Goal: Task Accomplishment & Management: Use online tool/utility

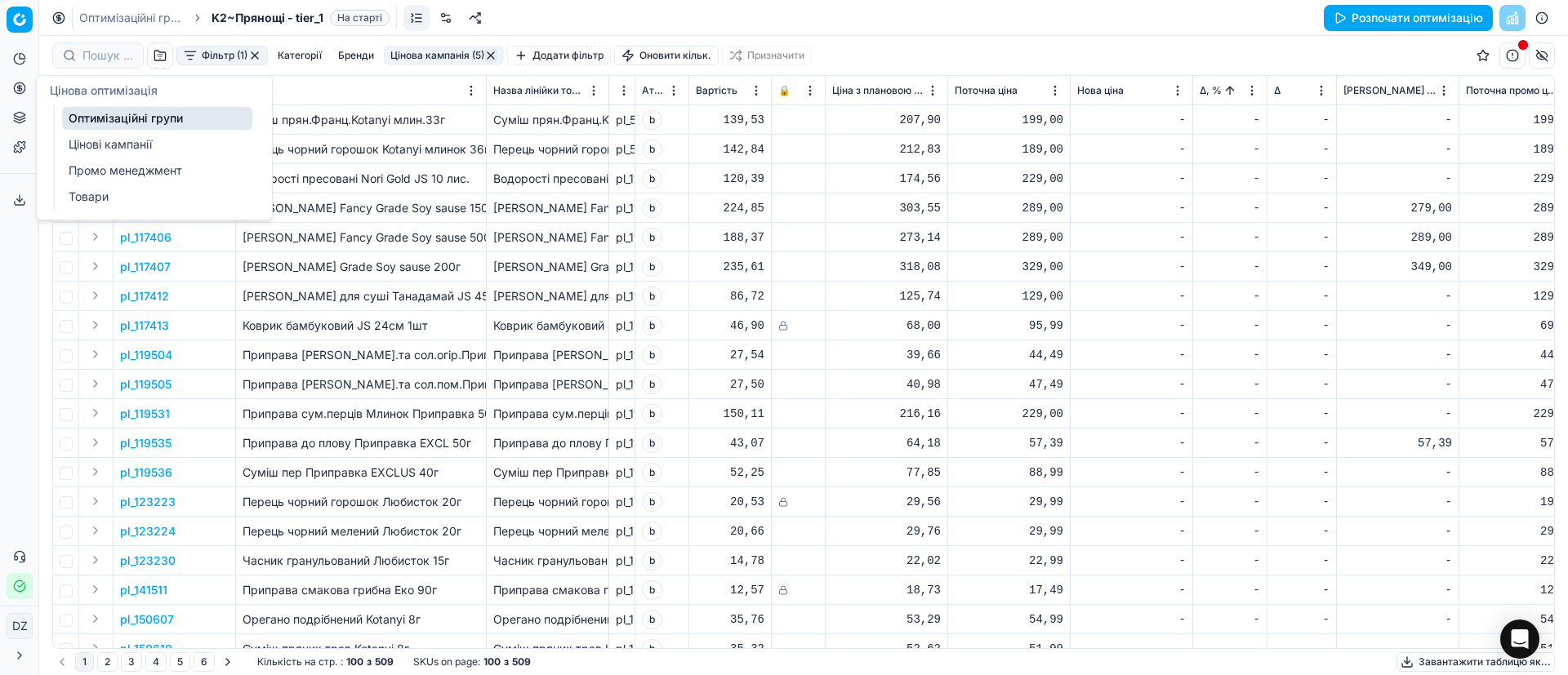
click at [18, 89] on icon at bounding box center [19, 88] width 13 height 13
drag, startPoint x: 113, startPoint y: 119, endPoint x: 204, endPoint y: 118, distance: 91.0
click at [114, 118] on link "Оптимізаційні групи" at bounding box center [157, 118] width 191 height 23
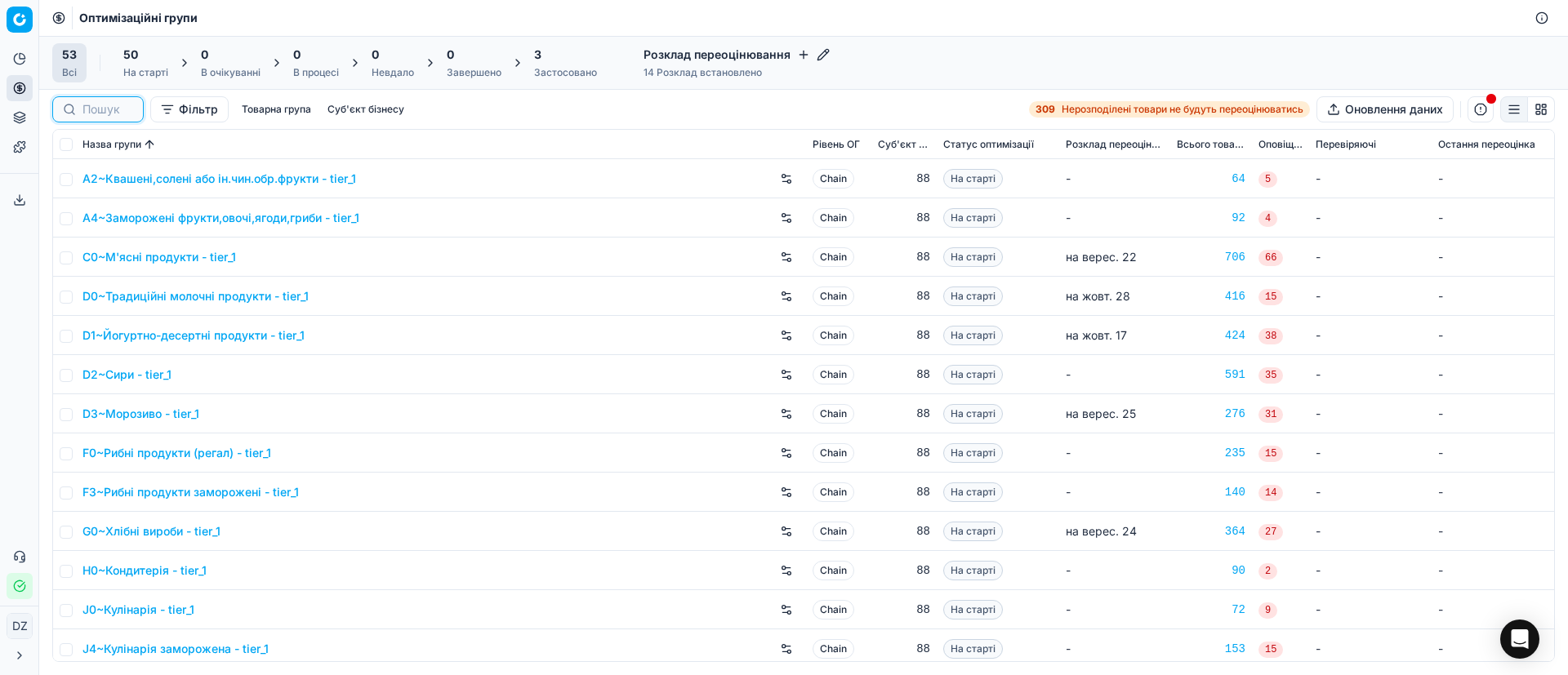
click at [100, 104] on input at bounding box center [107, 109] width 51 height 17
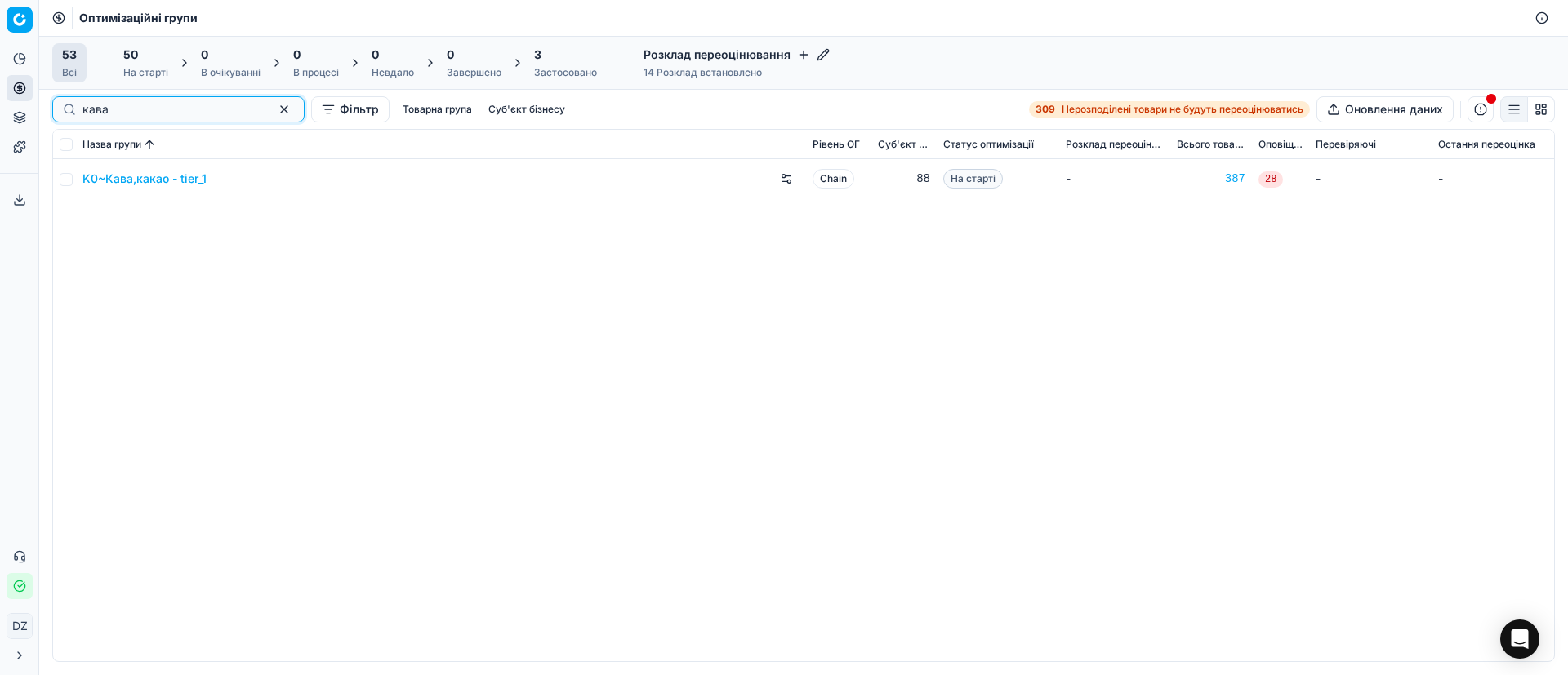
type input "кава"
click at [138, 177] on link "K0~Кава,какао - tier_1" at bounding box center [144, 179] width 124 height 17
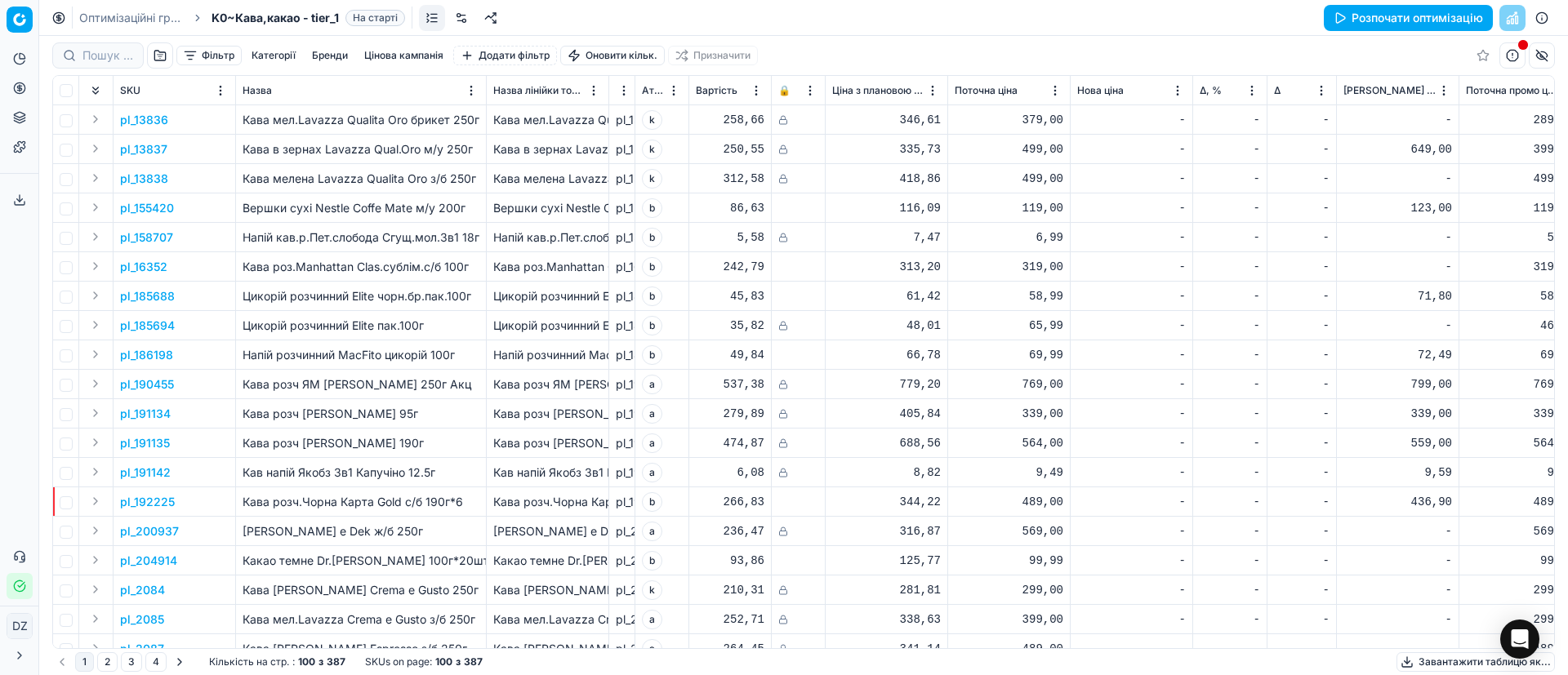
click at [1369, 20] on button "Розпочати оптимізацію" at bounding box center [1408, 18] width 169 height 26
click at [18, 85] on icon at bounding box center [19, 88] width 13 height 13
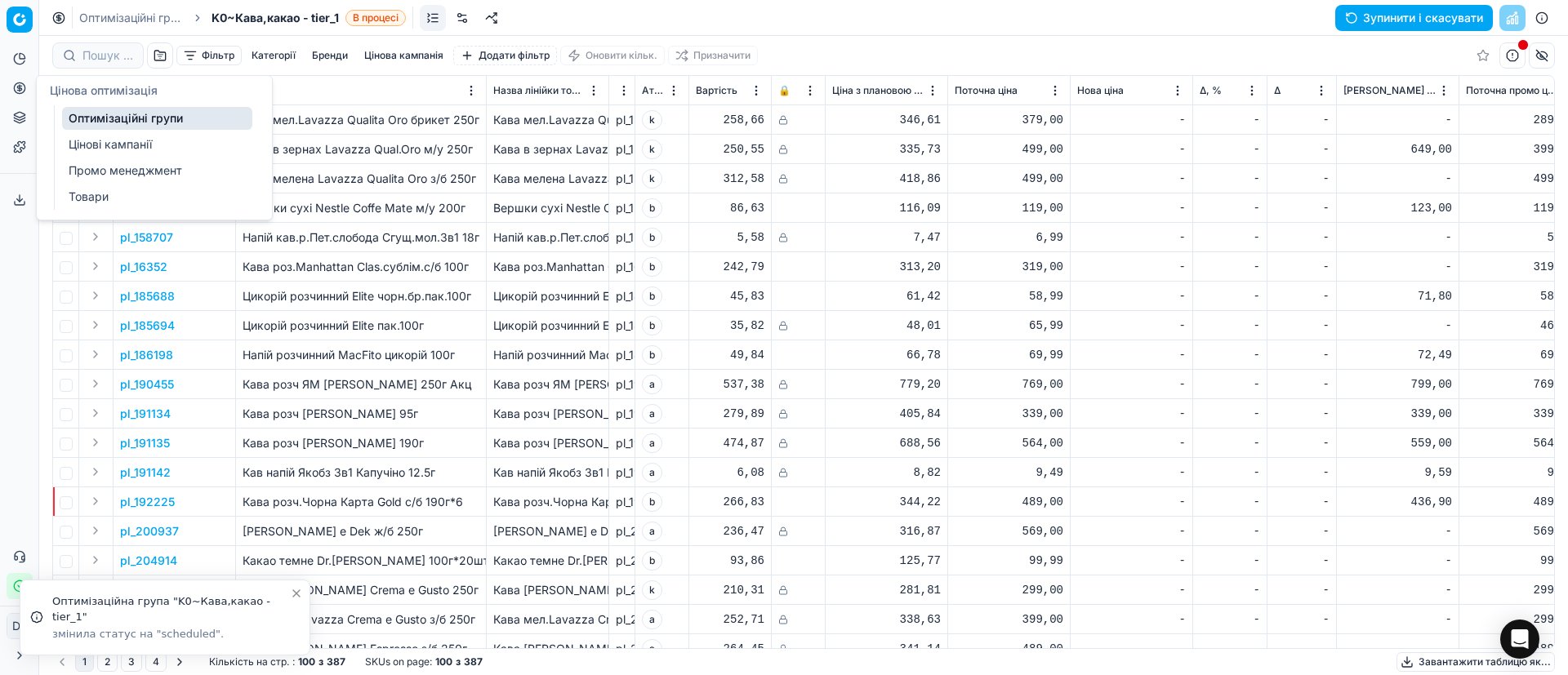
click at [144, 117] on link "Оптимізаційні групи" at bounding box center [157, 118] width 191 height 23
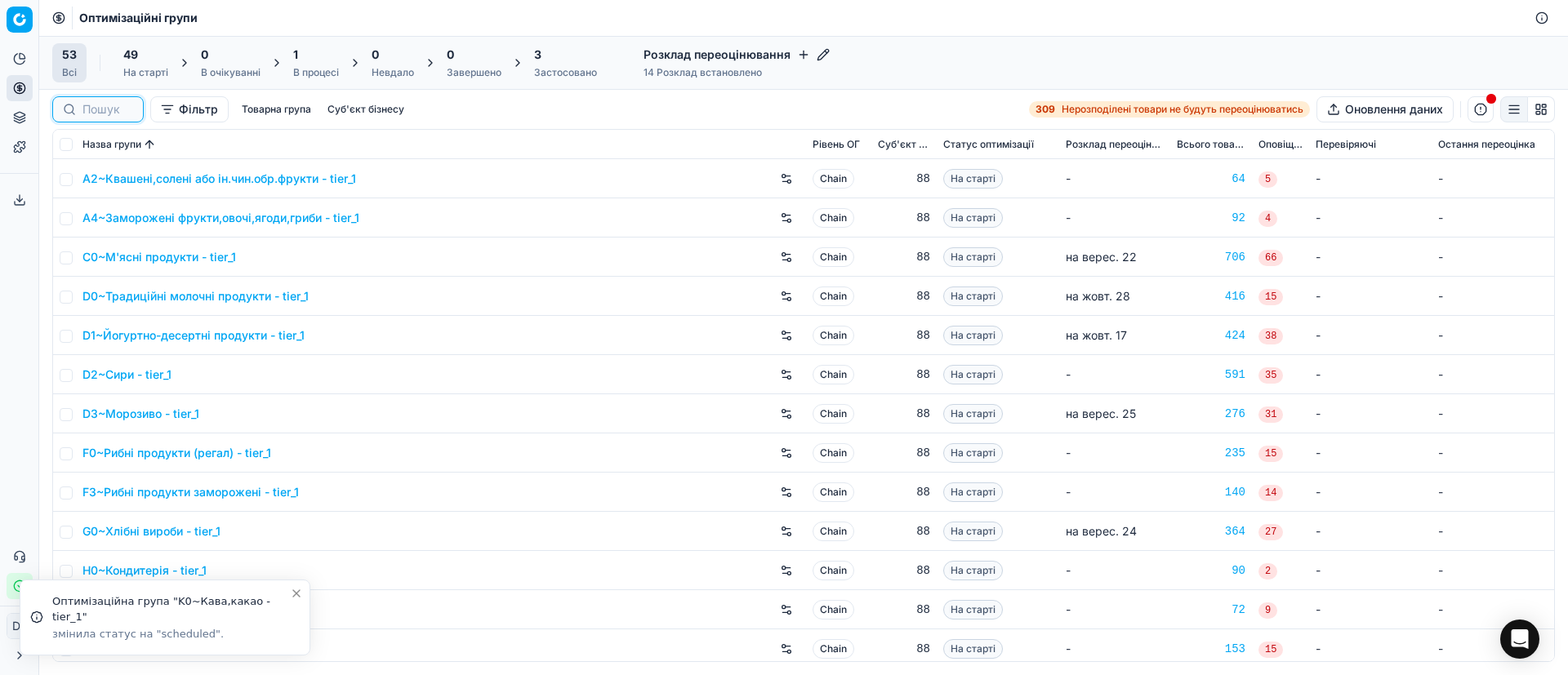
click at [105, 112] on input at bounding box center [107, 109] width 51 height 17
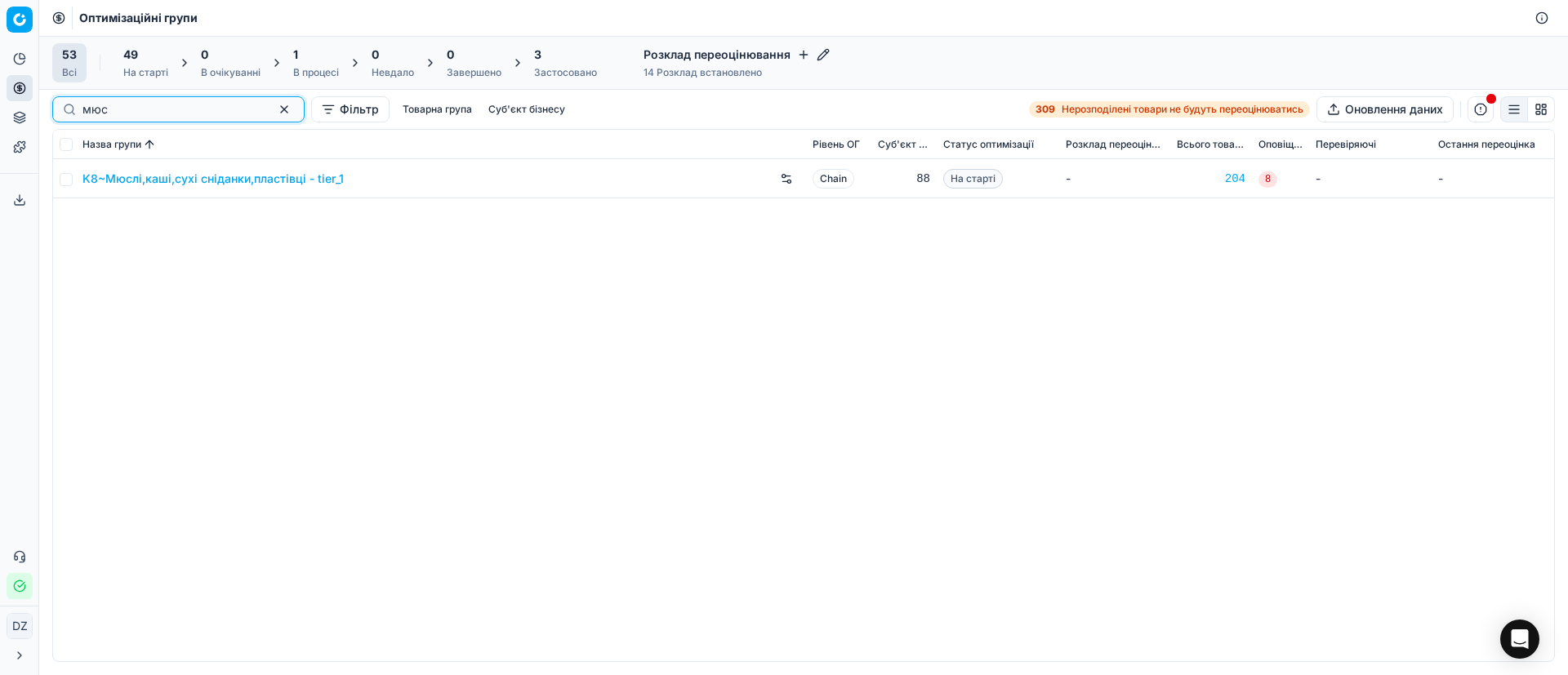
type input "мюс"
click at [204, 178] on link "K8~Мюслі,каші,сухі сніданки,пластівці - tier_1" at bounding box center [213, 179] width 261 height 17
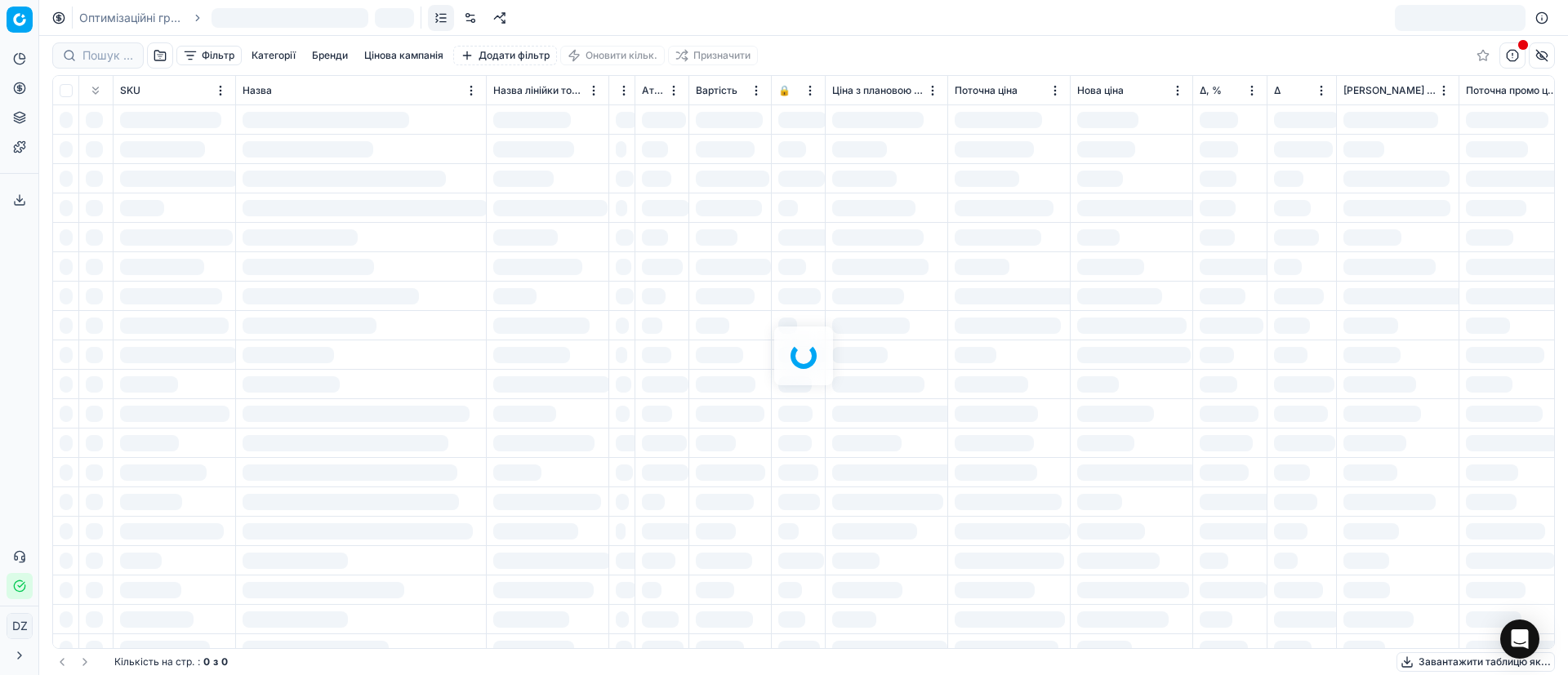
click at [1186, 63] on div at bounding box center [803, 355] width 1529 height 639
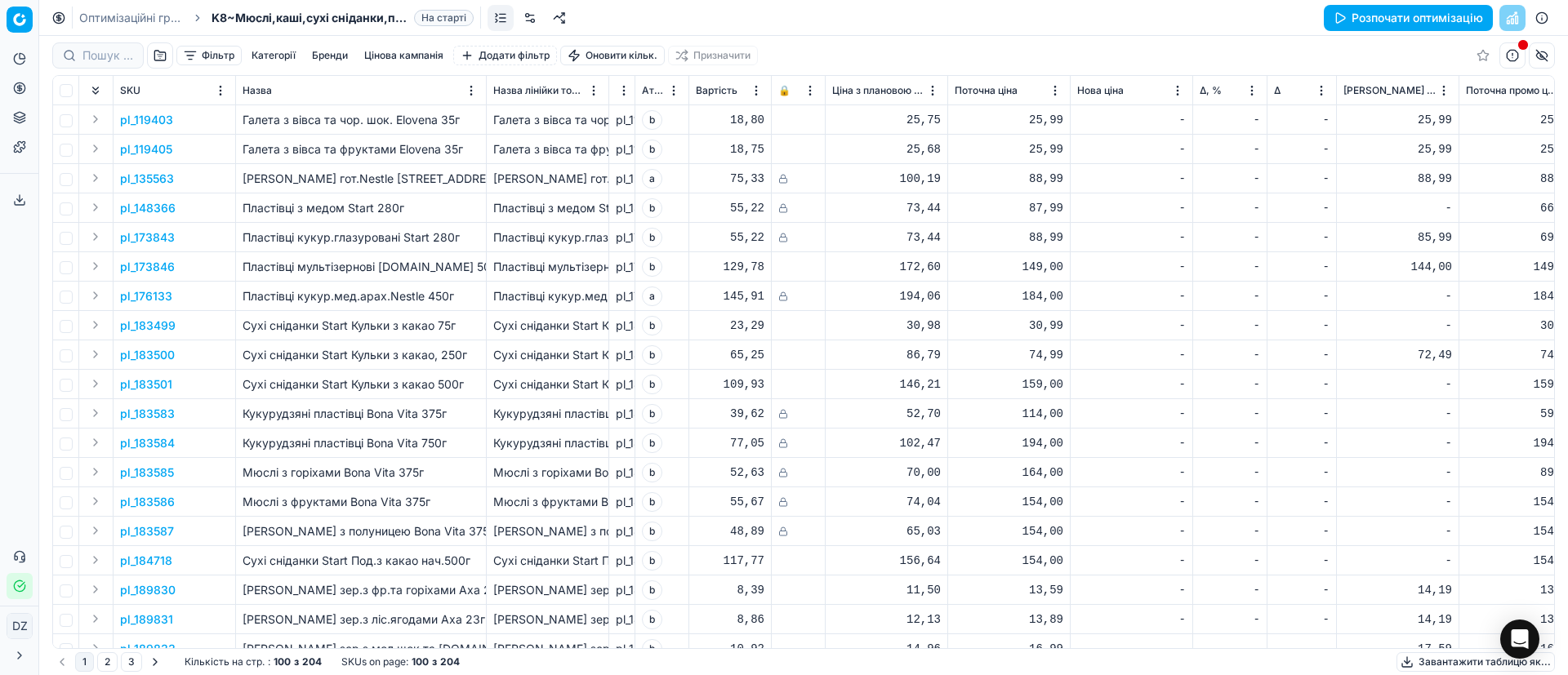
click at [1430, 12] on button "Розпочати оптимізацію" at bounding box center [1408, 18] width 169 height 26
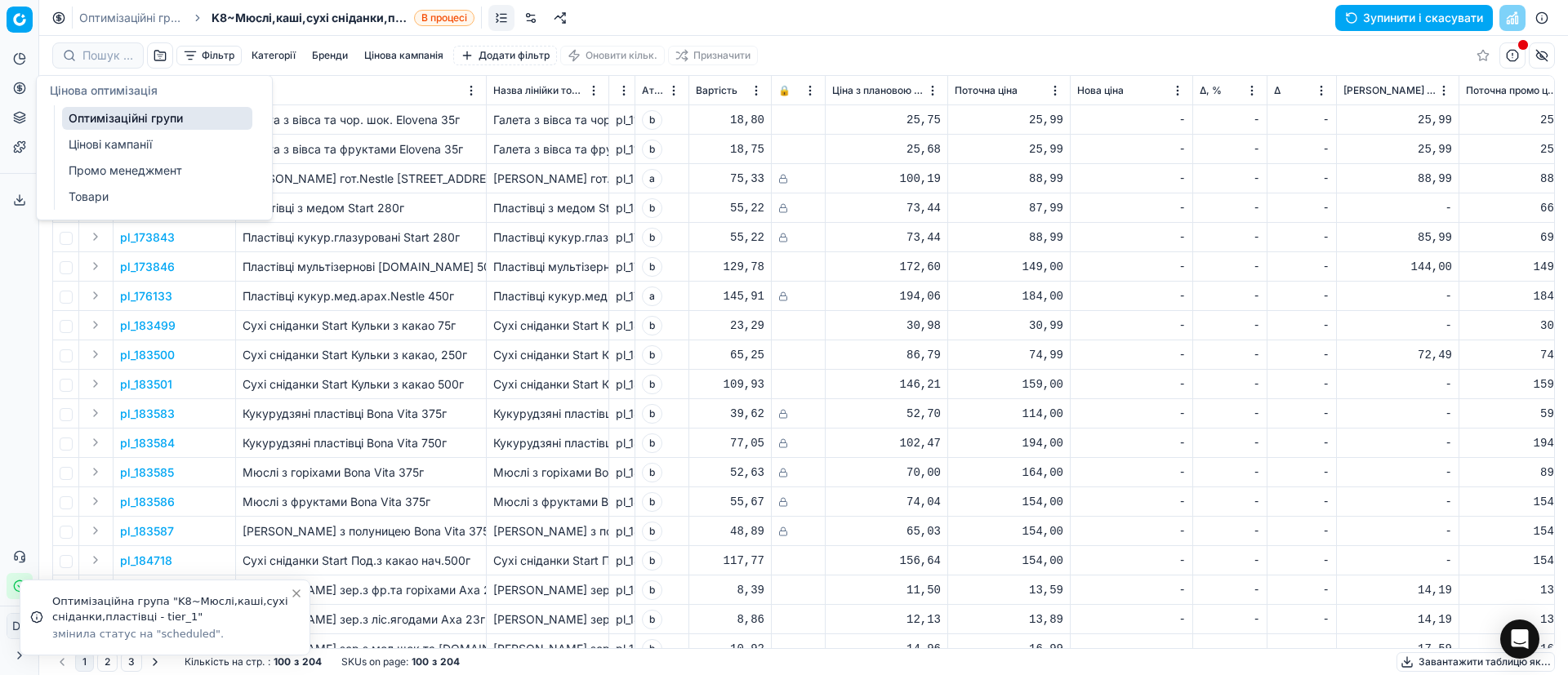
click at [26, 92] on button "Цінова оптимізація" at bounding box center [19, 88] width 26 height 26
click at [100, 113] on link "Оптимізаційні групи" at bounding box center [157, 118] width 191 height 23
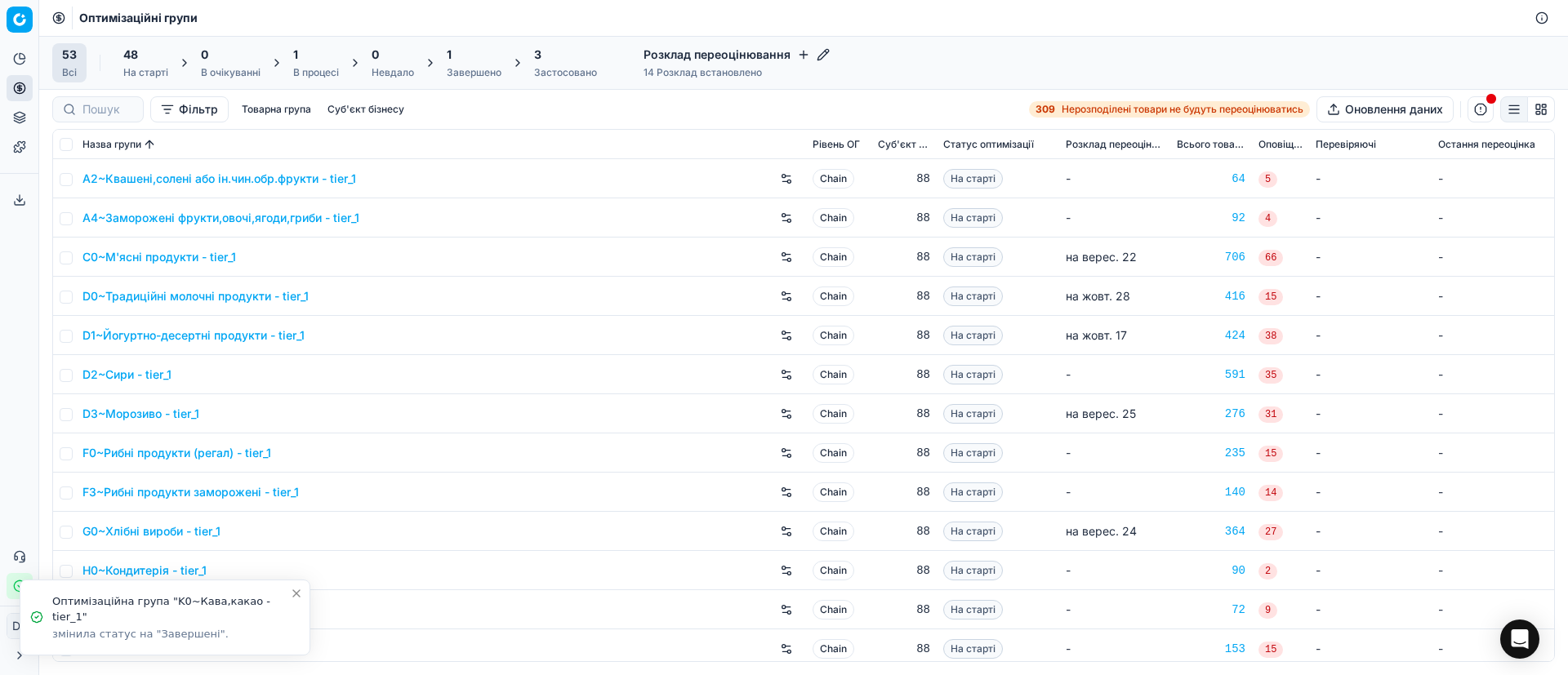
click at [458, 75] on div "Завершено" at bounding box center [474, 73] width 55 height 13
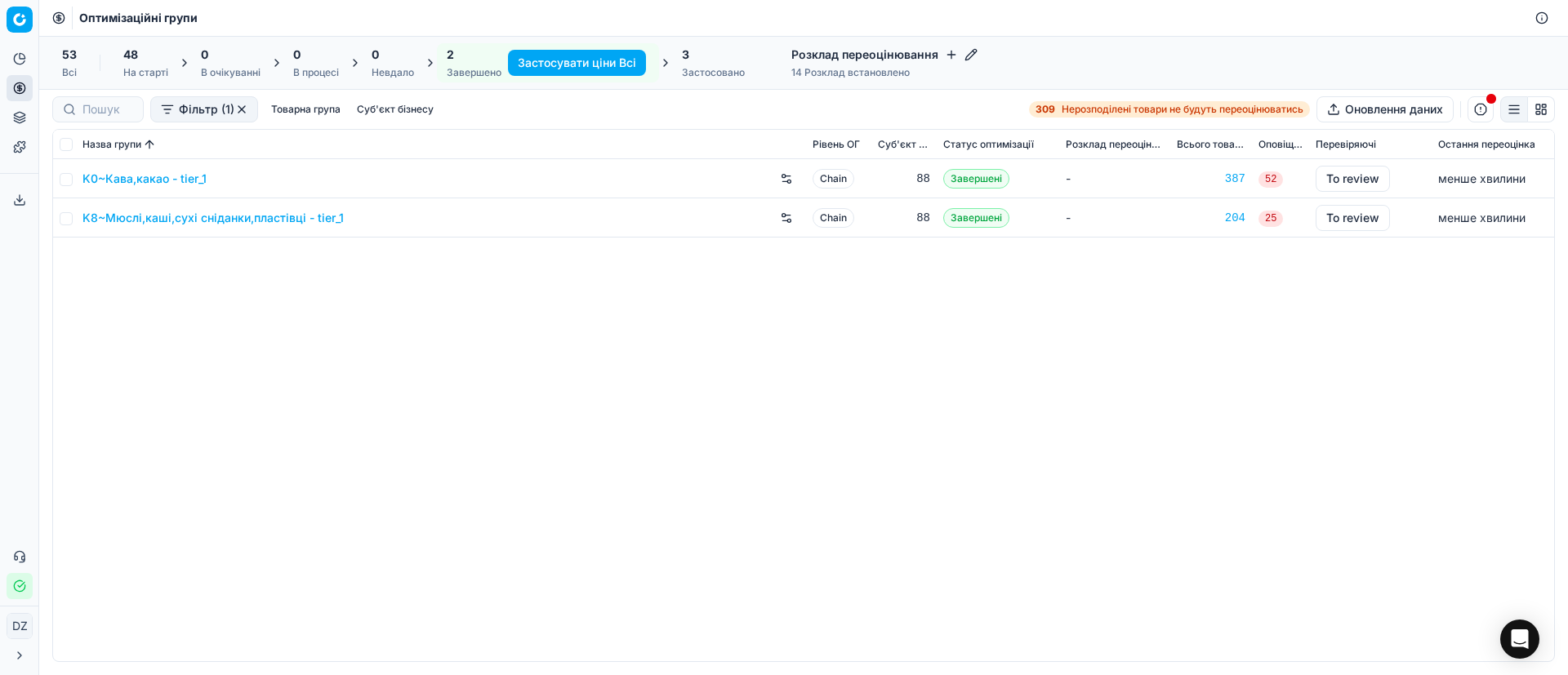
click at [231, 223] on link "K8~Мюслі,каші,сухі сніданки,пластівці - tier_1" at bounding box center [213, 218] width 261 height 17
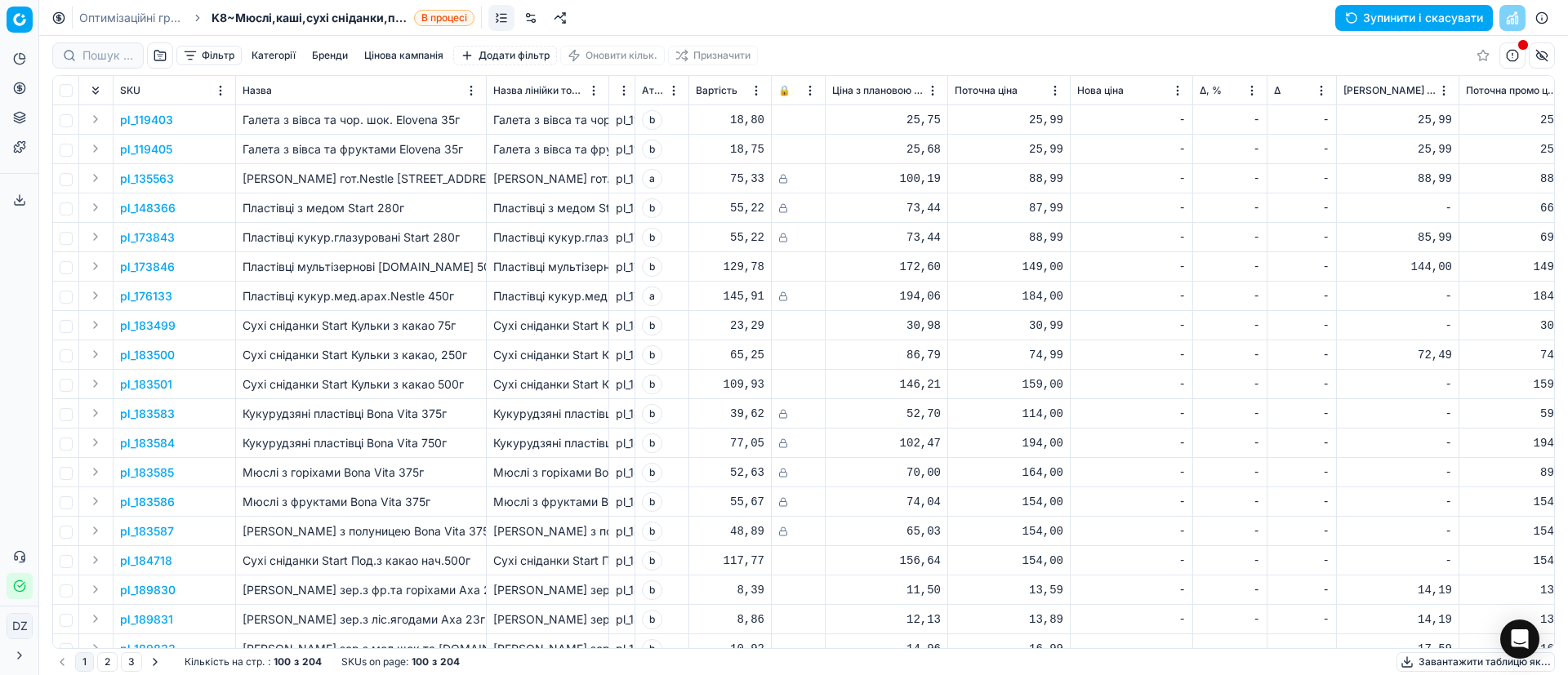
click at [418, 50] on button "Цінова кампанія" at bounding box center [404, 55] width 93 height 19
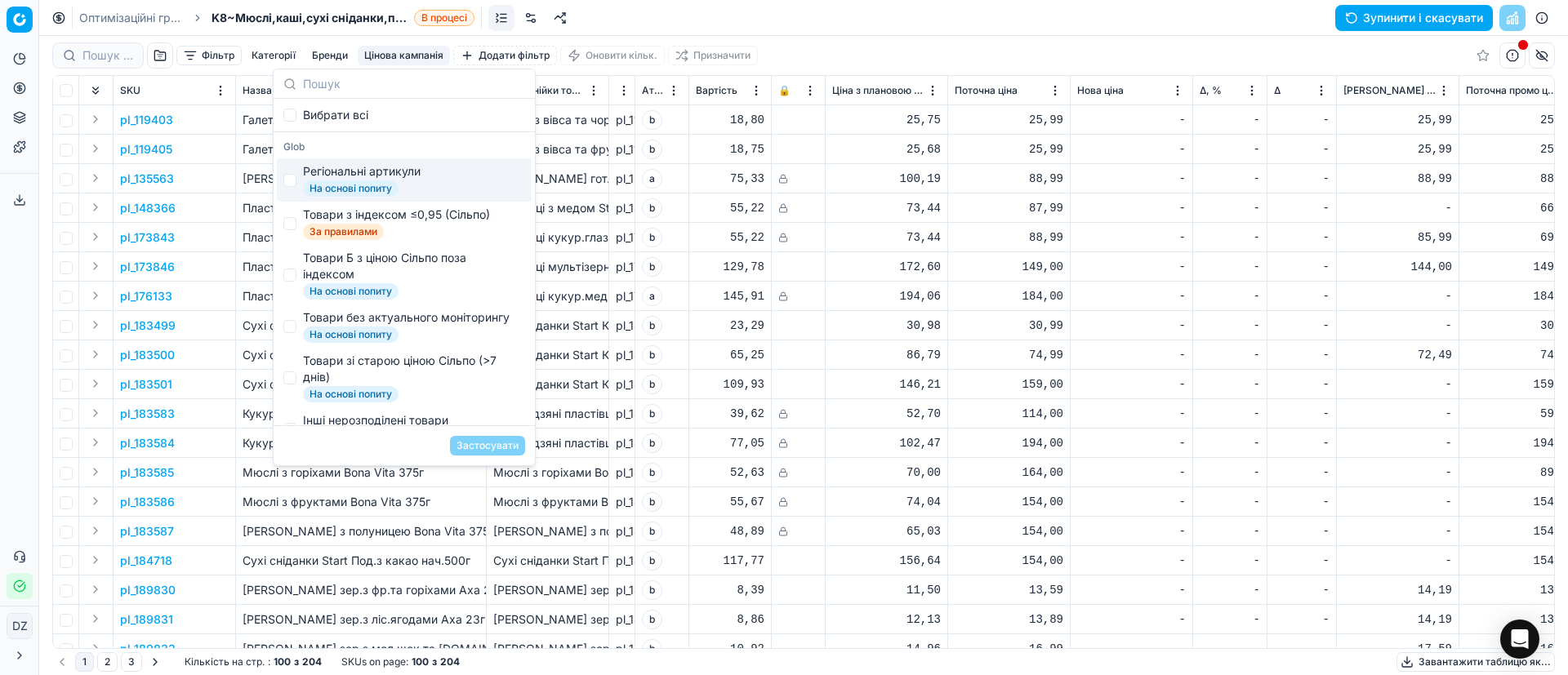
click at [355, 170] on div "Регіональні артикули" at bounding box center [362, 172] width 117 height 17
checkbox input "false"
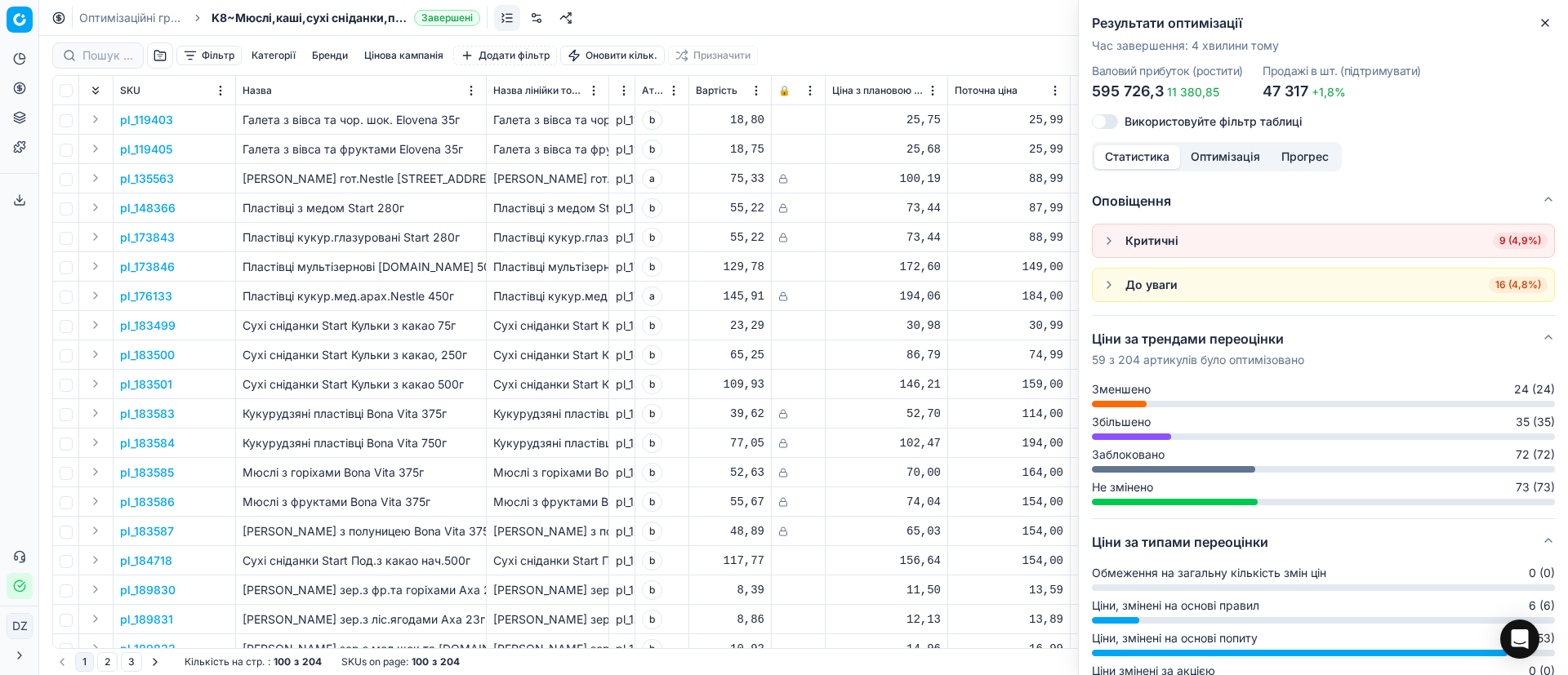
click at [414, 52] on button "Цінова кампанія" at bounding box center [404, 55] width 93 height 19
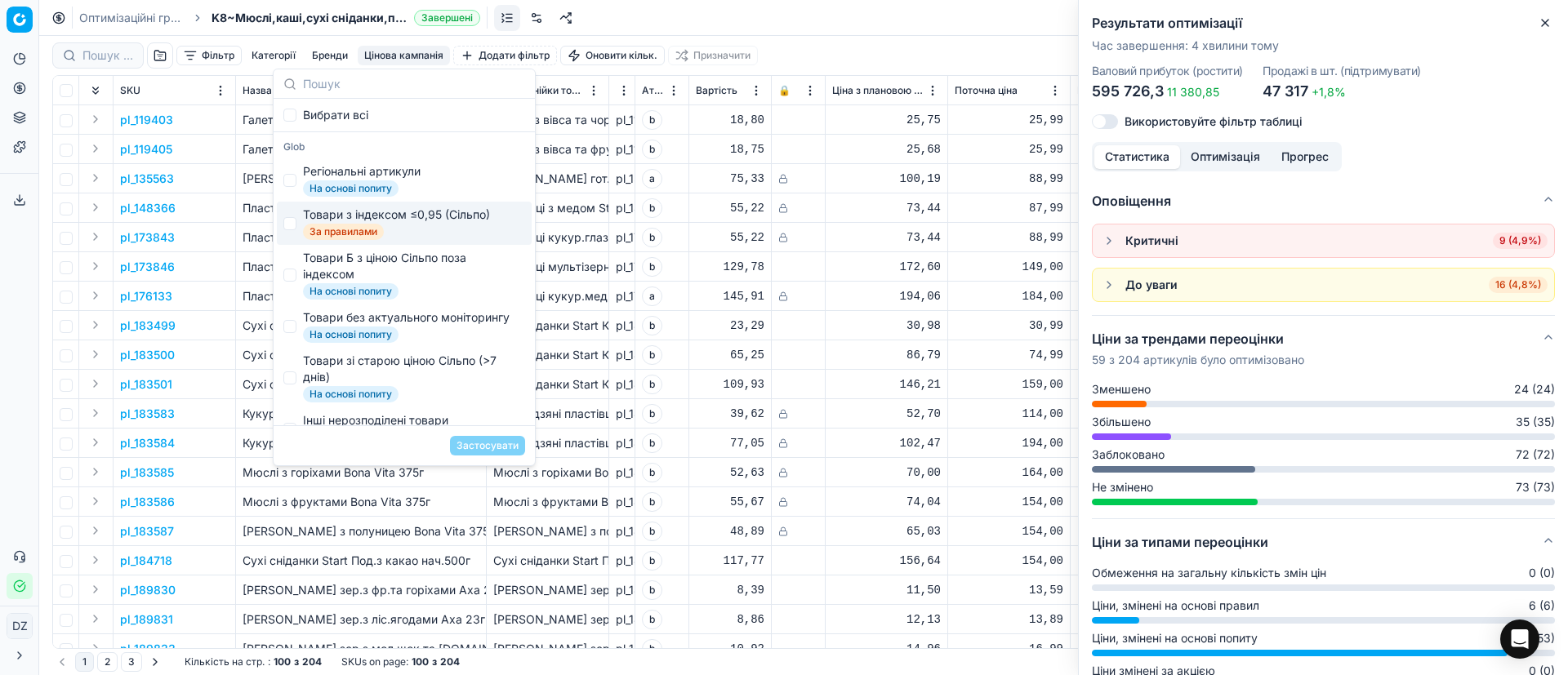
click at [417, 218] on div "Товари з індексом ≤0,95 (Сільпо)" at bounding box center [397, 215] width 187 height 17
click at [291, 222] on input "Suggestions" at bounding box center [290, 224] width 13 height 13
click at [348, 222] on span "Товари з індексом ≤0,95 (Сільпо) За правилами" at bounding box center [397, 223] width 187 height 33
checkbox input "true"
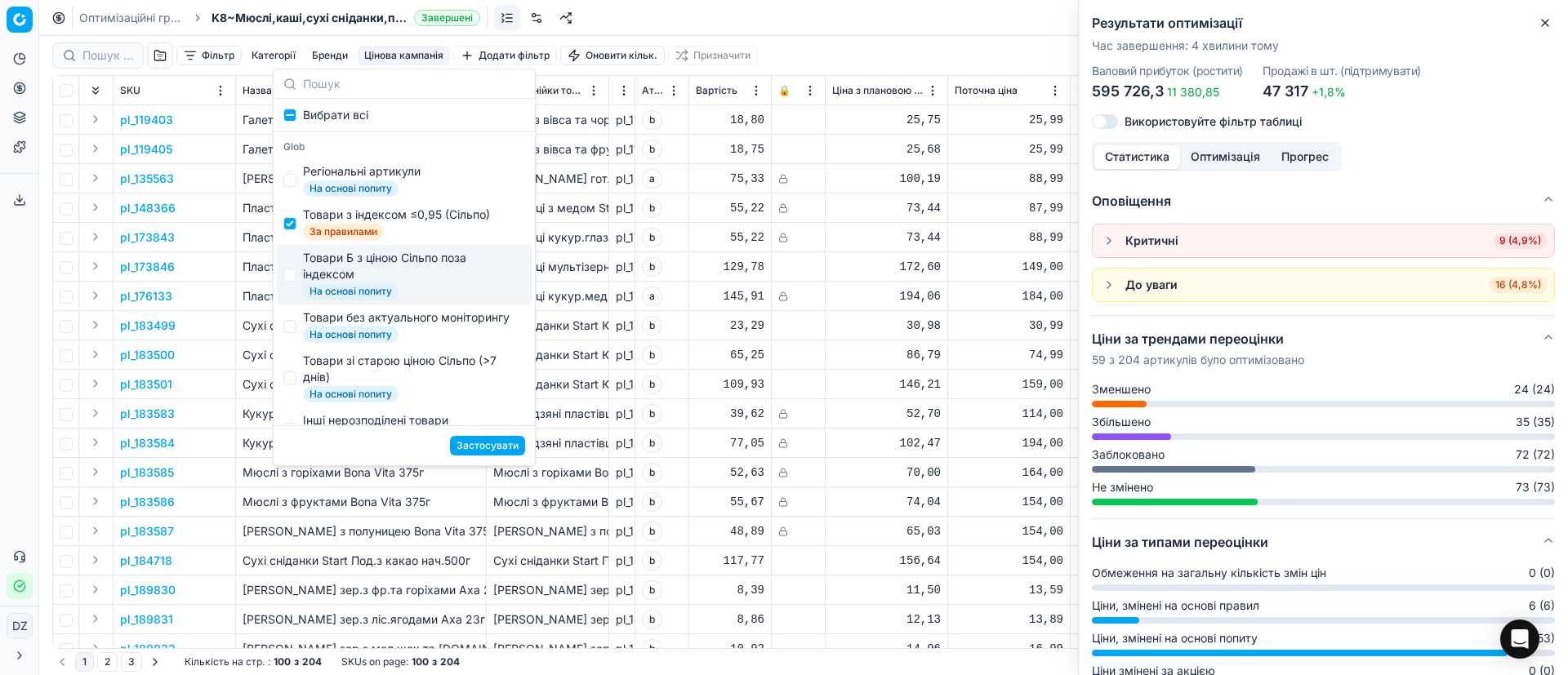
click at [352, 256] on div "Товари Б з ціною Сільпо поза індексом" at bounding box center [411, 265] width 216 height 32
checkbox input "true"
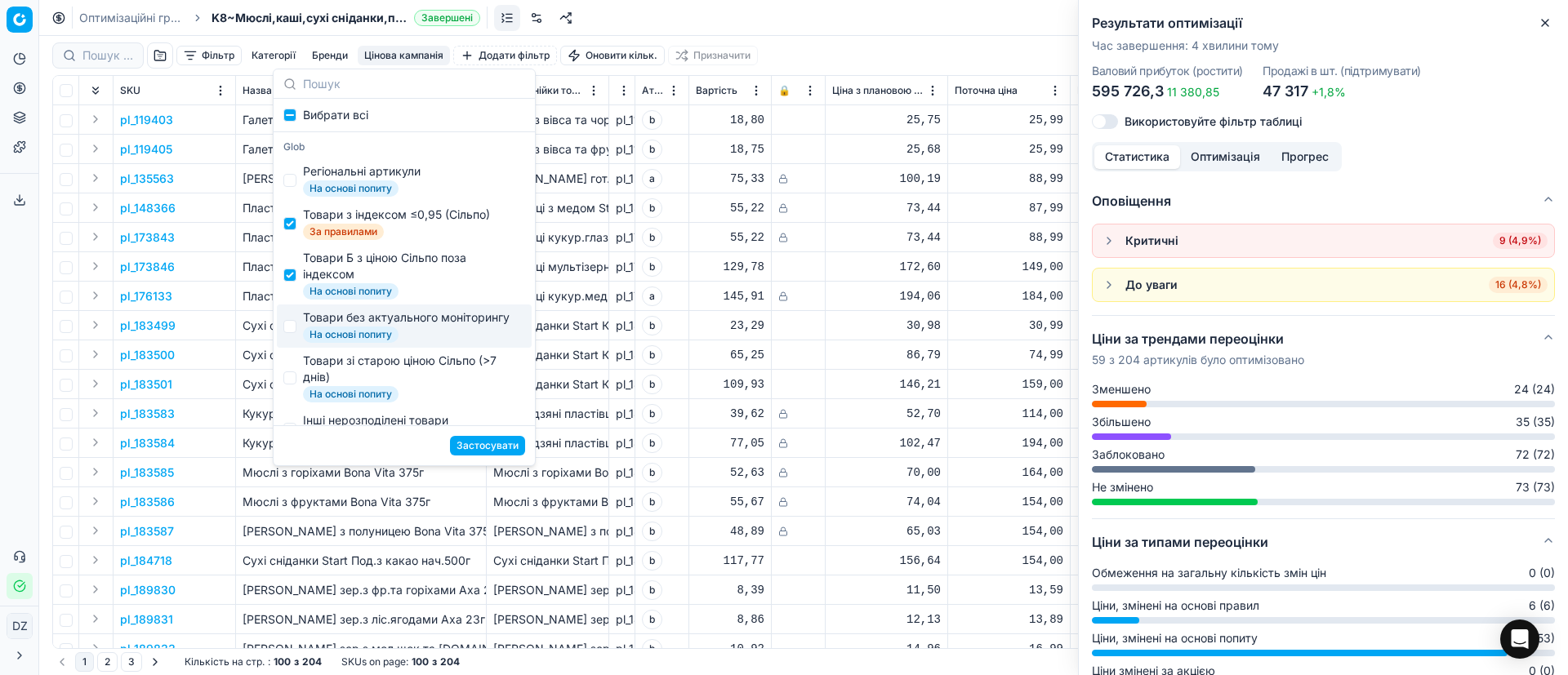
click at [364, 325] on div "Товари без актуального моніторингу" at bounding box center [406, 318] width 206 height 17
checkbox input "true"
click at [383, 369] on div "Товари зі старою ціною Сільпо (>7 днів)" at bounding box center [411, 368] width 216 height 32
checkbox input "true"
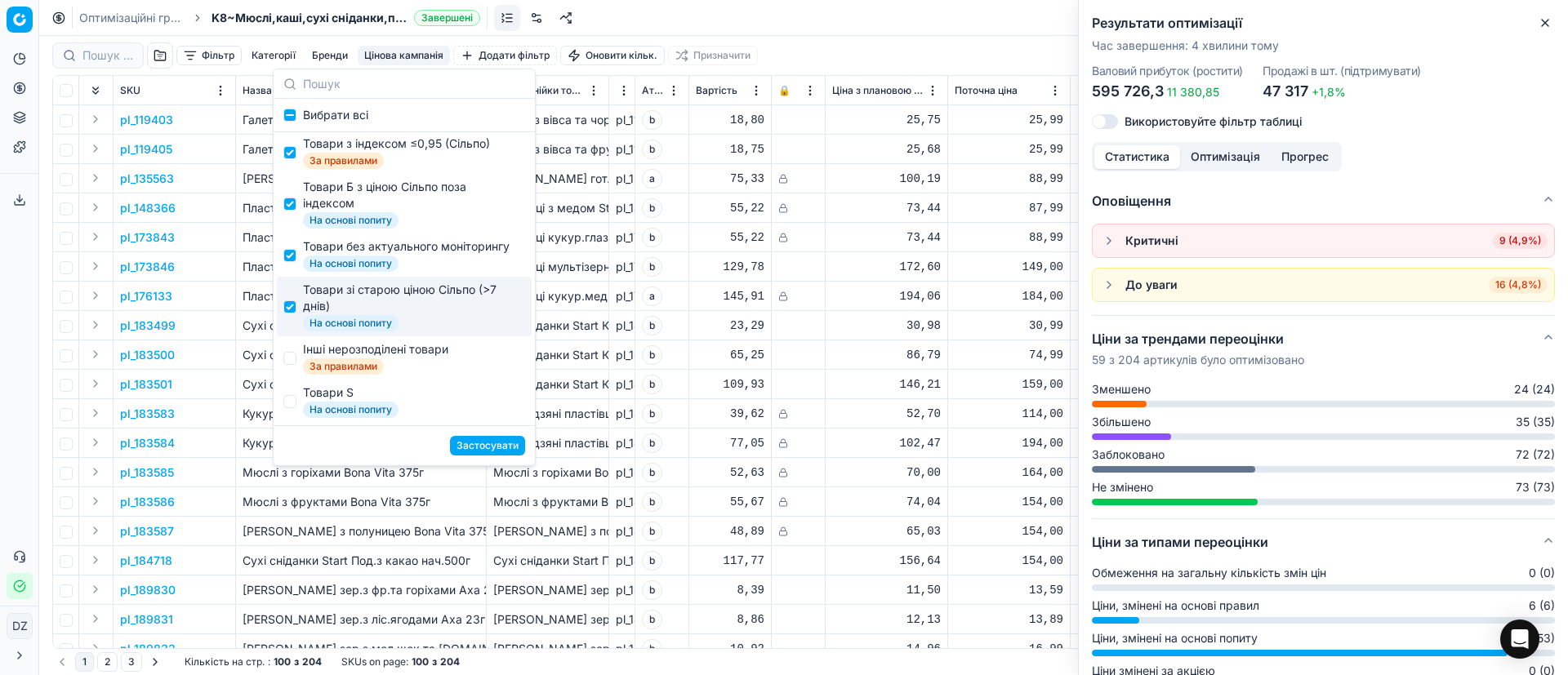
scroll to position [122, 0]
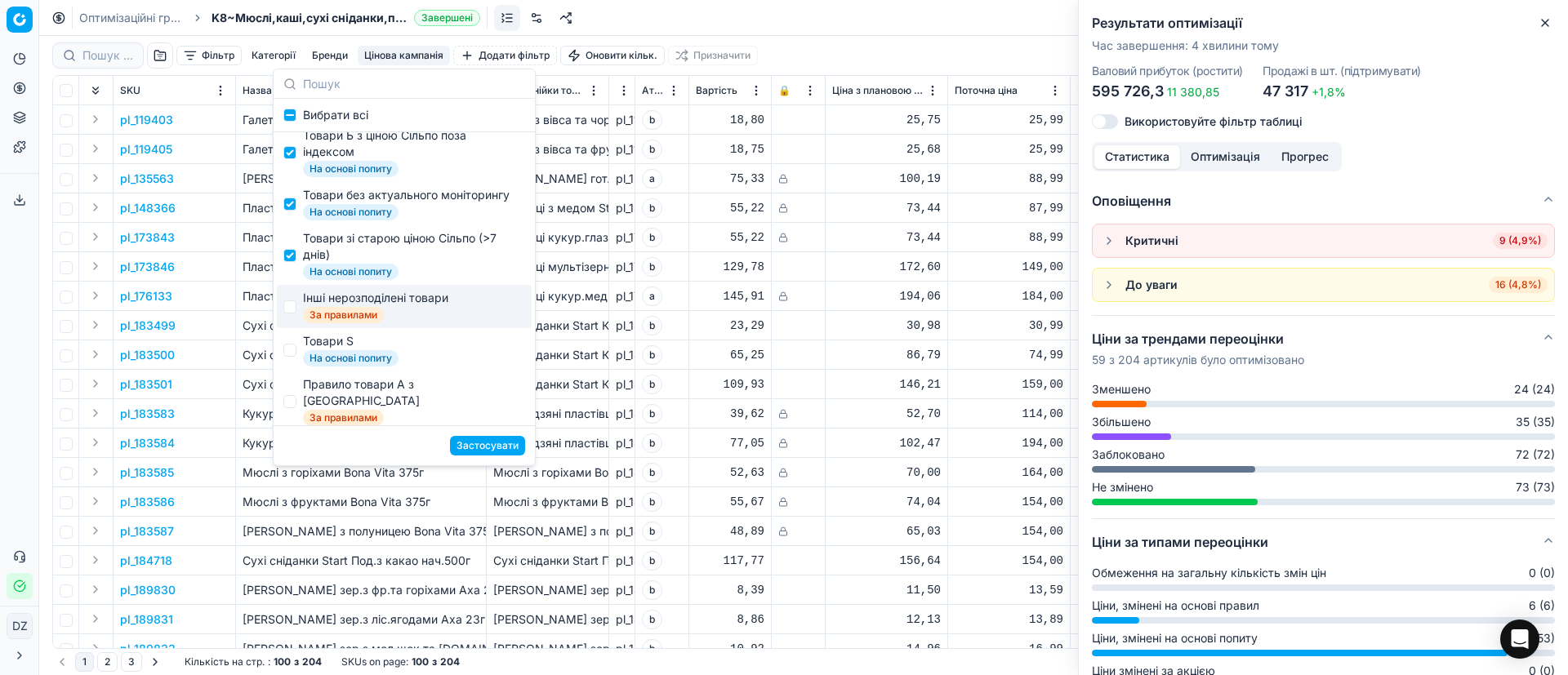
click at [383, 322] on span "Інші нерозподілені товари За правилами" at bounding box center [376, 306] width 145 height 33
checkbox input "true"
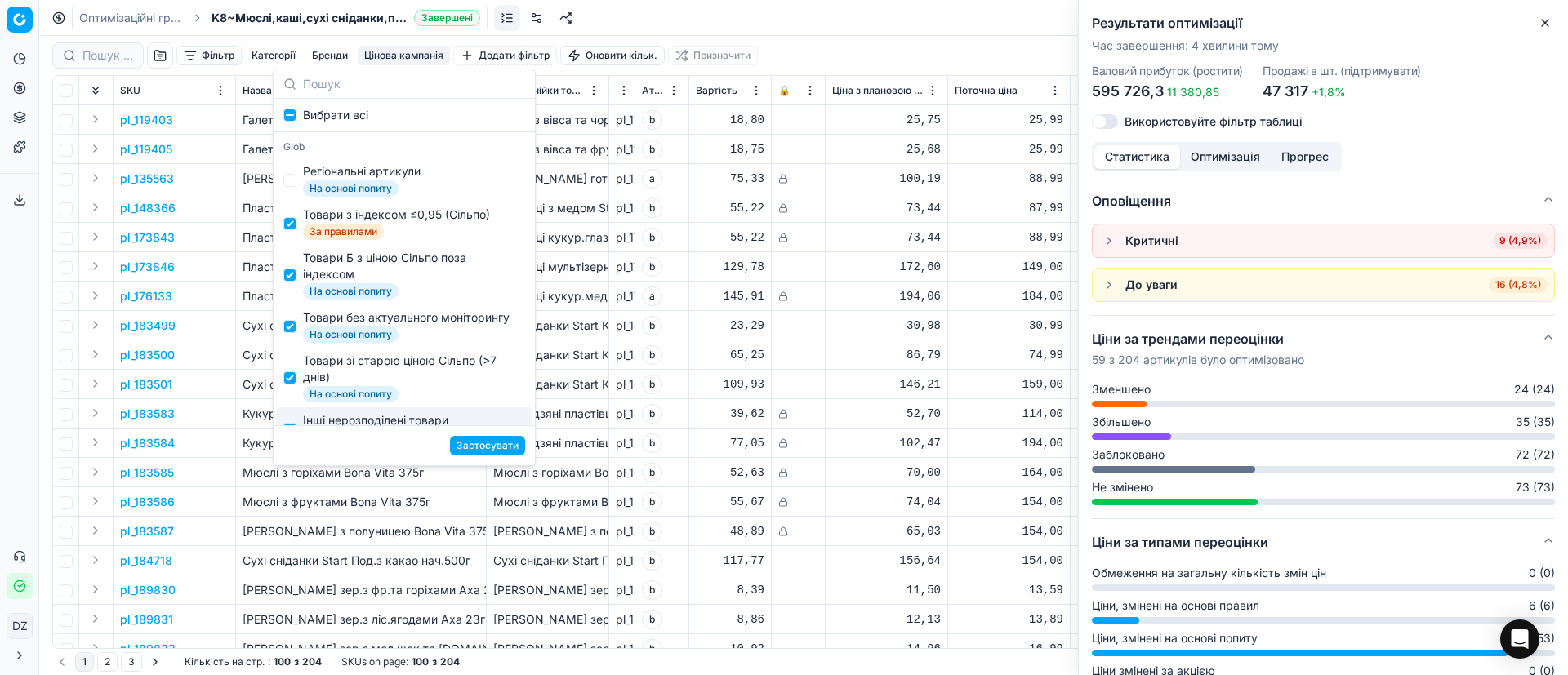
click at [484, 444] on button "Застосувати" at bounding box center [487, 445] width 75 height 19
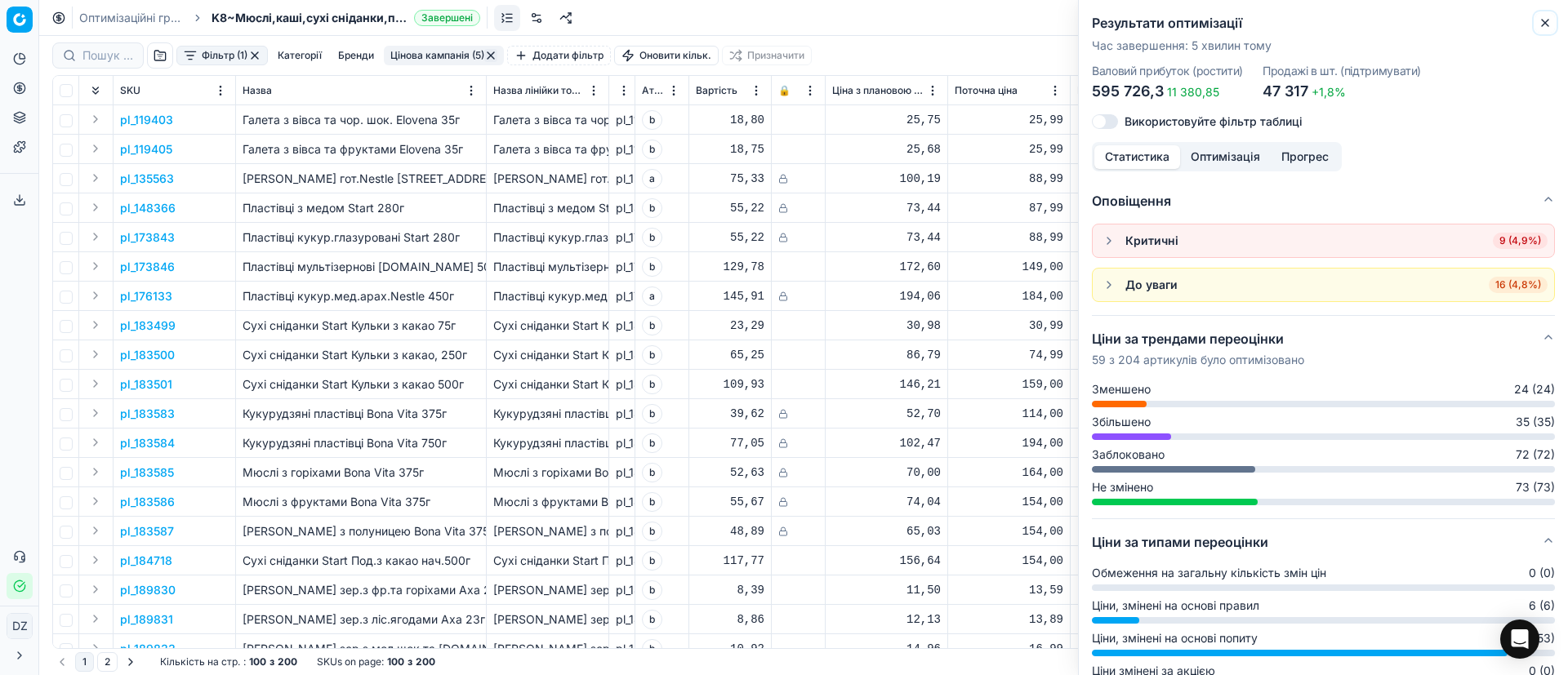
click at [1548, 18] on icon "button" at bounding box center [1545, 23] width 13 height 13
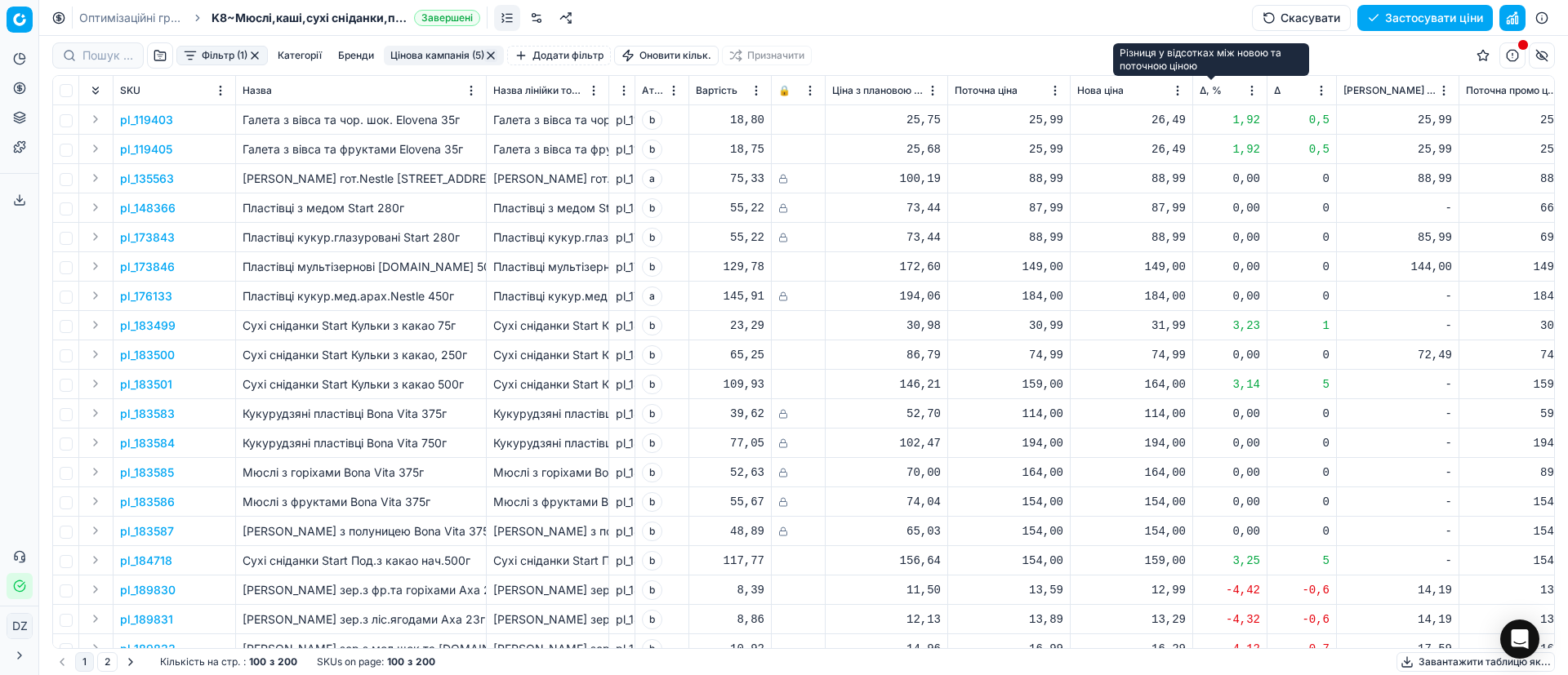
click at [1210, 84] on span "Δ, %" at bounding box center [1211, 91] width 22 height 13
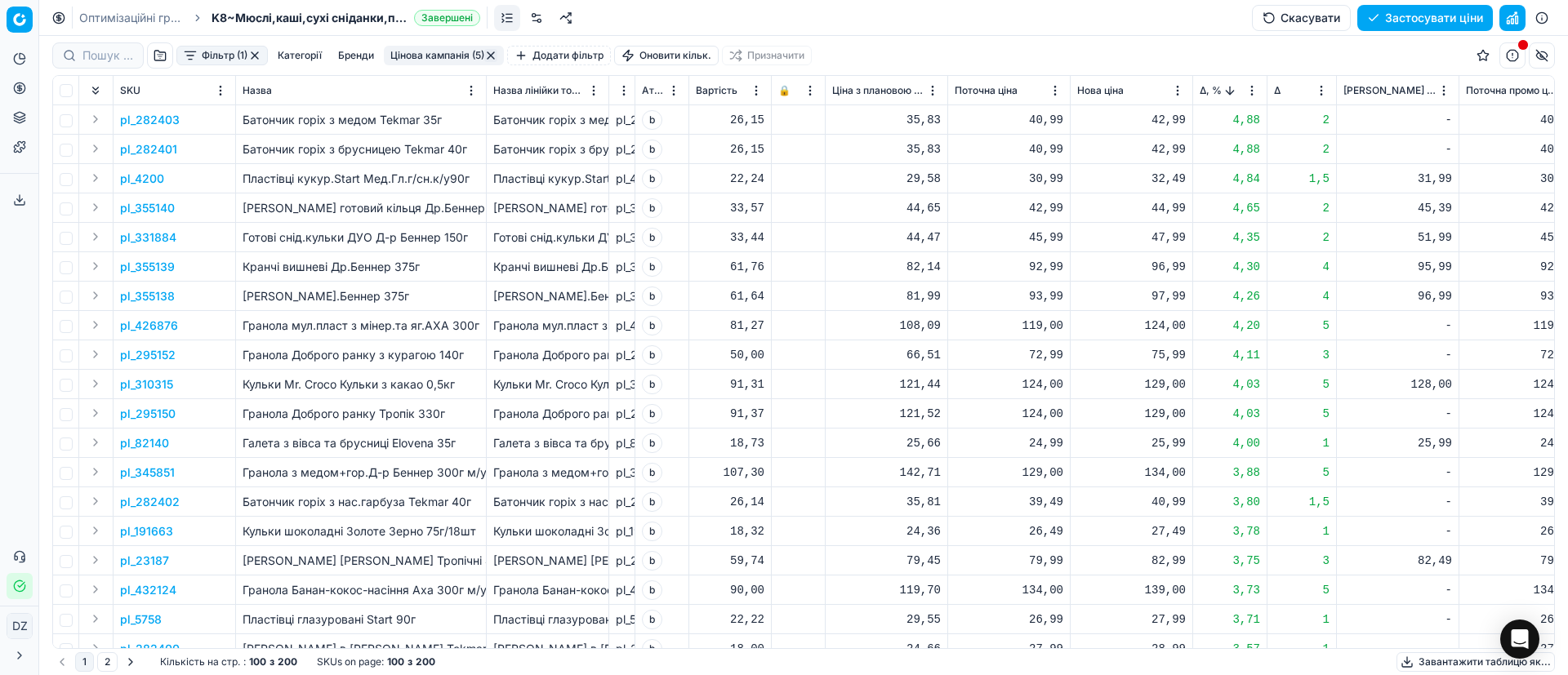
click at [150, 177] on p "pl_4200" at bounding box center [142, 179] width 44 height 17
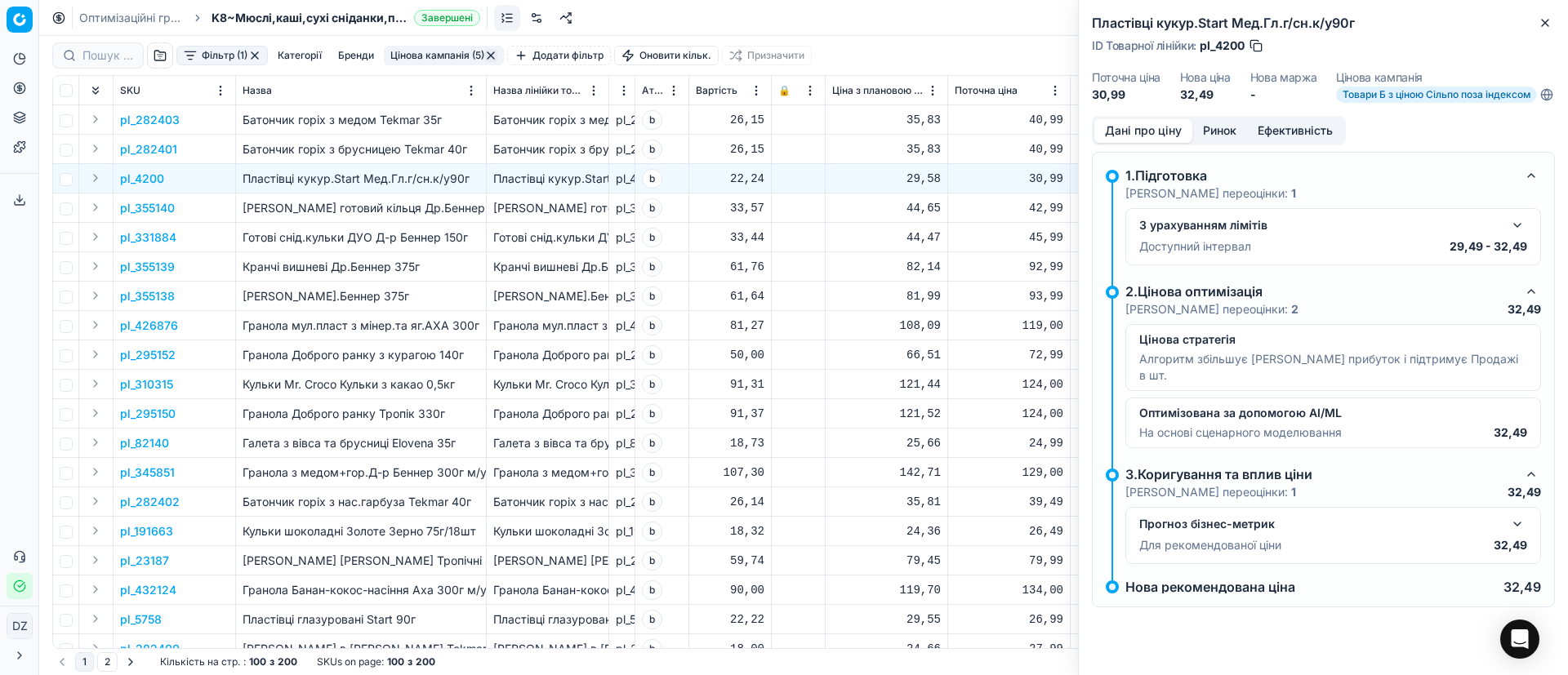
click at [1218, 141] on button "Ринок" at bounding box center [1219, 131] width 55 height 24
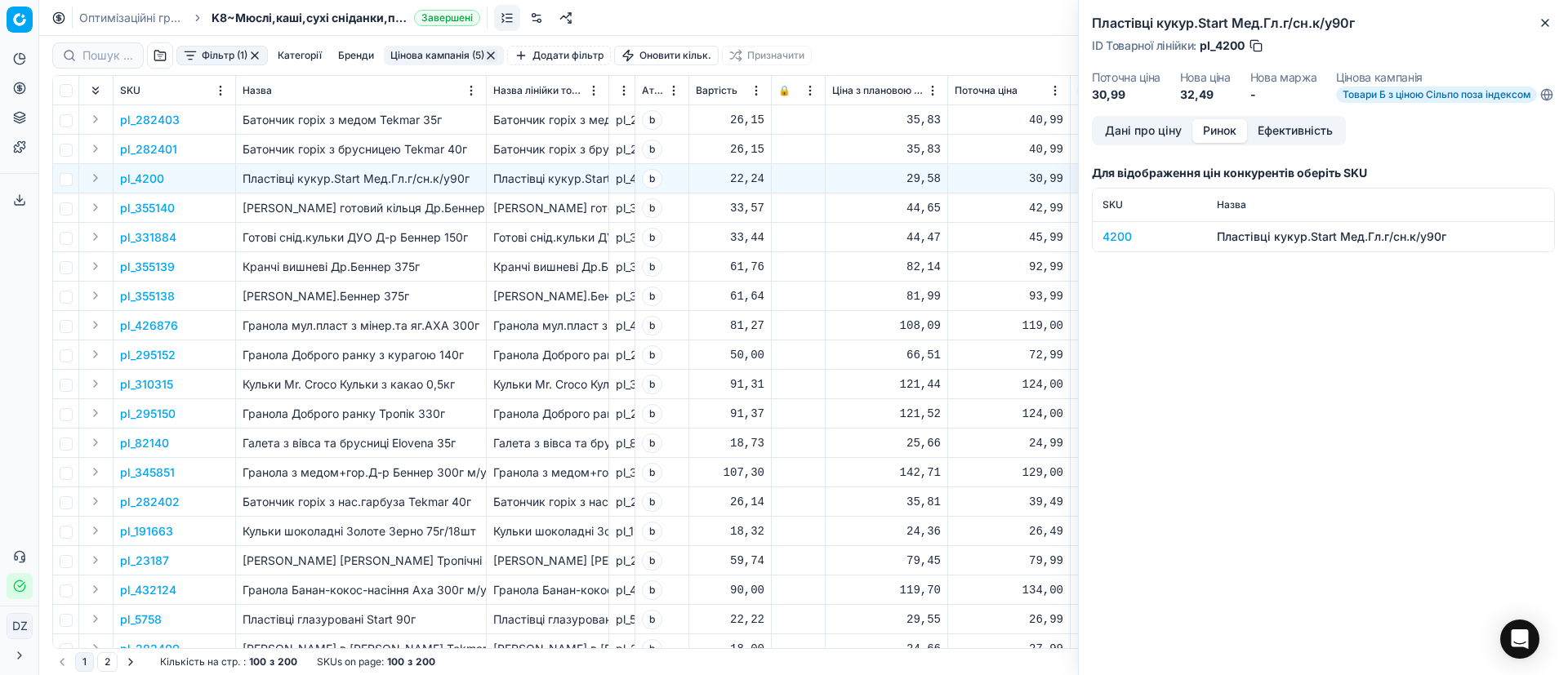
click at [1122, 245] on div "4200" at bounding box center [1150, 237] width 94 height 17
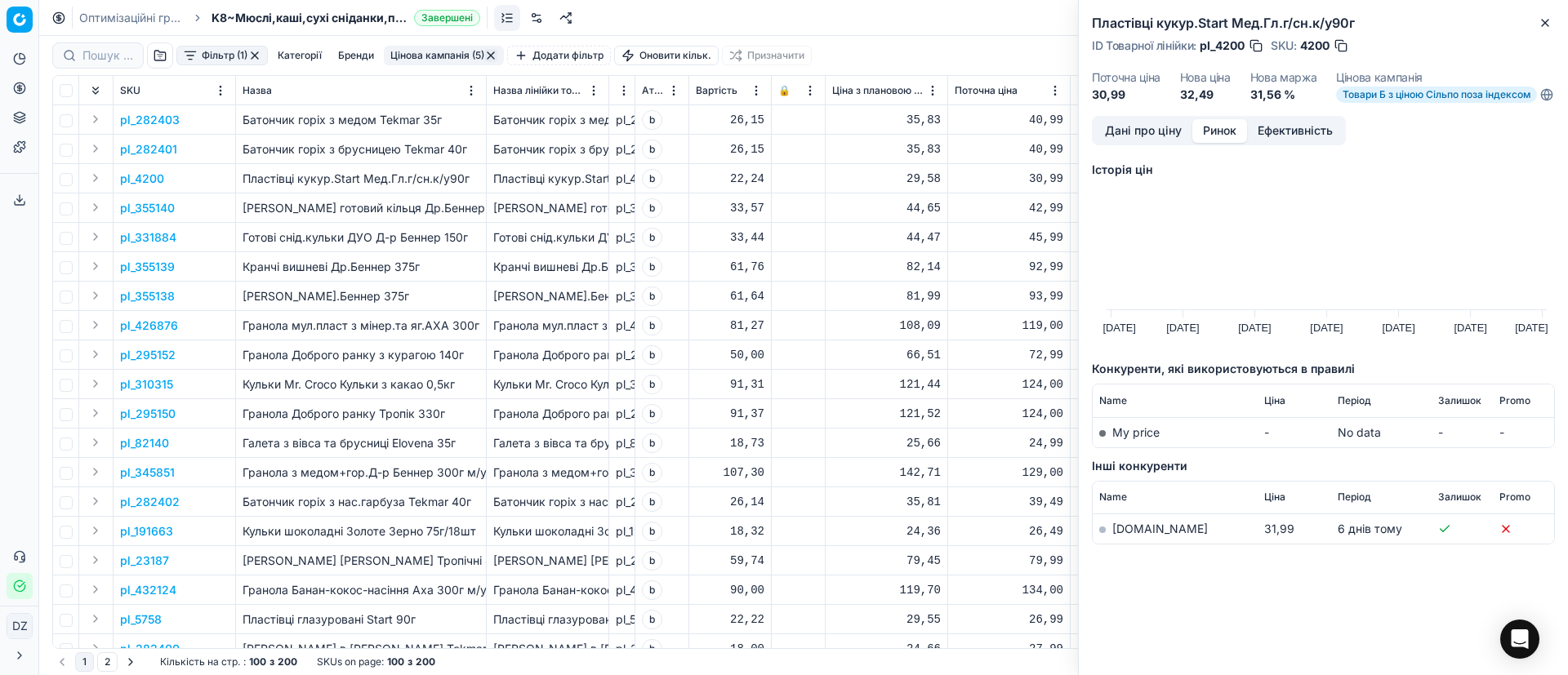
click at [1123, 535] on link "[DOMAIN_NAME]" at bounding box center [1159, 528] width 95 height 14
click at [1544, 18] on icon "button" at bounding box center [1545, 23] width 13 height 13
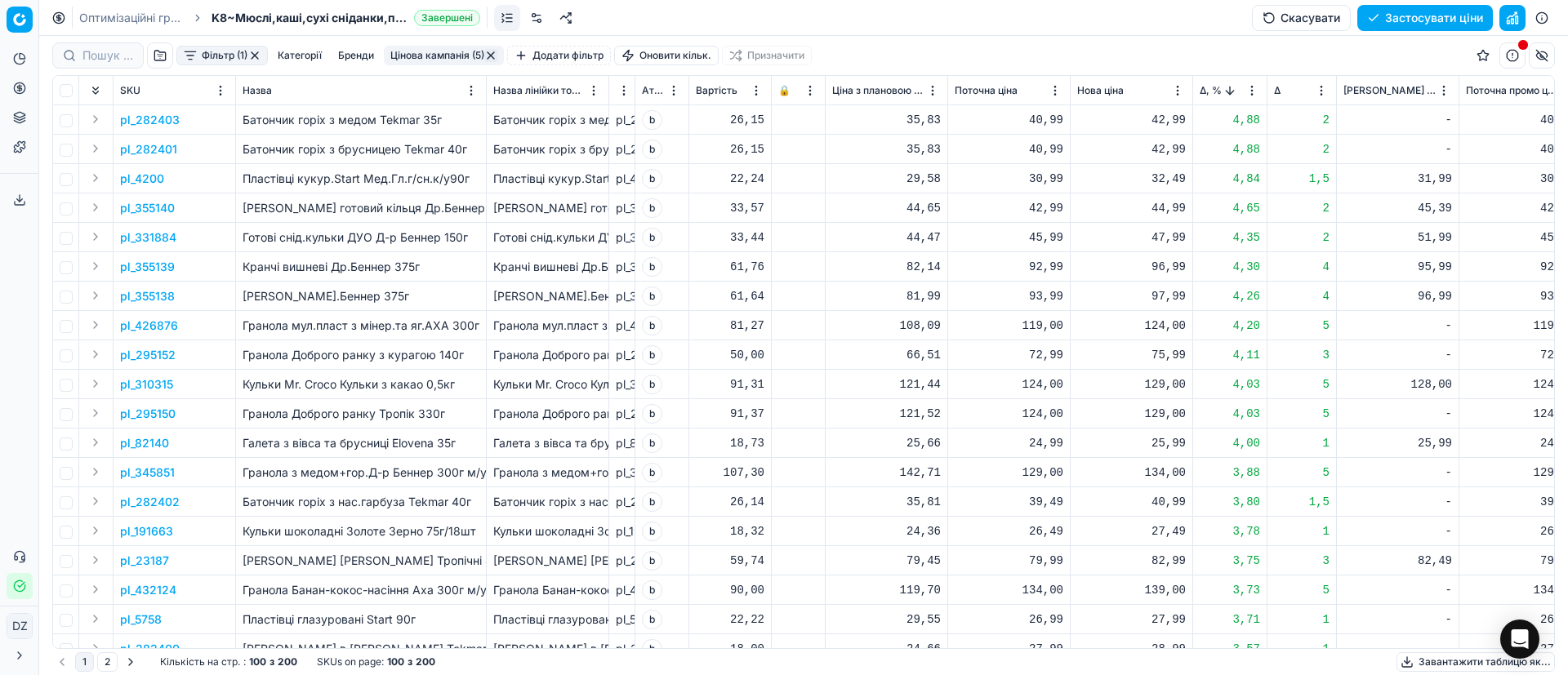
click at [171, 205] on p "pl_355140" at bounding box center [147, 208] width 55 height 17
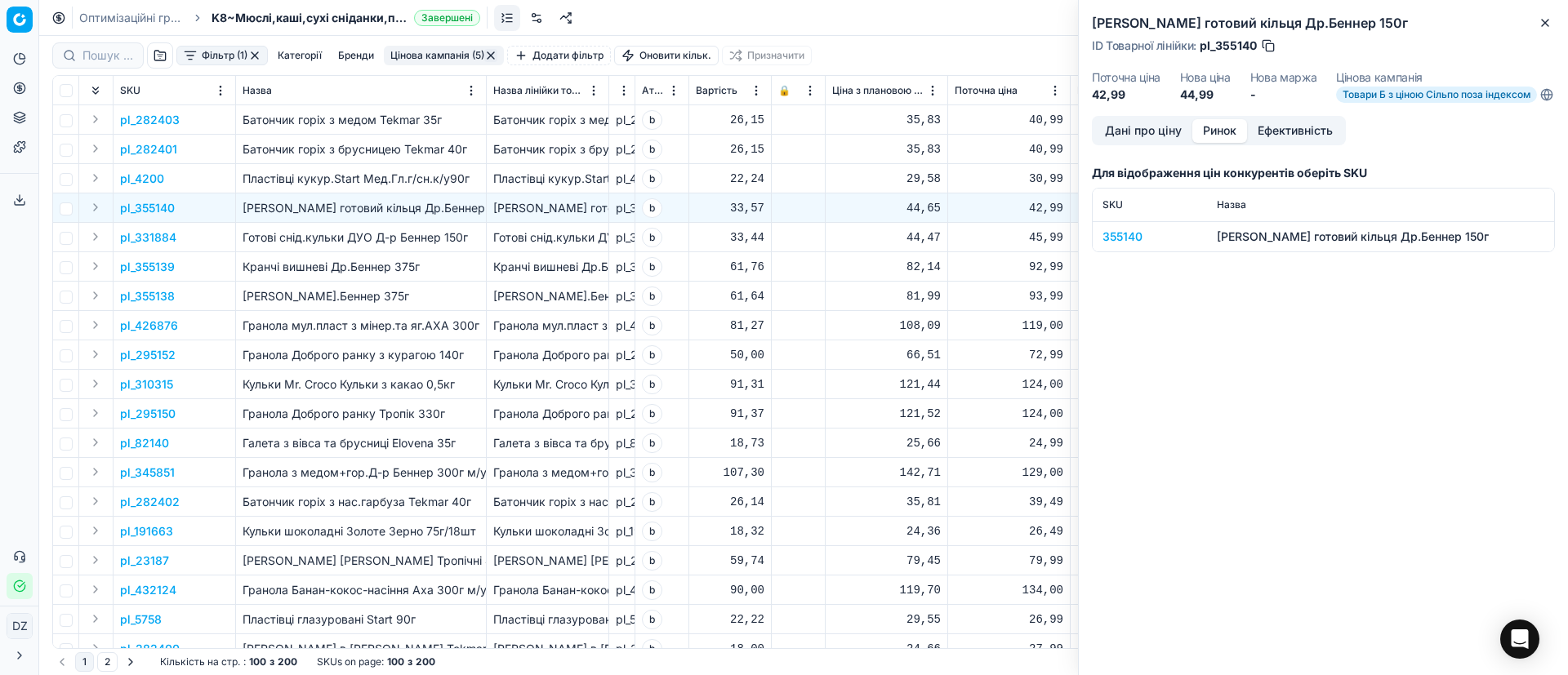
click at [1212, 138] on button "Ринок" at bounding box center [1219, 131] width 55 height 24
click at [1126, 245] on div "355140" at bounding box center [1150, 237] width 94 height 17
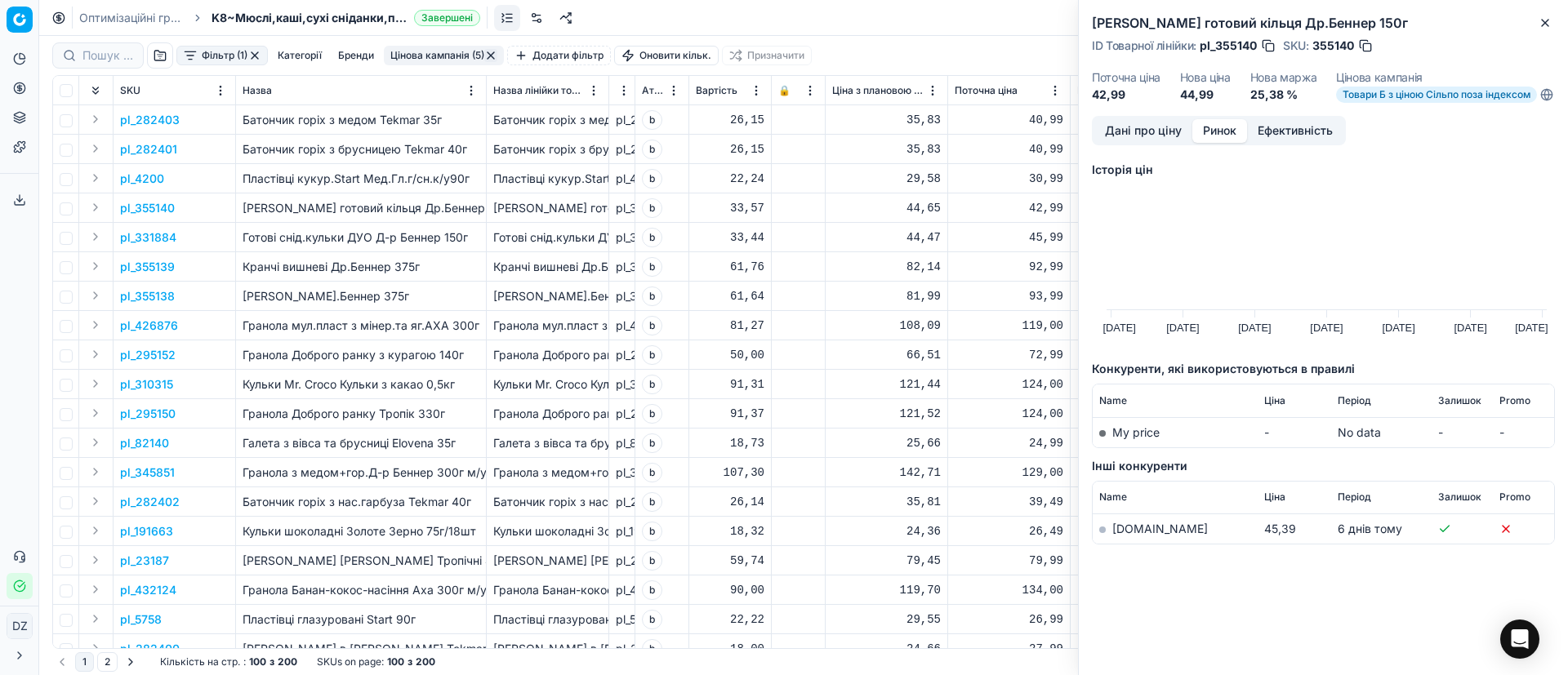
click at [1123, 535] on link "[DOMAIN_NAME]" at bounding box center [1159, 528] width 95 height 14
click at [1545, 21] on icon "button" at bounding box center [1545, 23] width 13 height 13
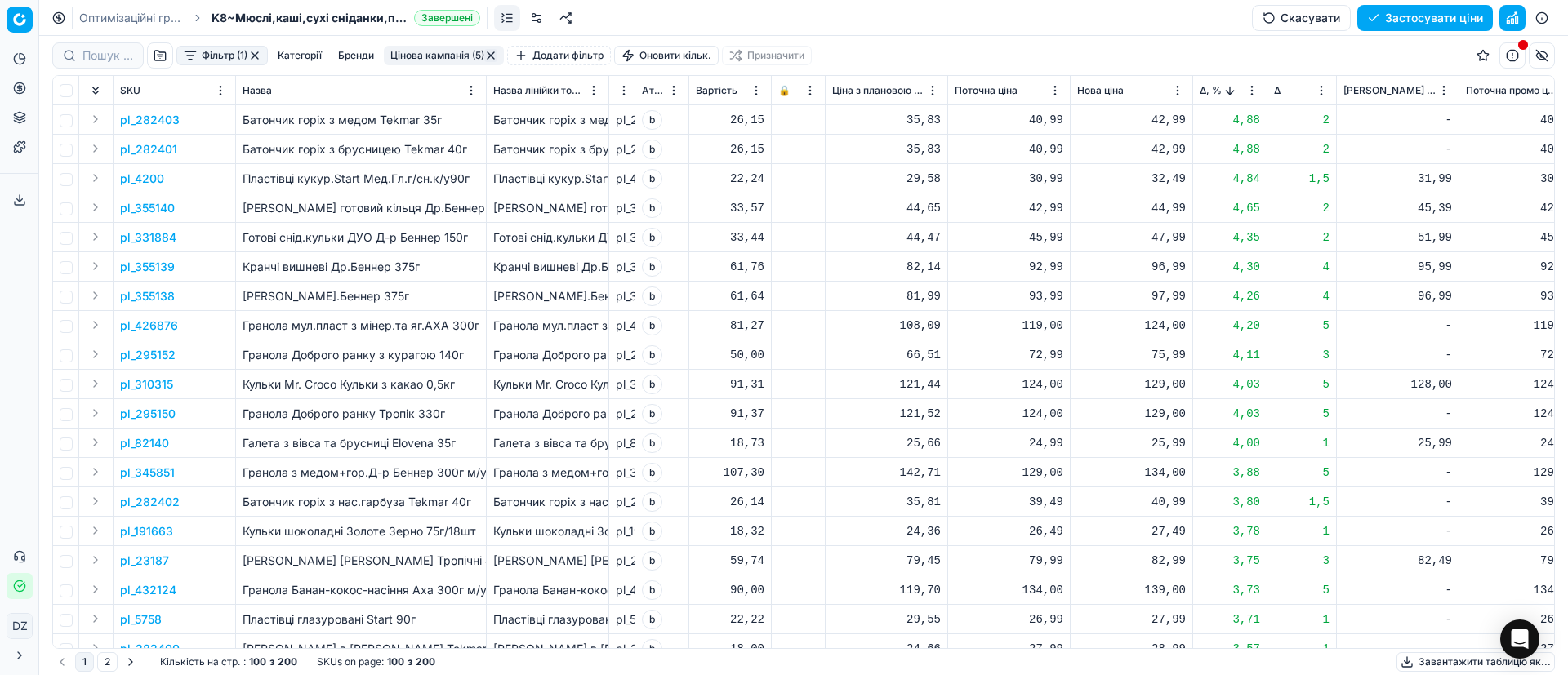
click at [148, 268] on p "pl_355139" at bounding box center [147, 267] width 55 height 17
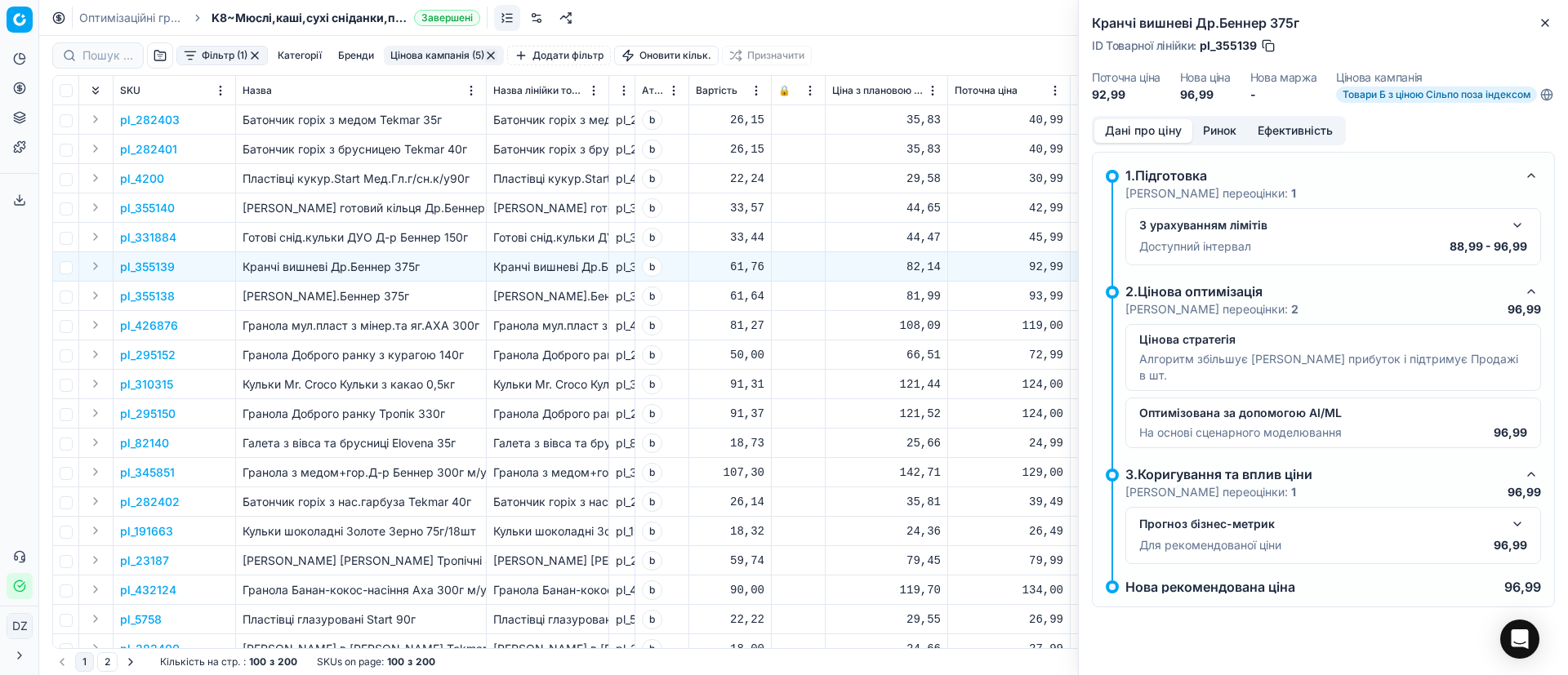
click at [1225, 139] on button "Ринок" at bounding box center [1219, 131] width 55 height 24
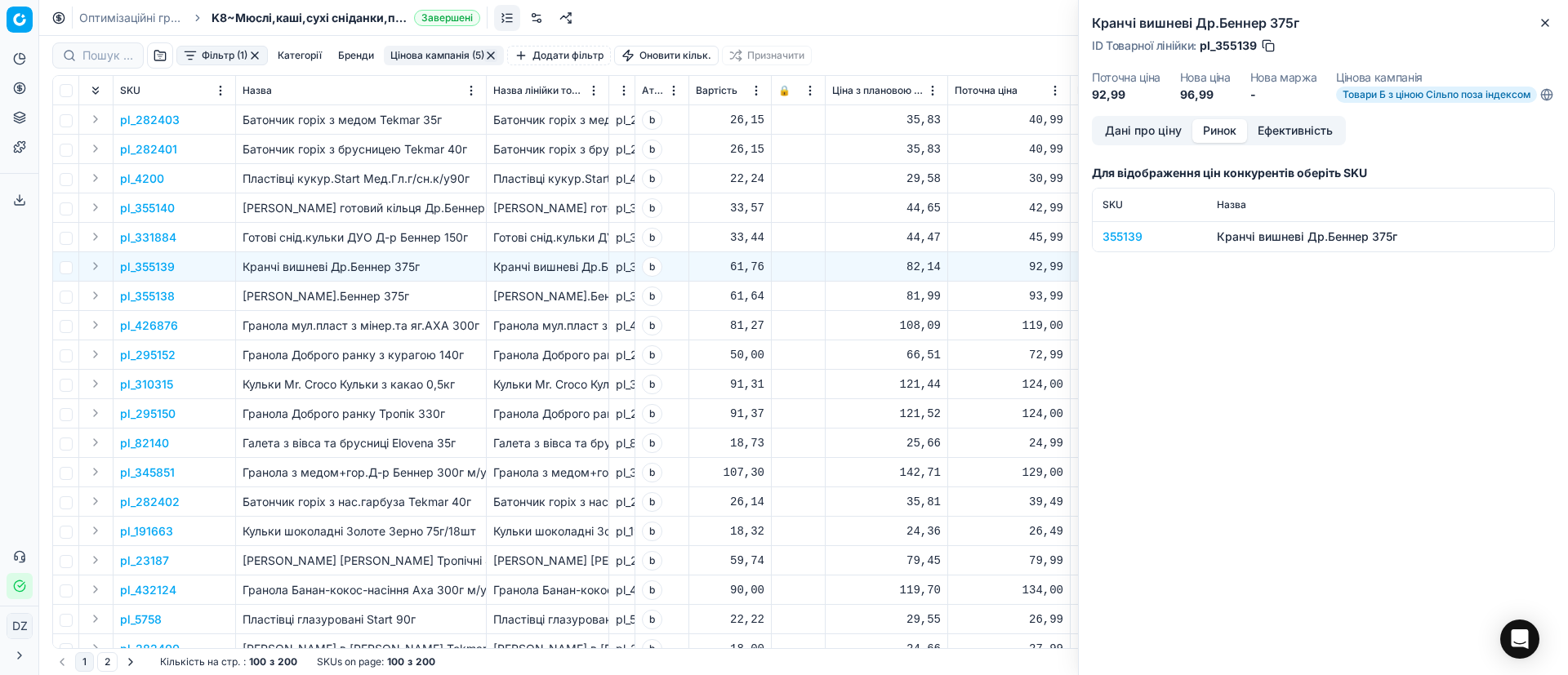
click at [1137, 245] on div "355139" at bounding box center [1150, 237] width 94 height 17
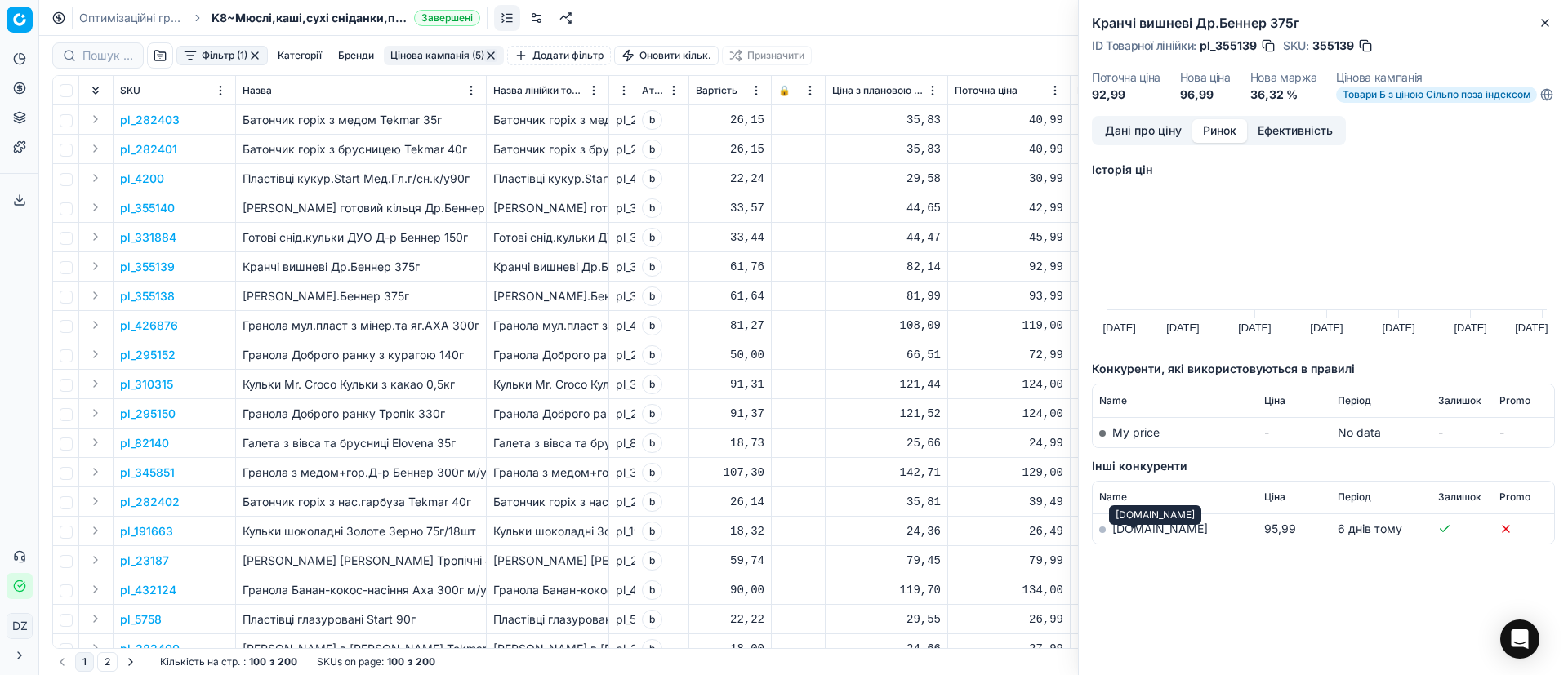
click at [1120, 535] on link "[DOMAIN_NAME]" at bounding box center [1159, 528] width 95 height 14
click at [1540, 17] on icon "button" at bounding box center [1545, 23] width 13 height 13
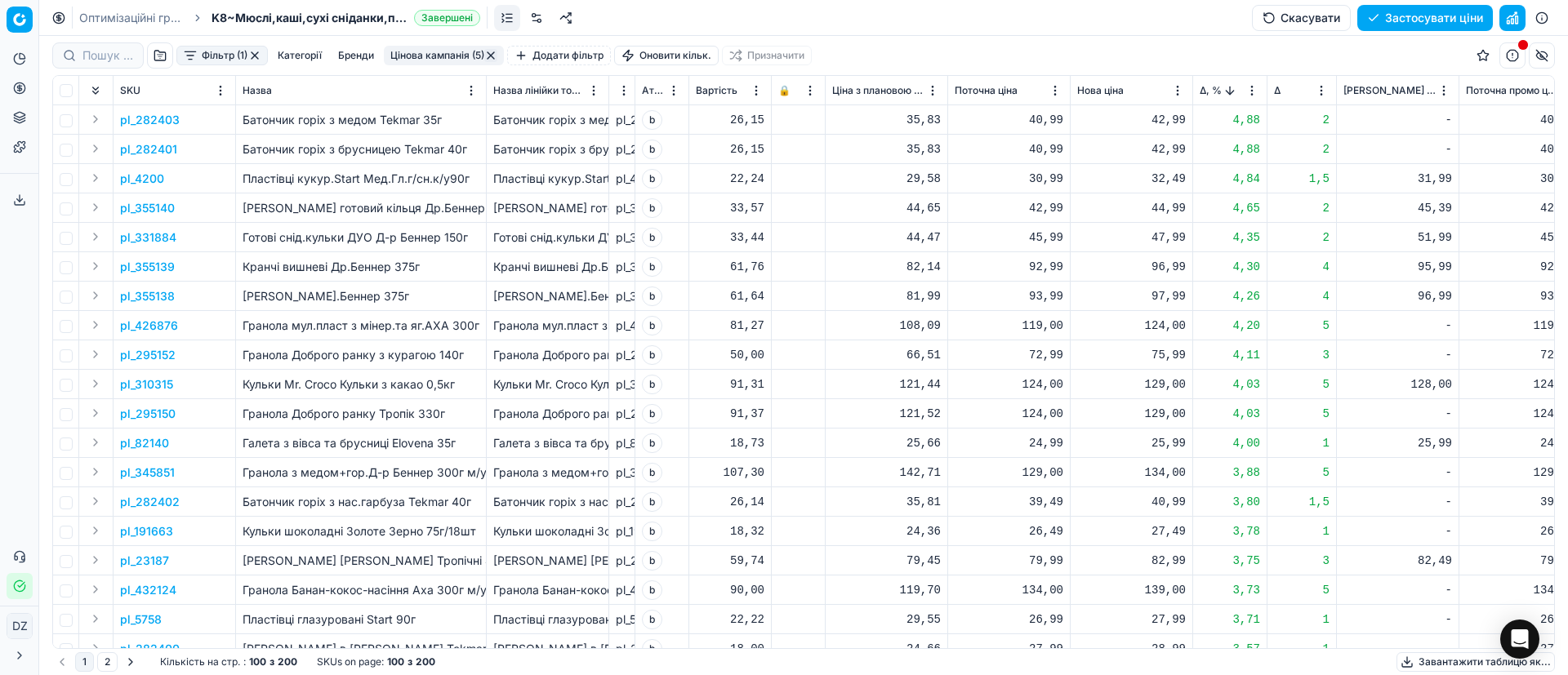
click at [143, 380] on p "pl_310315" at bounding box center [146, 385] width 53 height 17
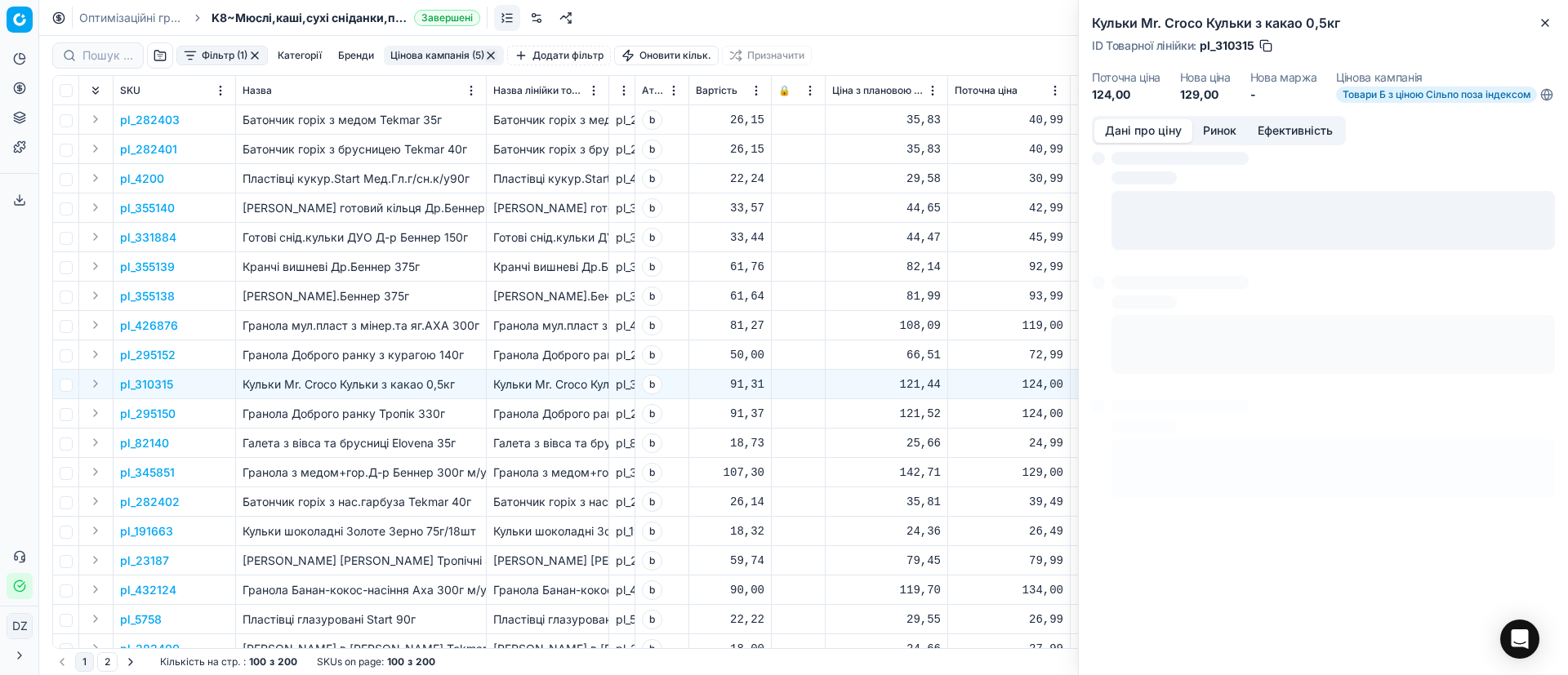
click at [1219, 140] on button "Ринок" at bounding box center [1219, 131] width 55 height 24
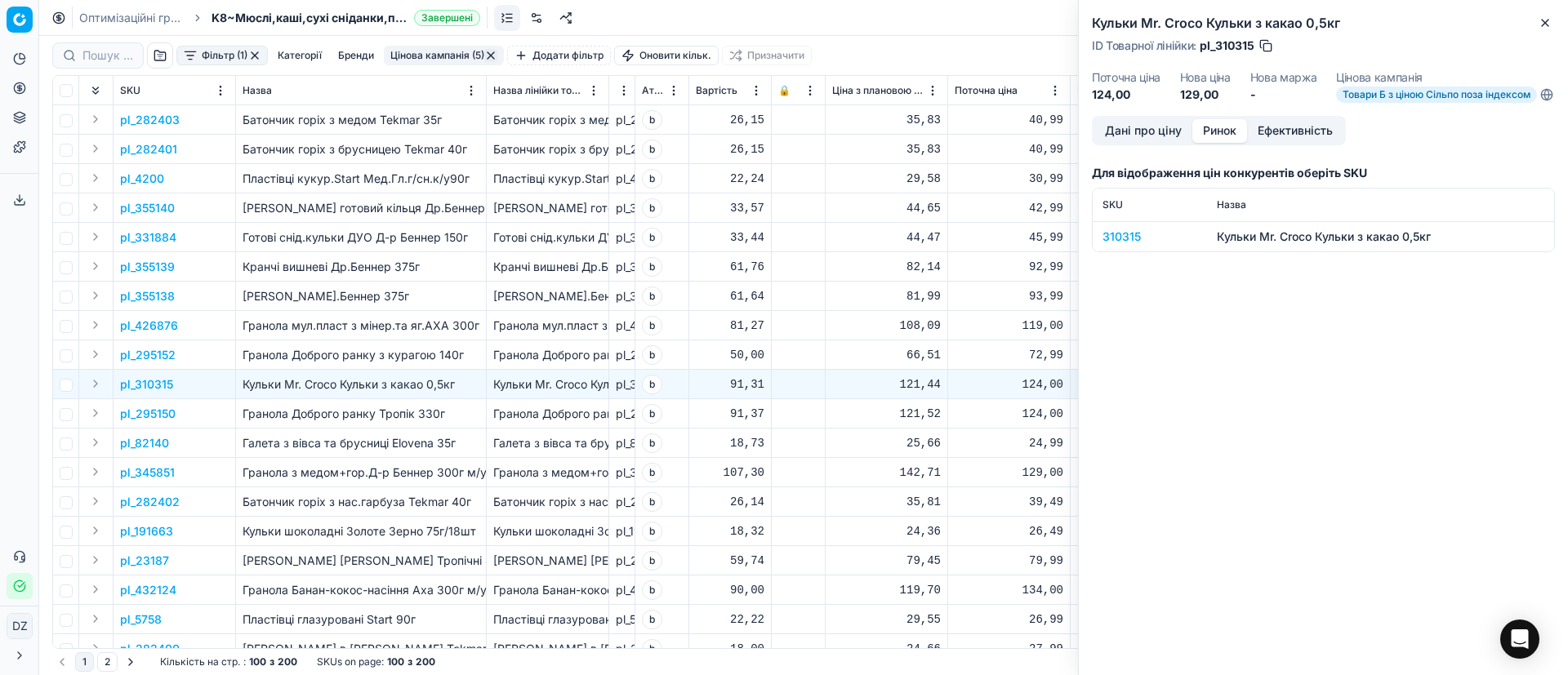
click at [1120, 245] on div "310315" at bounding box center [1150, 237] width 94 height 17
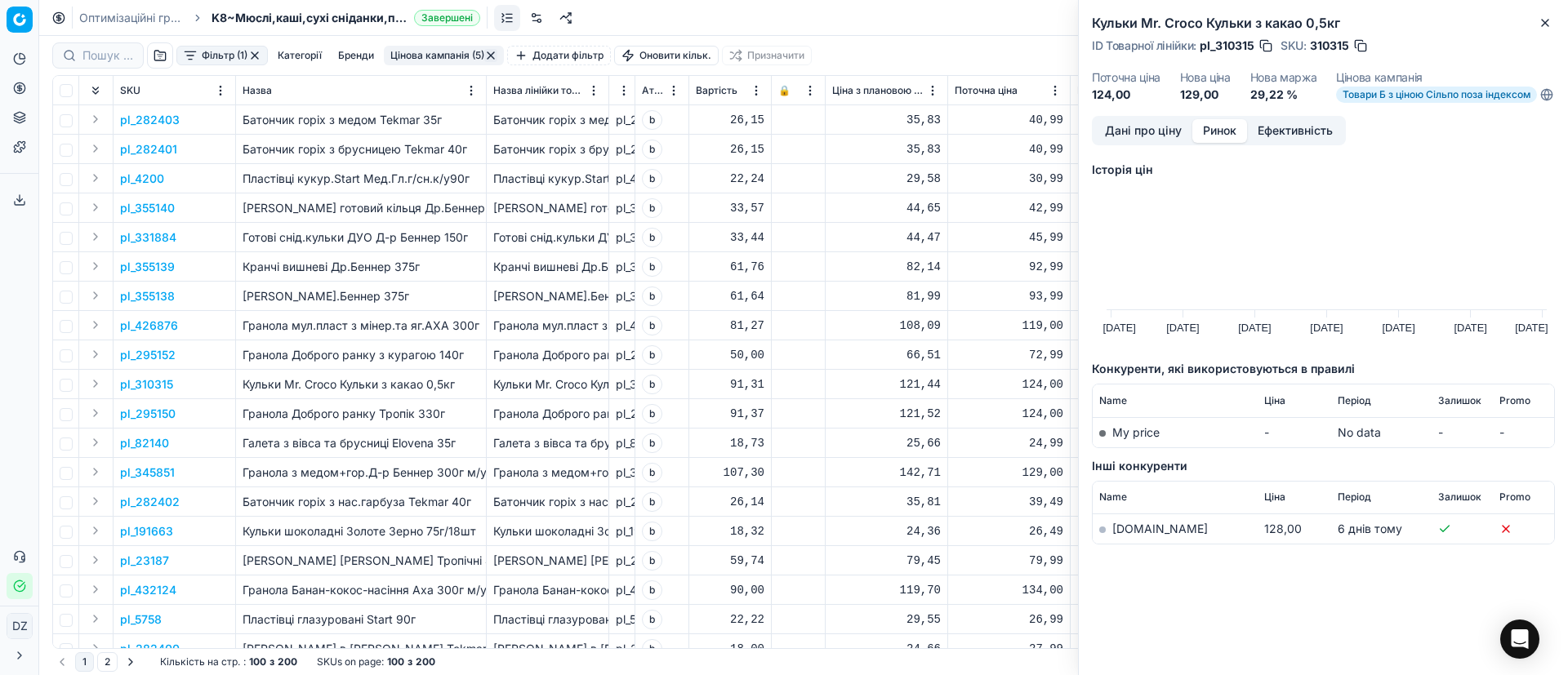
click at [1129, 535] on link "[DOMAIN_NAME]" at bounding box center [1159, 528] width 95 height 14
click at [1547, 23] on icon "button" at bounding box center [1545, 23] width 13 height 13
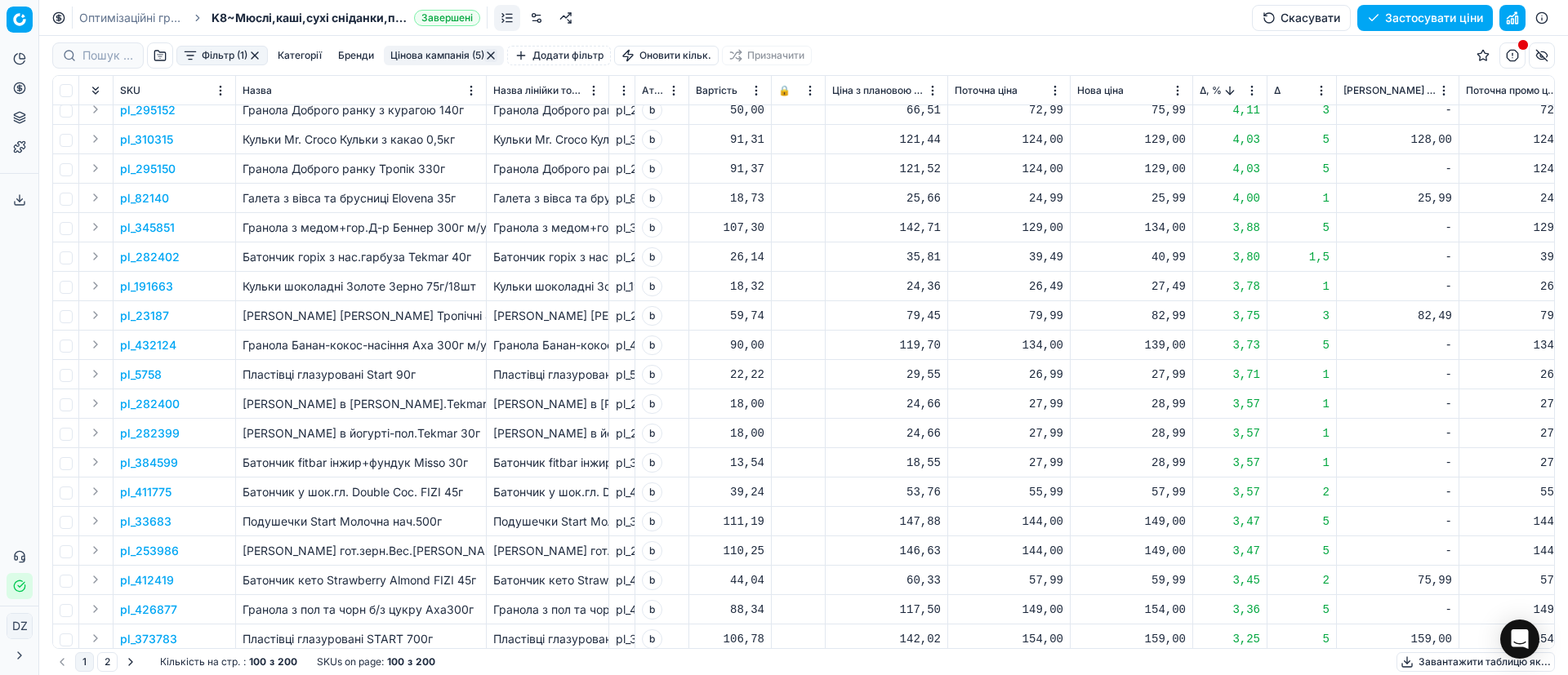
scroll to position [367, 0]
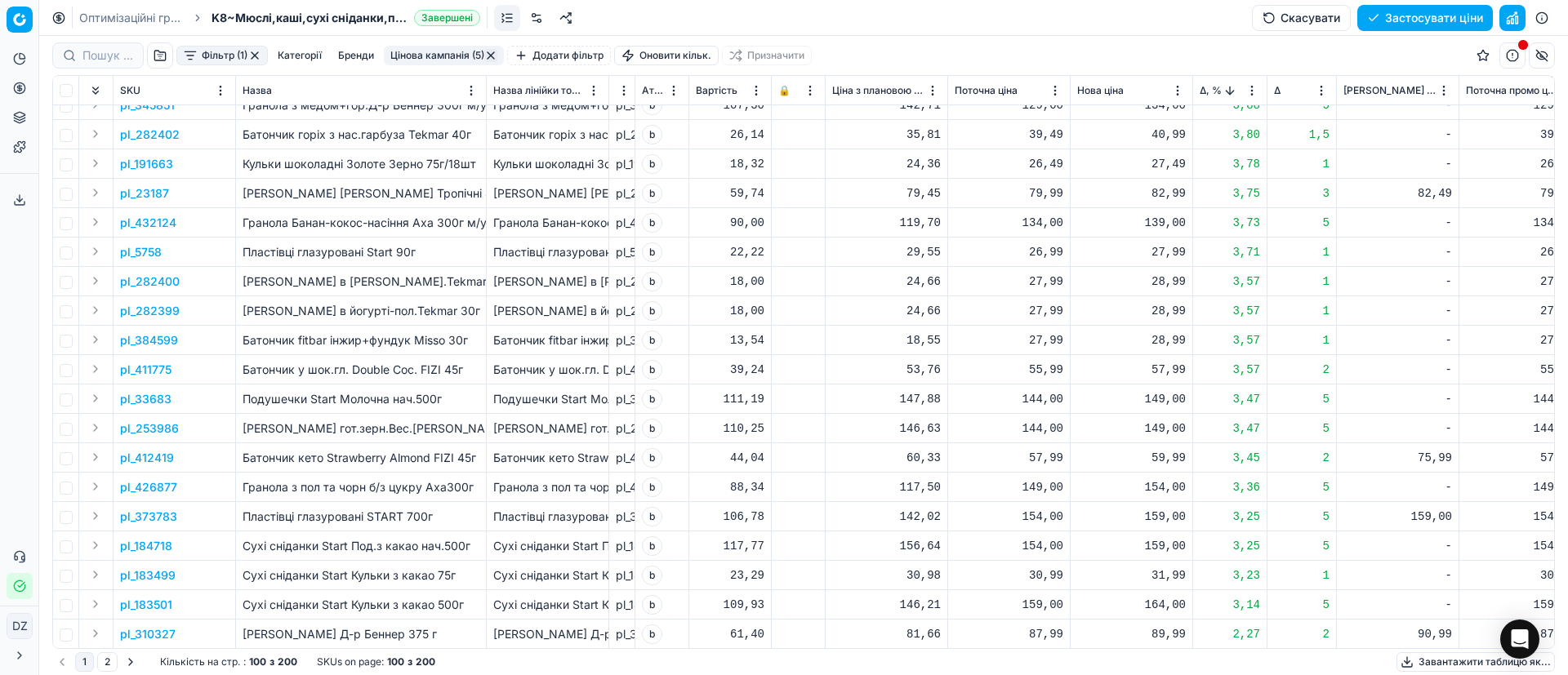
click at [167, 464] on p "pl_412419" at bounding box center [147, 458] width 54 height 17
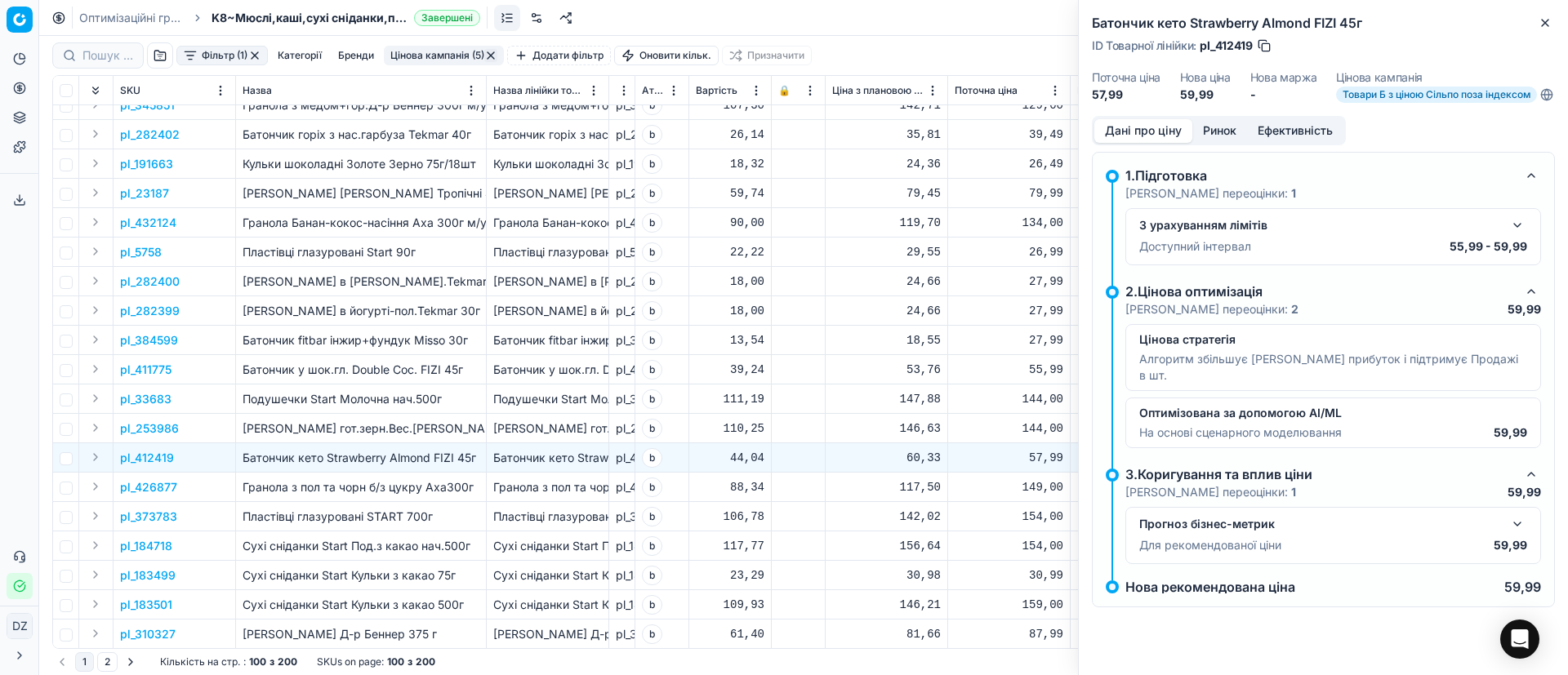
drag, startPoint x: 1212, startPoint y: 144, endPoint x: 1209, endPoint y: 156, distance: 12.4
click at [1212, 142] on button "Ринок" at bounding box center [1219, 131] width 55 height 24
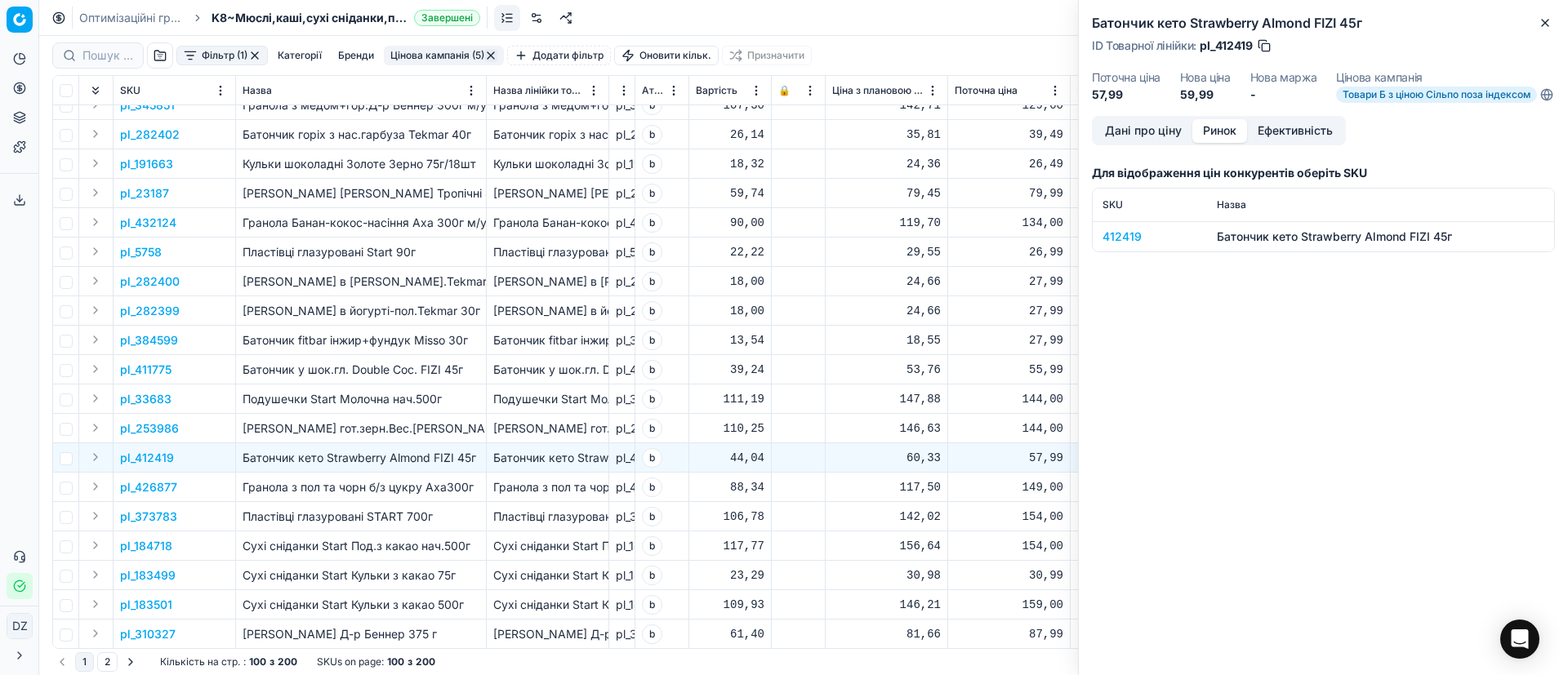
click at [1111, 240] on div "412419" at bounding box center [1150, 237] width 94 height 17
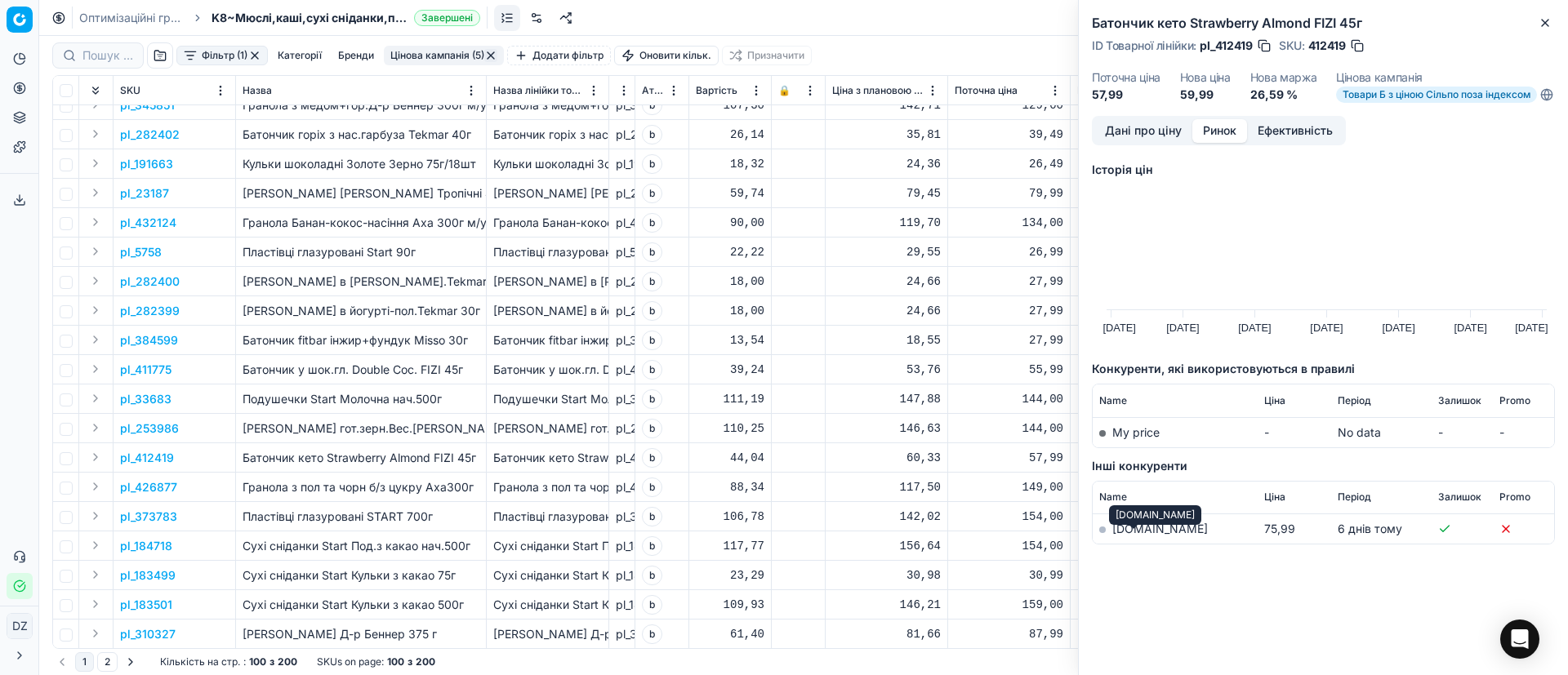
click at [1141, 535] on link "[DOMAIN_NAME]" at bounding box center [1159, 528] width 95 height 14
click at [1546, 25] on icon "button" at bounding box center [1545, 23] width 13 height 13
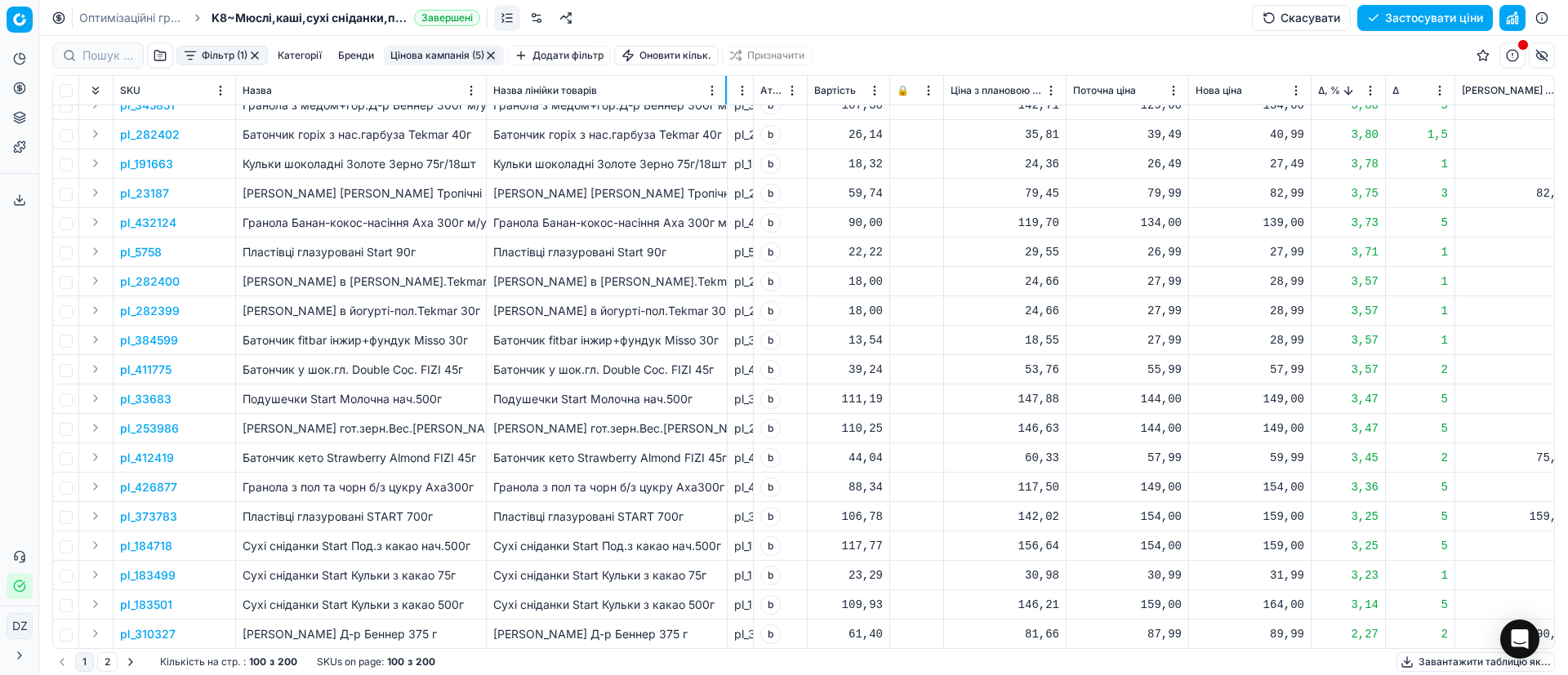
scroll to position [362, 0]
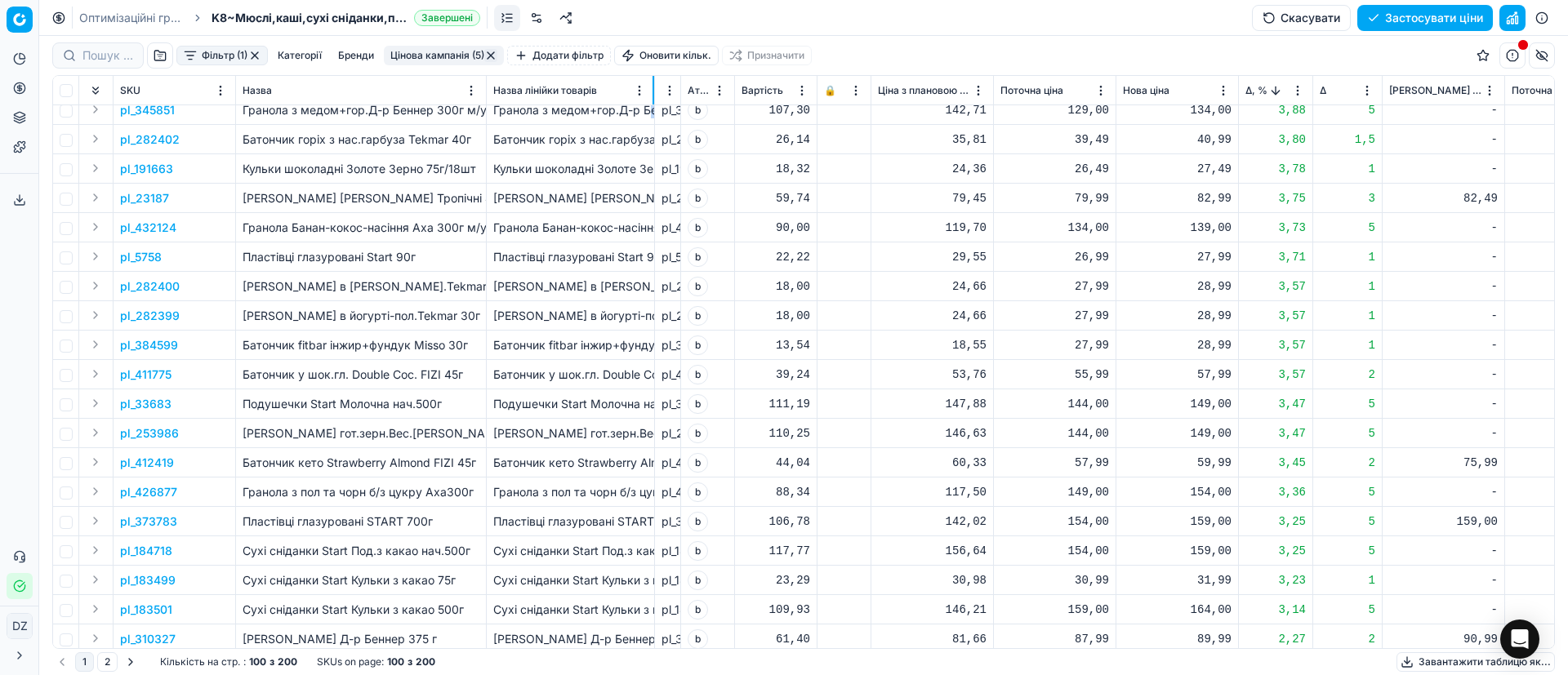
drag, startPoint x: 607, startPoint y: 84, endPoint x: 652, endPoint y: 115, distance: 54.6
click at [652, 115] on div "SKU Назва Назва лінійки товарів ID Товарної лінійки Атрибут товару Вартість 🔒 Ц…" at bounding box center [803, 362] width 1501 height 572
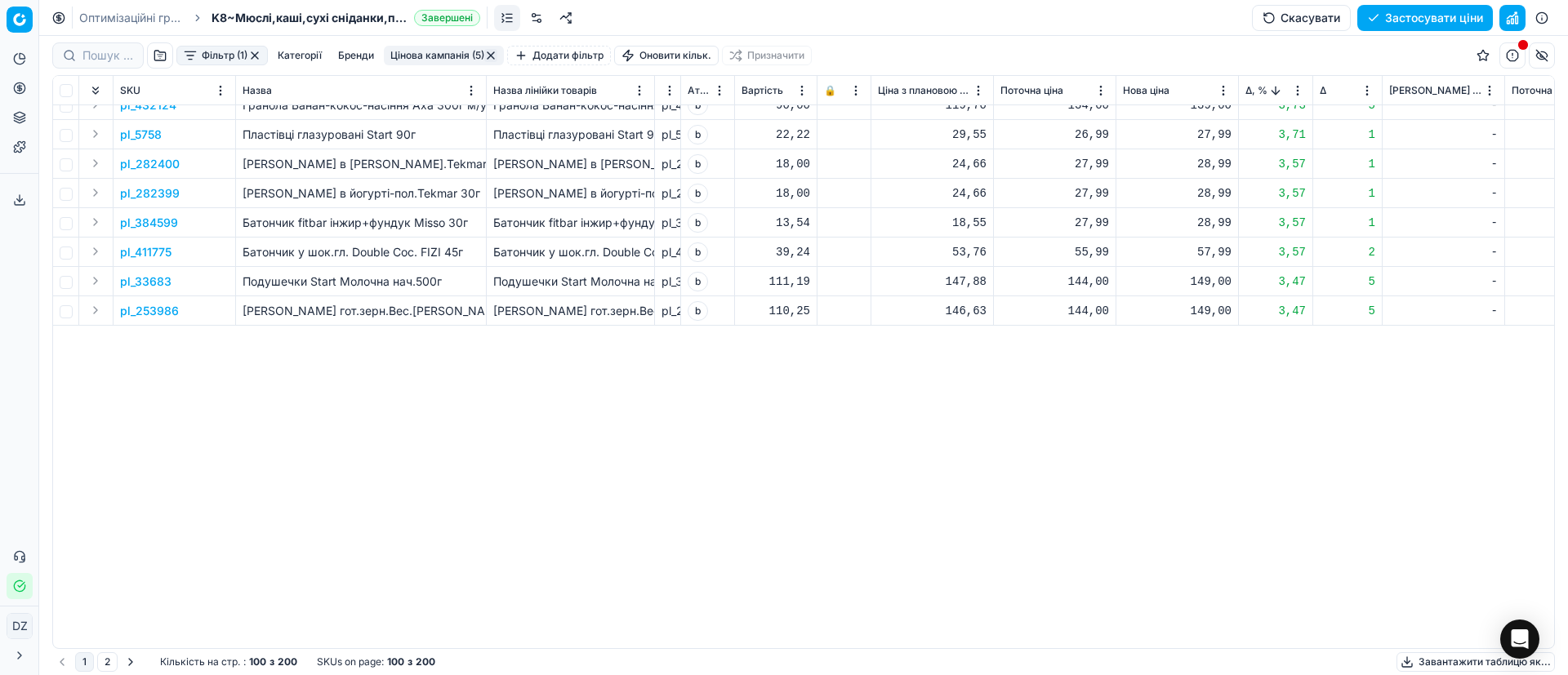
scroll to position [0, 0]
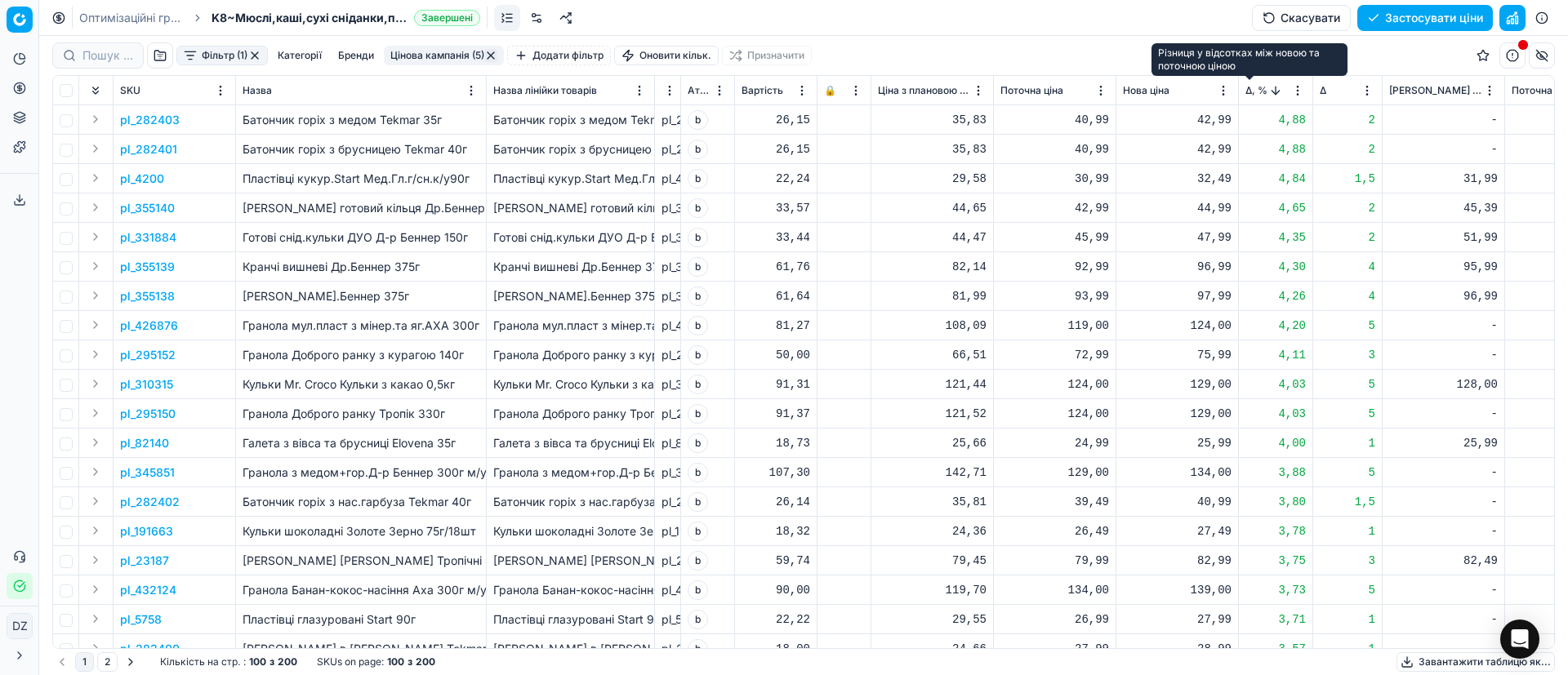
click at [1248, 86] on span "Δ, %" at bounding box center [1256, 91] width 22 height 13
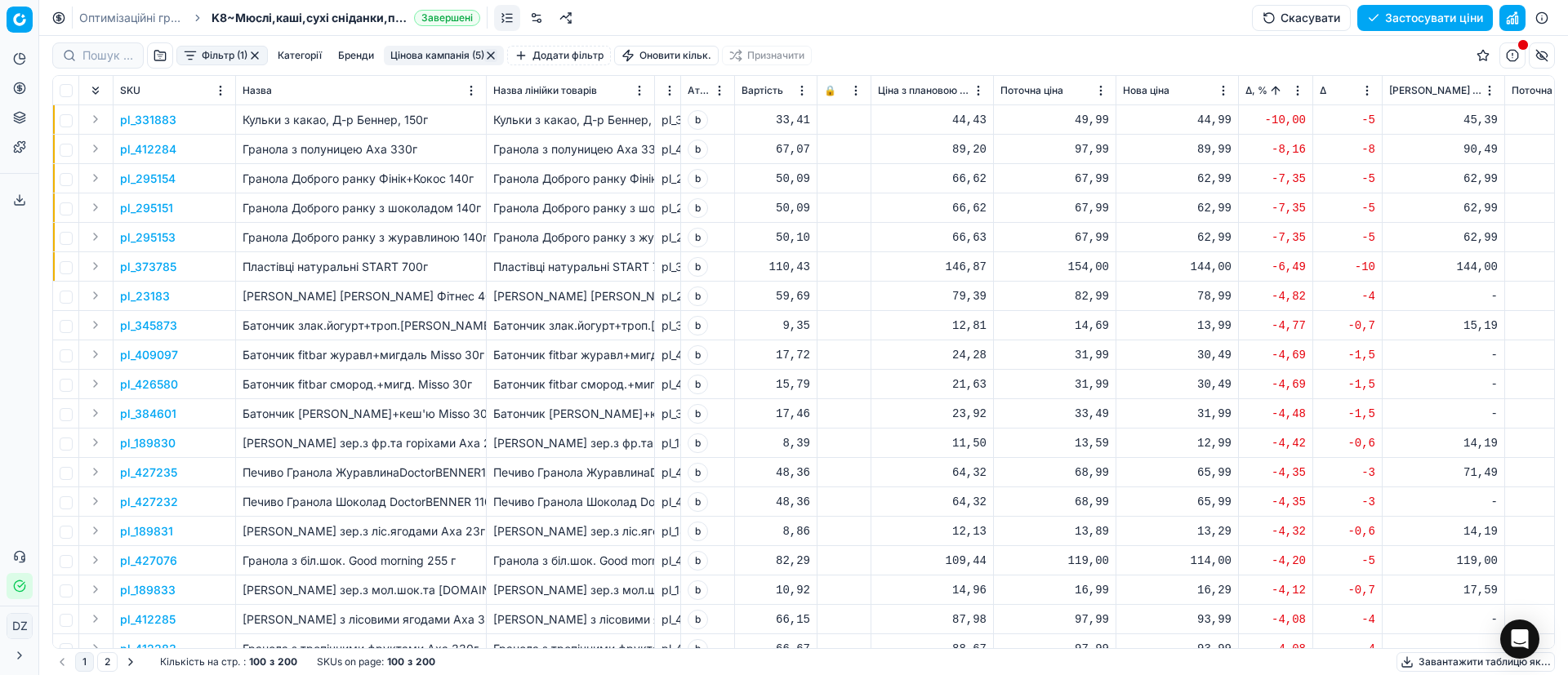
click at [159, 120] on p "pl_331883" at bounding box center [148, 120] width 56 height 17
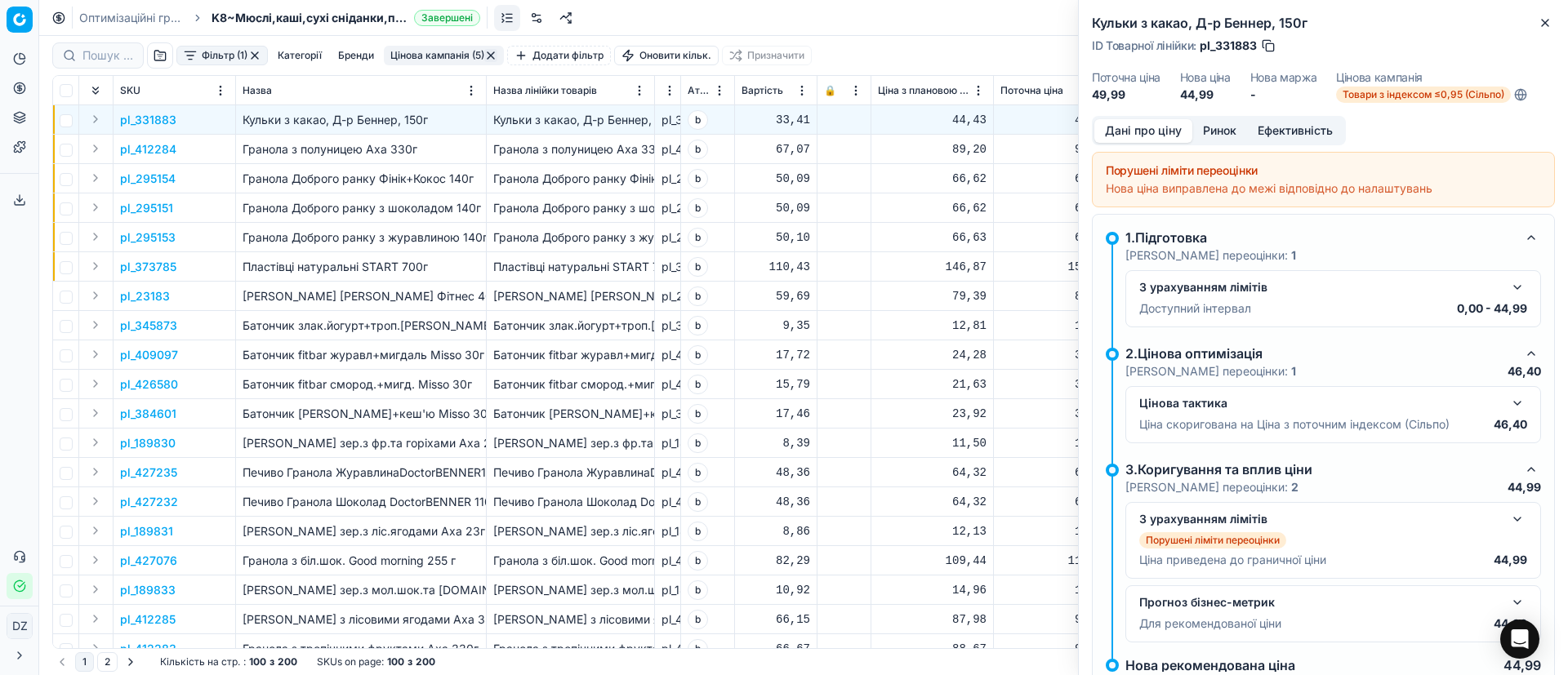
click at [1204, 129] on button "Ринок" at bounding box center [1219, 131] width 55 height 24
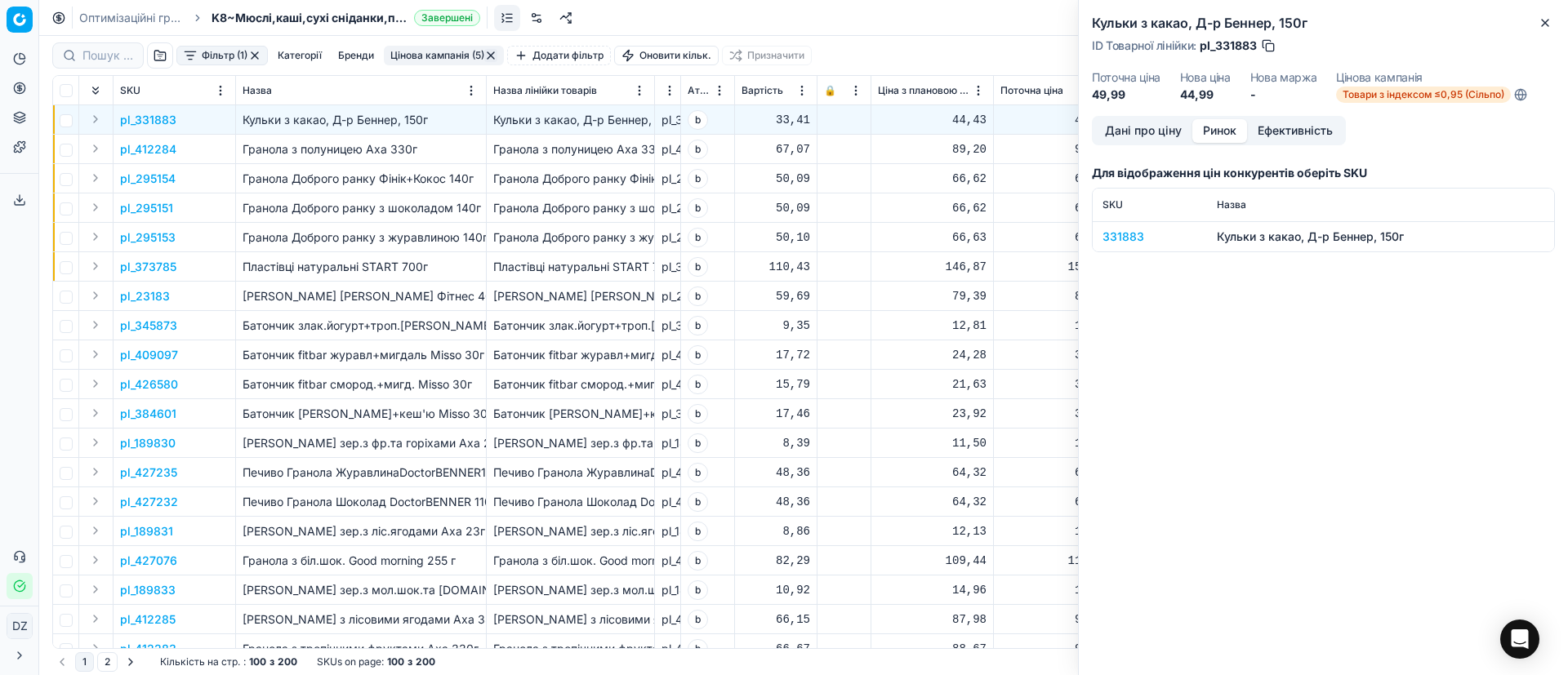
click at [1134, 239] on div "331883" at bounding box center [1150, 237] width 94 height 17
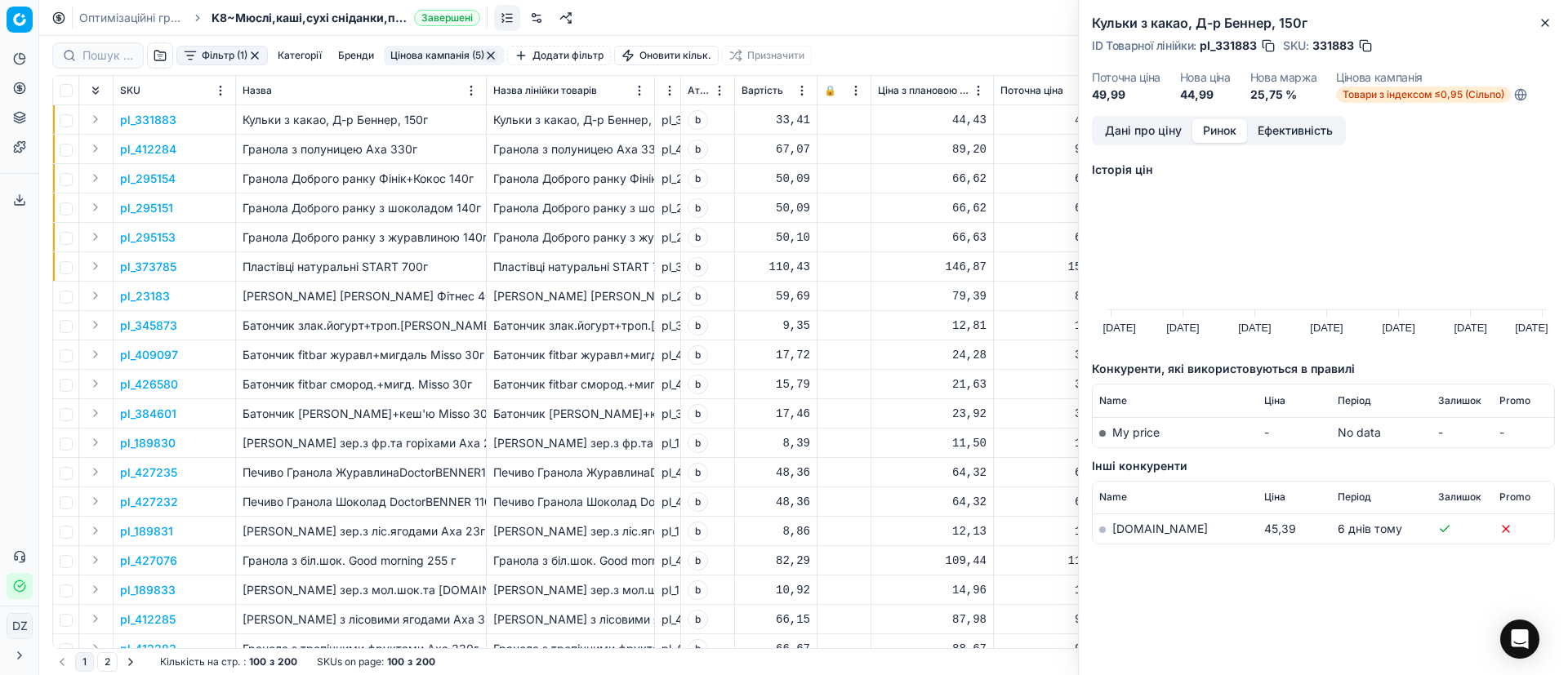
click at [1136, 533] on link "[DOMAIN_NAME]" at bounding box center [1159, 528] width 95 height 14
click at [1544, 22] on icon "button" at bounding box center [1545, 23] width 13 height 13
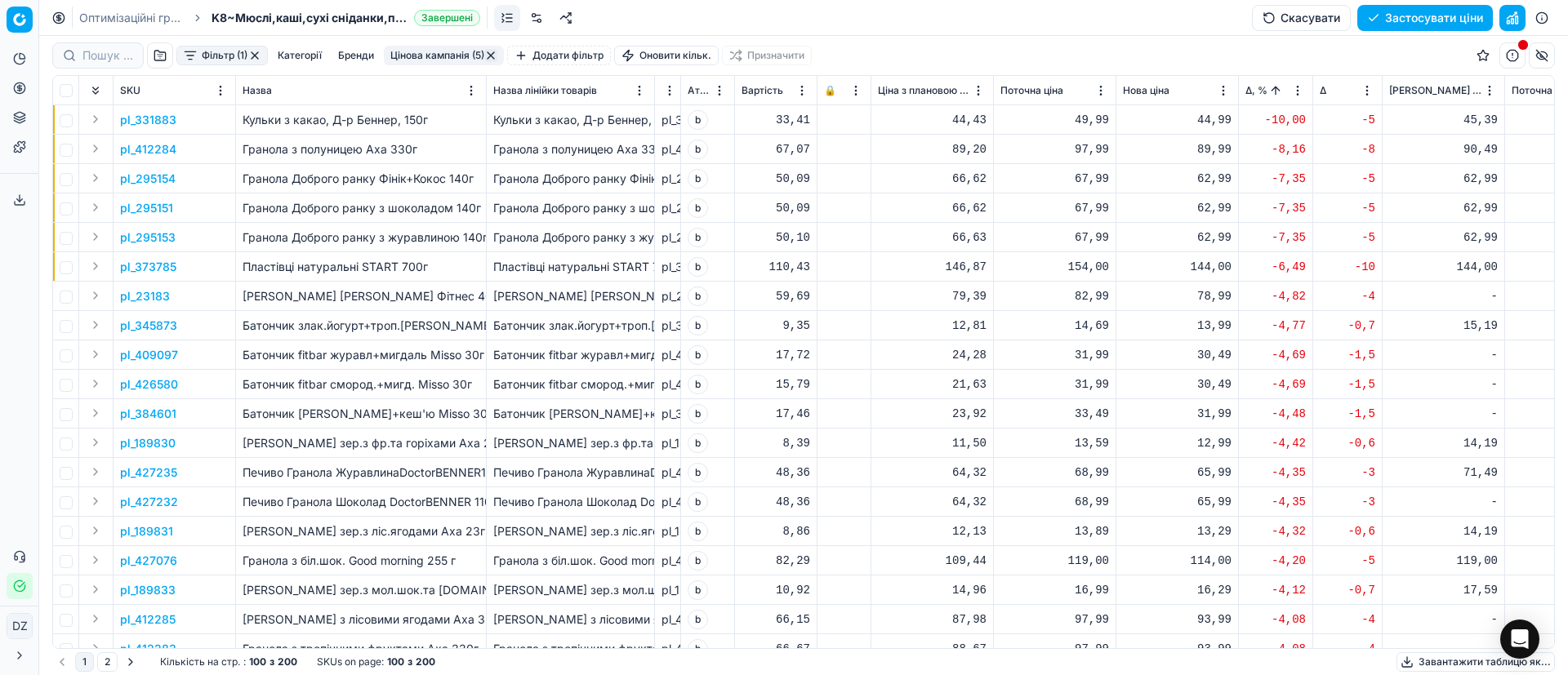
click at [1216, 118] on div "44,99" at bounding box center [1177, 120] width 108 height 17
drag, startPoint x: 1229, startPoint y: 266, endPoint x: 1137, endPoint y: 270, distance: 92.1
click at [1137, 270] on dl "Поточна: 49,99 Оптимум: 44,99 Вручну: 44.99" at bounding box center [1178, 230] width 235 height 106
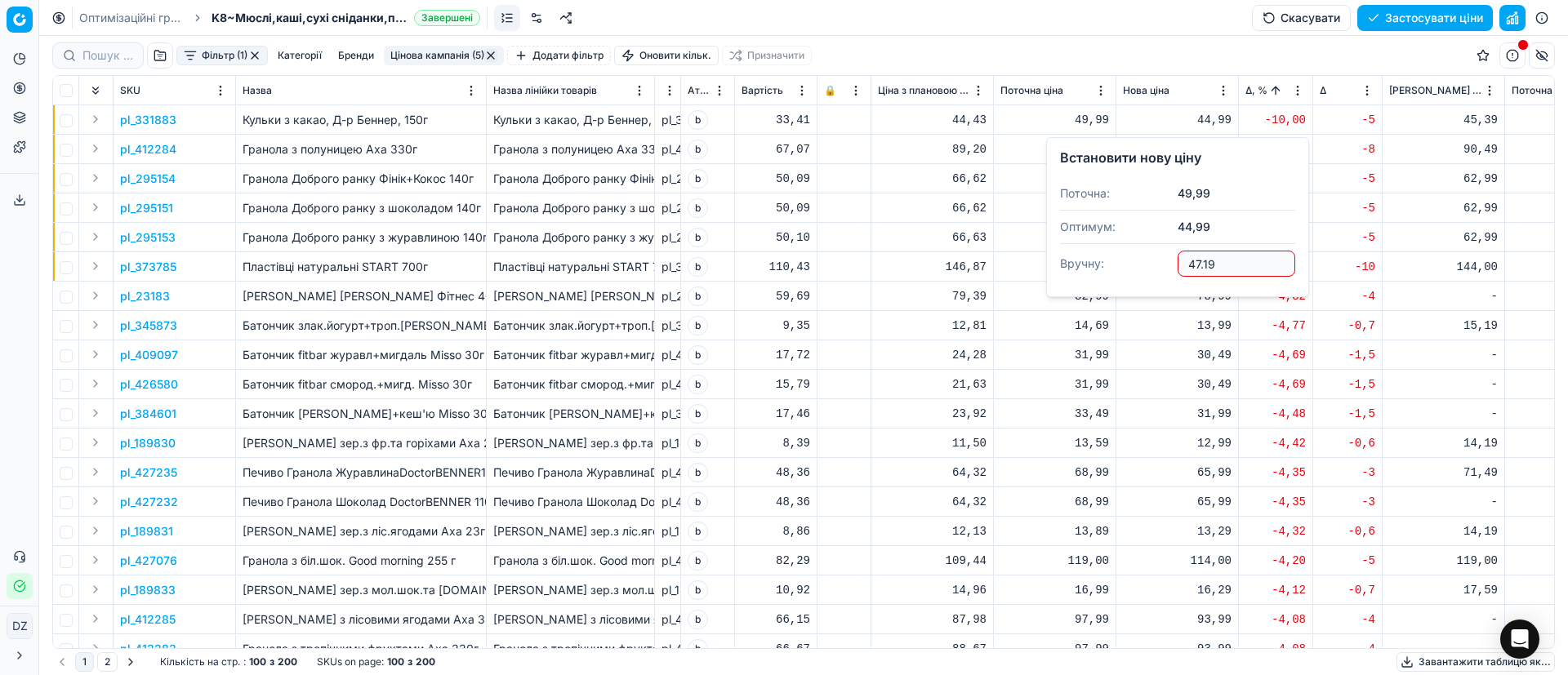
type input "47.19"
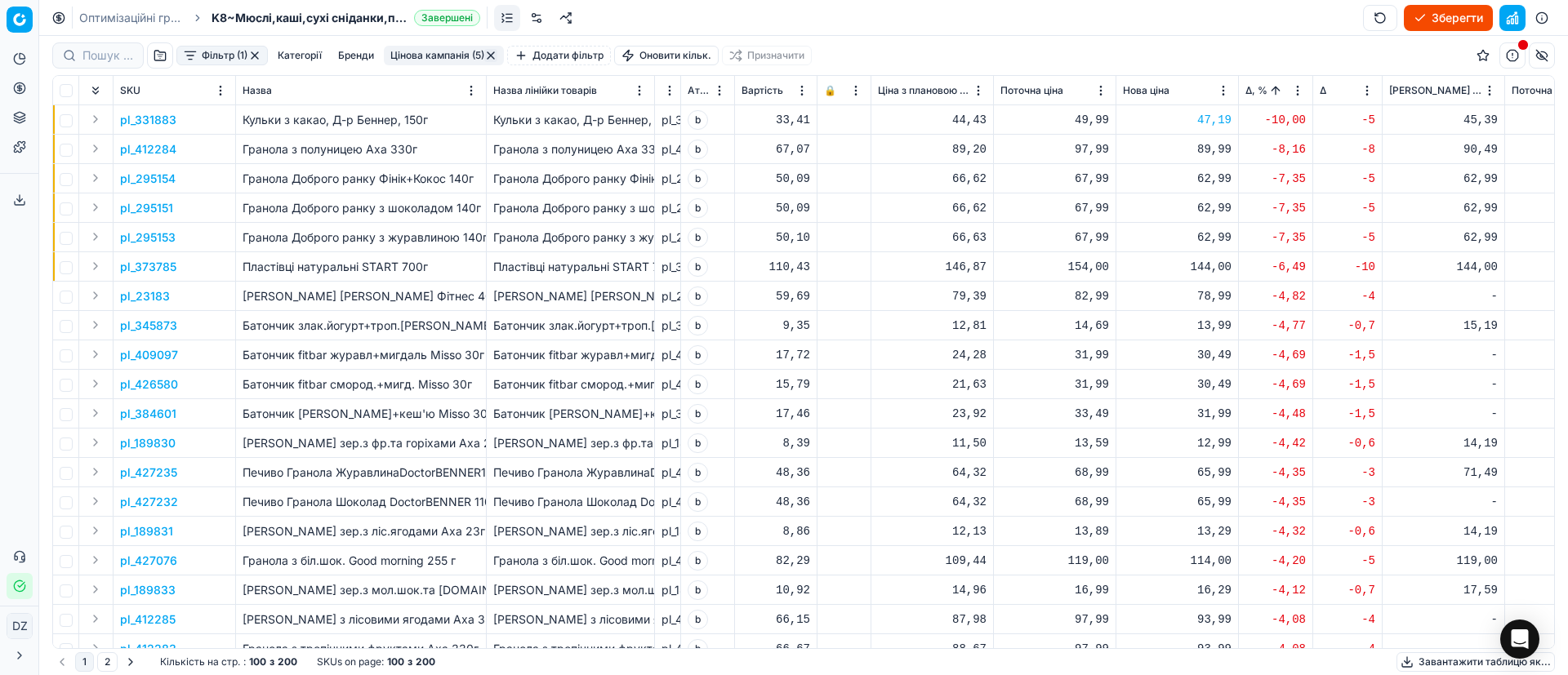
click at [159, 148] on p "pl_412284" at bounding box center [148, 150] width 56 height 17
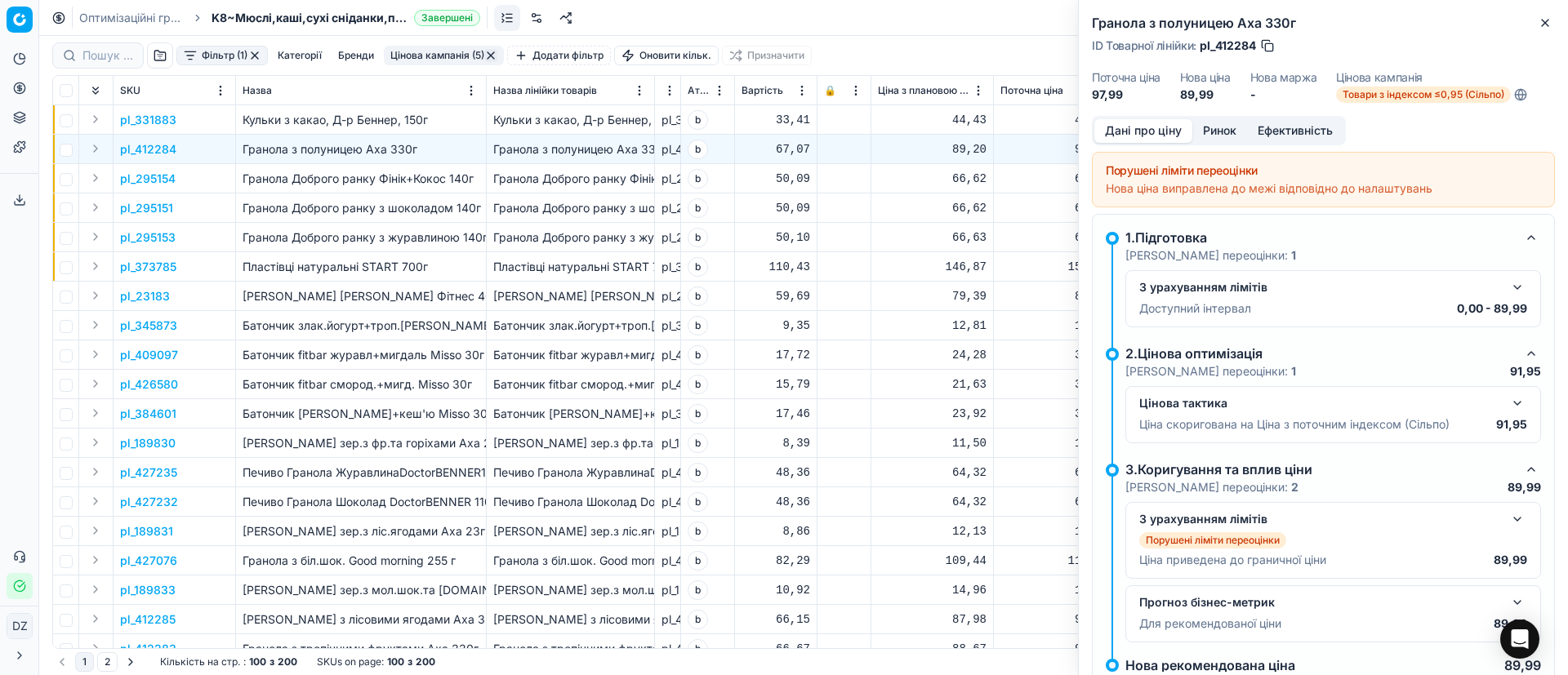
click at [1230, 127] on button "Ринок" at bounding box center [1219, 131] width 55 height 24
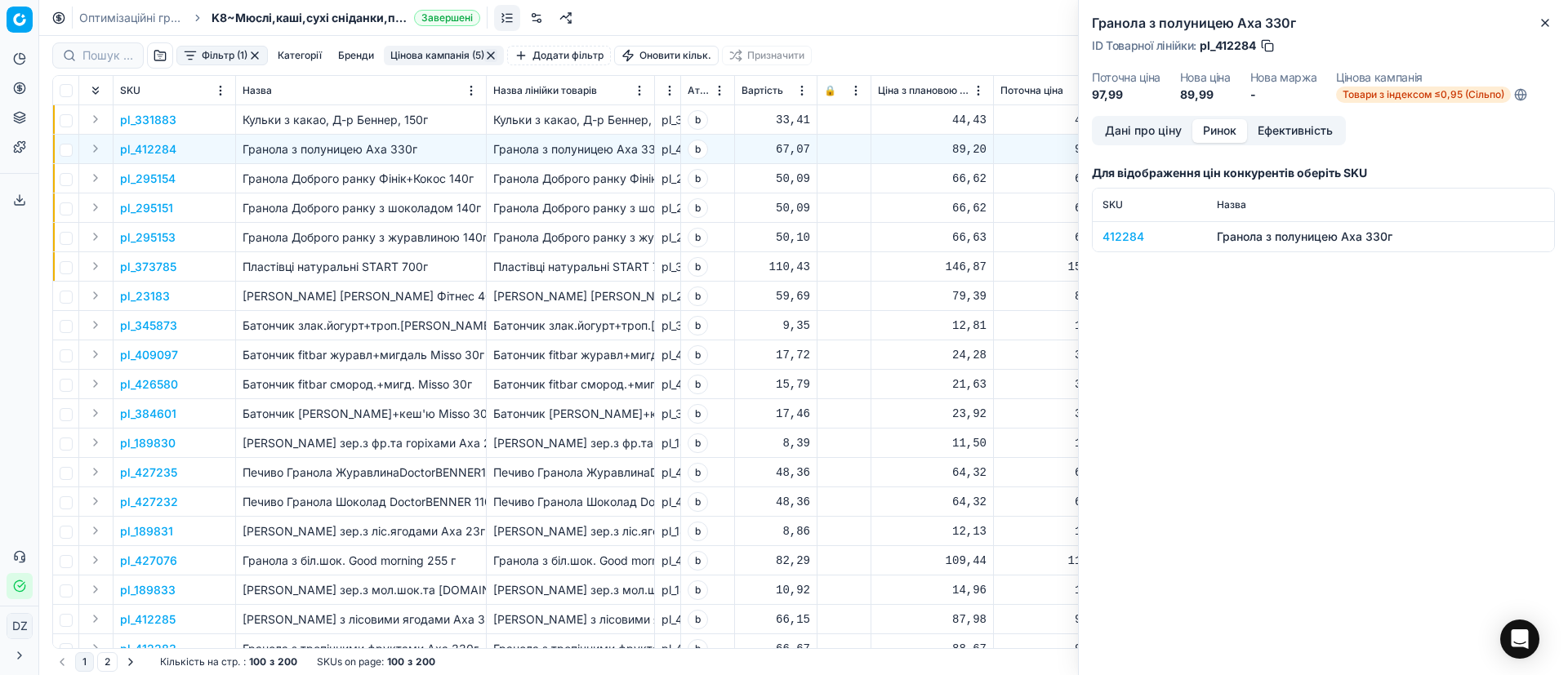
click at [1136, 238] on div "412284" at bounding box center [1150, 237] width 94 height 17
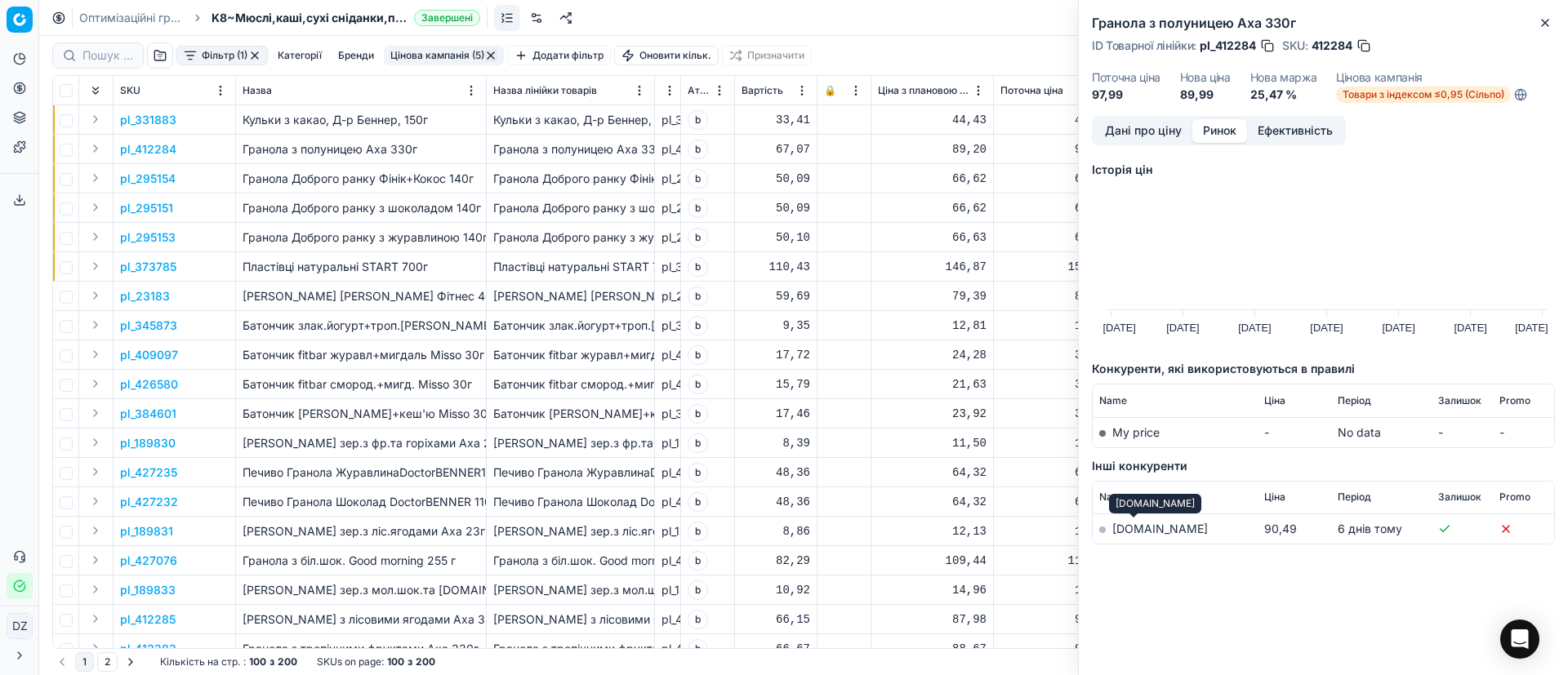
click at [1127, 531] on link "[DOMAIN_NAME]" at bounding box center [1159, 528] width 95 height 14
click at [1547, 24] on icon "button" at bounding box center [1545, 22] width 6 height 6
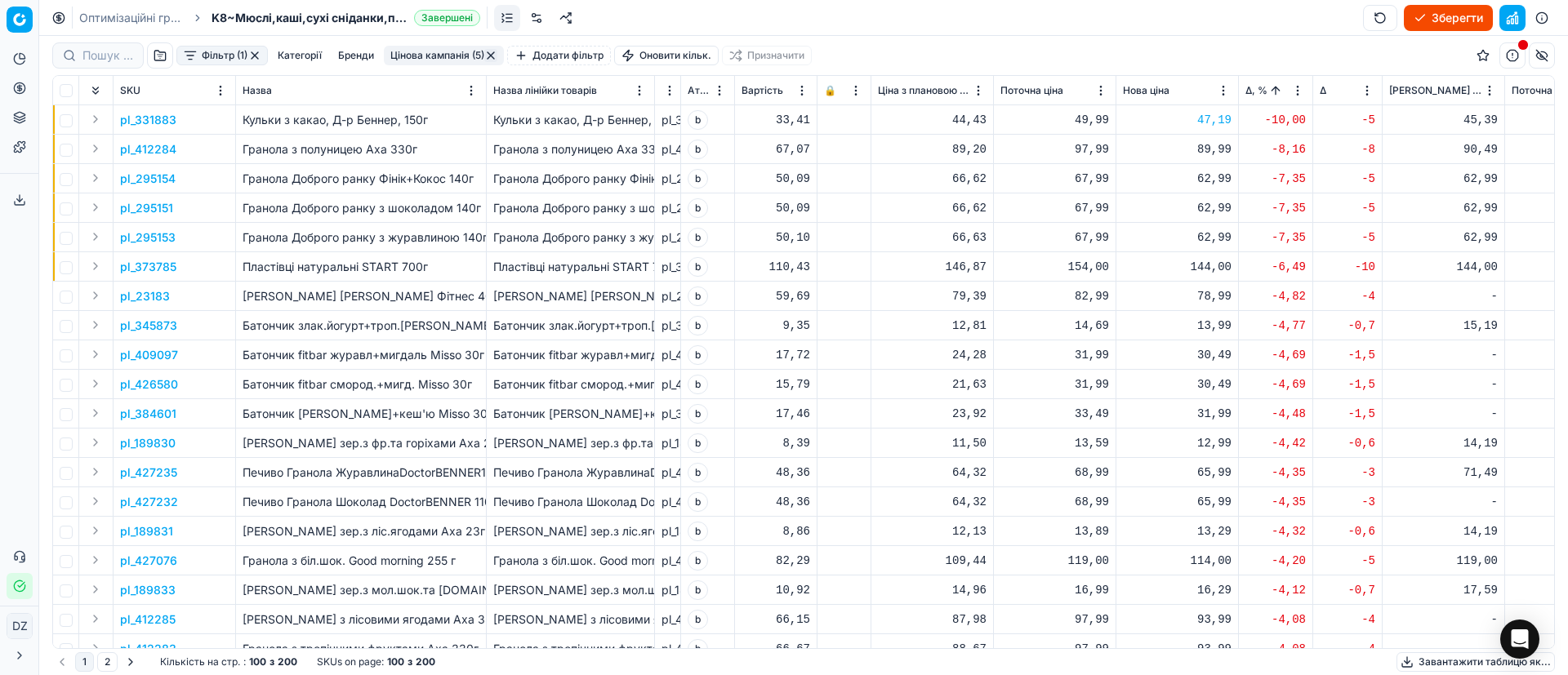
click at [1206, 151] on div "89,99" at bounding box center [1177, 150] width 108 height 17
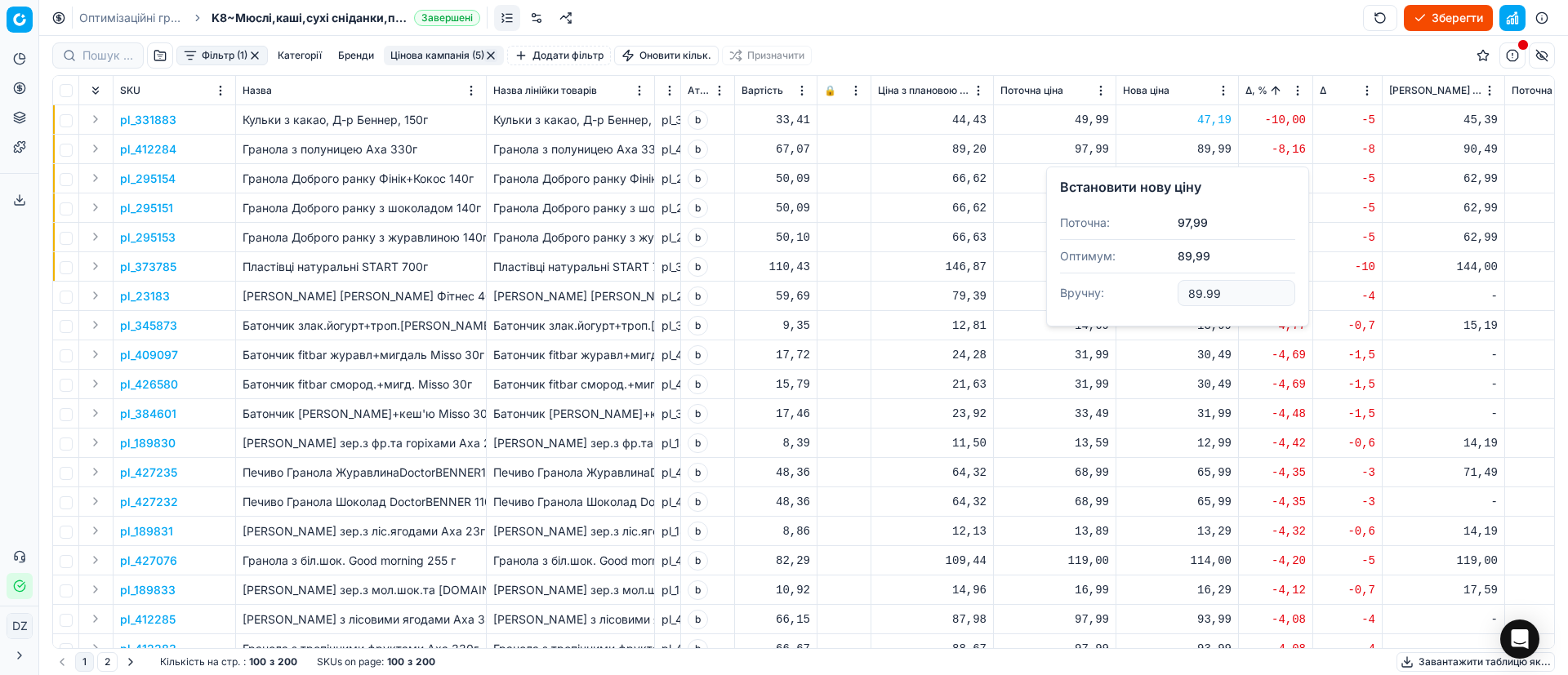
drag, startPoint x: 1236, startPoint y: 288, endPoint x: 1111, endPoint y: 296, distance: 125.3
click at [1111, 296] on dl "Поточна: 97,99 Оптимум: 89,99 Вручну: 89.99" at bounding box center [1178, 259] width 235 height 106
type input "93.99"
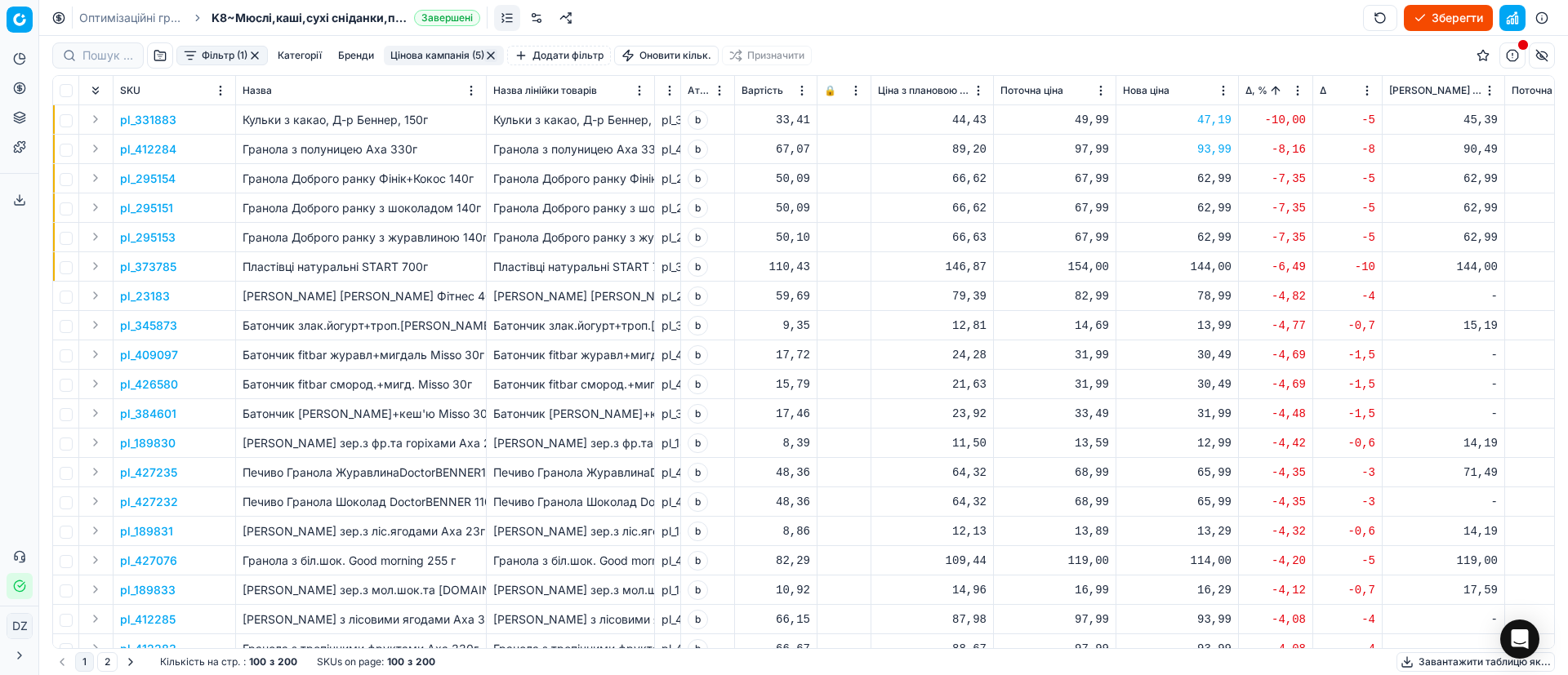
click at [154, 178] on p "pl_295154" at bounding box center [148, 179] width 56 height 17
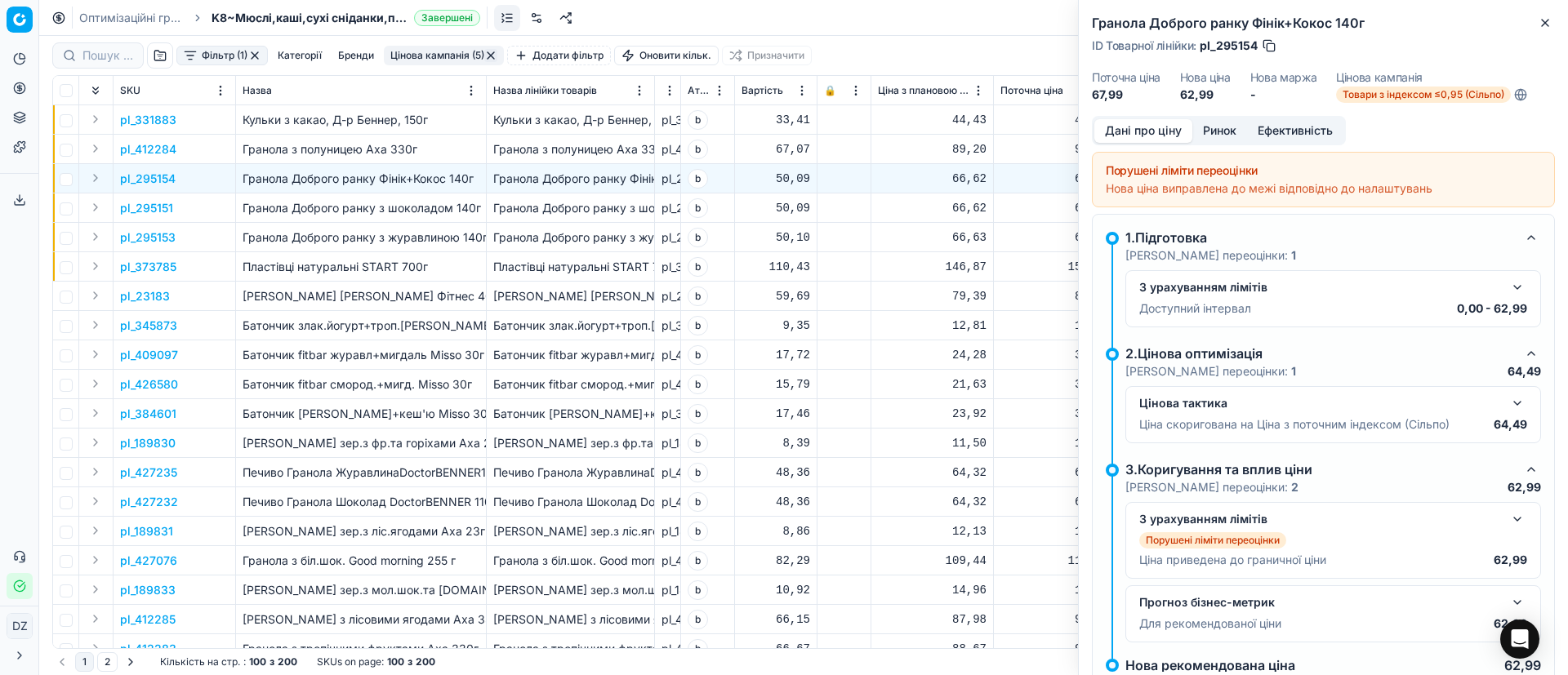
click at [1207, 130] on button "Ринок" at bounding box center [1219, 131] width 55 height 24
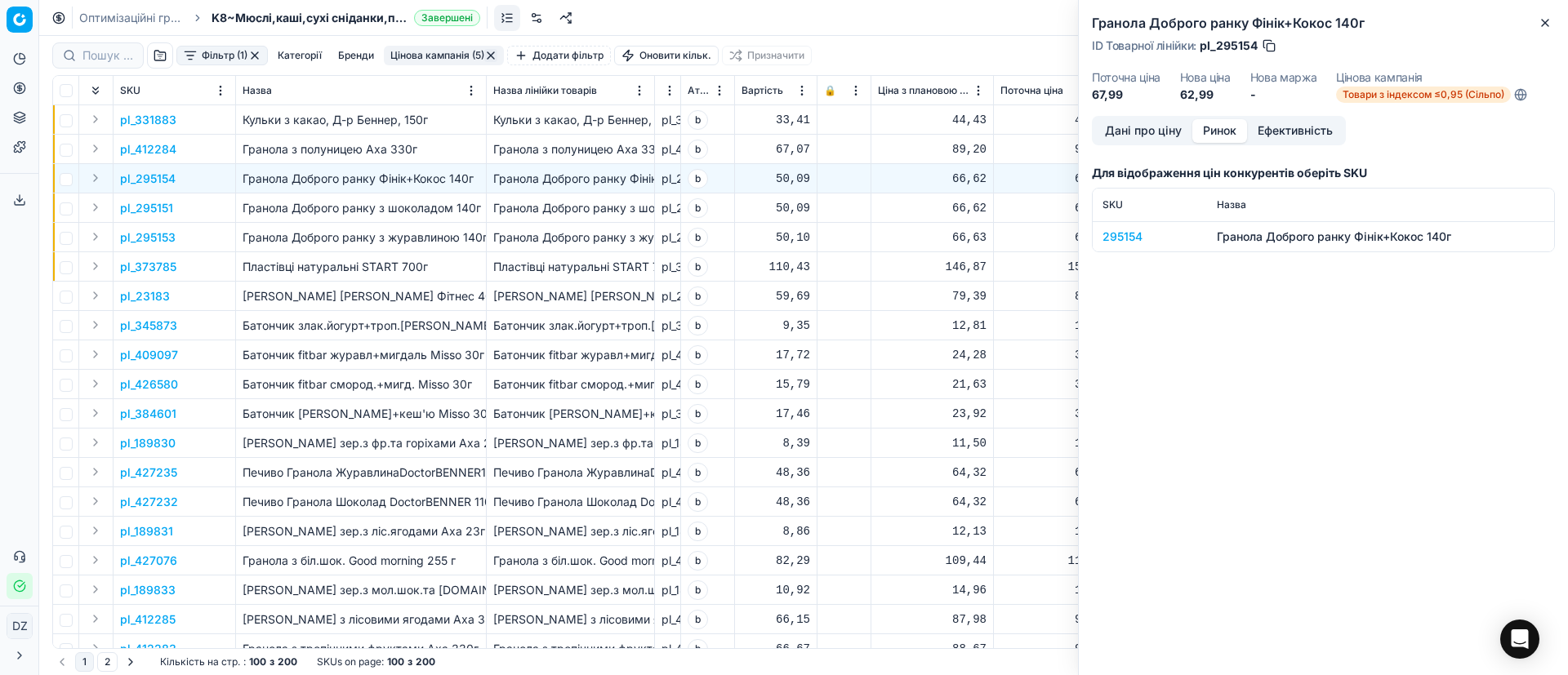
click at [1147, 233] on div "295154" at bounding box center [1150, 237] width 94 height 17
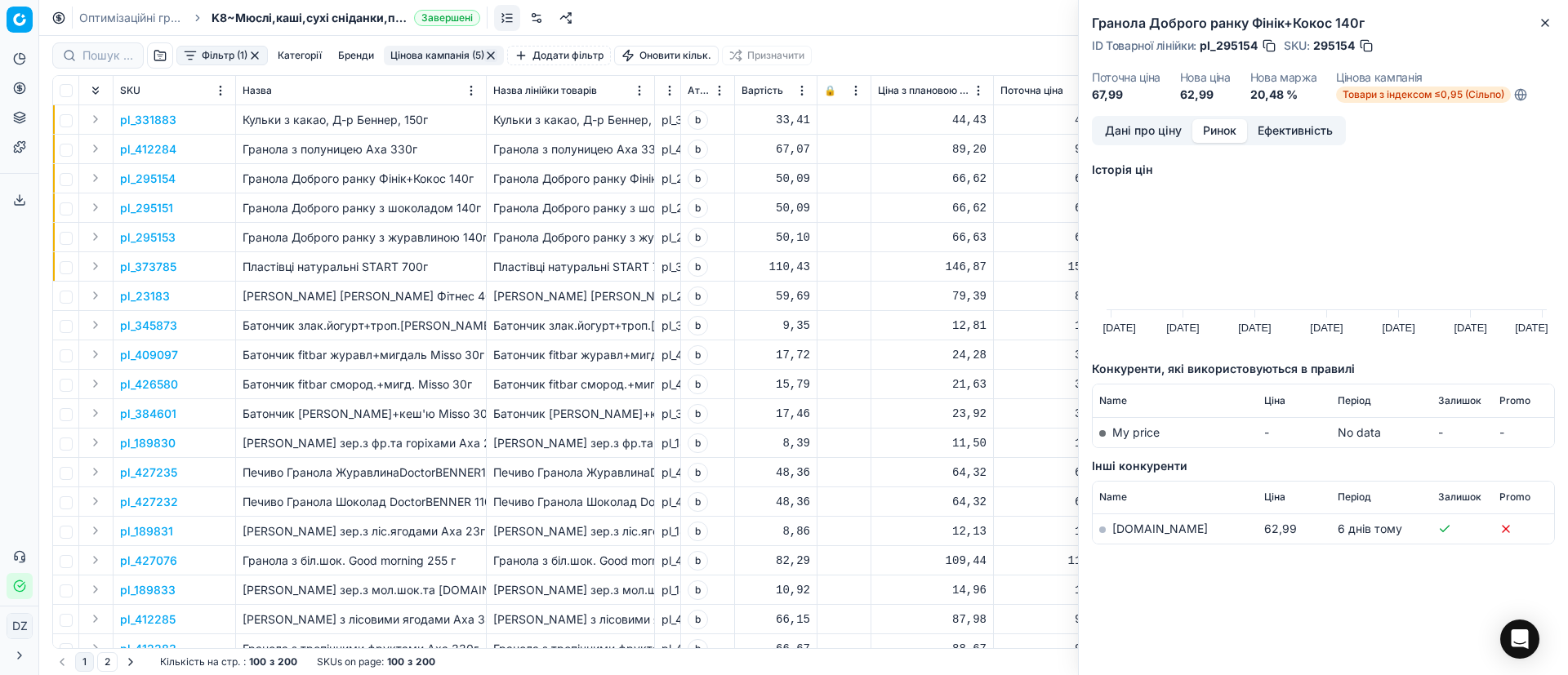
click at [1126, 525] on link "[DOMAIN_NAME]" at bounding box center [1159, 528] width 95 height 14
click at [1547, 23] on icon "button" at bounding box center [1545, 23] width 13 height 13
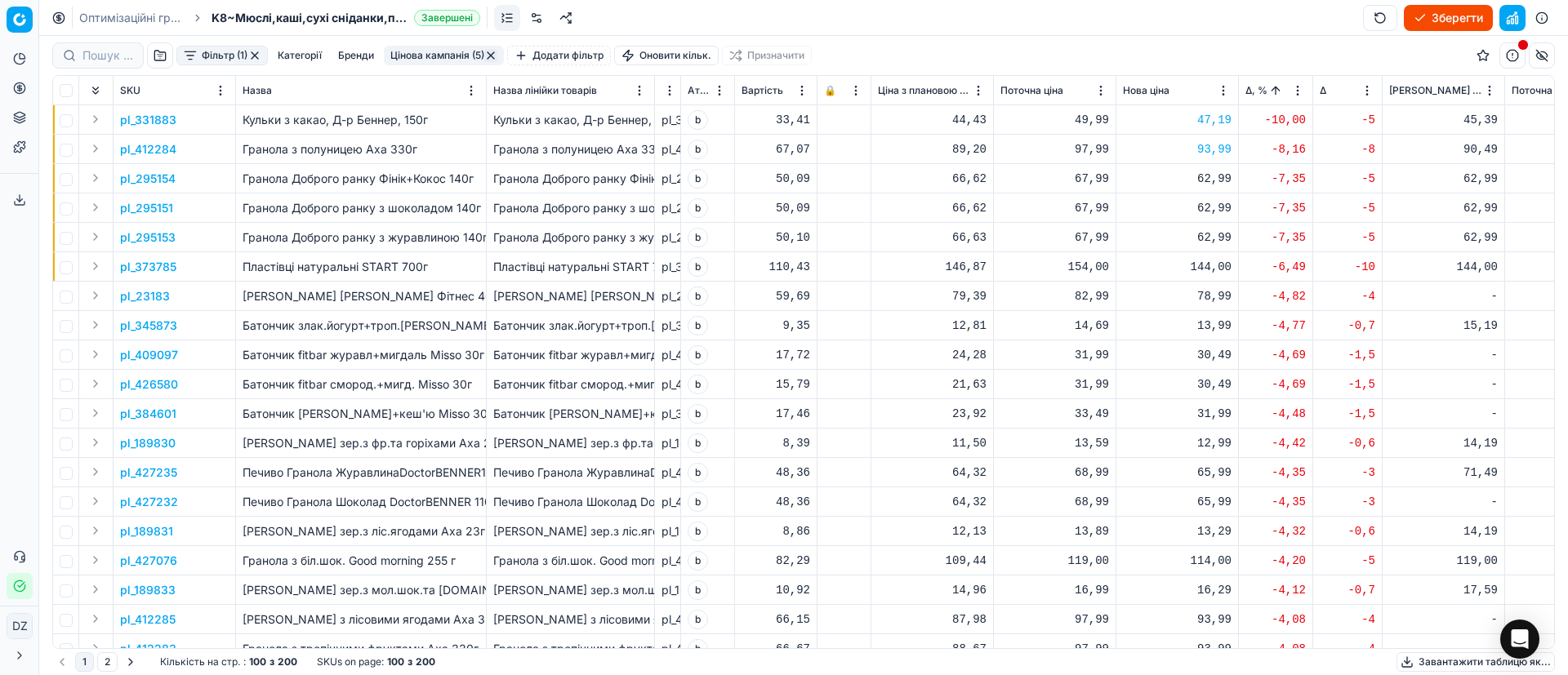
click at [1209, 179] on div "62,99" at bounding box center [1177, 179] width 108 height 17
drag, startPoint x: 1229, startPoint y: 327, endPoint x: 1176, endPoint y: 323, distance: 53.2
click at [1176, 323] on dl "Поточна: 67,99 Оптимум: 62,99 Вручну: 62.99" at bounding box center [1178, 288] width 235 height 106
type input "64.99"
click at [133, 200] on p "pl_295151" at bounding box center [146, 208] width 53 height 17
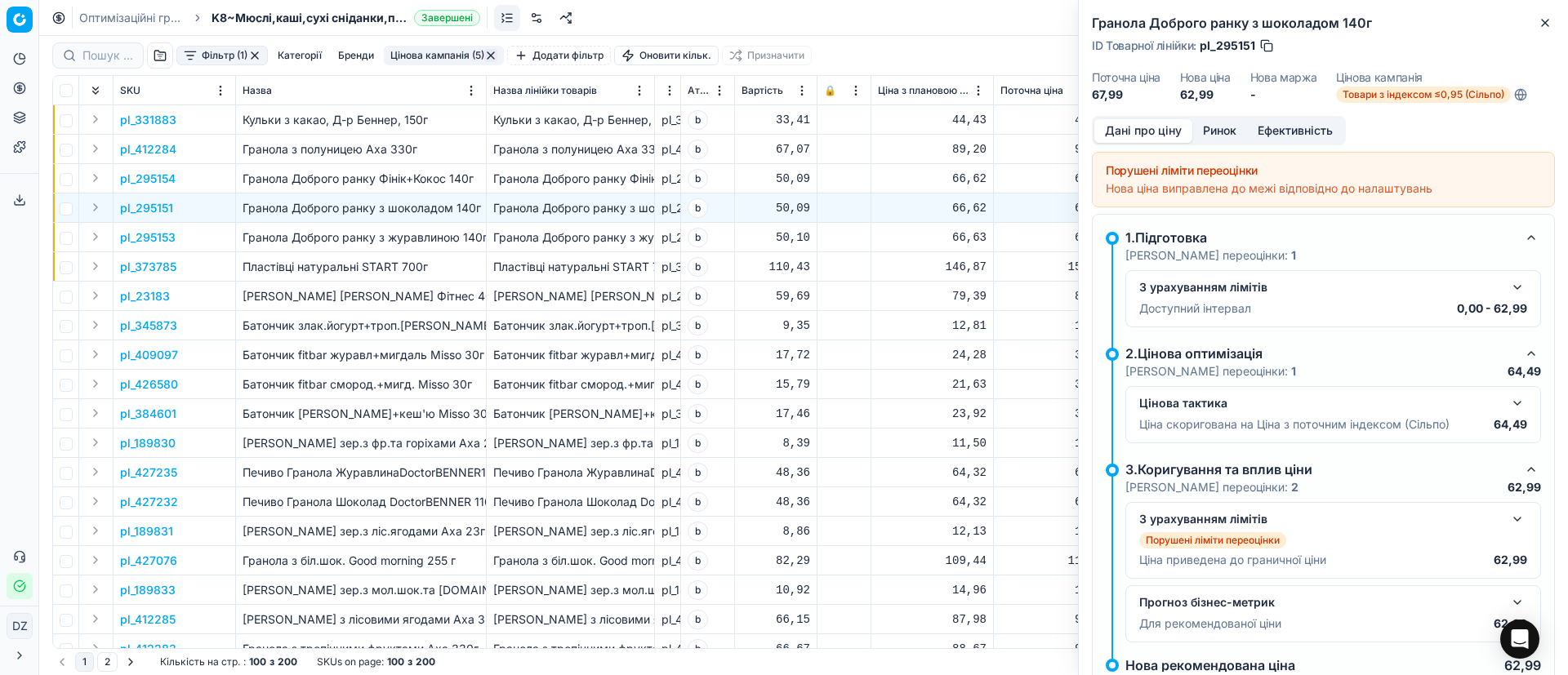
click at [1222, 125] on button "Ринок" at bounding box center [1219, 131] width 55 height 24
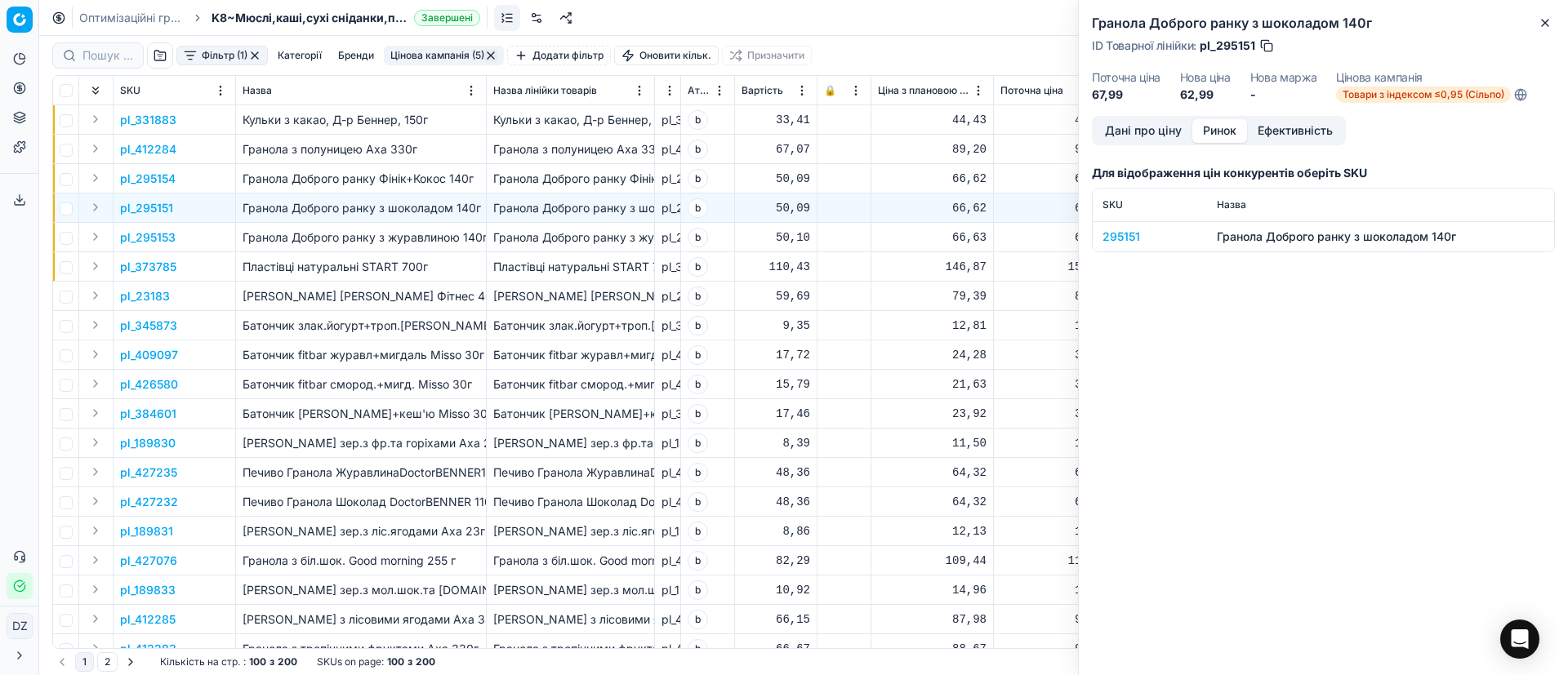
click at [1126, 236] on div "295151" at bounding box center [1150, 237] width 94 height 17
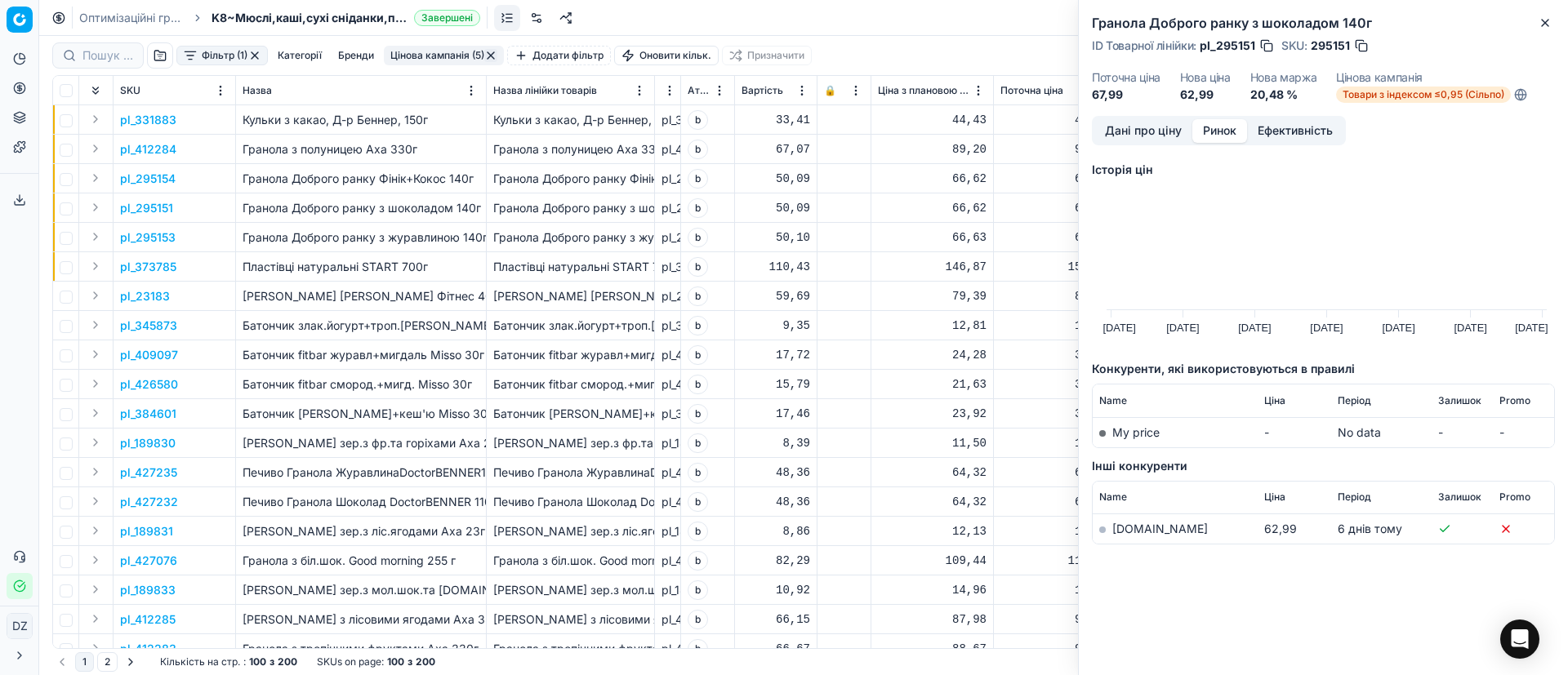
click at [1128, 528] on link "[DOMAIN_NAME]" at bounding box center [1159, 528] width 95 height 14
click at [1544, 26] on icon "button" at bounding box center [1545, 23] width 13 height 13
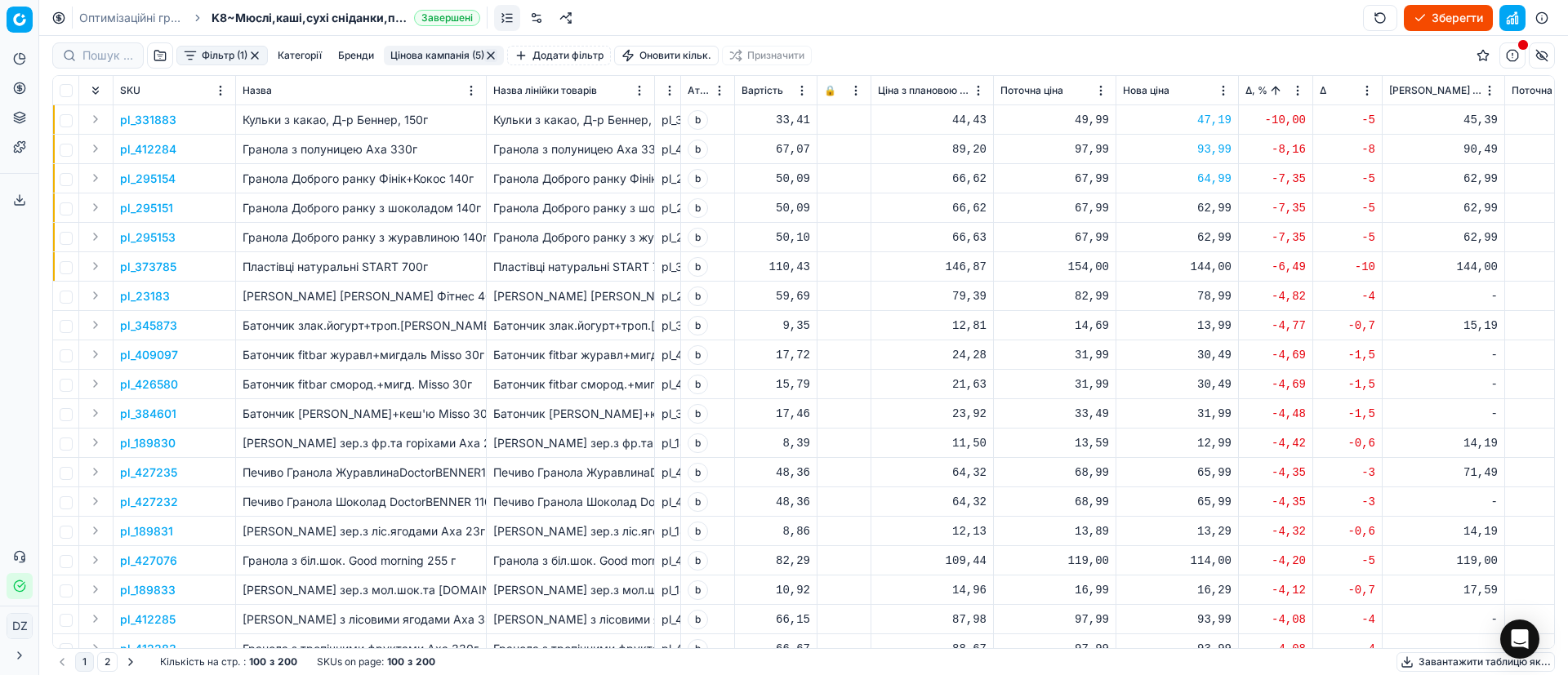
click at [1211, 212] on div "62,99" at bounding box center [1177, 208] width 108 height 17
drag, startPoint x: 1247, startPoint y: 359, endPoint x: 1153, endPoint y: 339, distance: 96.1
click at [1153, 339] on dl "Поточна: 67,99 Оптимум: 62,99 Вручну: 62.99" at bounding box center [1178, 318] width 235 height 106
type input "64.99"
click at [1206, 236] on div "62,99" at bounding box center [1177, 238] width 108 height 17
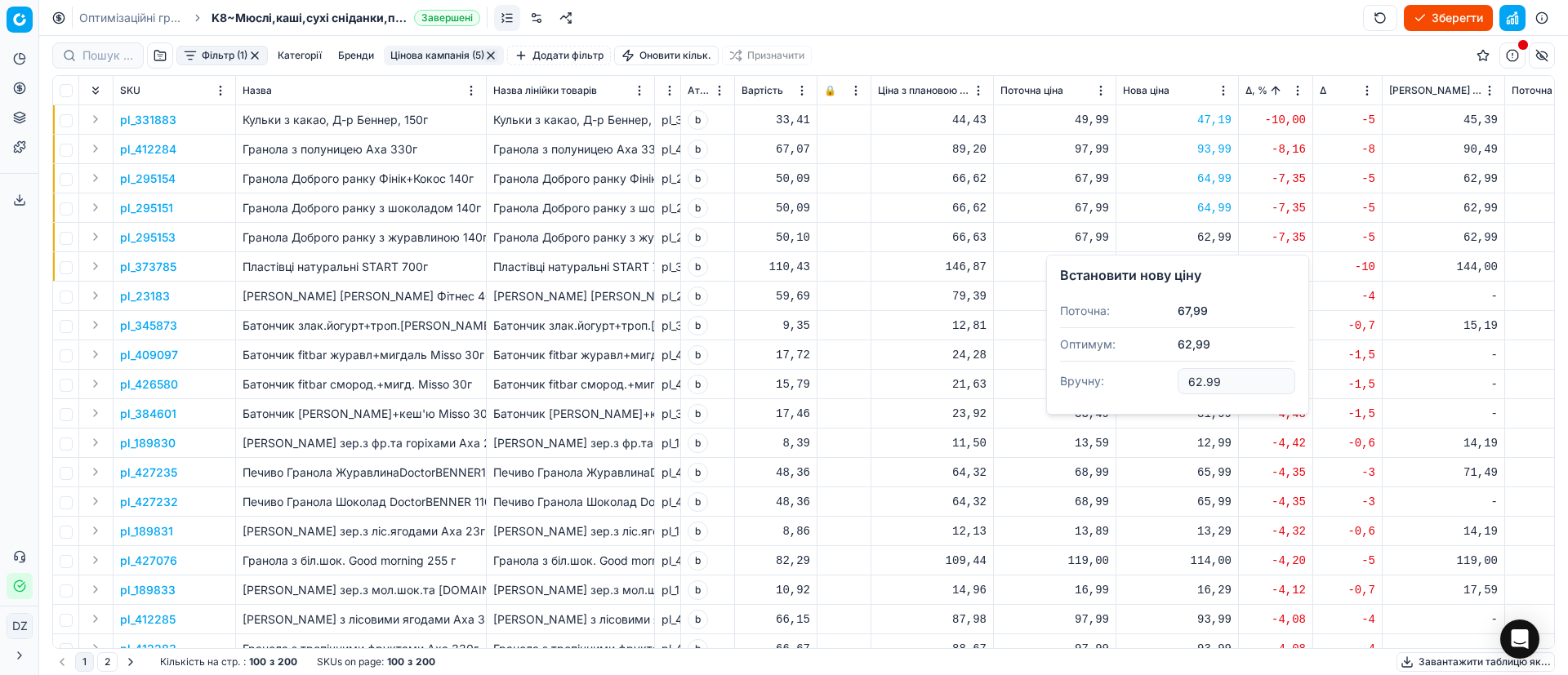
drag, startPoint x: 1241, startPoint y: 386, endPoint x: 1143, endPoint y: 387, distance: 98.0
click at [1148, 387] on dl "Поточна: 67,99 Оптимум: 62,99 Вручну: 62.99" at bounding box center [1178, 348] width 235 height 106
type input "64.99"
click at [1216, 264] on div "144,00" at bounding box center [1177, 267] width 108 height 17
drag, startPoint x: 1211, startPoint y: 417, endPoint x: 1141, endPoint y: 416, distance: 70.0
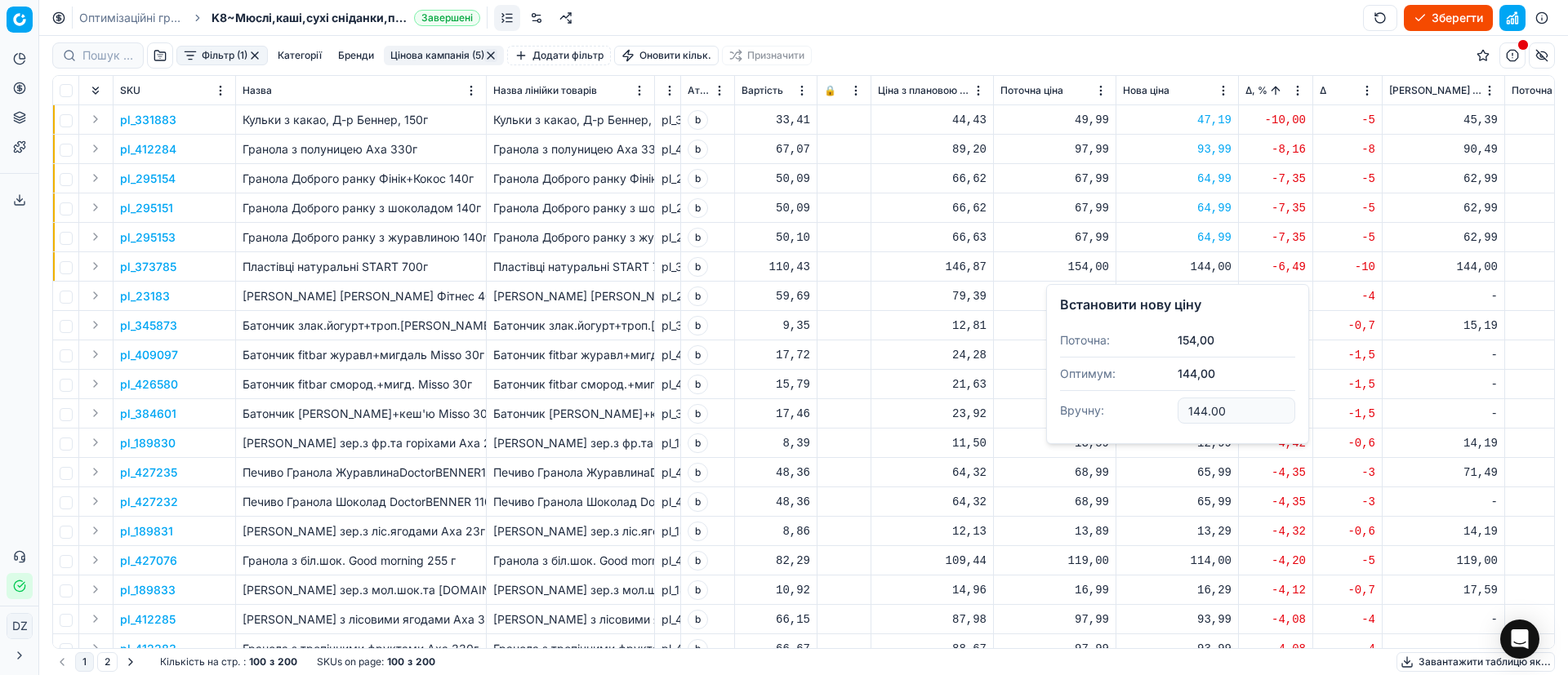
click at [1141, 416] on dl "Поточна: 154,00 Оптимум: 144,00 Вручну: 144.00" at bounding box center [1178, 376] width 235 height 106
type input "149.00"
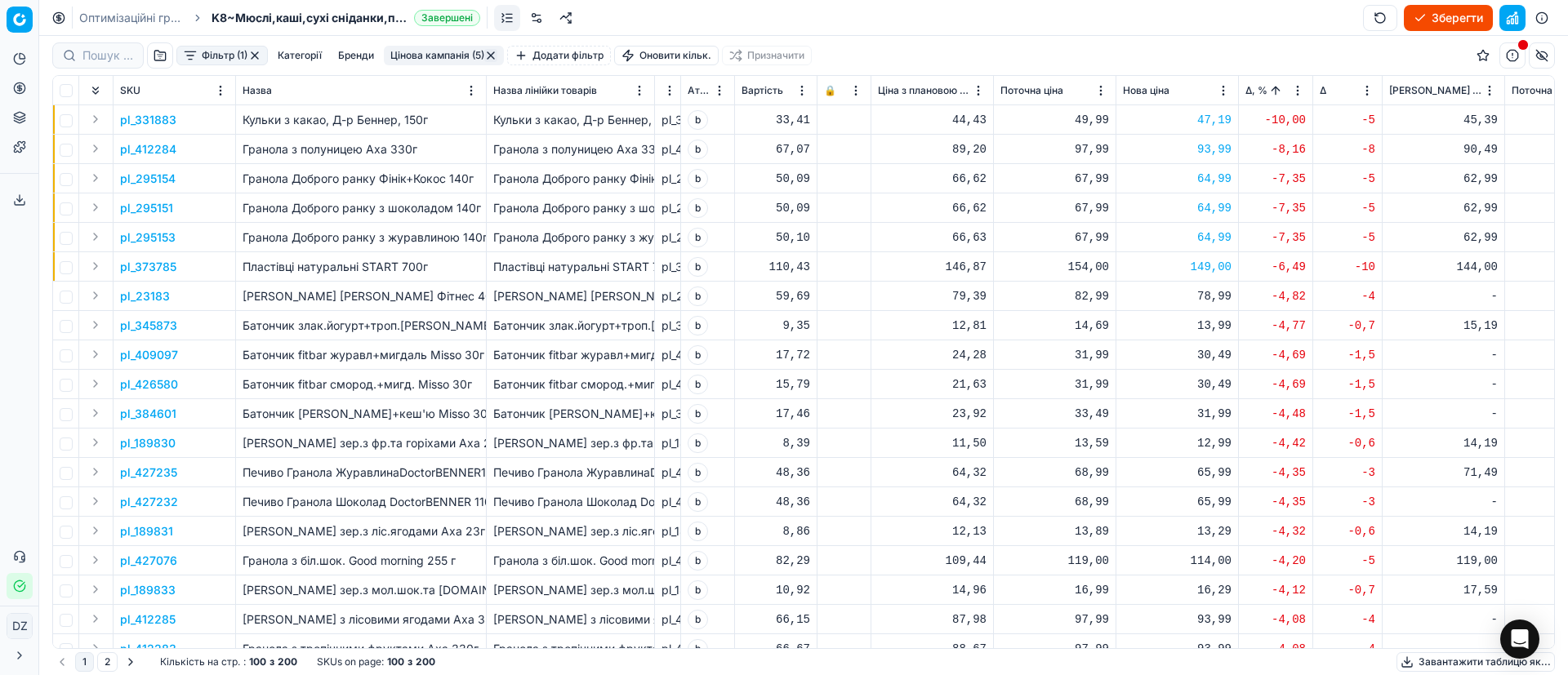
click at [163, 268] on p "pl_373785" at bounding box center [148, 267] width 56 height 17
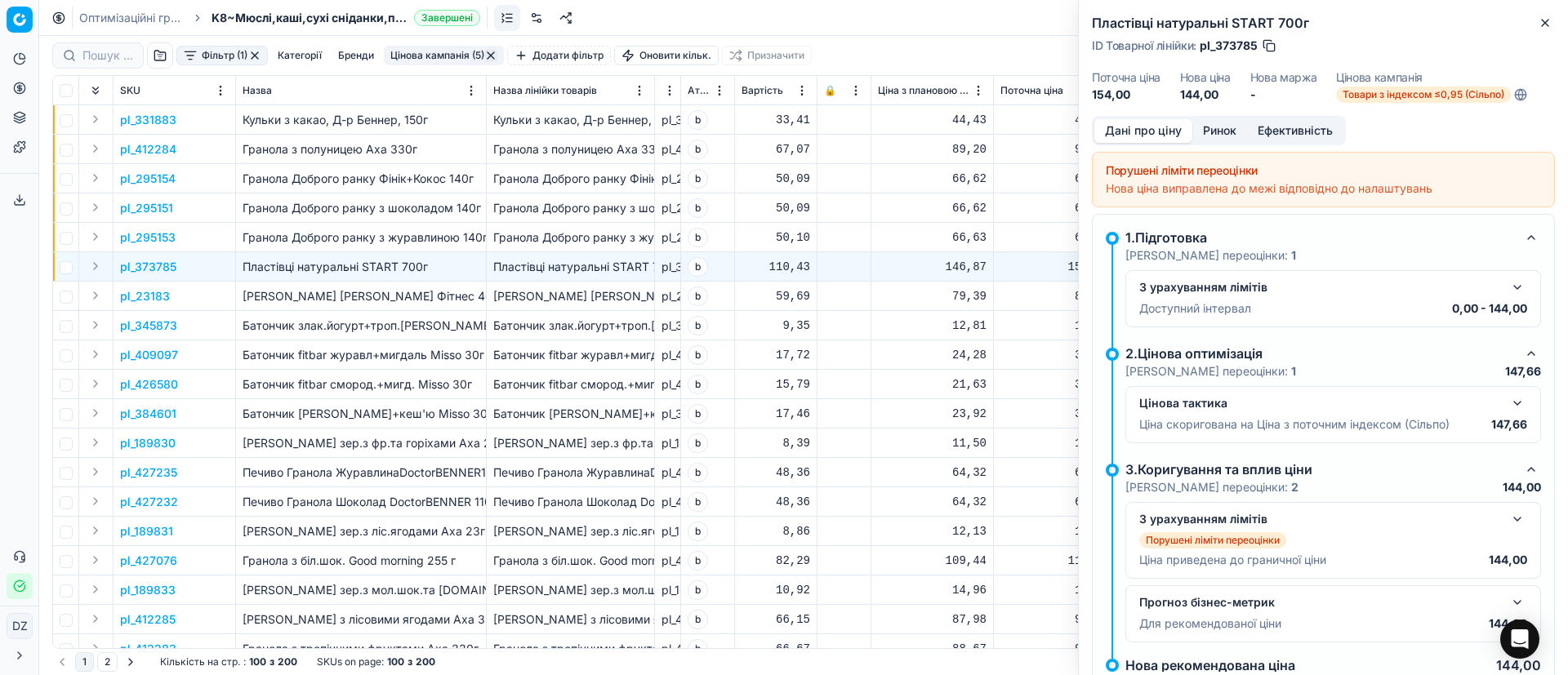
drag, startPoint x: 1213, startPoint y: 129, endPoint x: 1209, endPoint y: 150, distance: 21.4
click at [1214, 130] on button "Ринок" at bounding box center [1219, 131] width 55 height 24
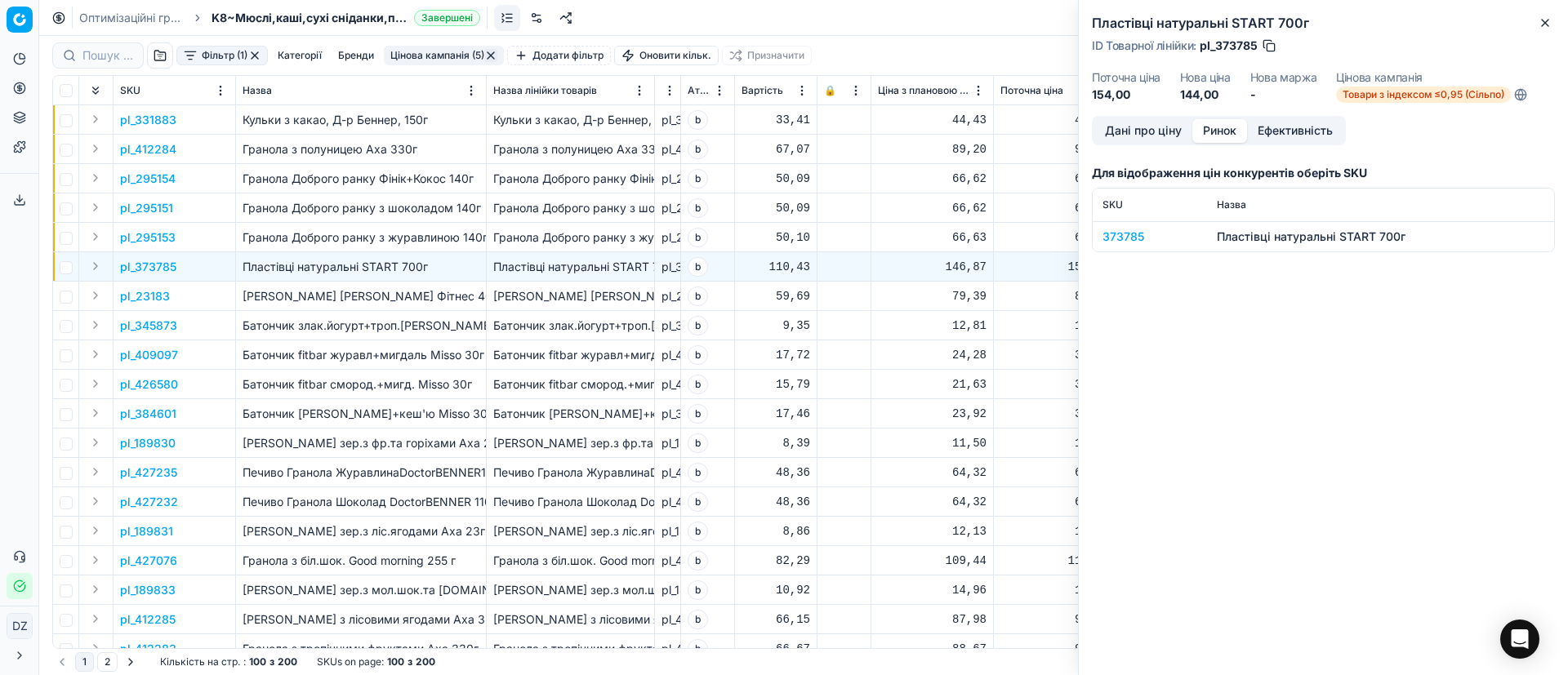
click at [1122, 234] on div "373785" at bounding box center [1150, 237] width 94 height 17
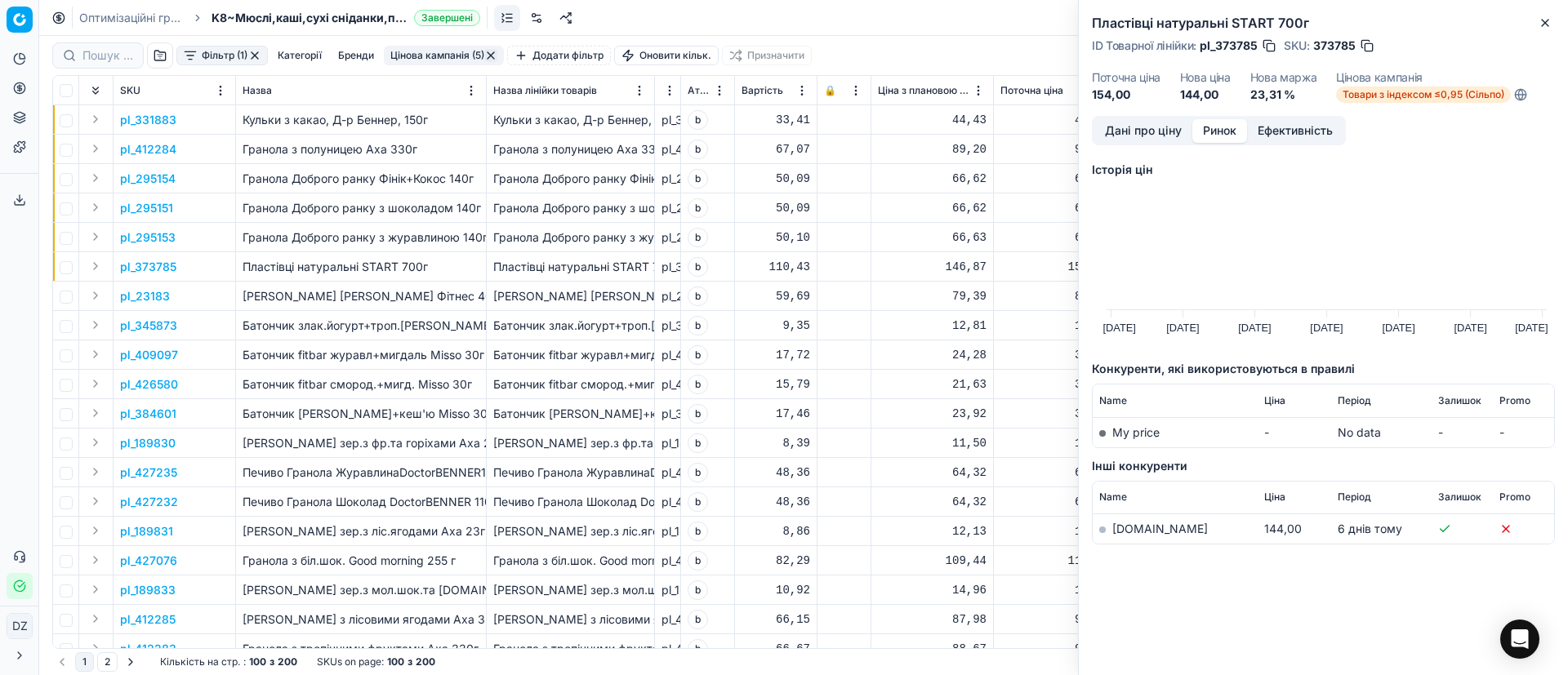
click at [1132, 535] on td "[DOMAIN_NAME]" at bounding box center [1175, 529] width 165 height 31
click at [1132, 529] on link "[DOMAIN_NAME]" at bounding box center [1159, 528] width 95 height 14
click at [1542, 19] on icon "button" at bounding box center [1545, 22] width 6 height 6
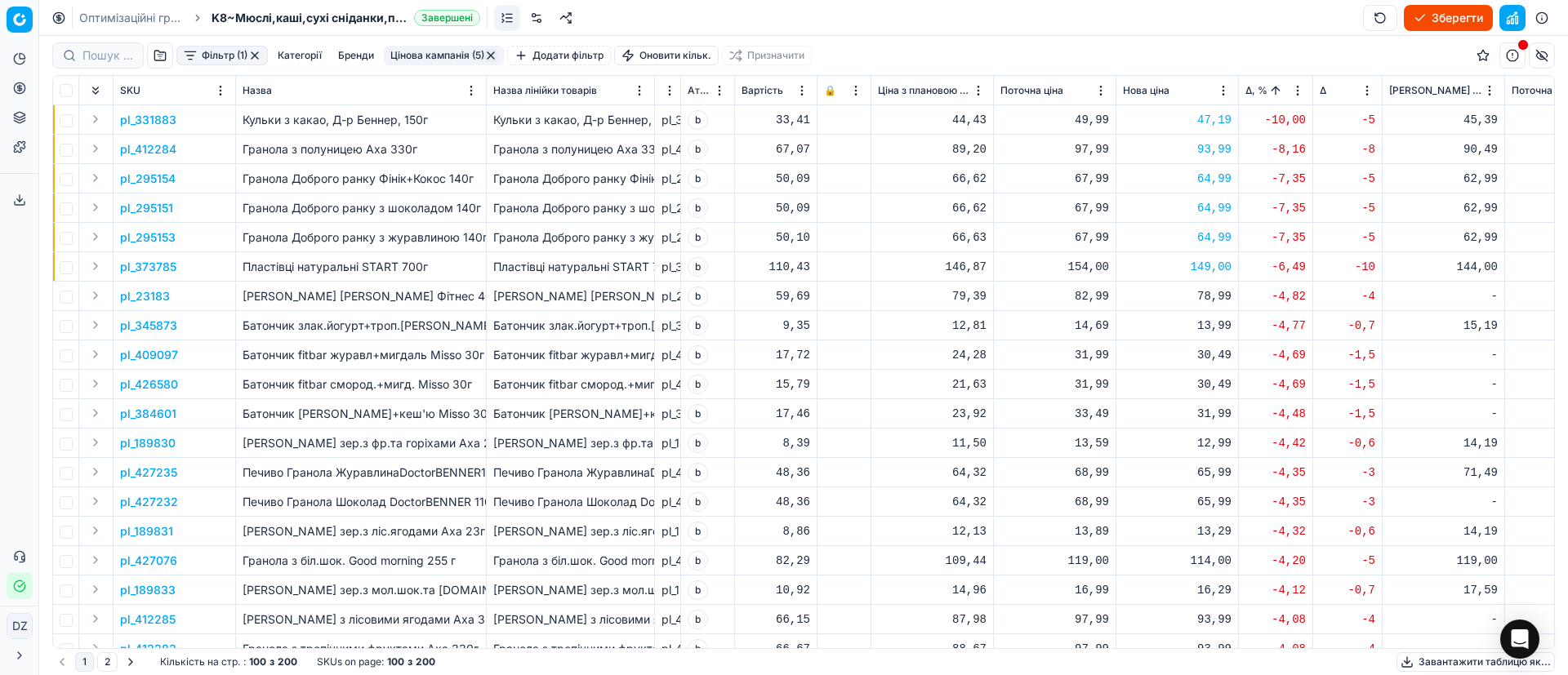
click at [161, 327] on p "pl_345873" at bounding box center [149, 325] width 57 height 17
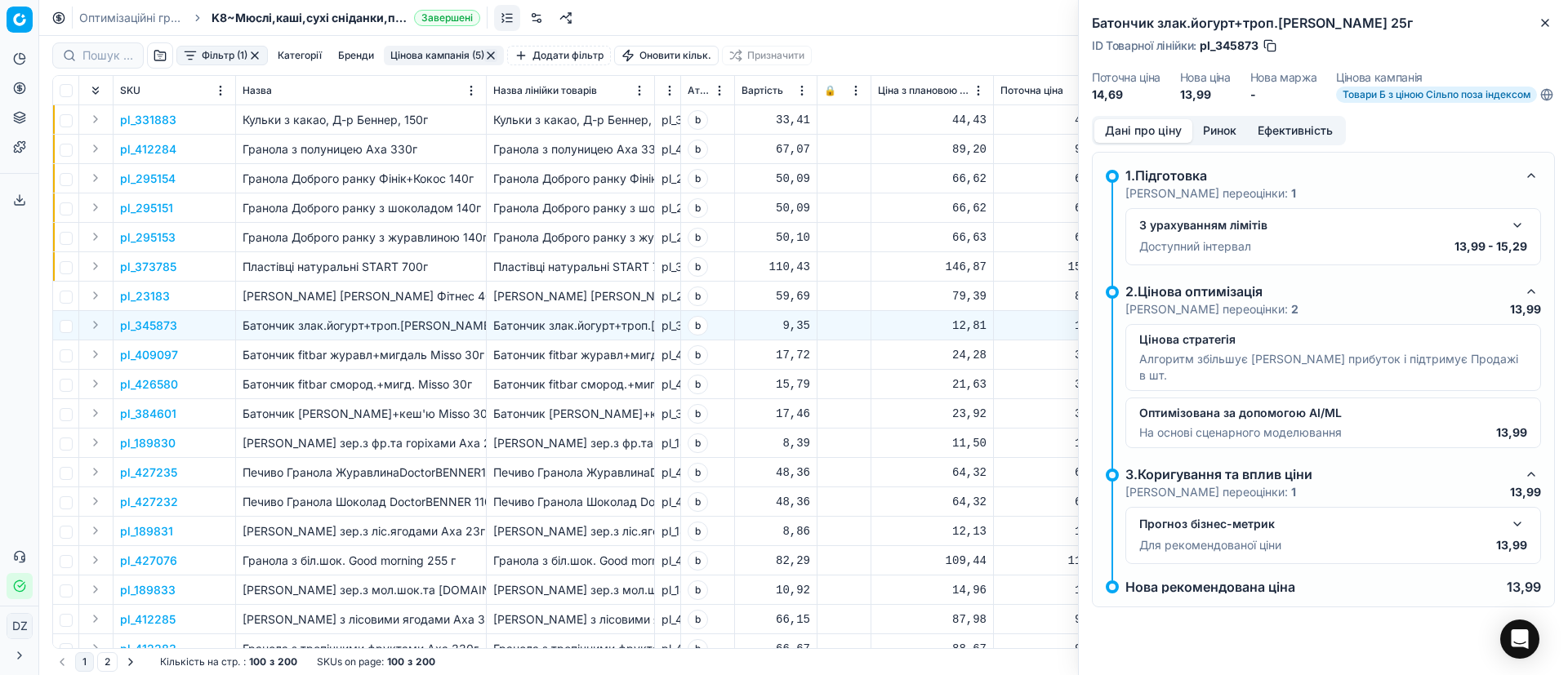
click at [1227, 142] on button "Ринок" at bounding box center [1219, 131] width 55 height 24
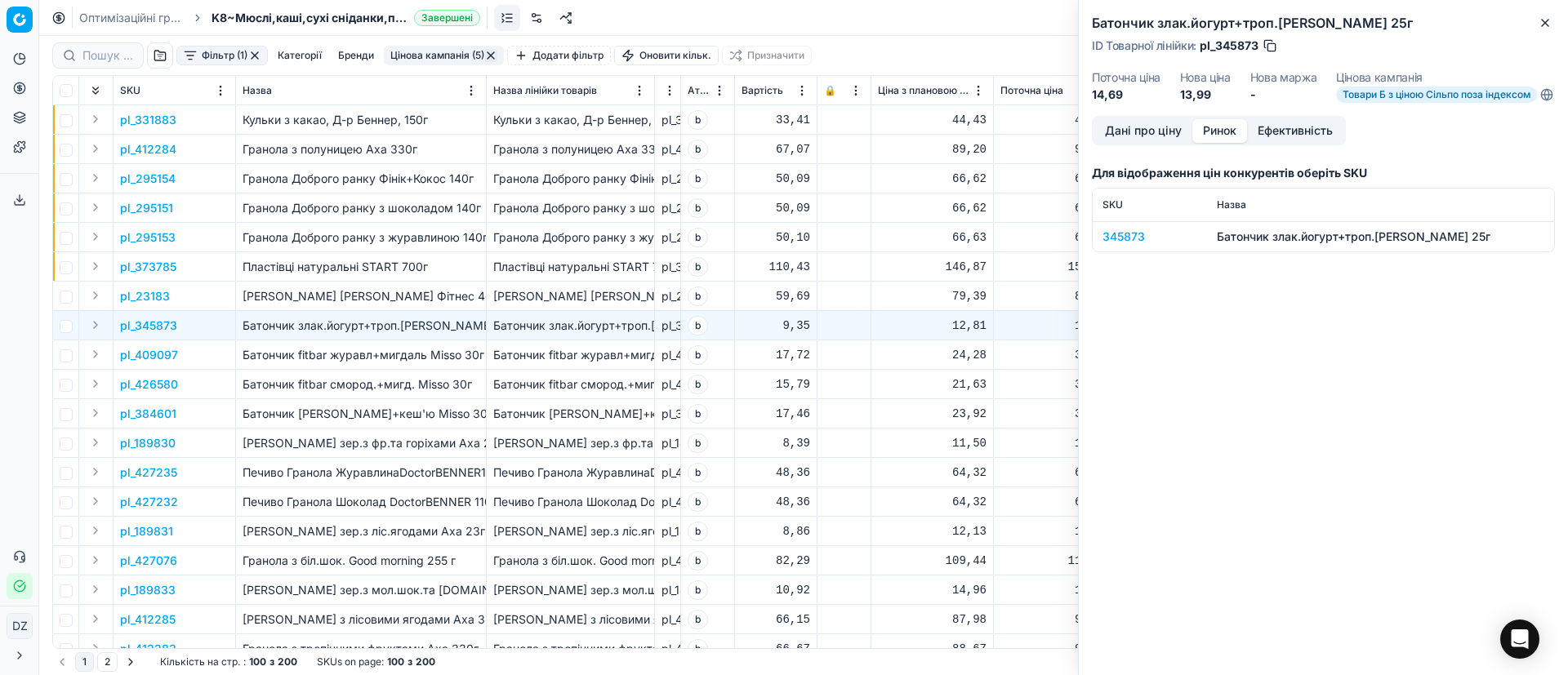
click at [1125, 240] on div "345873" at bounding box center [1150, 237] width 94 height 17
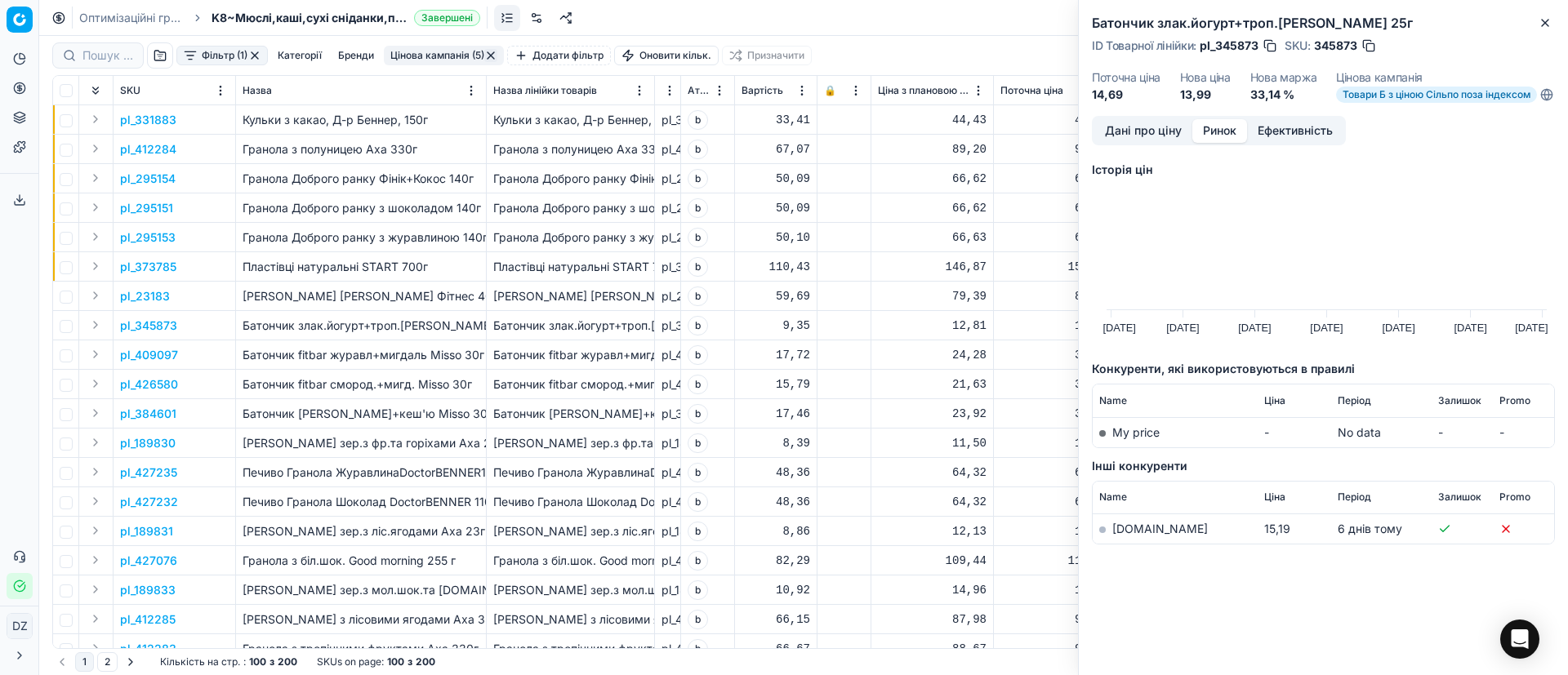
click at [1126, 535] on link "[DOMAIN_NAME]" at bounding box center [1159, 528] width 95 height 14
click at [1545, 18] on icon "button" at bounding box center [1545, 23] width 13 height 13
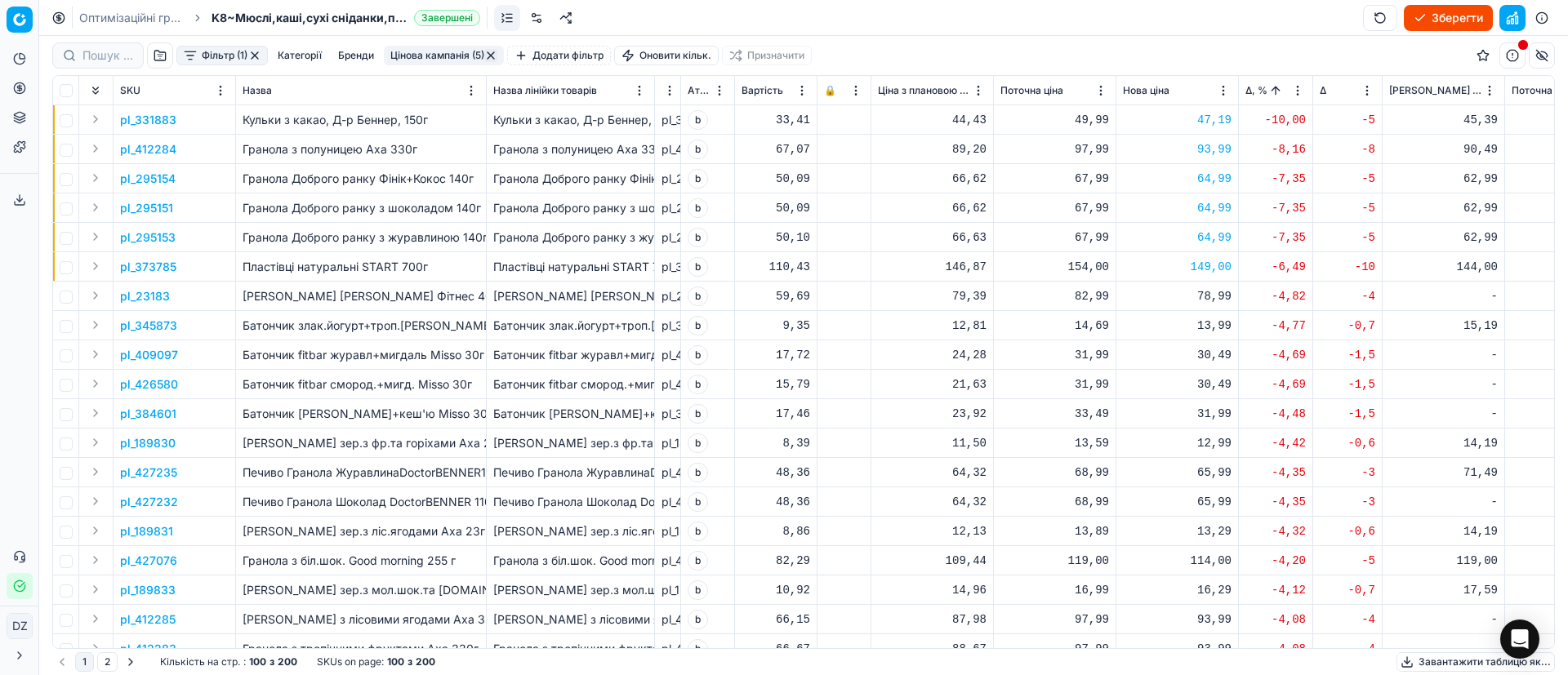
click at [1202, 319] on div "13,99" at bounding box center [1177, 325] width 108 height 17
drag, startPoint x: 1242, startPoint y: 472, endPoint x: 1167, endPoint y: 467, distance: 75.2
click at [1167, 467] on dl "Поточна: 14,69 Оптимум: 13,99 Вручну: 13.99" at bounding box center [1178, 436] width 235 height 106
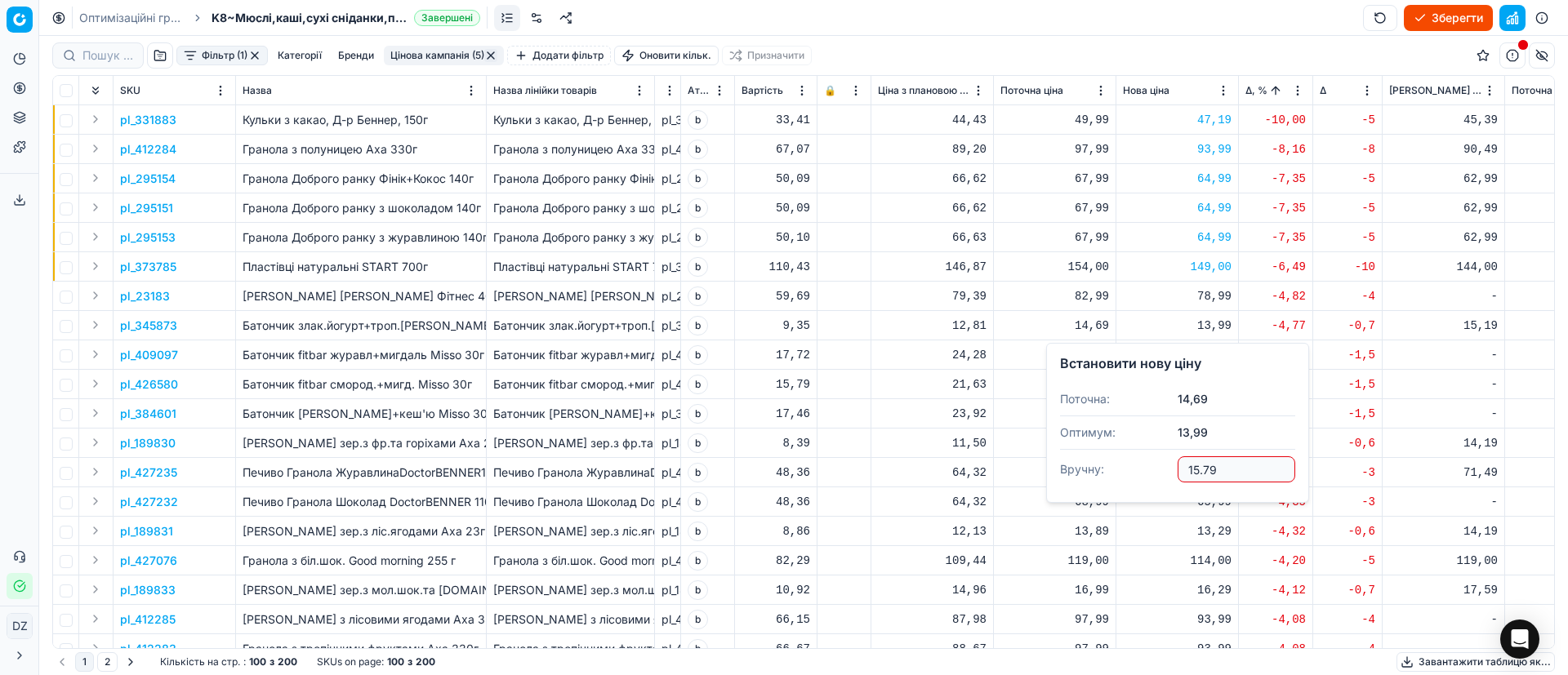
type input "15.79"
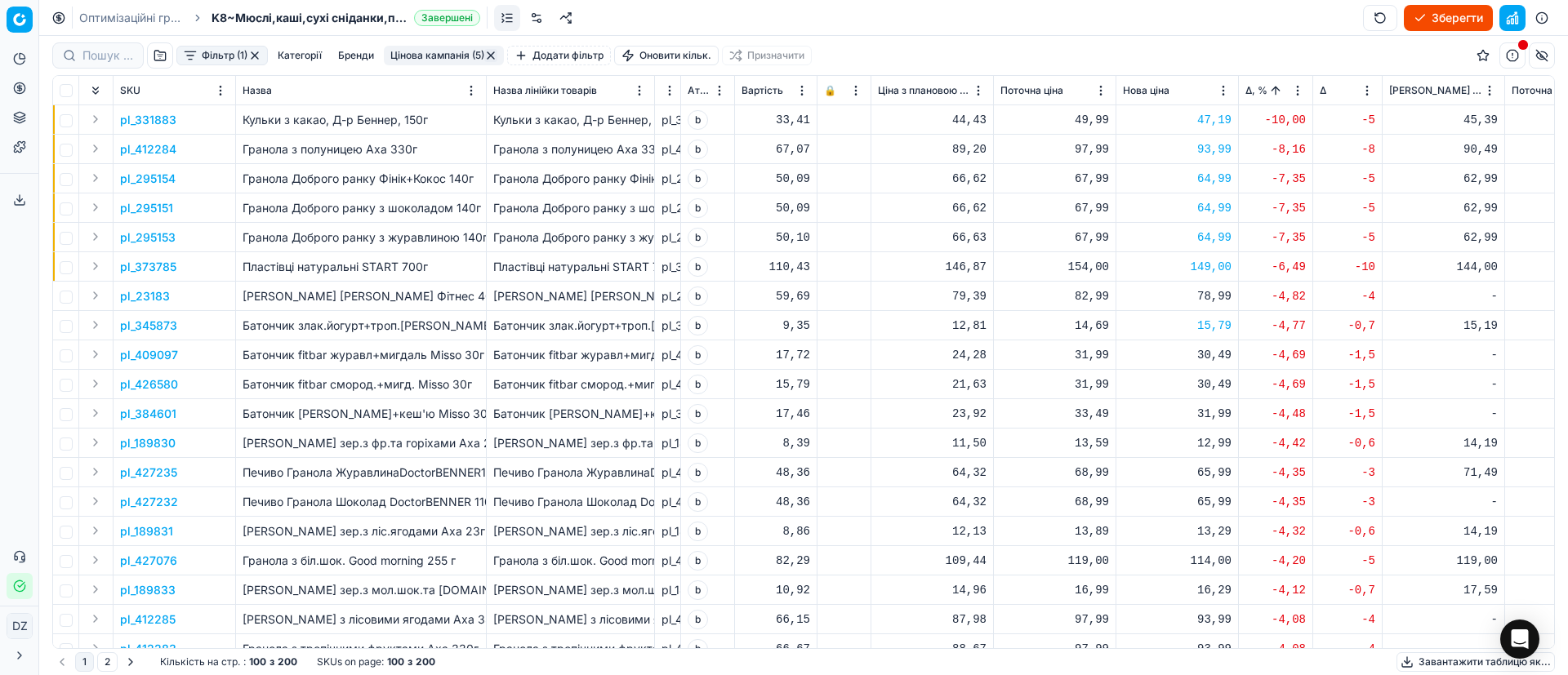
click at [167, 434] on td "pl_189830" at bounding box center [175, 443] width 122 height 30
click at [160, 443] on p "pl_189830" at bounding box center [148, 444] width 56 height 17
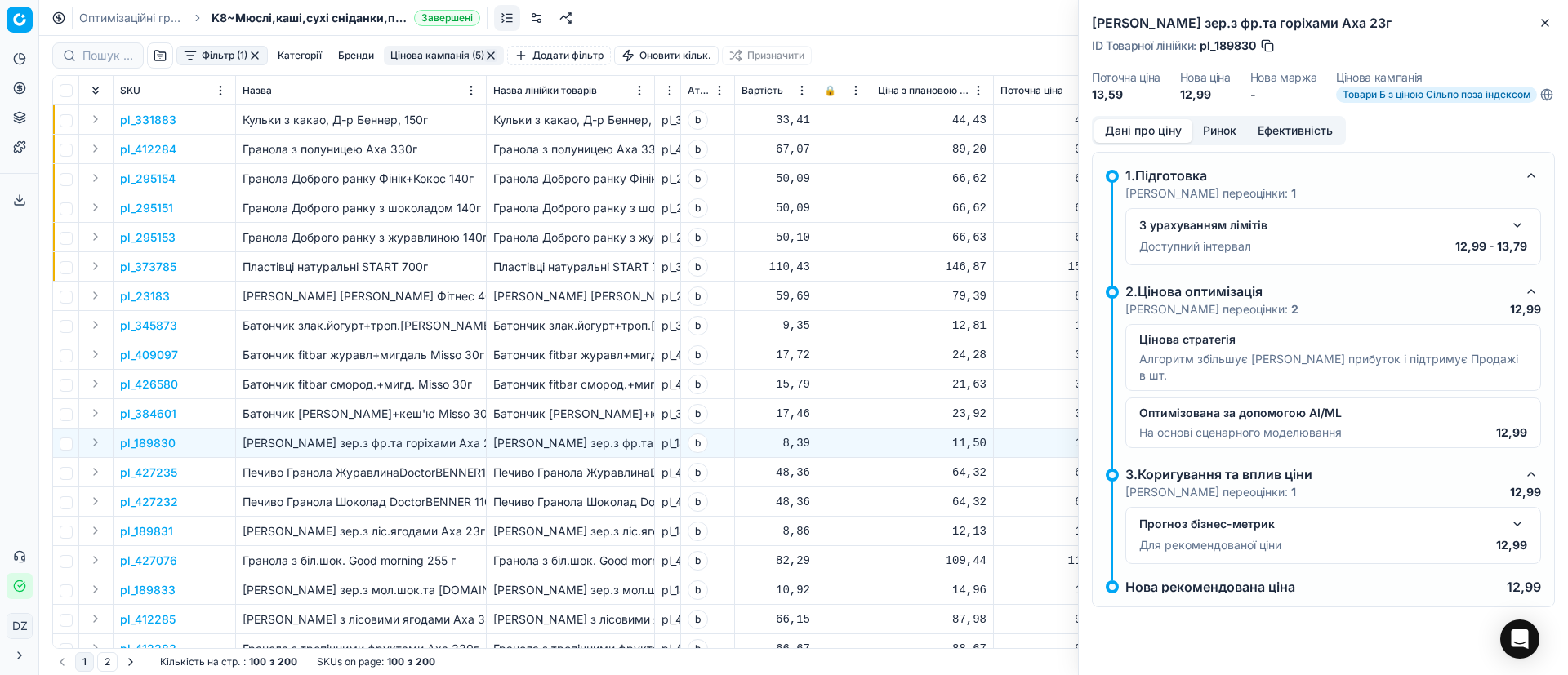
click at [1231, 140] on button "Ринок" at bounding box center [1219, 131] width 55 height 24
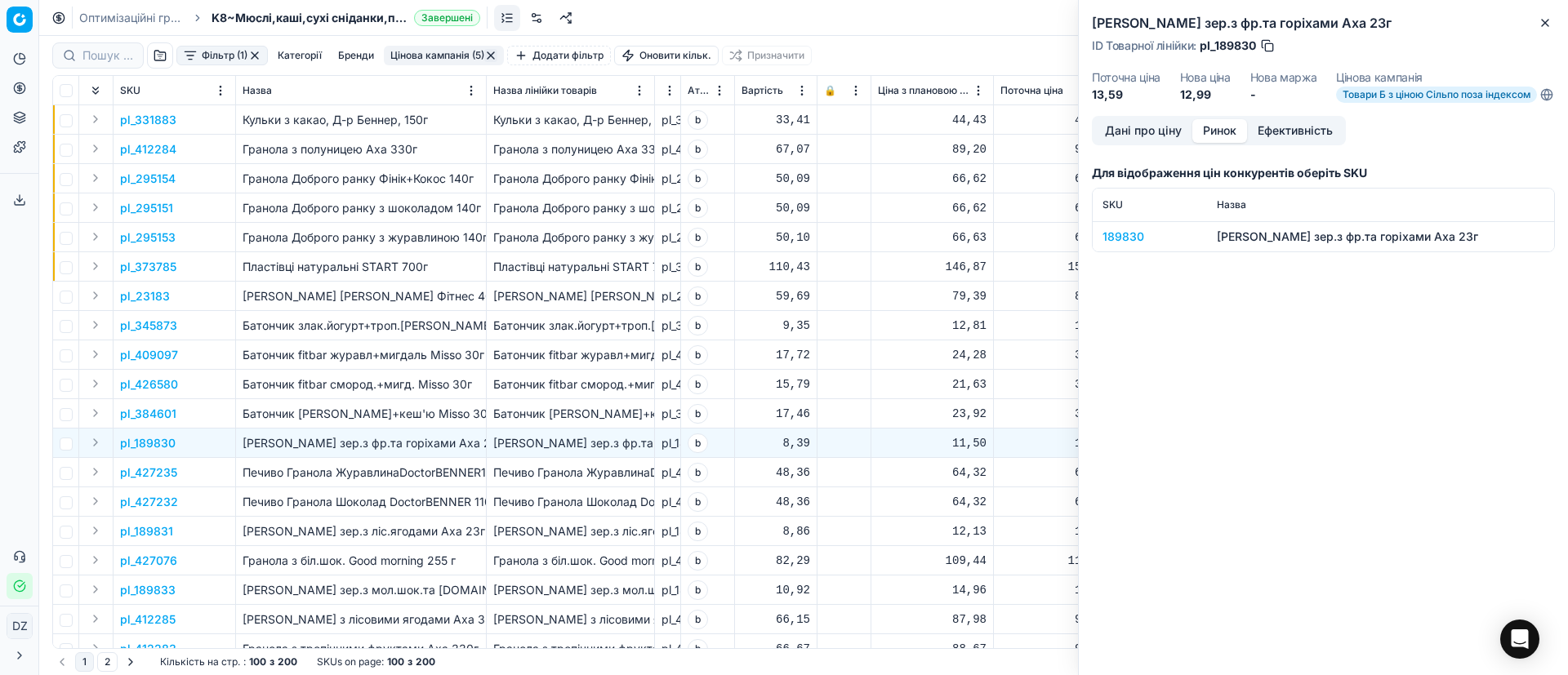
click at [1118, 245] on div "189830" at bounding box center [1150, 237] width 94 height 17
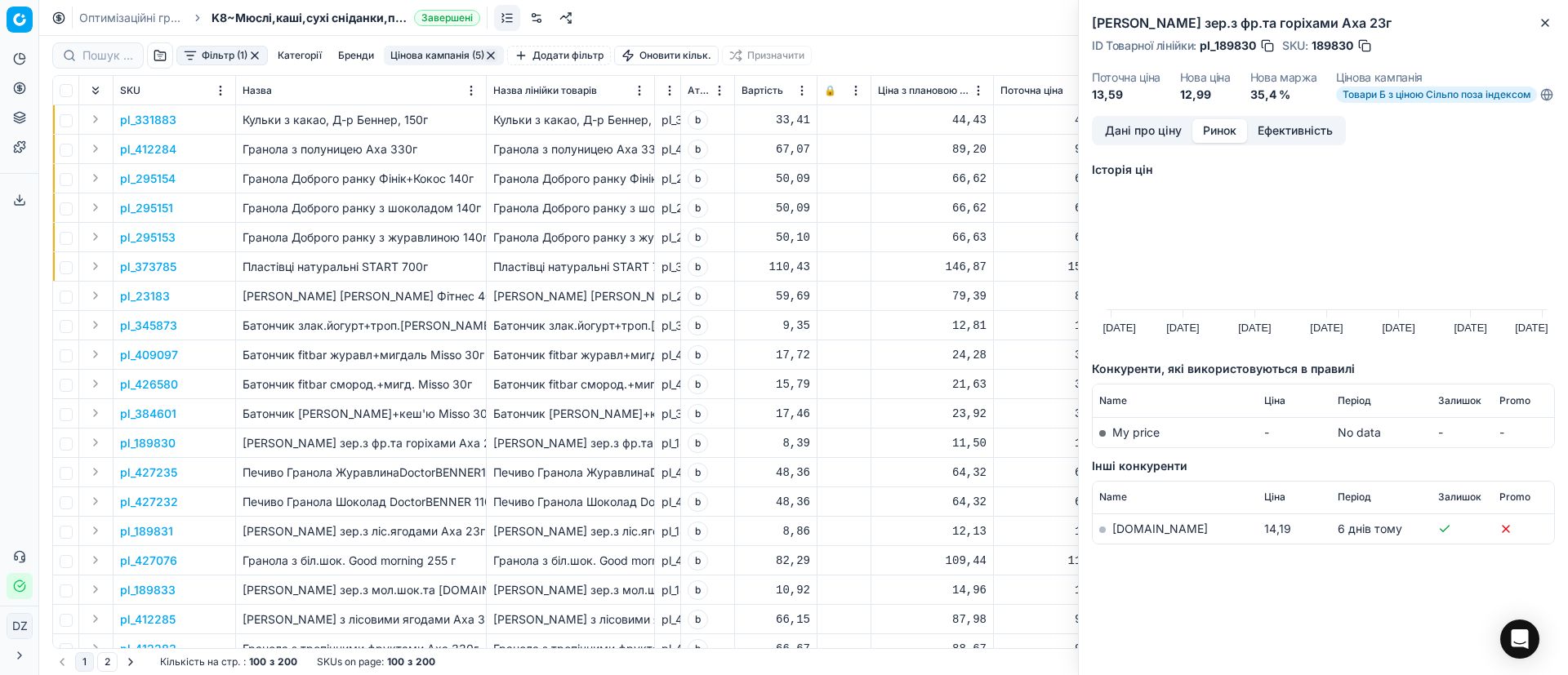
click at [1126, 535] on link "[DOMAIN_NAME]" at bounding box center [1159, 528] width 95 height 14
click at [1549, 27] on icon "button" at bounding box center [1545, 23] width 13 height 13
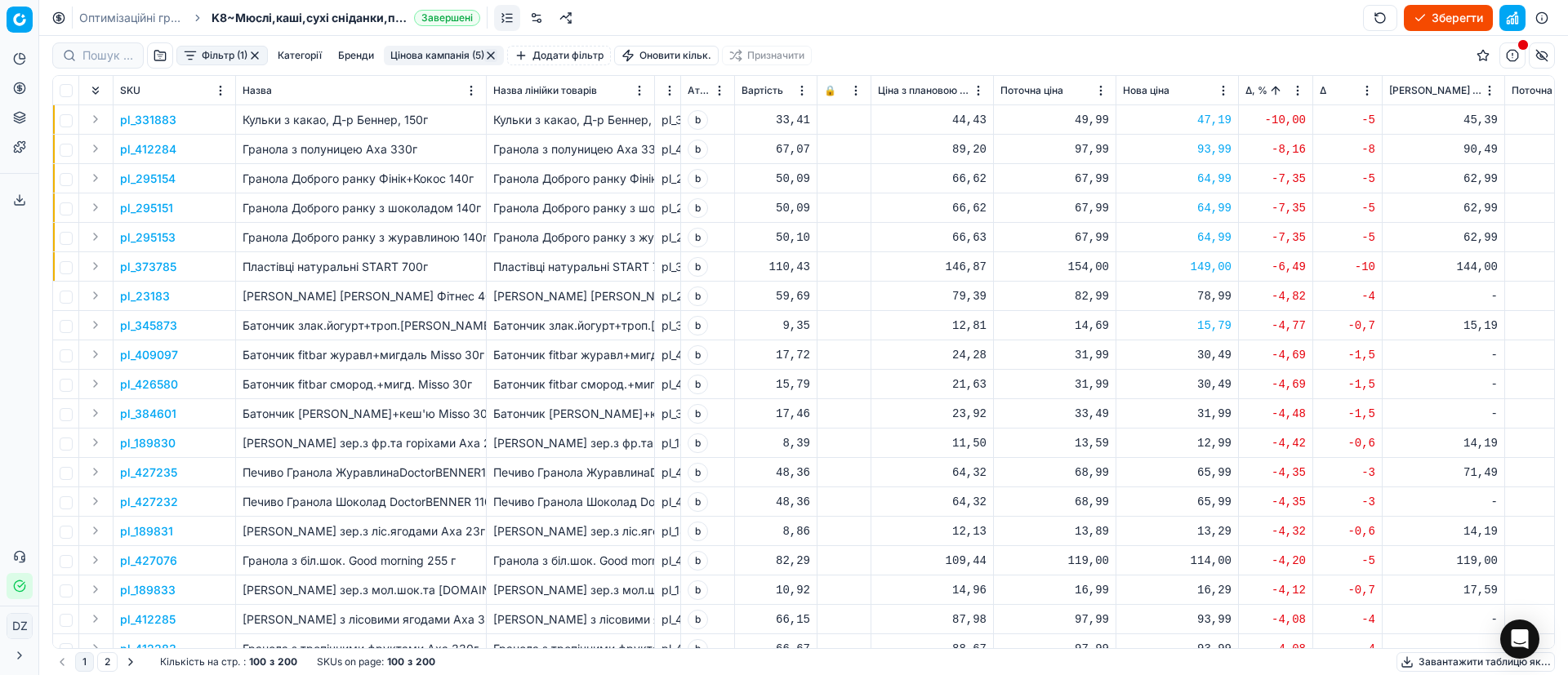
click at [1210, 440] on div "12,99" at bounding box center [1177, 444] width 108 height 17
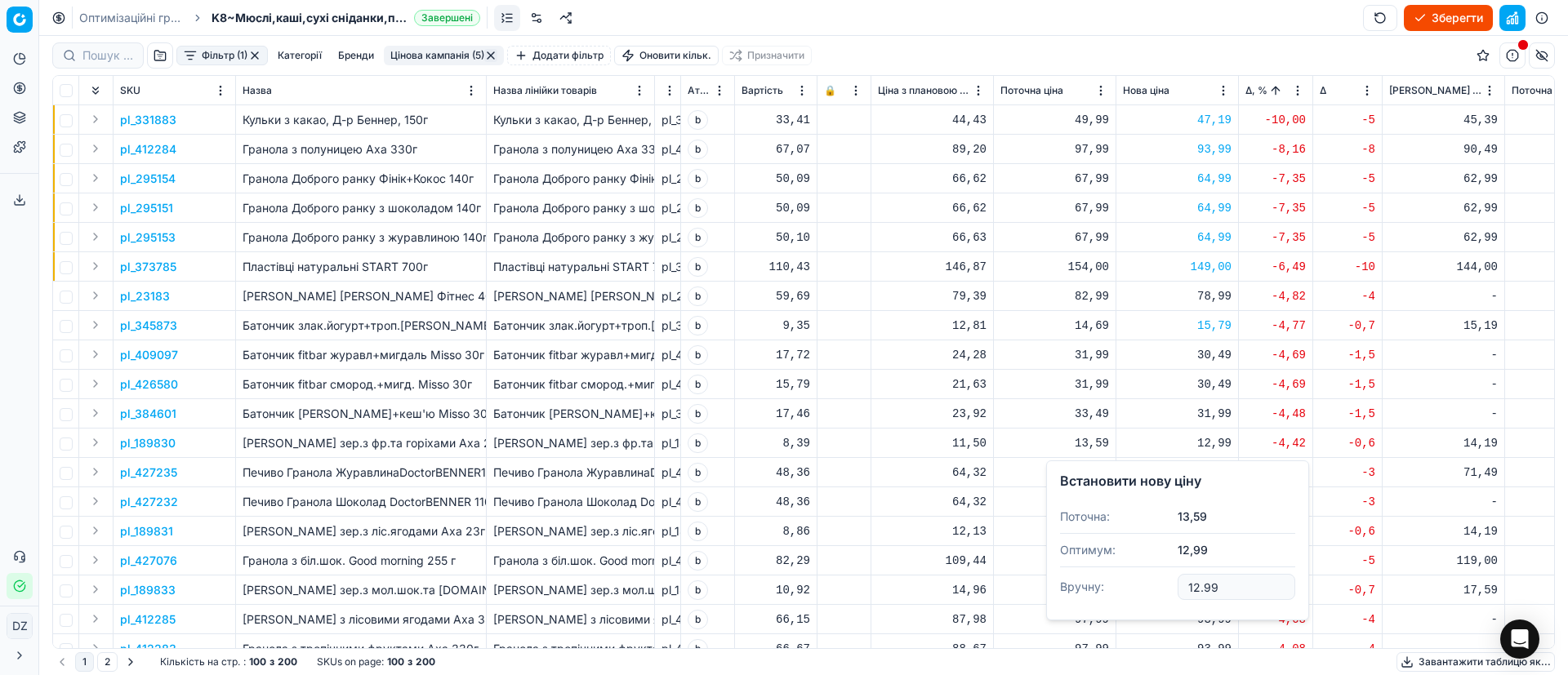
drag, startPoint x: 1231, startPoint y: 585, endPoint x: 1173, endPoint y: 577, distance: 58.5
click at [1173, 577] on dl "Поточна: 13,59 Оптимум: 12,99 Вручну: 12.99" at bounding box center [1178, 553] width 235 height 106
type input "14.69"
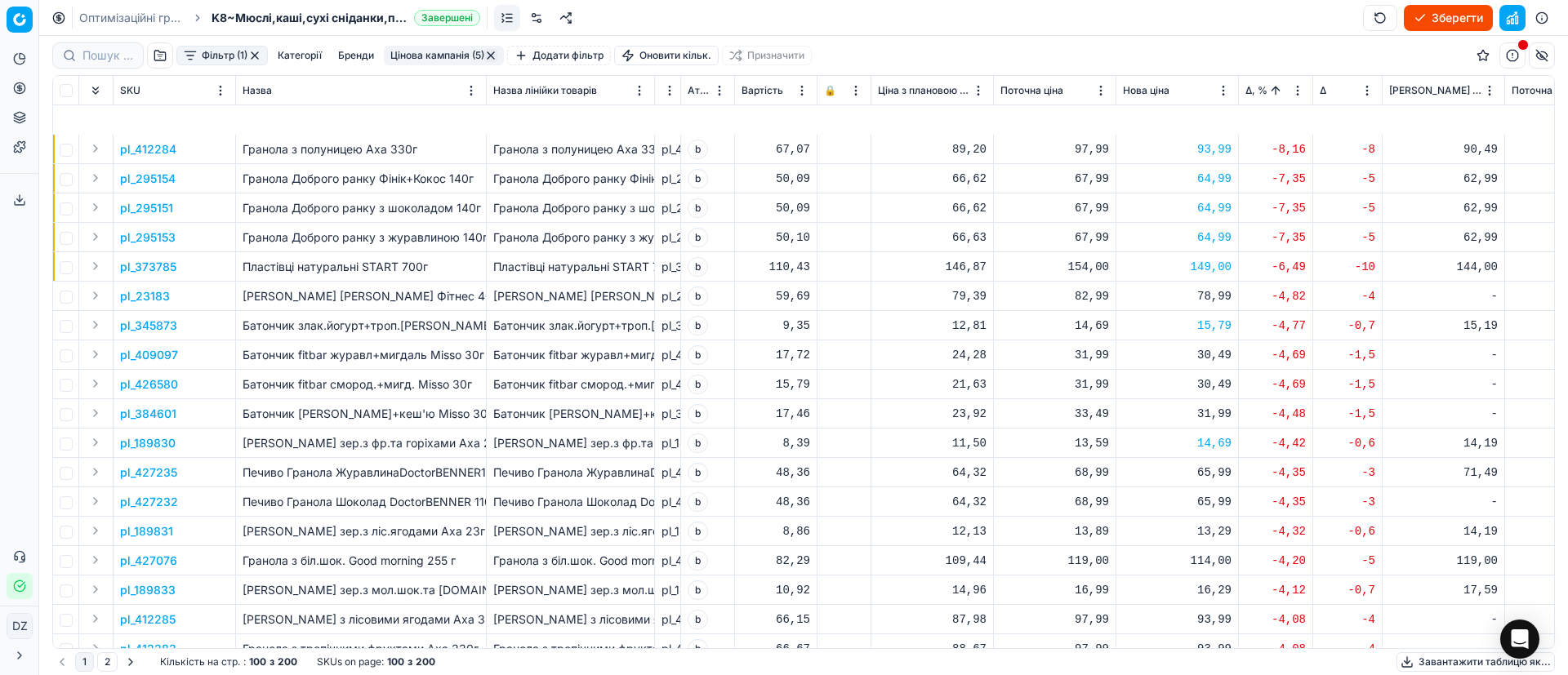
scroll to position [122, 0]
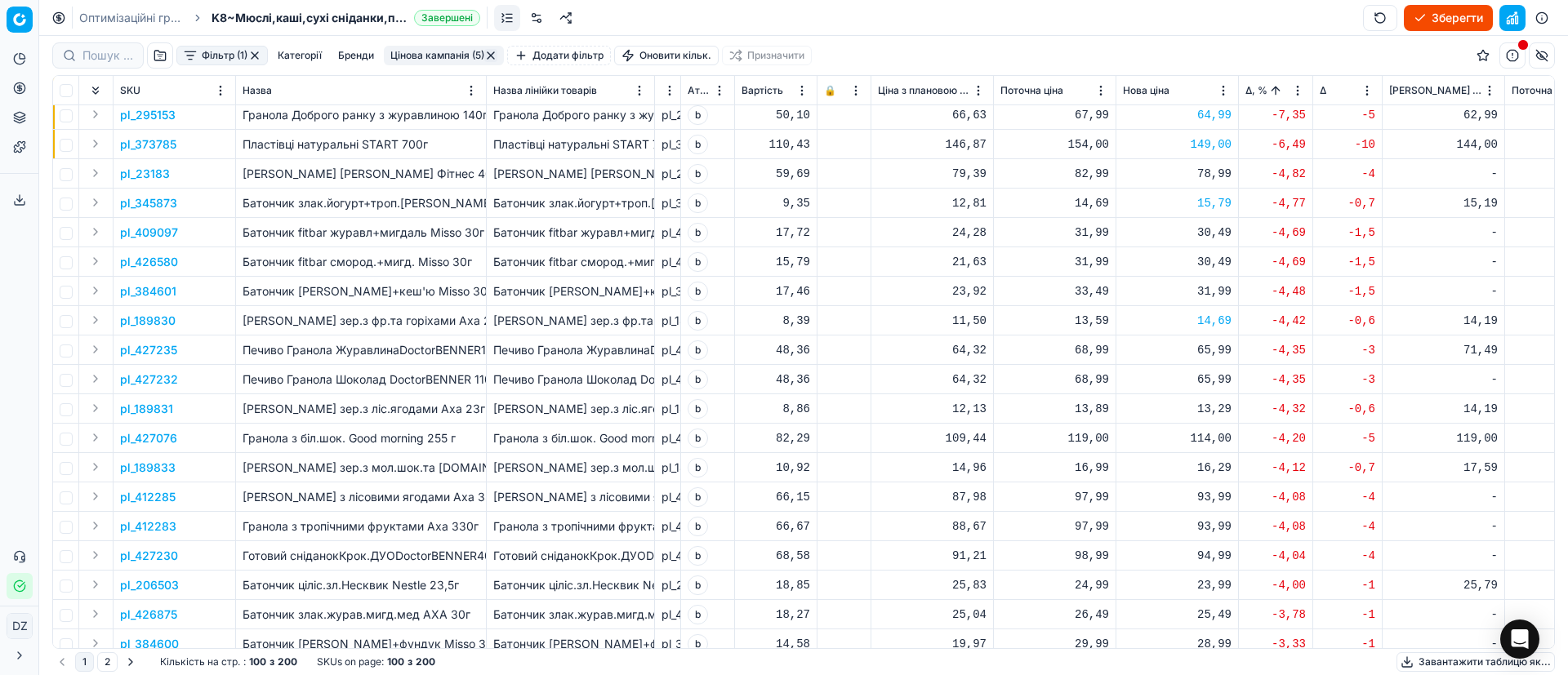
click at [164, 344] on p "pl_427235" at bounding box center [149, 350] width 57 height 17
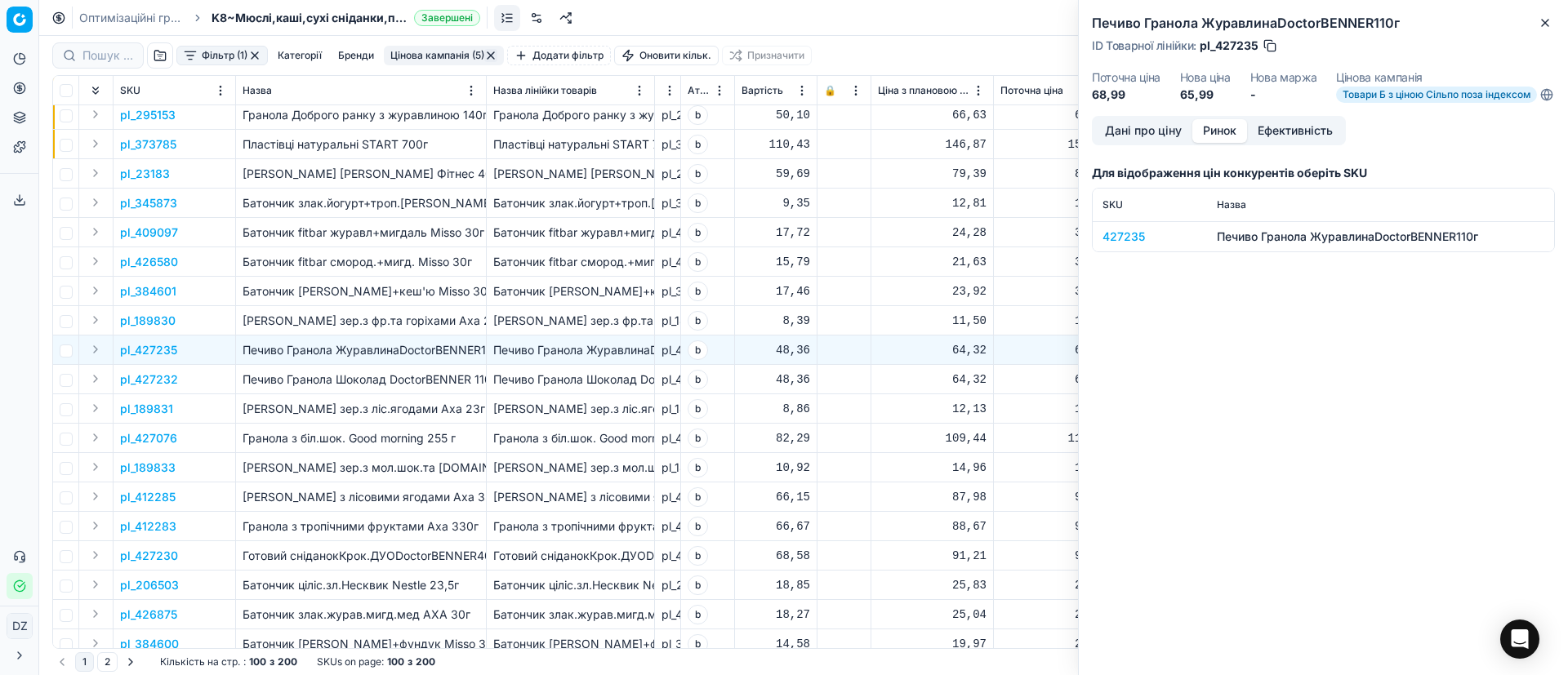
click at [1221, 142] on button "Ринок" at bounding box center [1219, 131] width 55 height 24
click at [1115, 239] on div "427235" at bounding box center [1150, 237] width 94 height 17
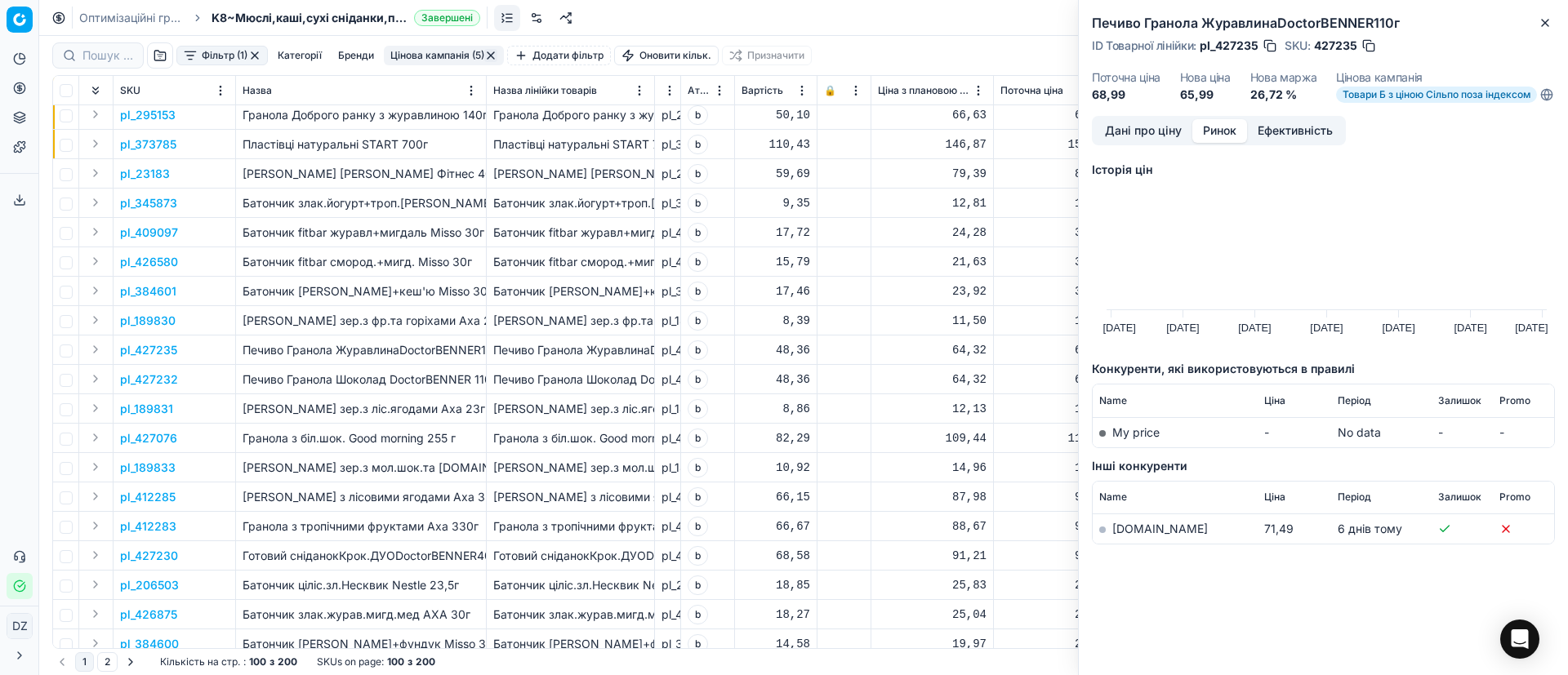
click at [1121, 535] on link "[DOMAIN_NAME]" at bounding box center [1159, 528] width 95 height 14
click at [1544, 29] on icon "button" at bounding box center [1545, 23] width 13 height 13
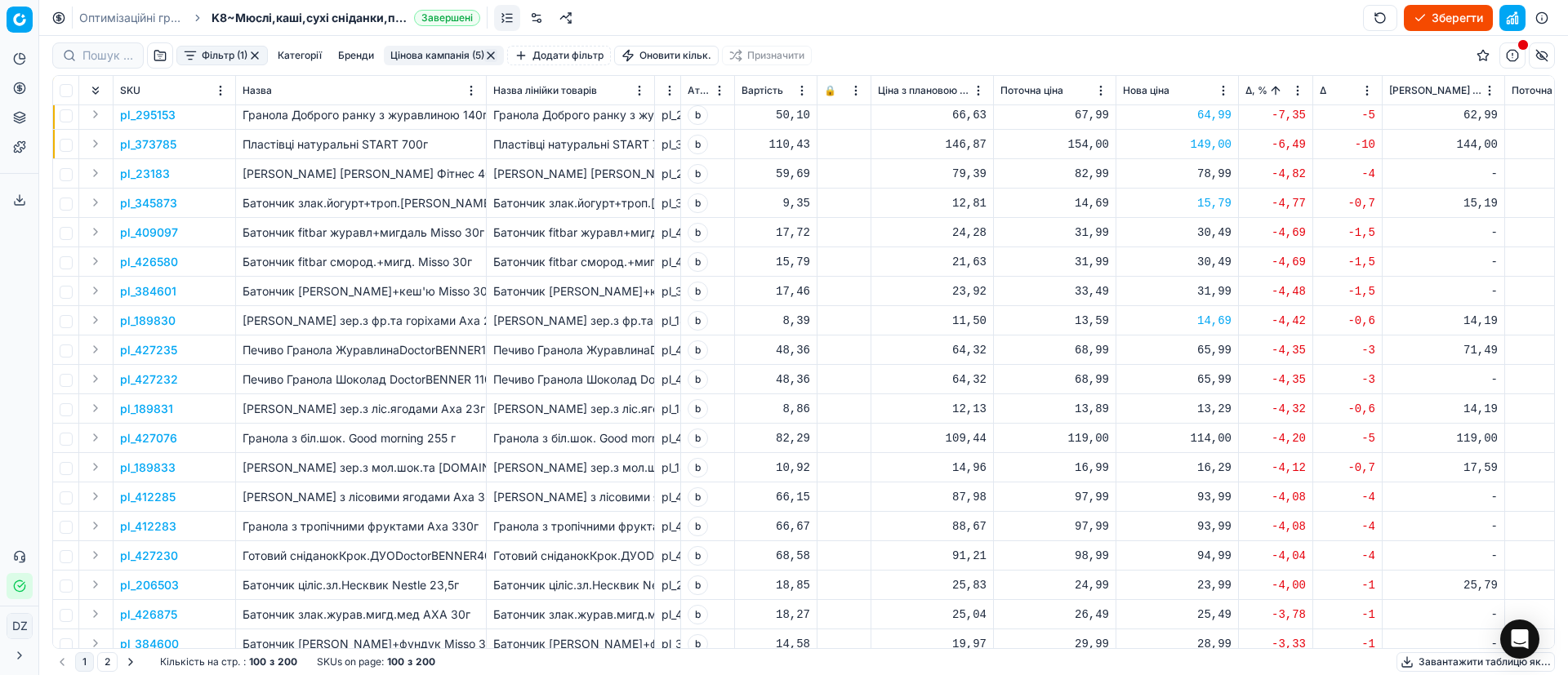
click at [1211, 345] on div "65,99" at bounding box center [1177, 350] width 108 height 17
drag, startPoint x: 1238, startPoint y: 493, endPoint x: 1107, endPoint y: 497, distance: 131.1
click at [1107, 497] on dl "Поточна: 68,99 Оптимум: 65,99 Вручну: 65.99" at bounding box center [1178, 460] width 235 height 106
type input "73.99"
click at [1216, 411] on div "13,29" at bounding box center [1177, 409] width 108 height 17
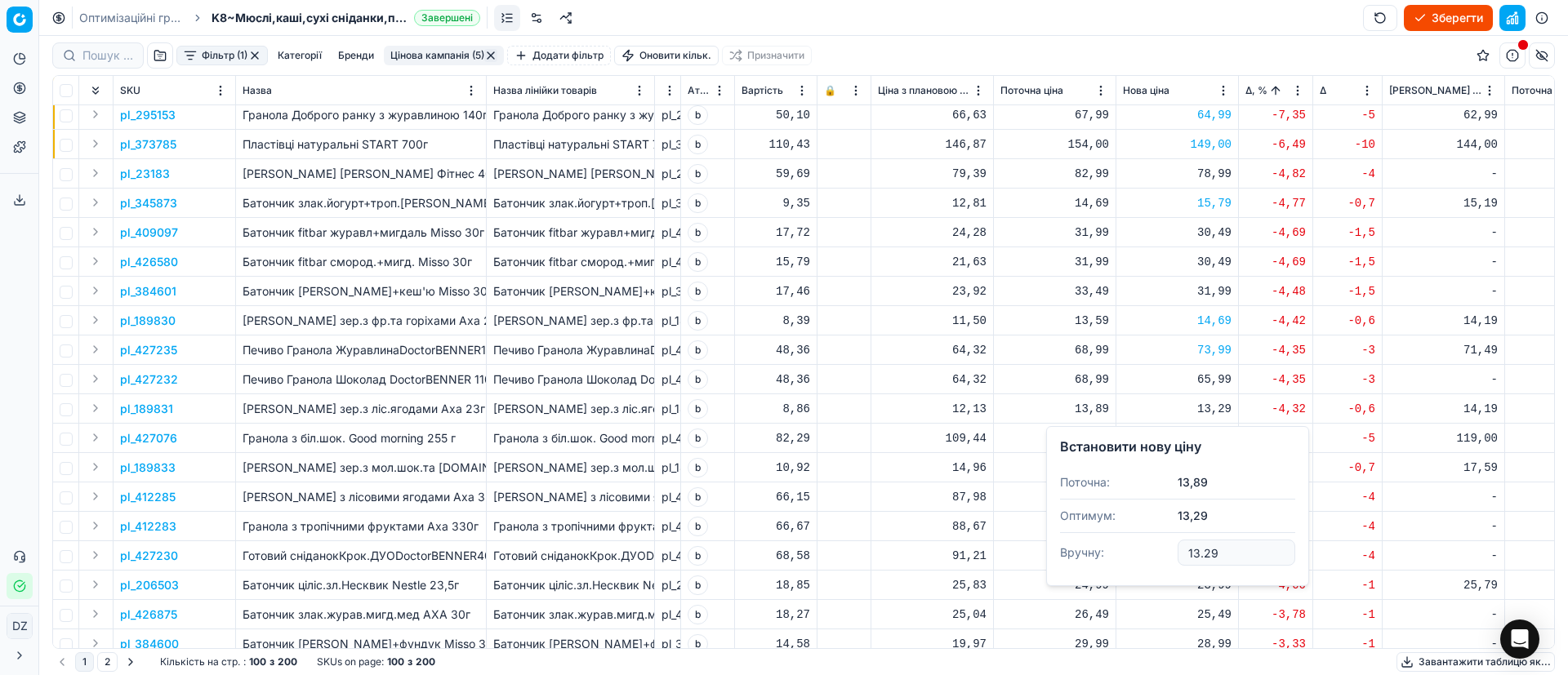
drag, startPoint x: 1232, startPoint y: 561, endPoint x: 1160, endPoint y: 552, distance: 72.6
click at [1160, 552] on dl "Поточна: 13,89 Оптимум: 13,29 Вручну: 13.29" at bounding box center [1178, 519] width 235 height 106
type input "14.69"
click at [1430, 509] on td "-" at bounding box center [1444, 497] width 122 height 30
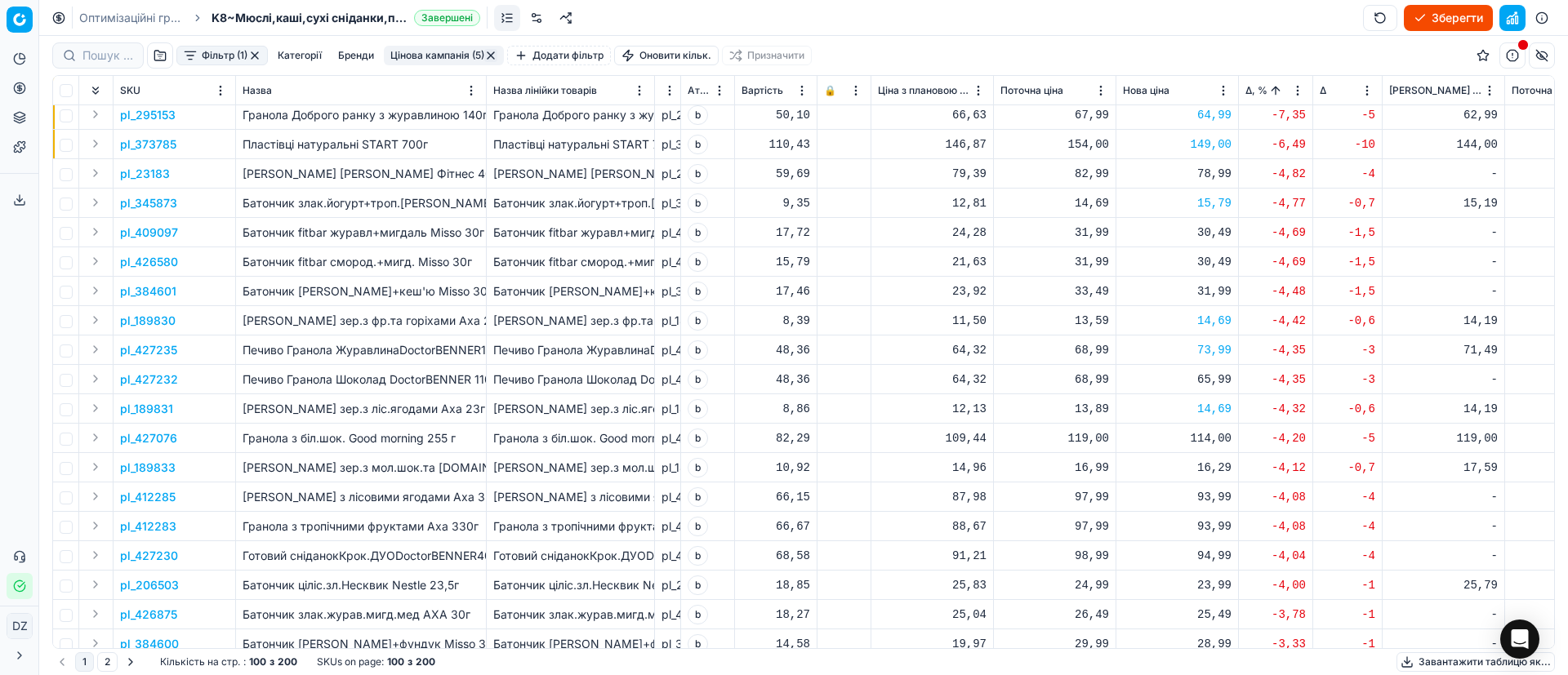
click at [142, 405] on p "pl_189831" at bounding box center [146, 409] width 53 height 17
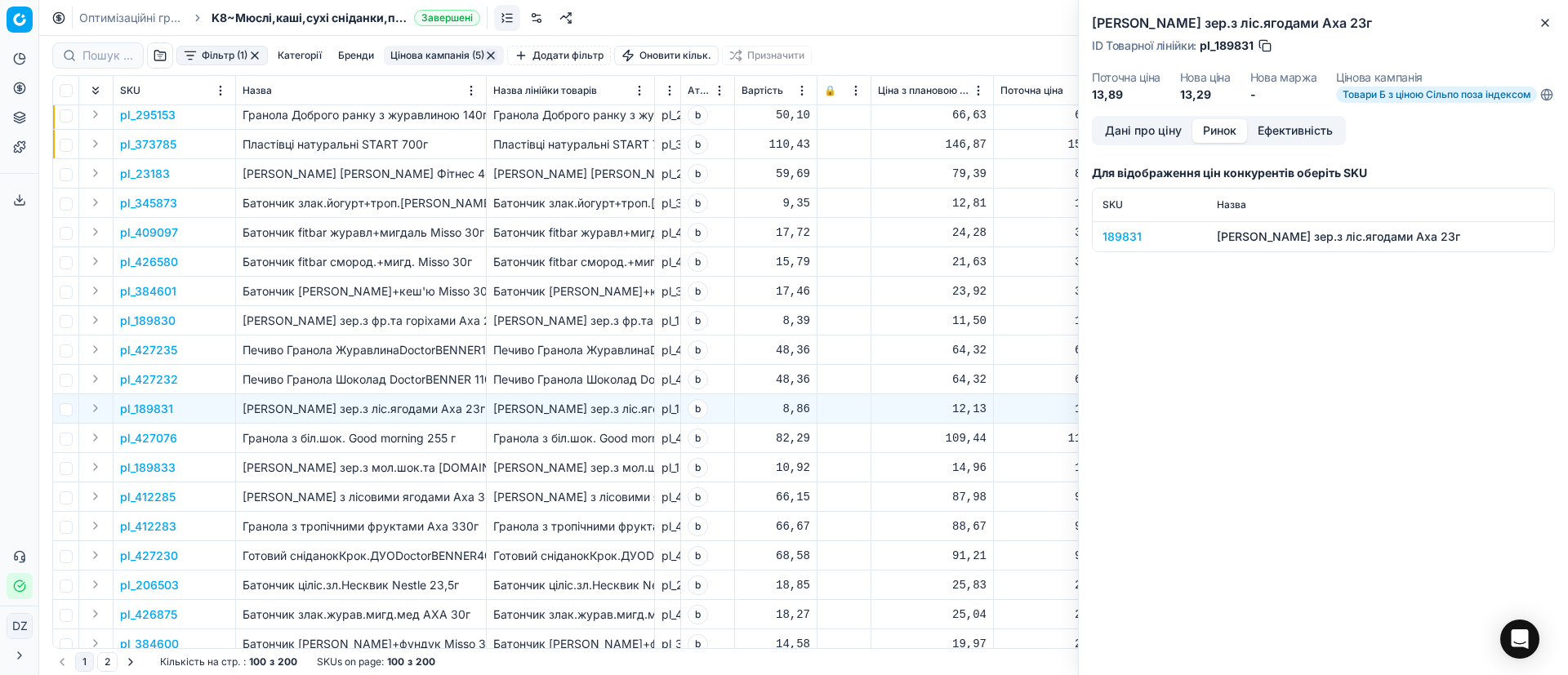
click at [1217, 141] on button "Ринок" at bounding box center [1219, 131] width 55 height 24
click at [1109, 245] on div "189831" at bounding box center [1150, 237] width 94 height 17
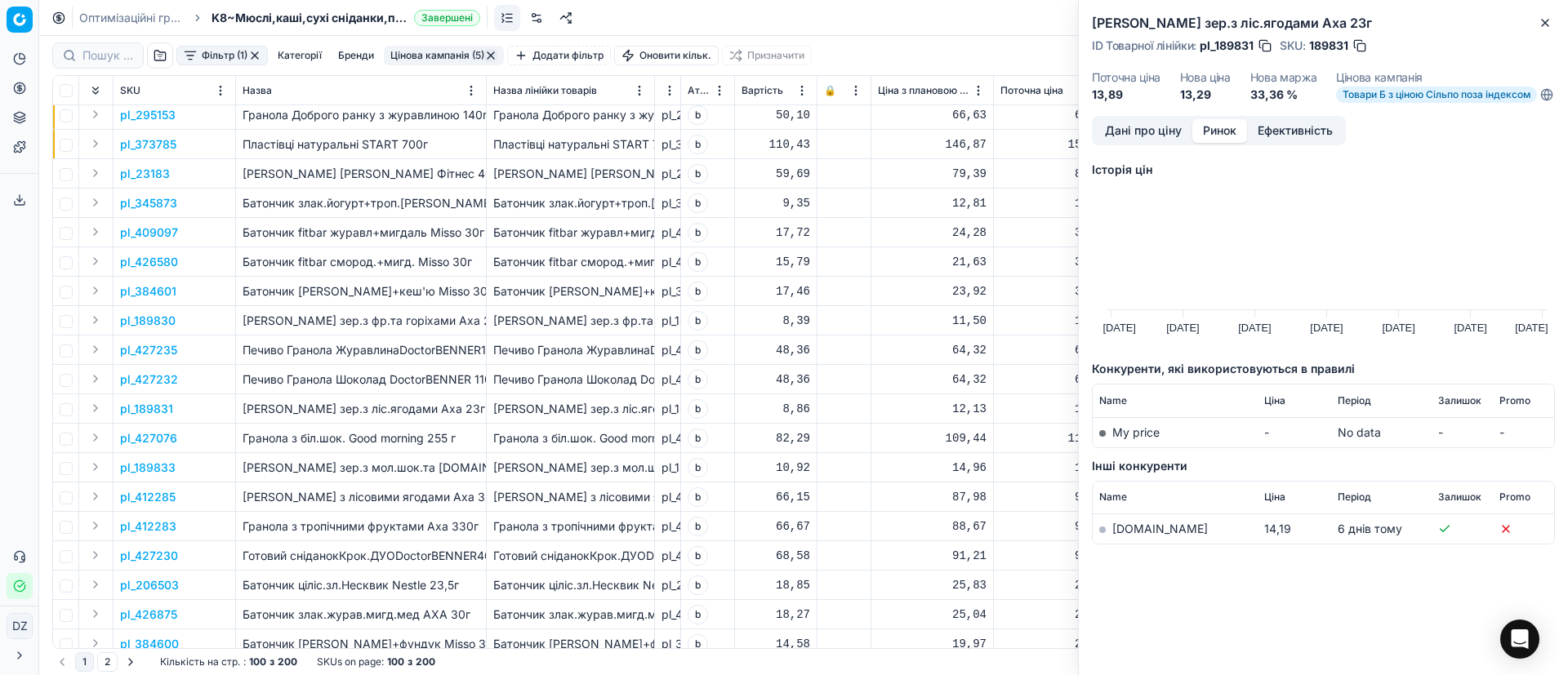
click at [1125, 535] on link "[DOMAIN_NAME]" at bounding box center [1159, 528] width 95 height 14
click at [1538, 29] on icon "button" at bounding box center [1545, 23] width 13 height 13
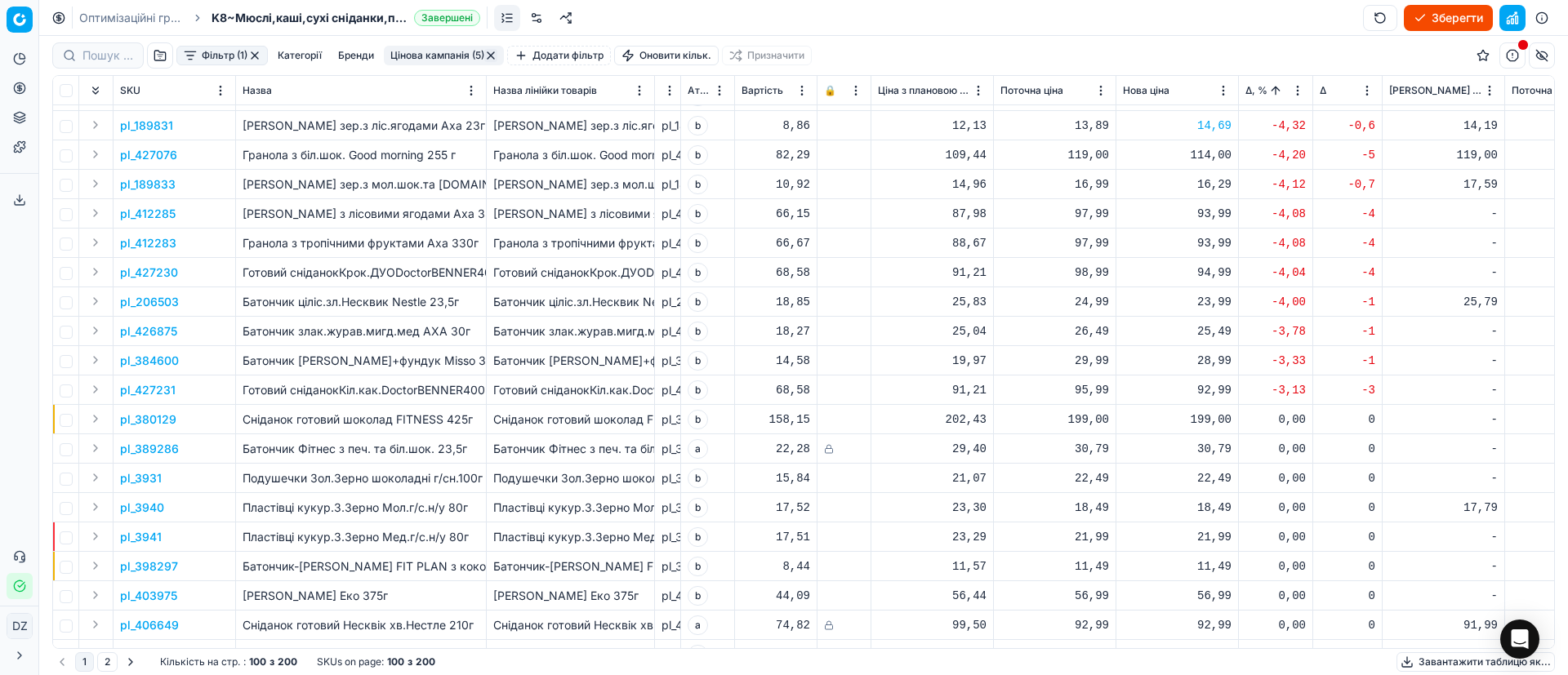
scroll to position [367, 0]
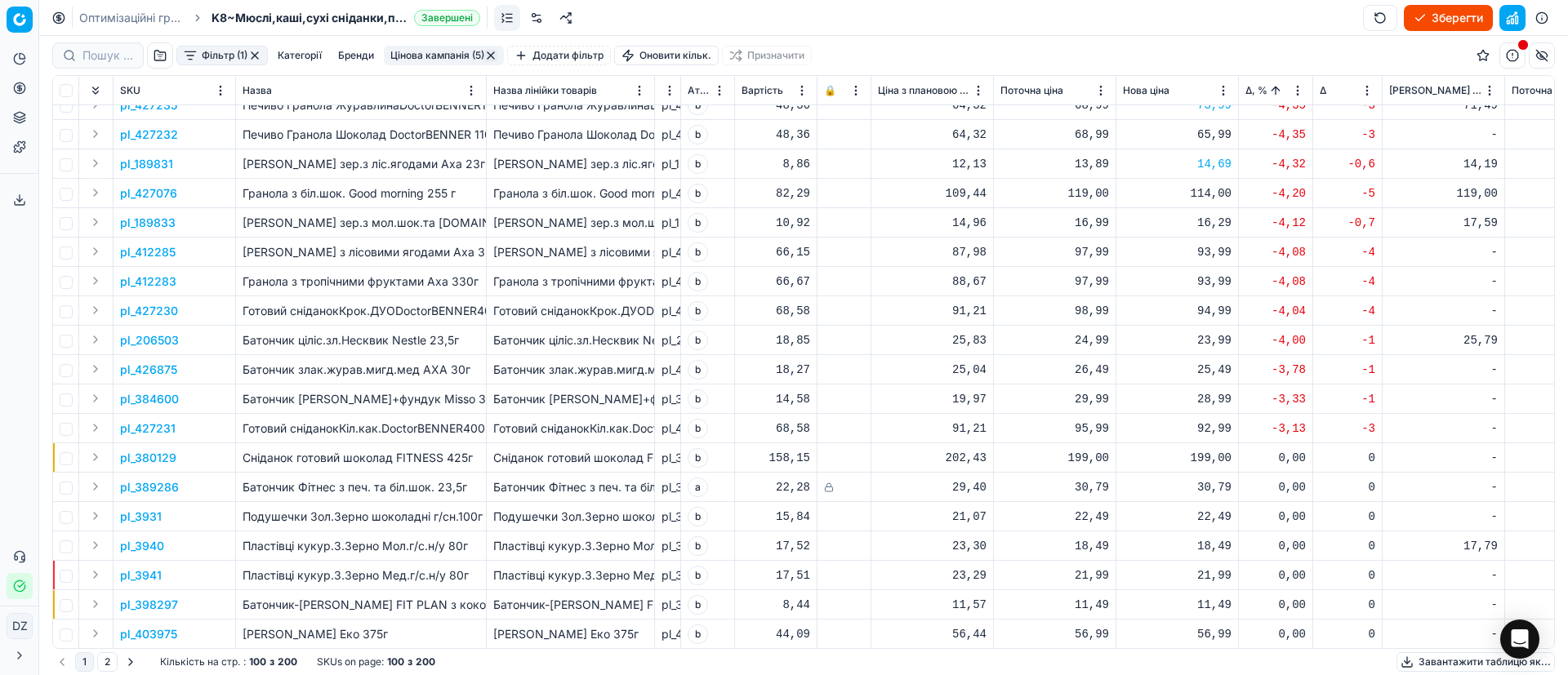
click at [149, 193] on p "pl_427076" at bounding box center [149, 193] width 57 height 17
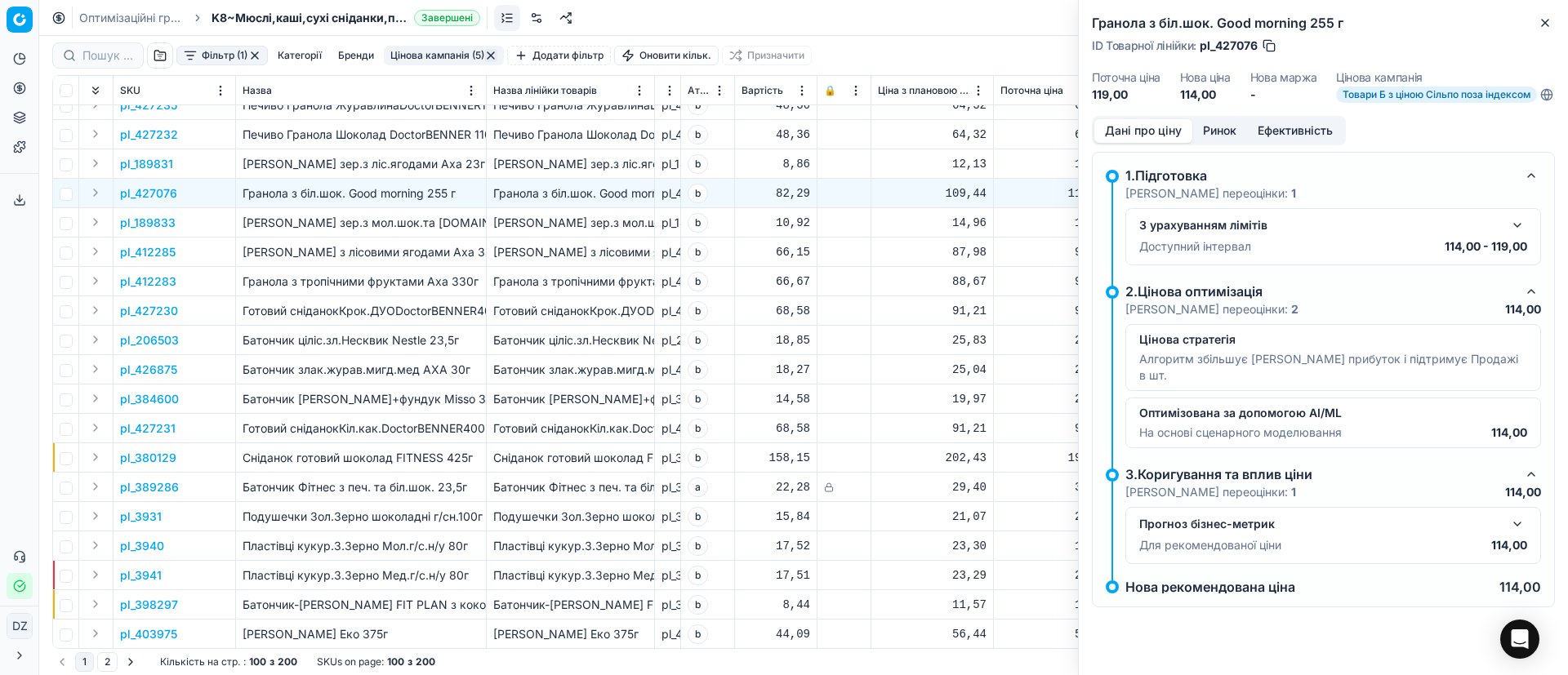
click at [1227, 142] on button "Ринок" at bounding box center [1219, 131] width 55 height 24
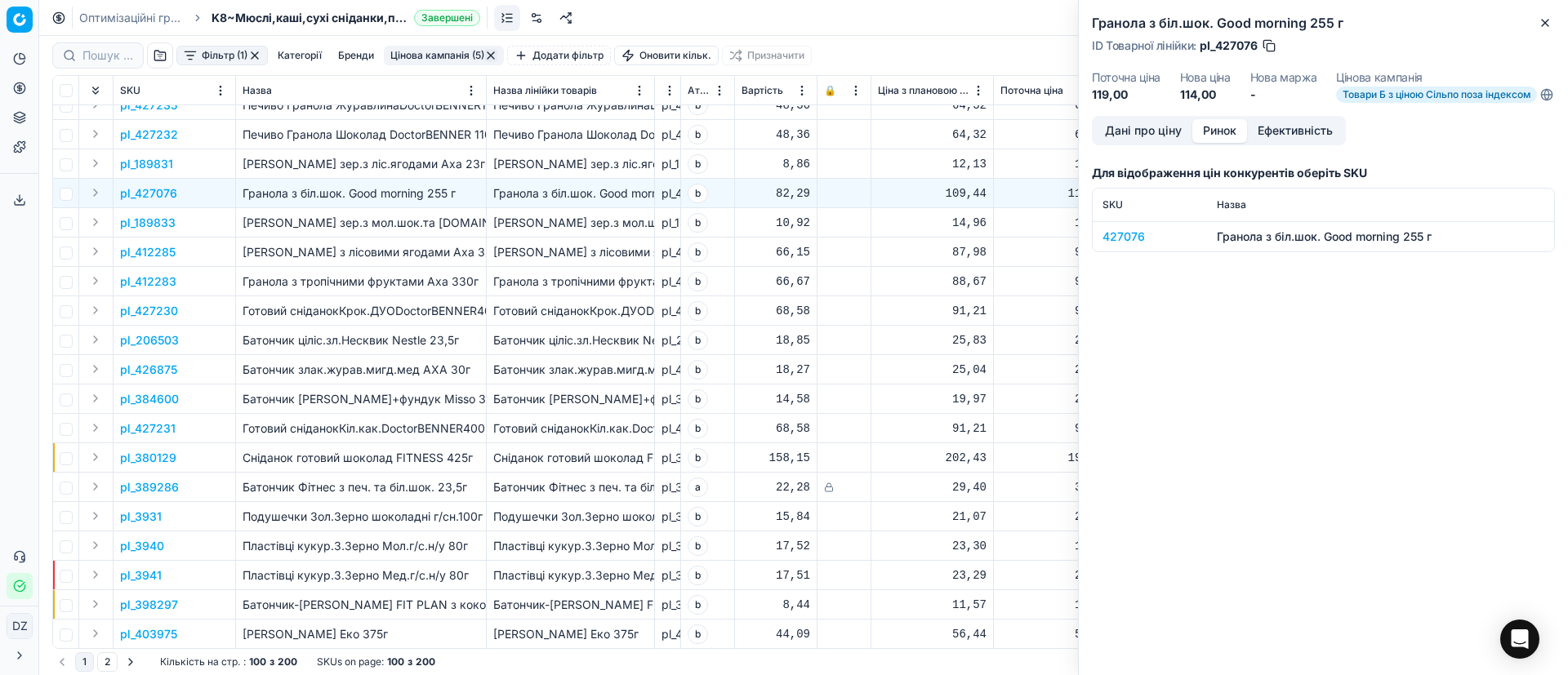
click at [1116, 245] on div "427076" at bounding box center [1150, 237] width 94 height 17
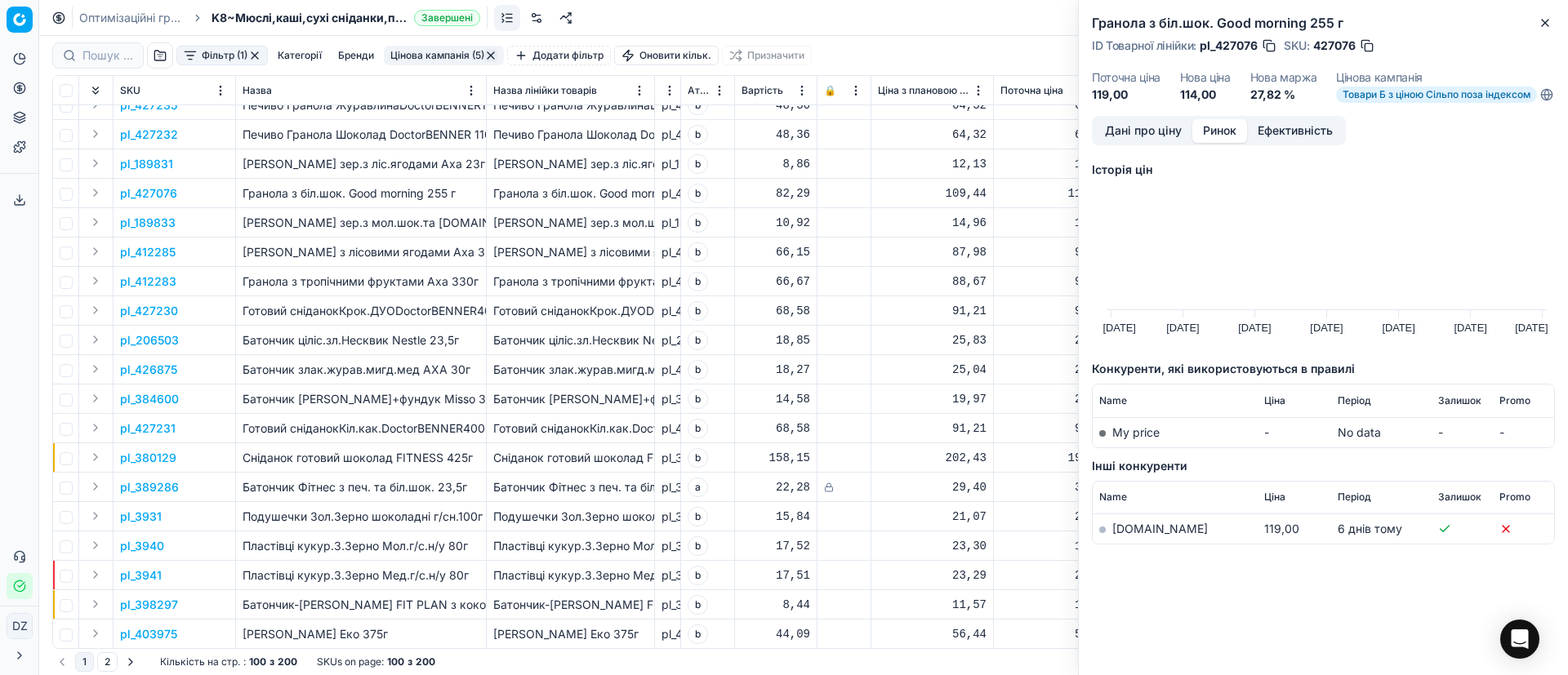
click at [1131, 535] on link "[DOMAIN_NAME]" at bounding box center [1159, 528] width 95 height 14
click at [1537, 18] on button "Close" at bounding box center [1545, 22] width 19 height 19
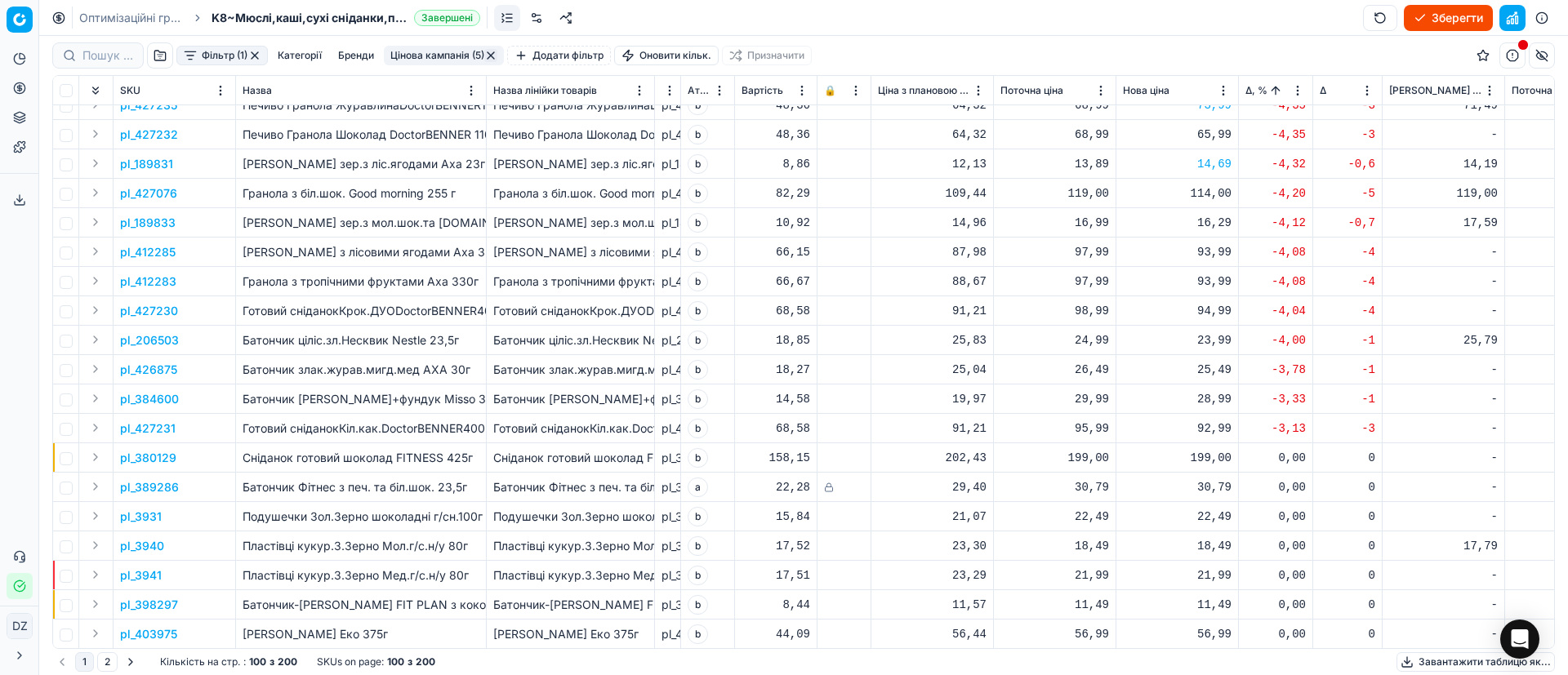
click at [1206, 190] on div "114,00" at bounding box center [1177, 193] width 108 height 17
drag, startPoint x: 1241, startPoint y: 342, endPoint x: 1146, endPoint y: 340, distance: 95.0
click at [1146, 340] on dl "Поточна: 119,00 Оптимум: 114,00 Вручну: 114.00" at bounding box center [1178, 303] width 235 height 106
type input "119.00"
click at [138, 220] on p "pl_189833" at bounding box center [148, 223] width 56 height 17
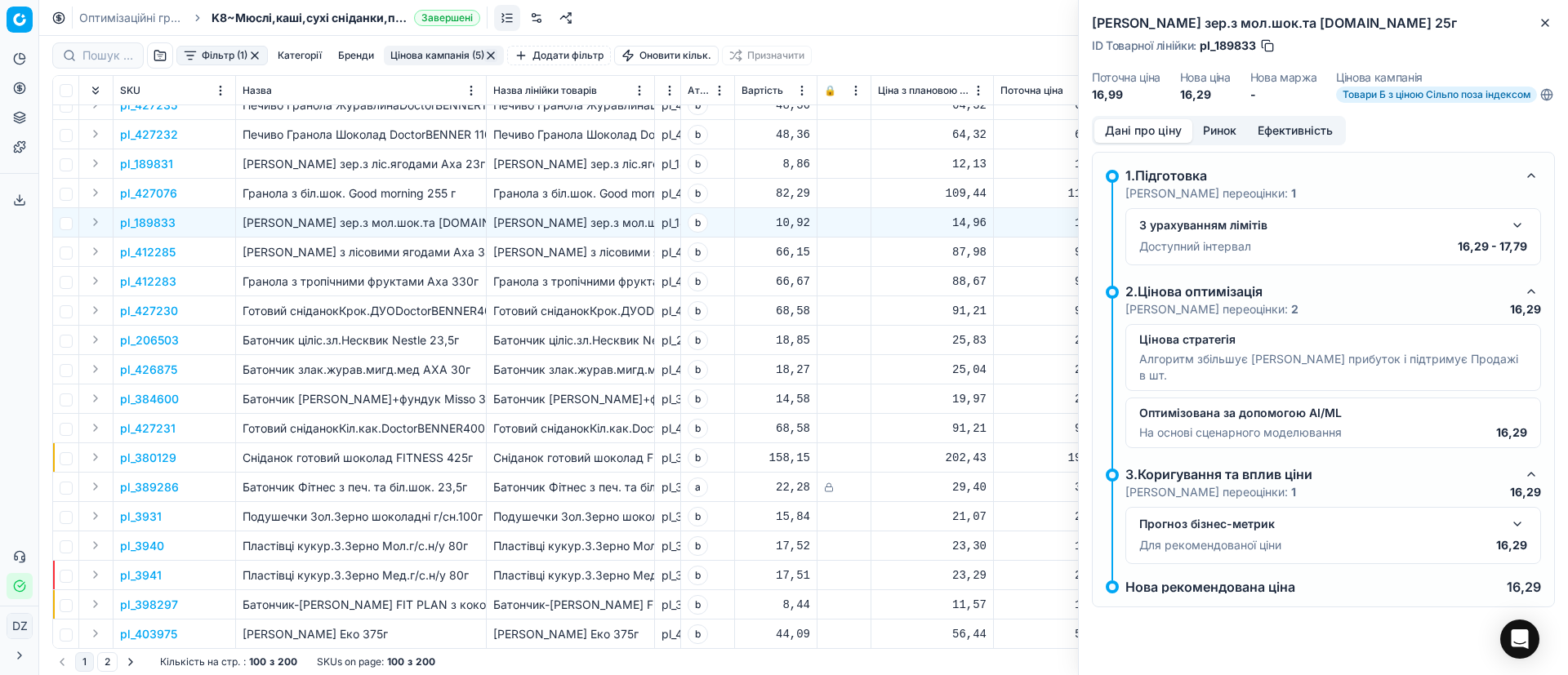
click at [1220, 129] on div "Дані про ціну Ринок Ефективність" at bounding box center [1218, 130] width 254 height 30
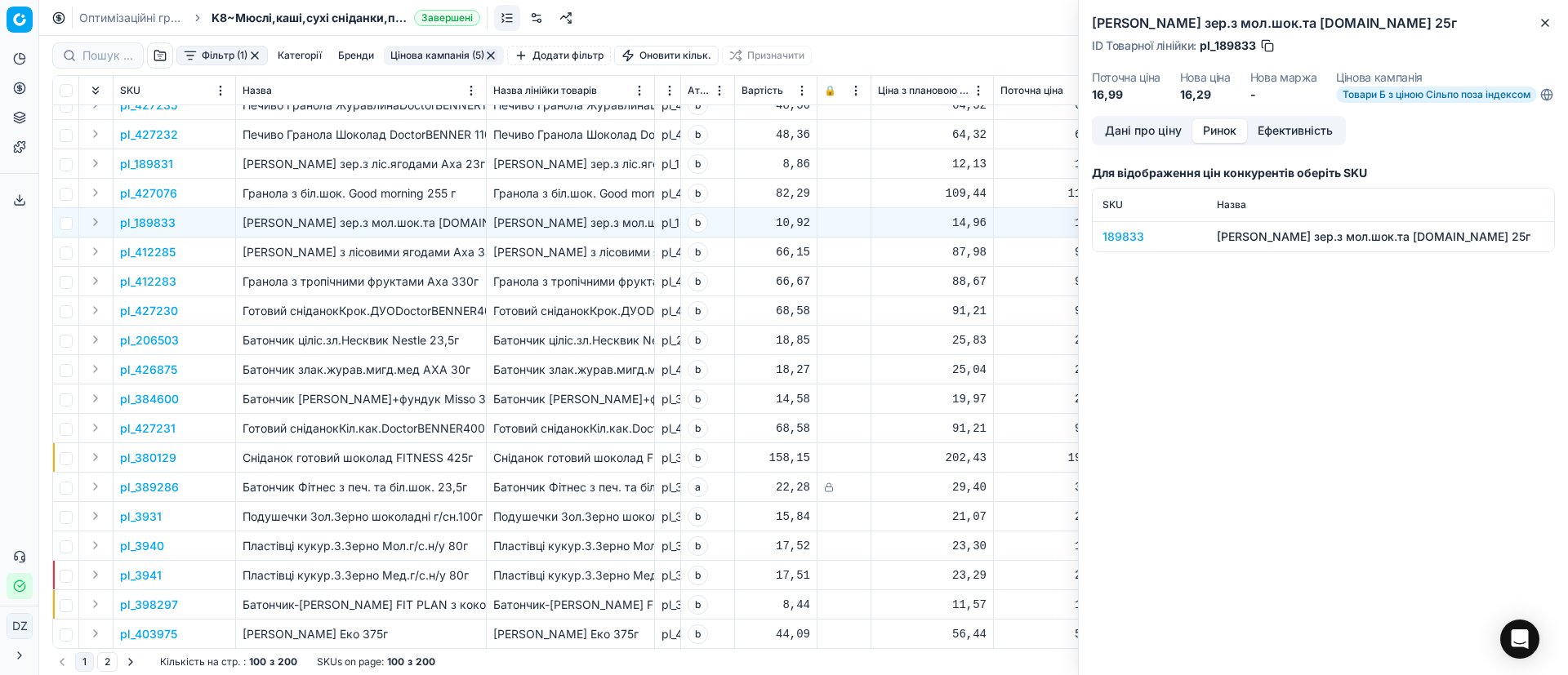
click at [1220, 138] on button "Ринок" at bounding box center [1219, 131] width 55 height 24
click at [1118, 245] on div "189833" at bounding box center [1150, 237] width 94 height 17
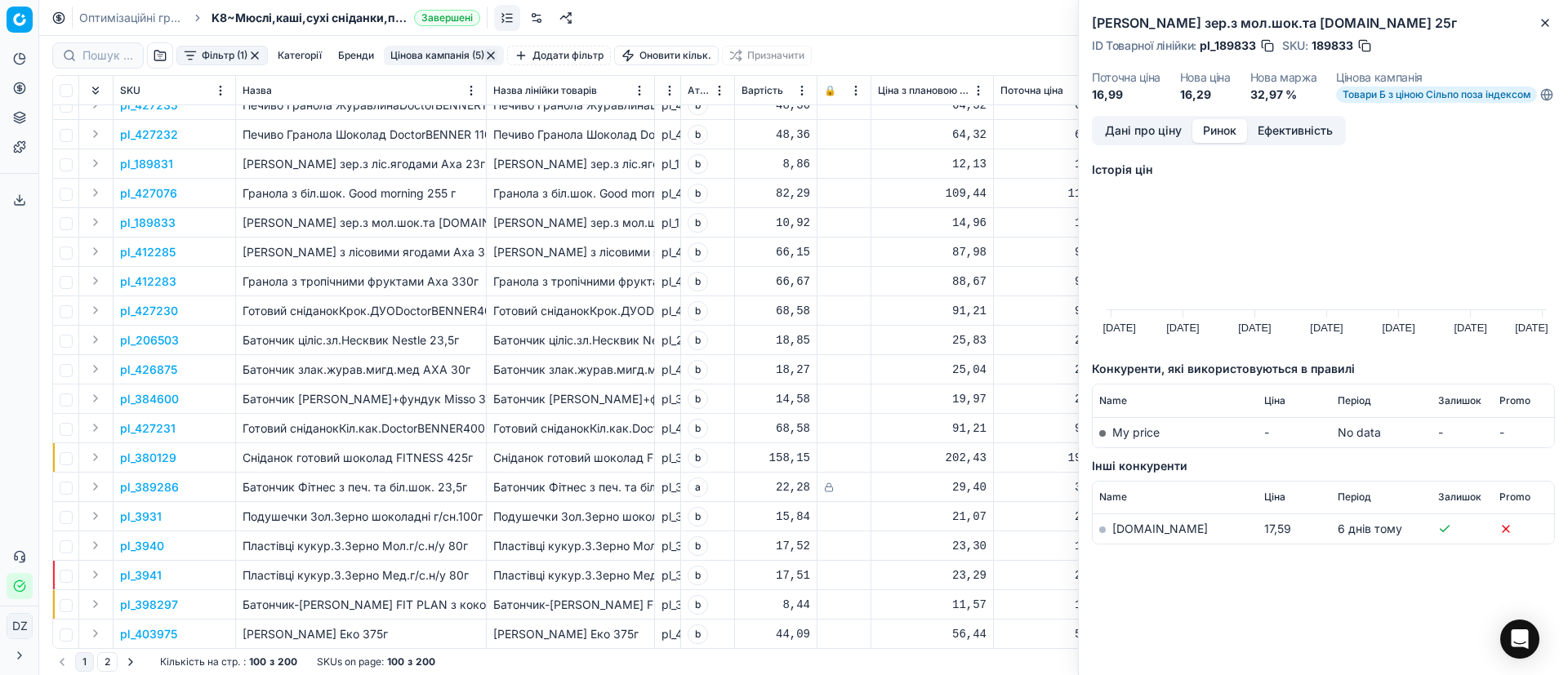
click at [1126, 535] on link "[DOMAIN_NAME]" at bounding box center [1159, 528] width 95 height 14
click at [1547, 18] on icon "button" at bounding box center [1545, 23] width 13 height 13
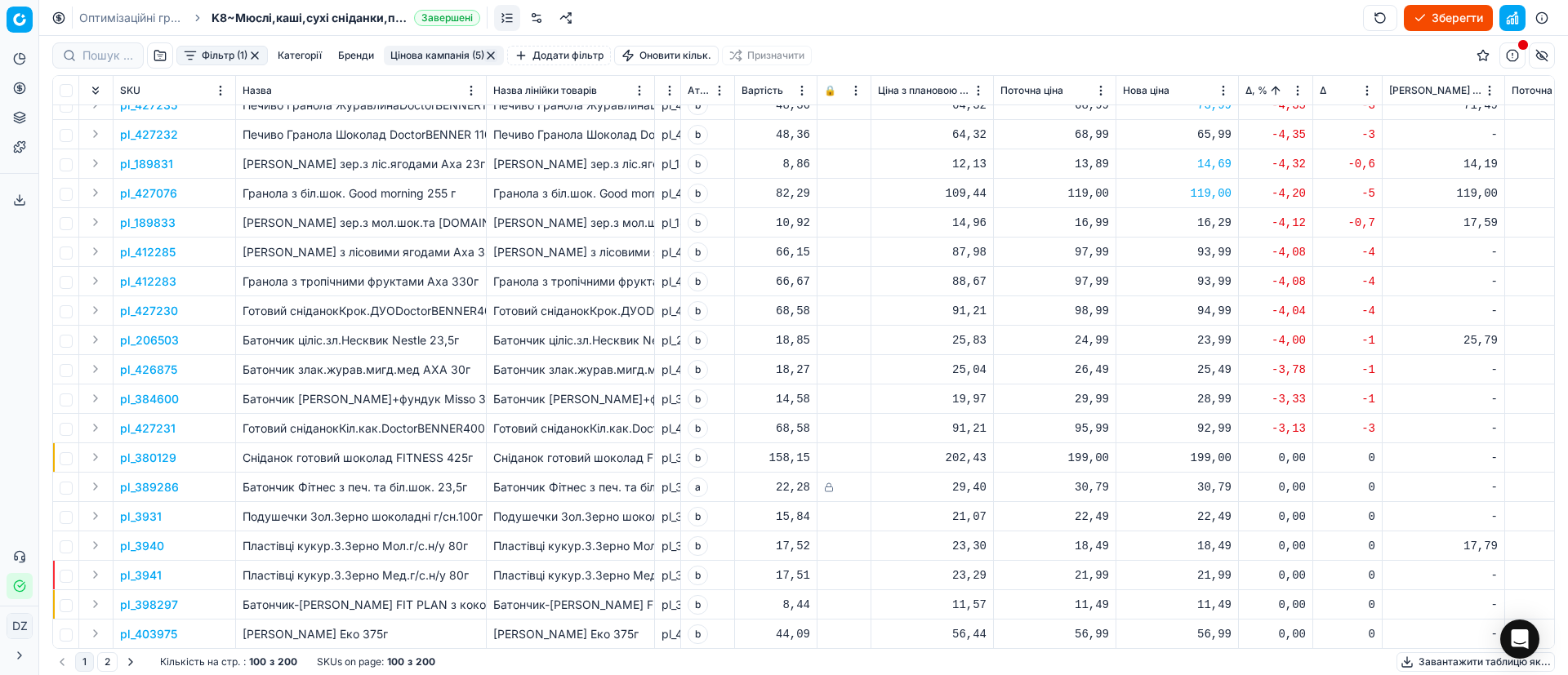
click at [1213, 223] on div "16,29" at bounding box center [1177, 223] width 108 height 17
drag, startPoint x: 1241, startPoint y: 372, endPoint x: 1117, endPoint y: 368, distance: 124.1
click at [1119, 366] on dl "Поточна: 16,99 Оптимум: 16,29 Вручну: 16.29" at bounding box center [1178, 333] width 235 height 106
type input "18"
type input "18.29"
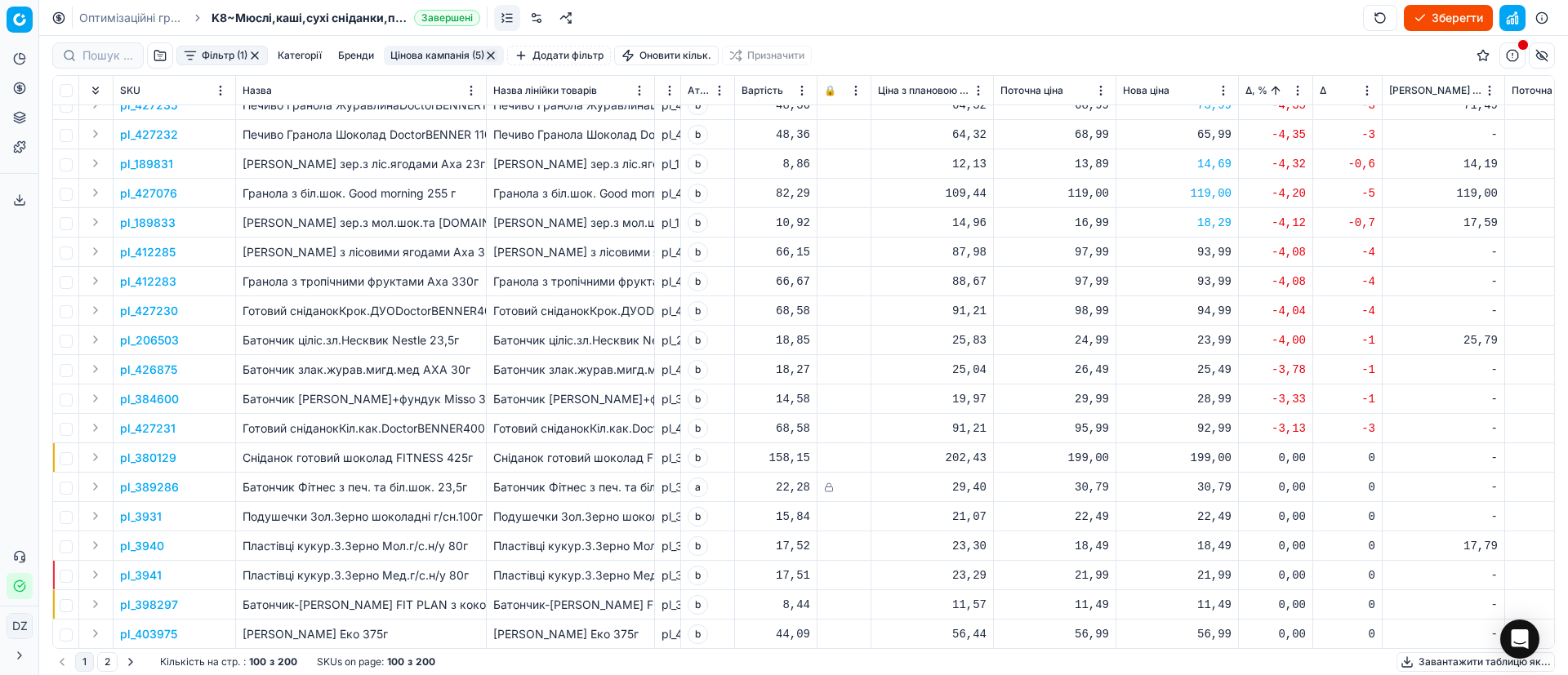
click at [147, 333] on p "pl_206503" at bounding box center [150, 340] width 59 height 17
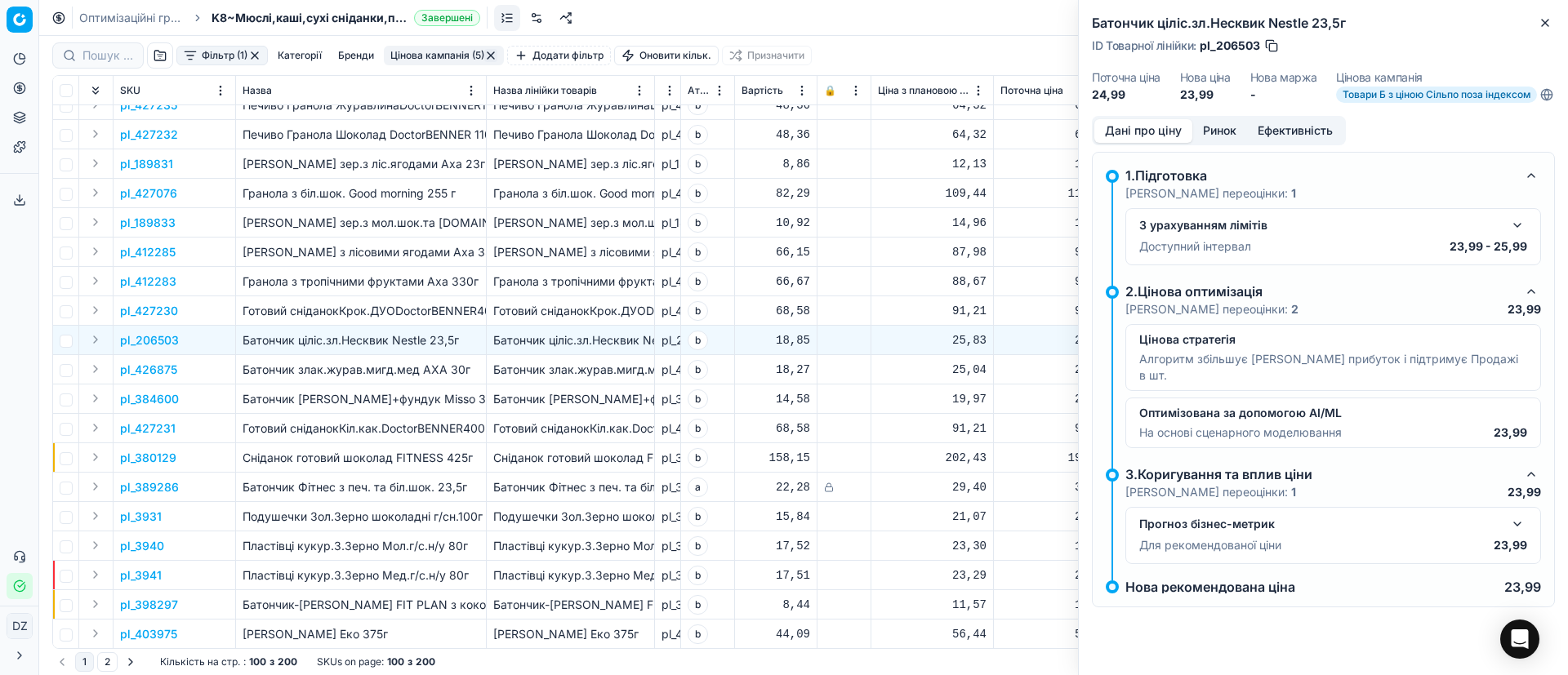
click at [1227, 140] on button "Ринок" at bounding box center [1219, 131] width 55 height 24
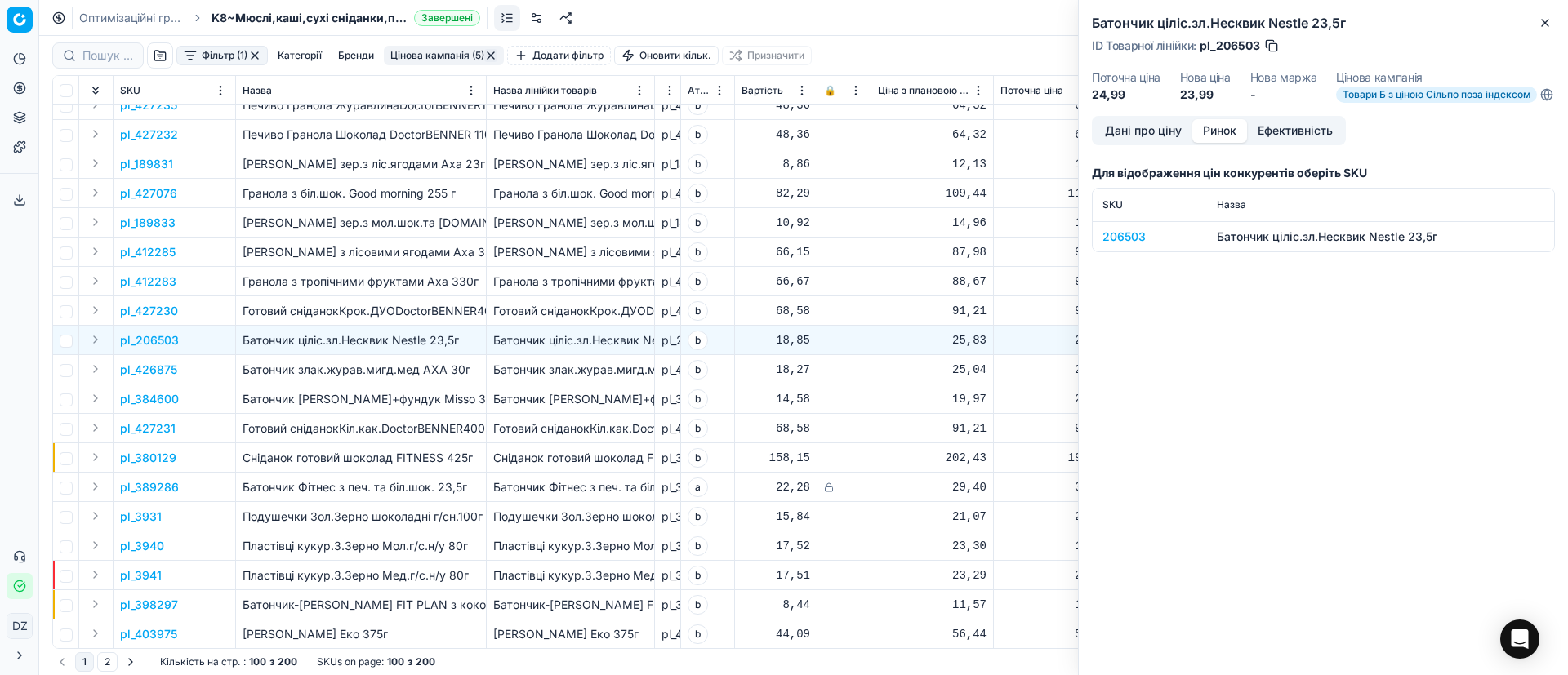
click at [1132, 236] on td "206503" at bounding box center [1150, 236] width 115 height 31
click at [1118, 245] on div "206503" at bounding box center [1150, 237] width 94 height 17
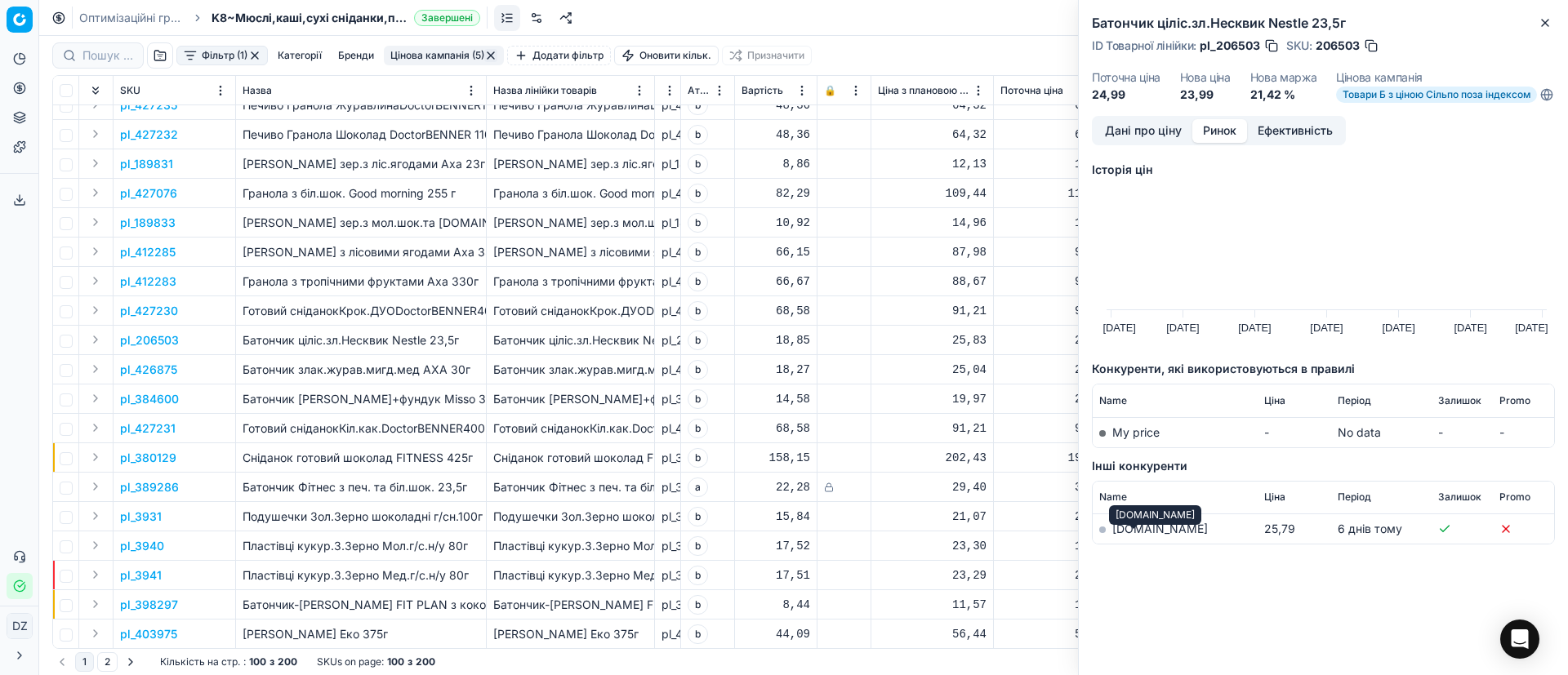
click at [1142, 535] on link "[DOMAIN_NAME]" at bounding box center [1159, 528] width 95 height 14
click at [1544, 23] on icon "button" at bounding box center [1545, 23] width 13 height 13
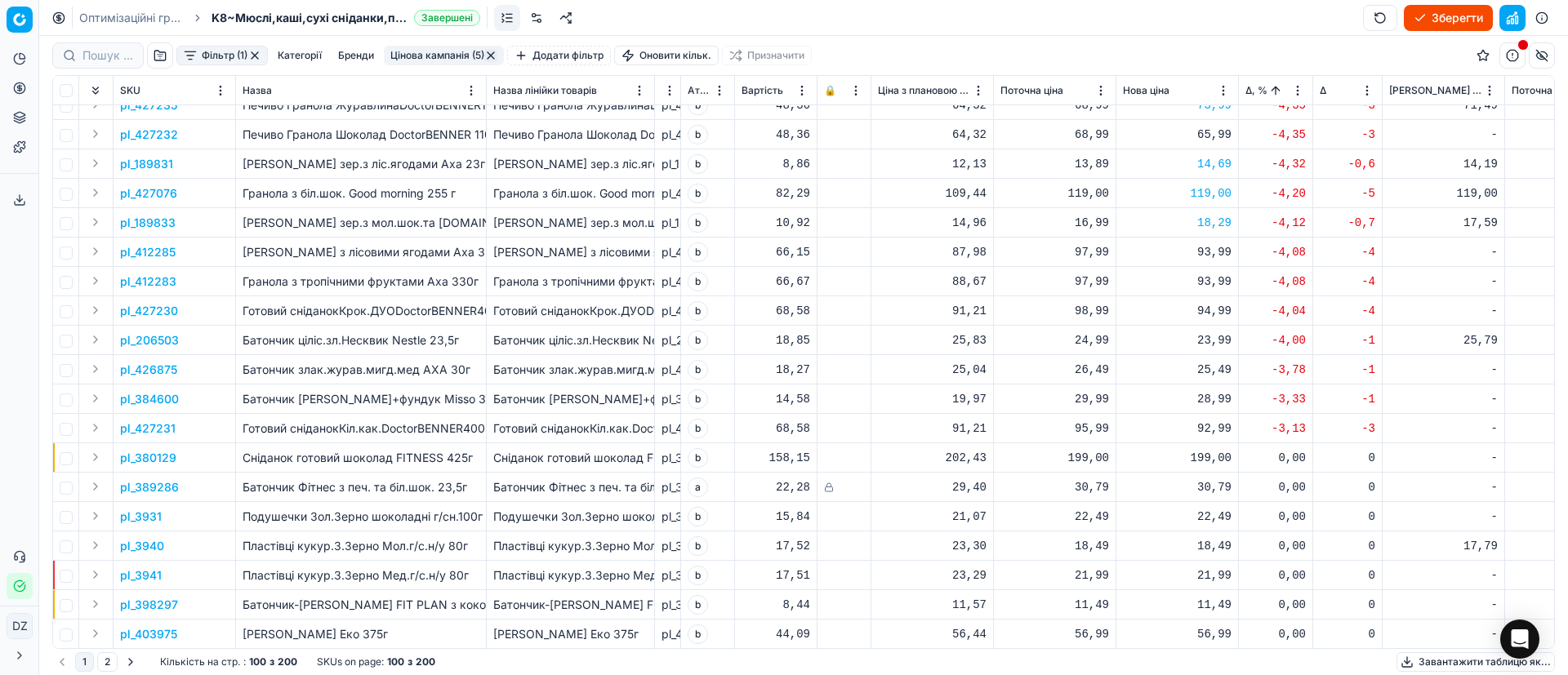
click at [1209, 341] on div "23,99" at bounding box center [1177, 340] width 108 height 17
drag, startPoint x: 1237, startPoint y: 475, endPoint x: 1148, endPoint y: 477, distance: 89.0
click at [1148, 477] on dl "Поточна: 24,99 Оптимум: 23,99 Вручну: 23.99" at bounding box center [1178, 450] width 235 height 106
type input "24.99"
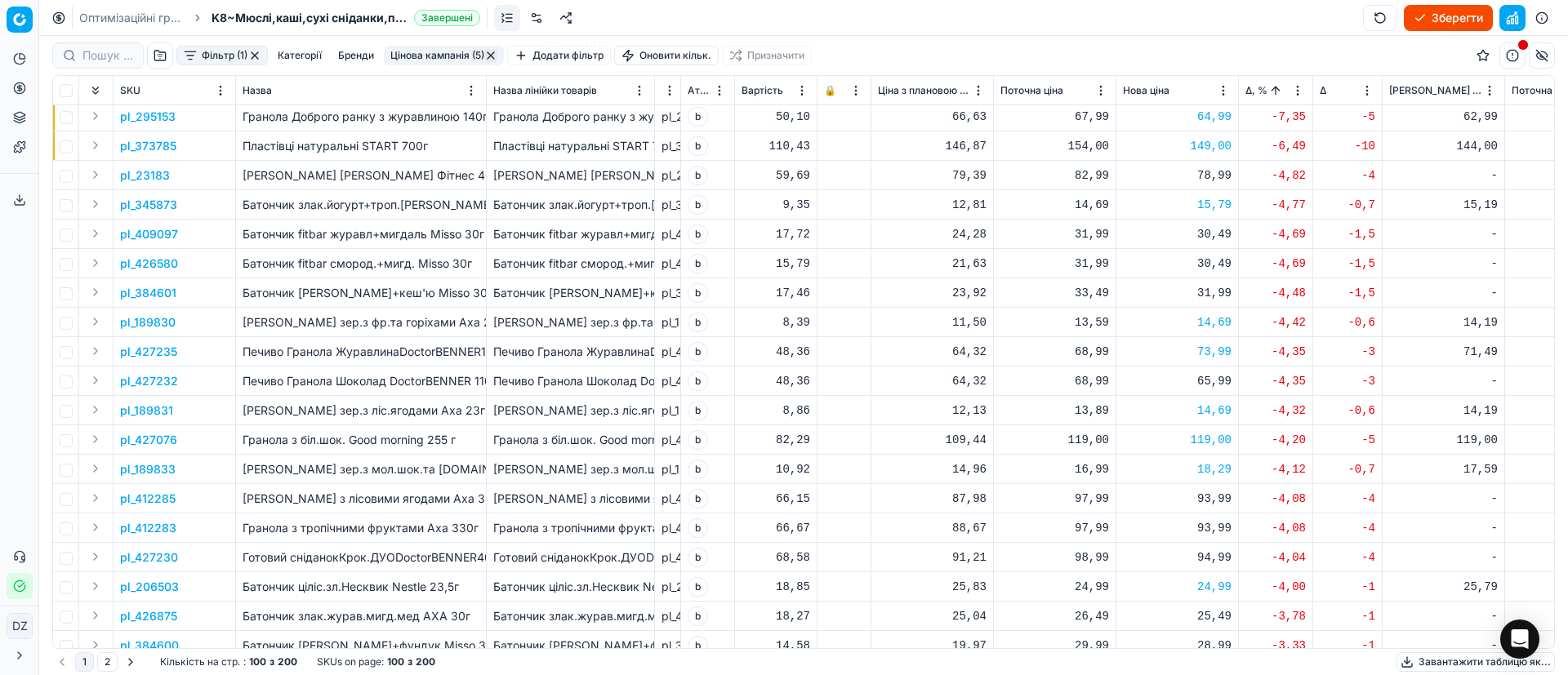
scroll to position [0, 0]
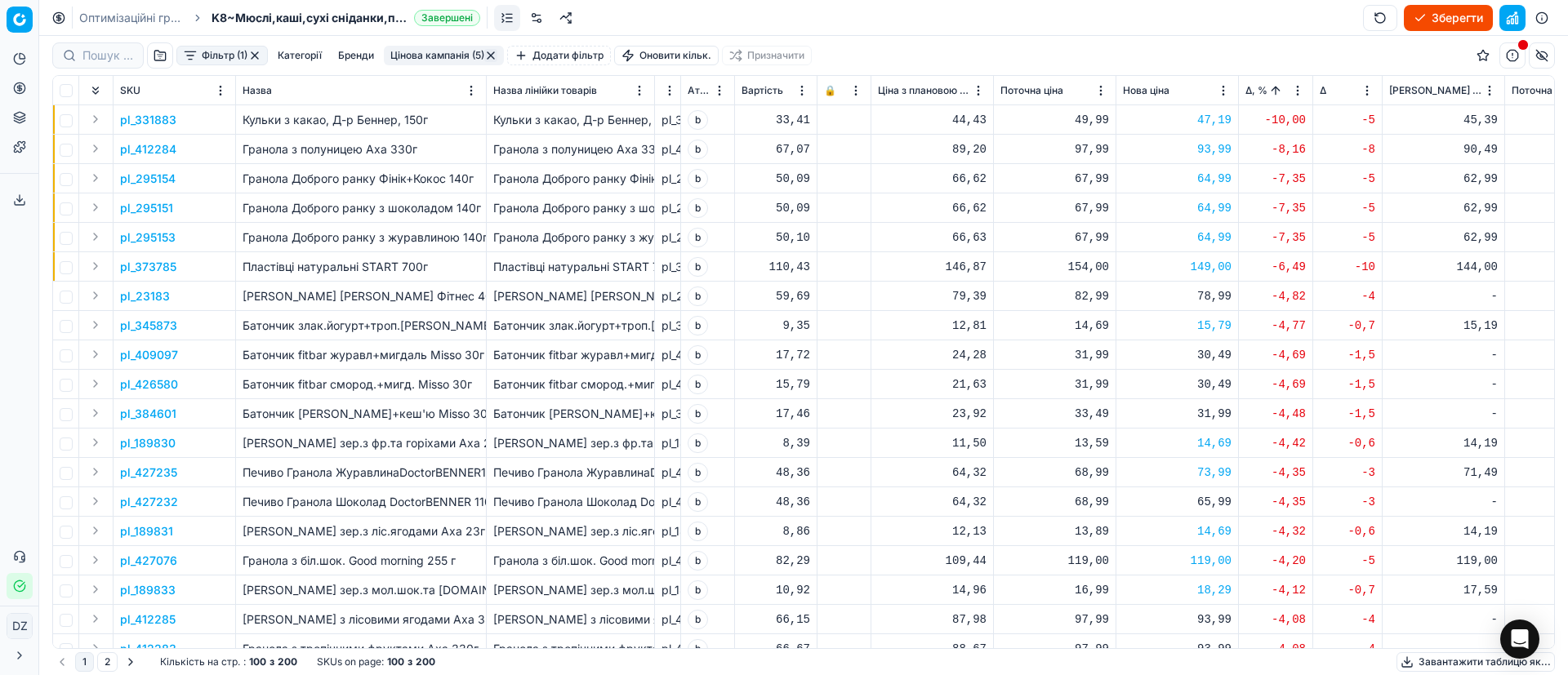
click at [1446, 19] on button "Зберегти" at bounding box center [1449, 18] width 89 height 26
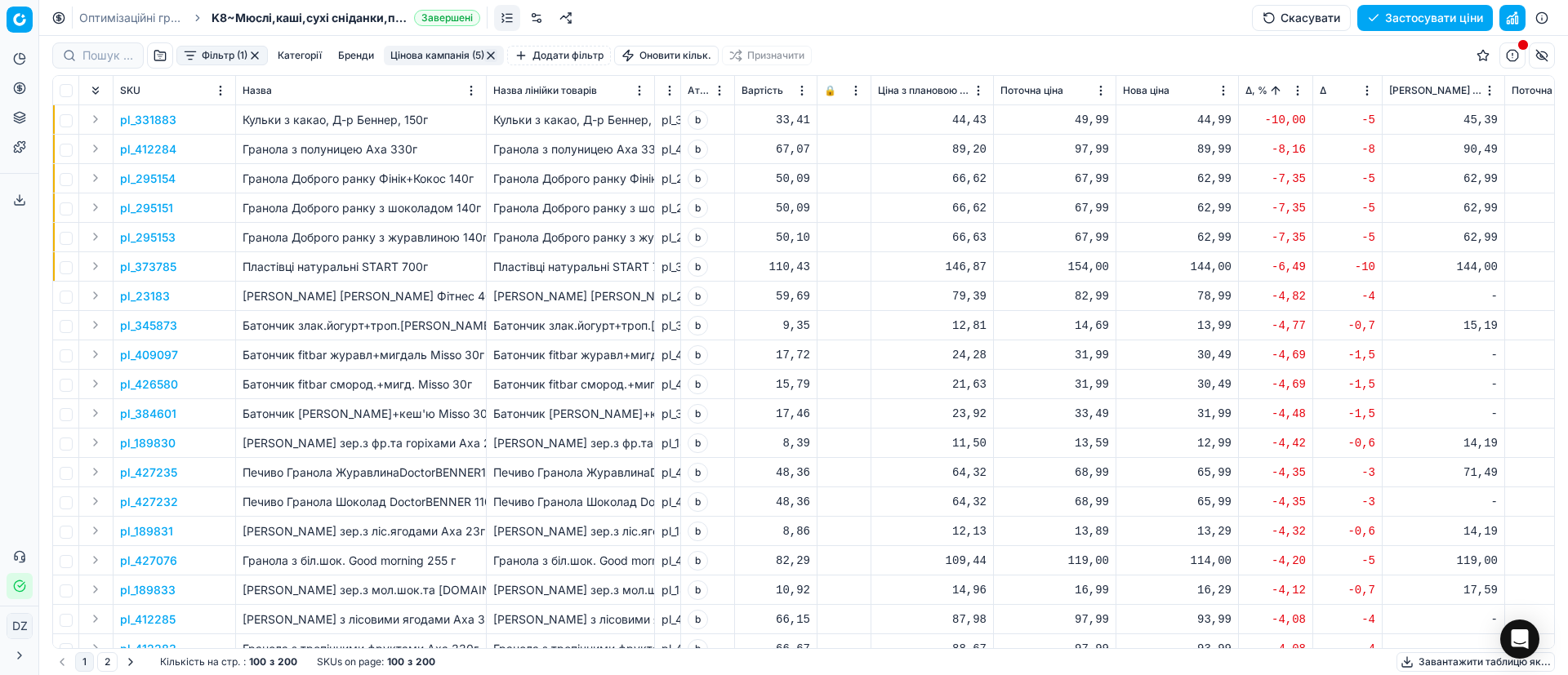
click at [1403, 21] on button "Застосувати ціни" at bounding box center [1425, 18] width 136 height 26
click at [1446, 14] on button "Завантажити звіт" at bounding box center [1424, 18] width 138 height 26
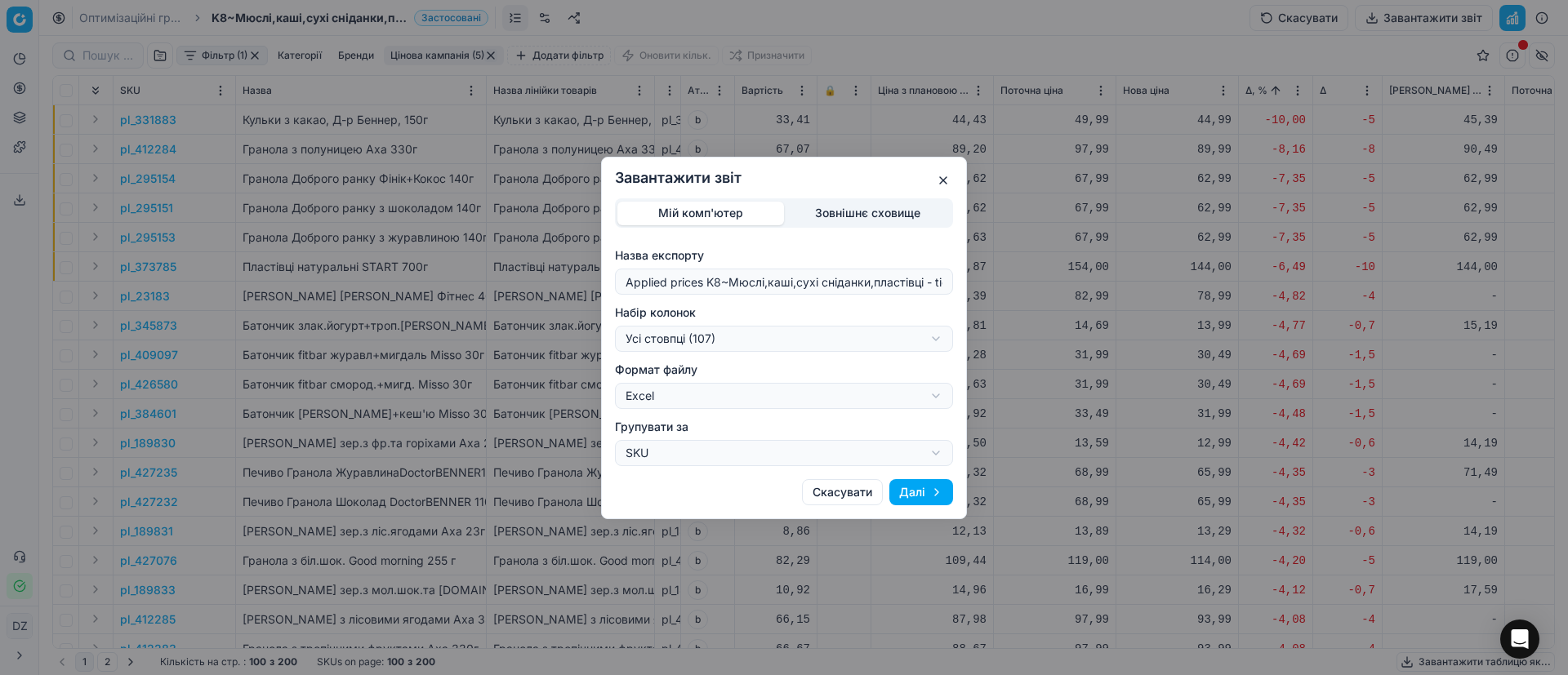
click at [741, 341] on div "Завантажити звіт Мій комп'ютер Зовнішнє сховище Назва експорту Applied prices K…" at bounding box center [784, 338] width 1568 height 675
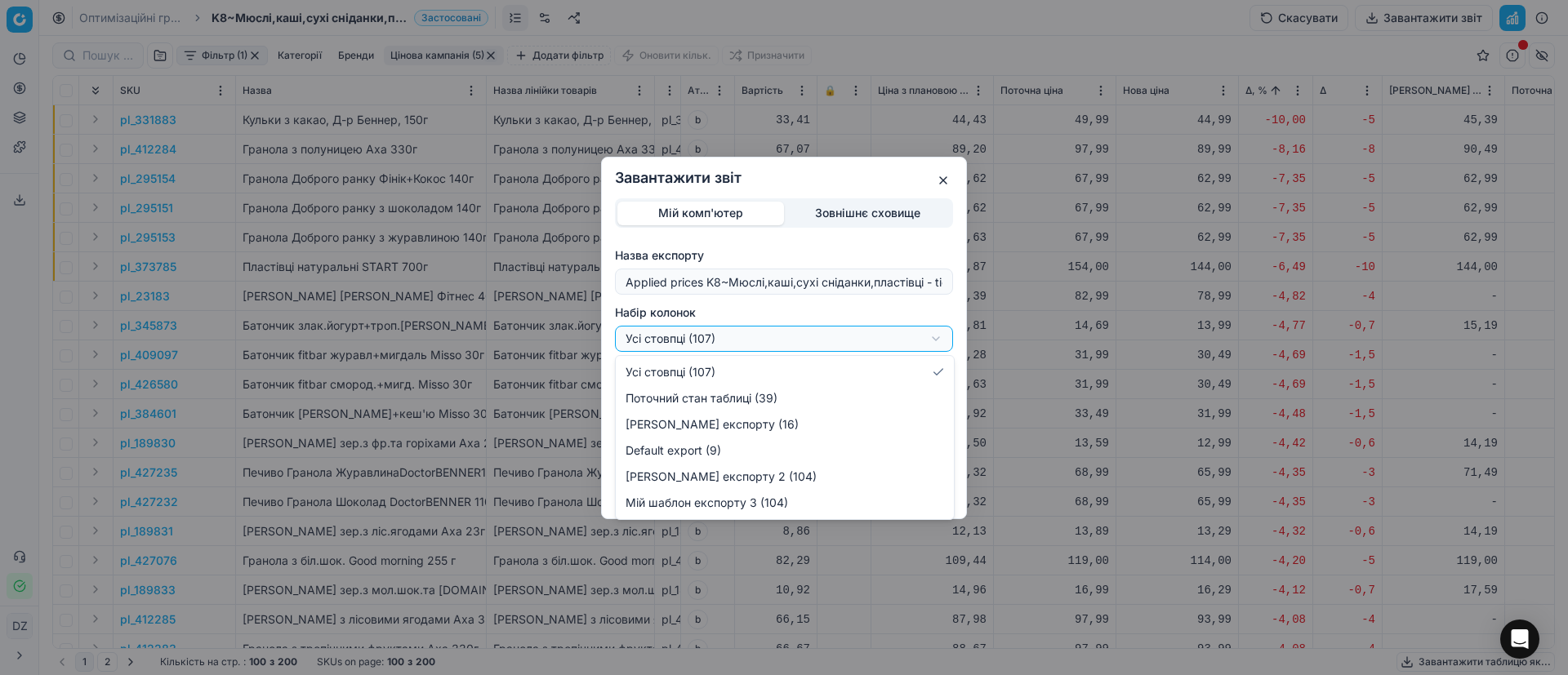
select select "custom"
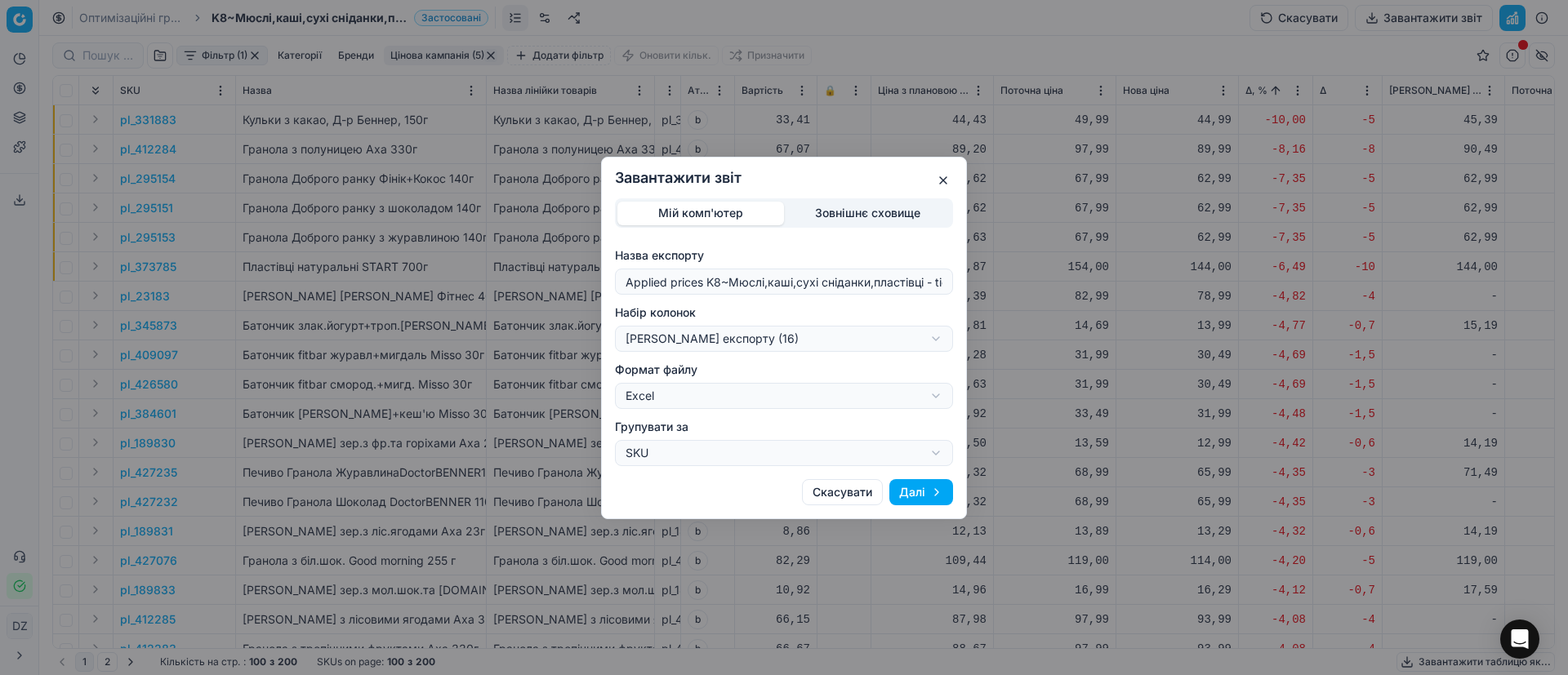
click at [937, 497] on button "Далі" at bounding box center [920, 492] width 64 height 26
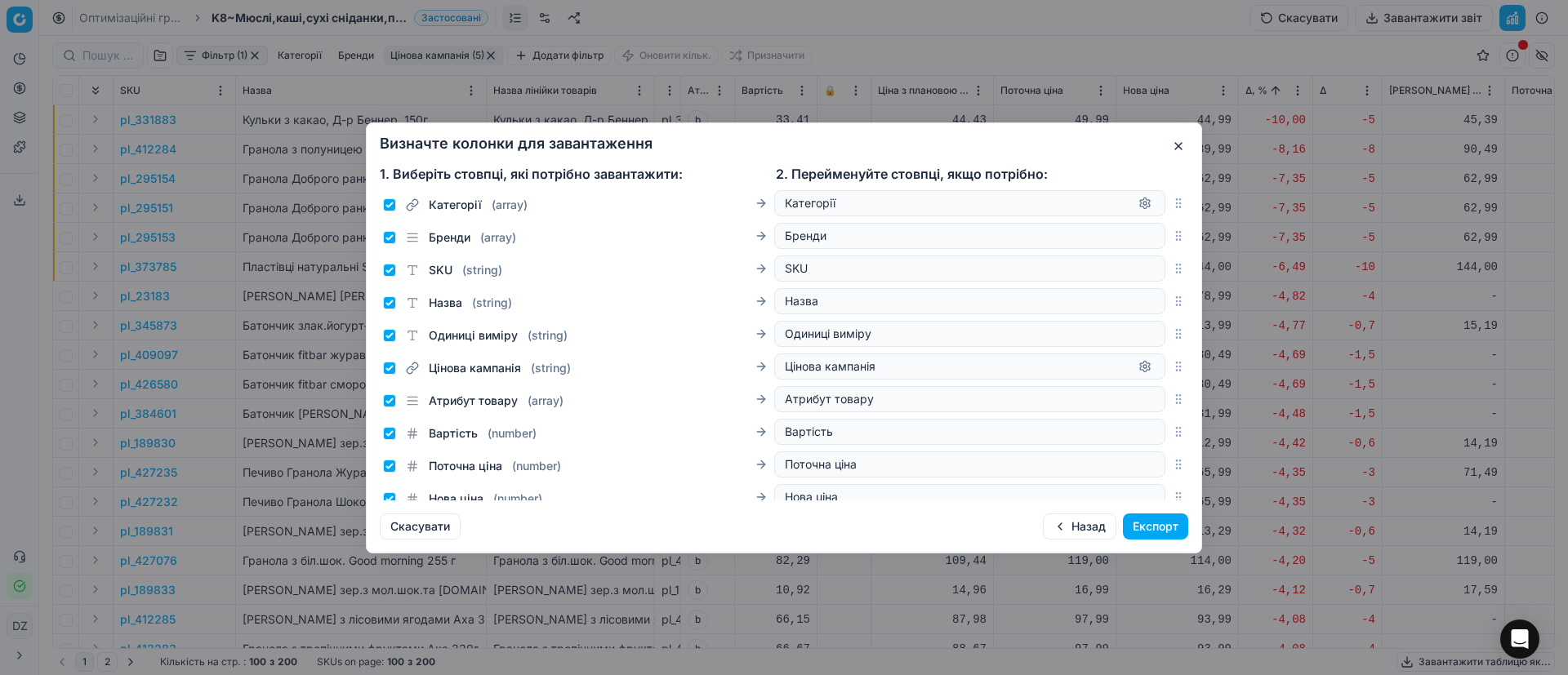
click at [1154, 526] on button "Експорт" at bounding box center [1155, 526] width 66 height 26
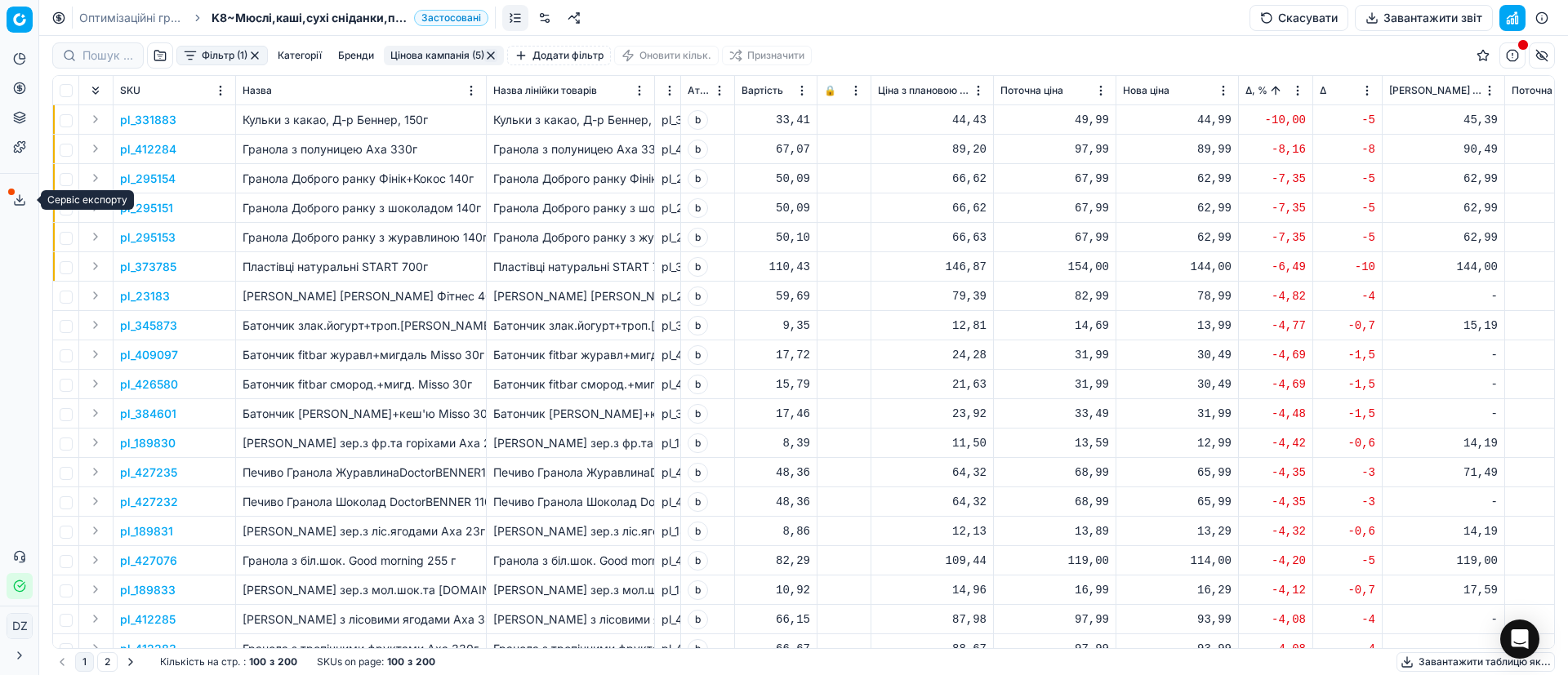
click at [24, 195] on icon at bounding box center [19, 200] width 13 height 13
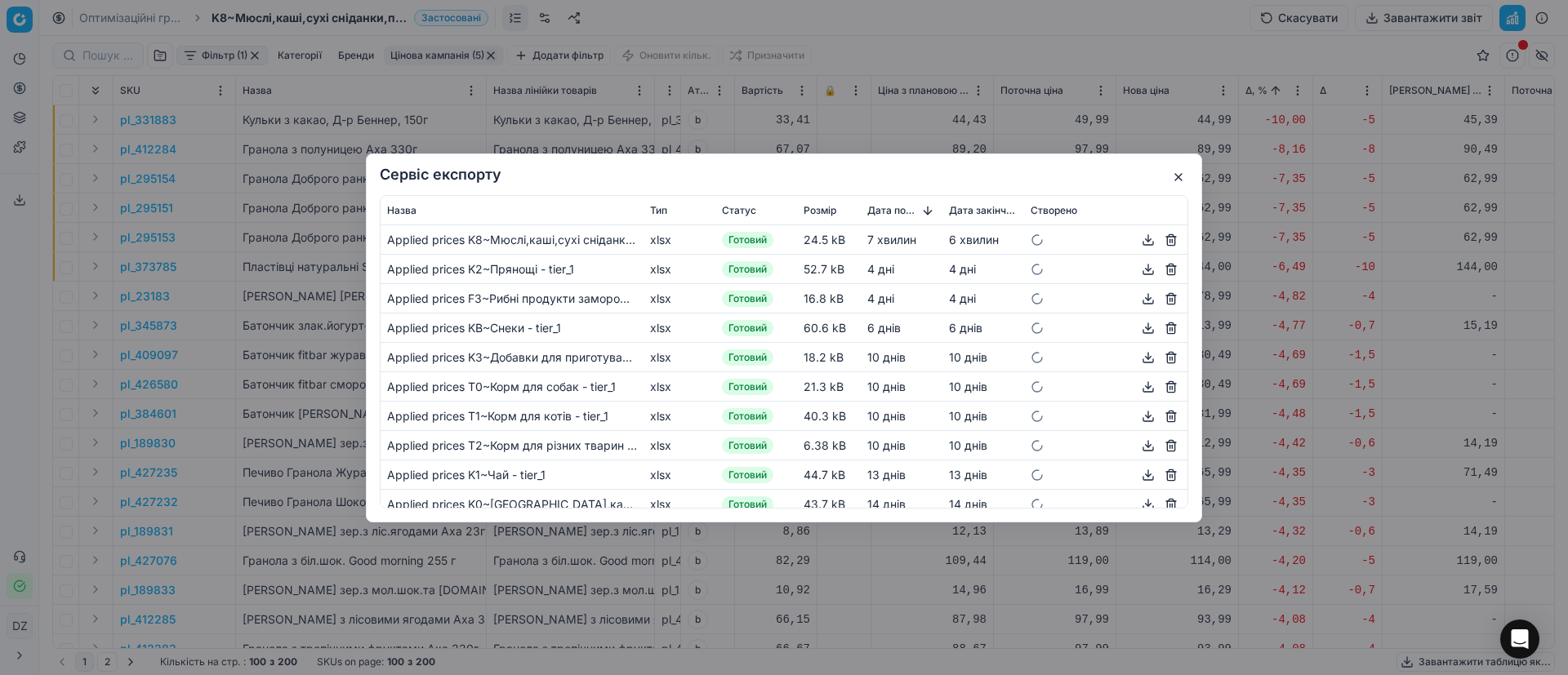
click at [1139, 240] on button "button" at bounding box center [1148, 239] width 19 height 19
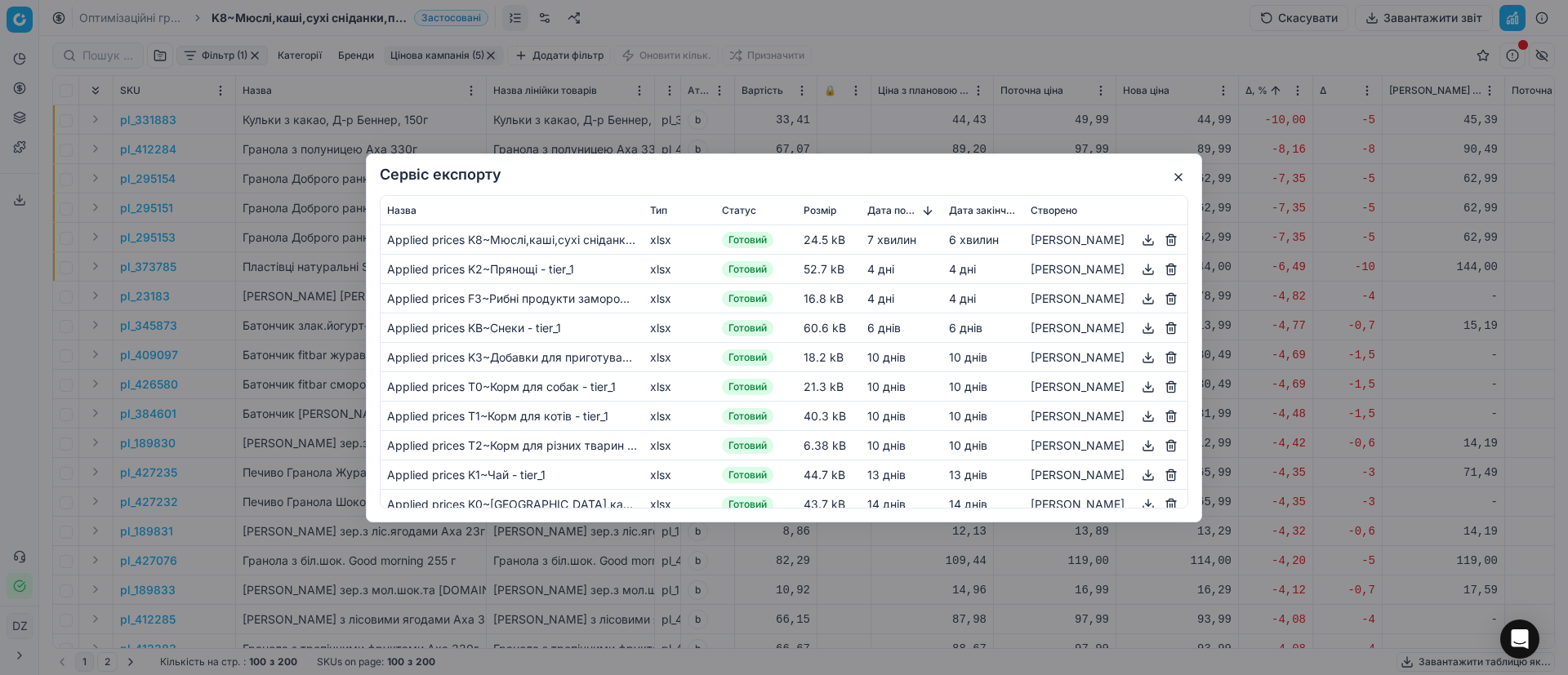
click at [1181, 176] on button "button" at bounding box center [1178, 177] width 19 height 19
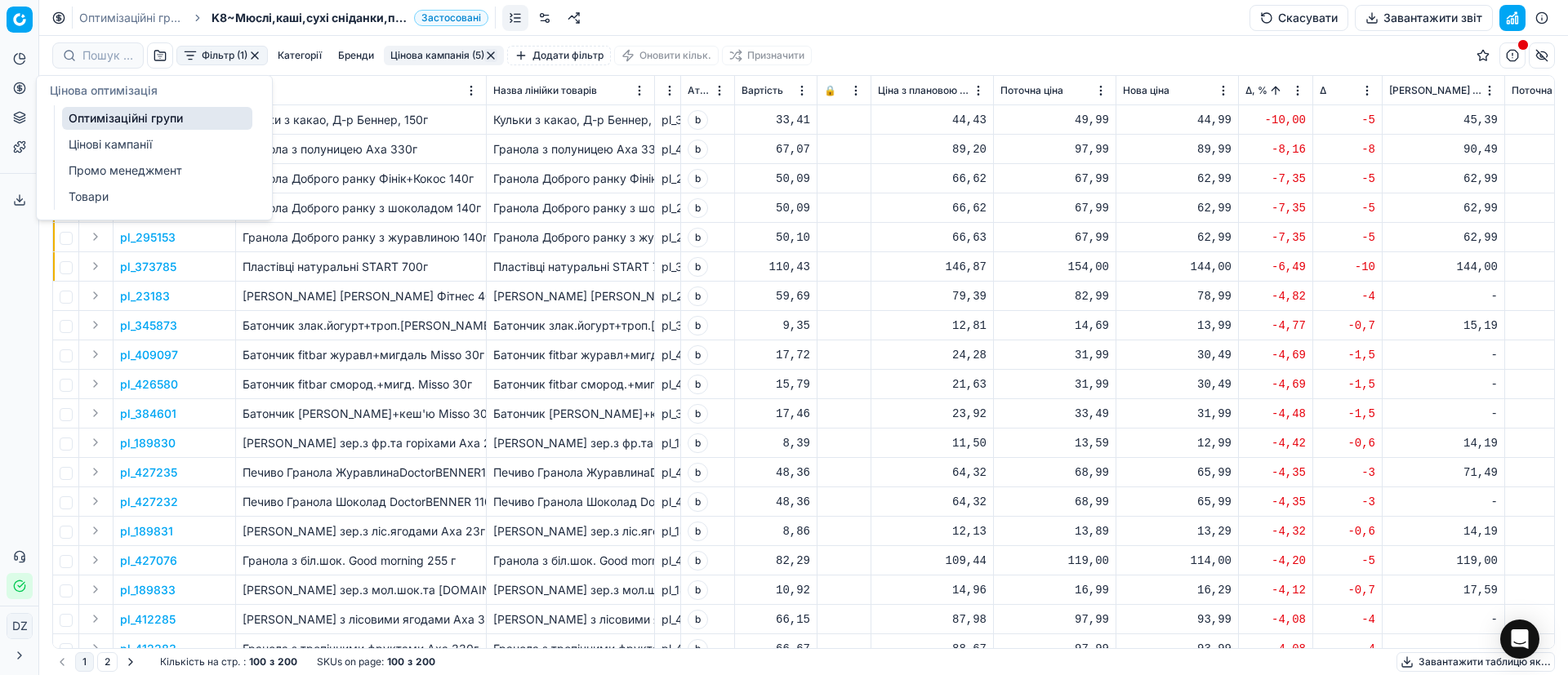
click at [26, 94] on button "Цінова оптимізація" at bounding box center [19, 88] width 26 height 26
click at [114, 113] on link "Оптимізаційні групи" at bounding box center [157, 118] width 191 height 23
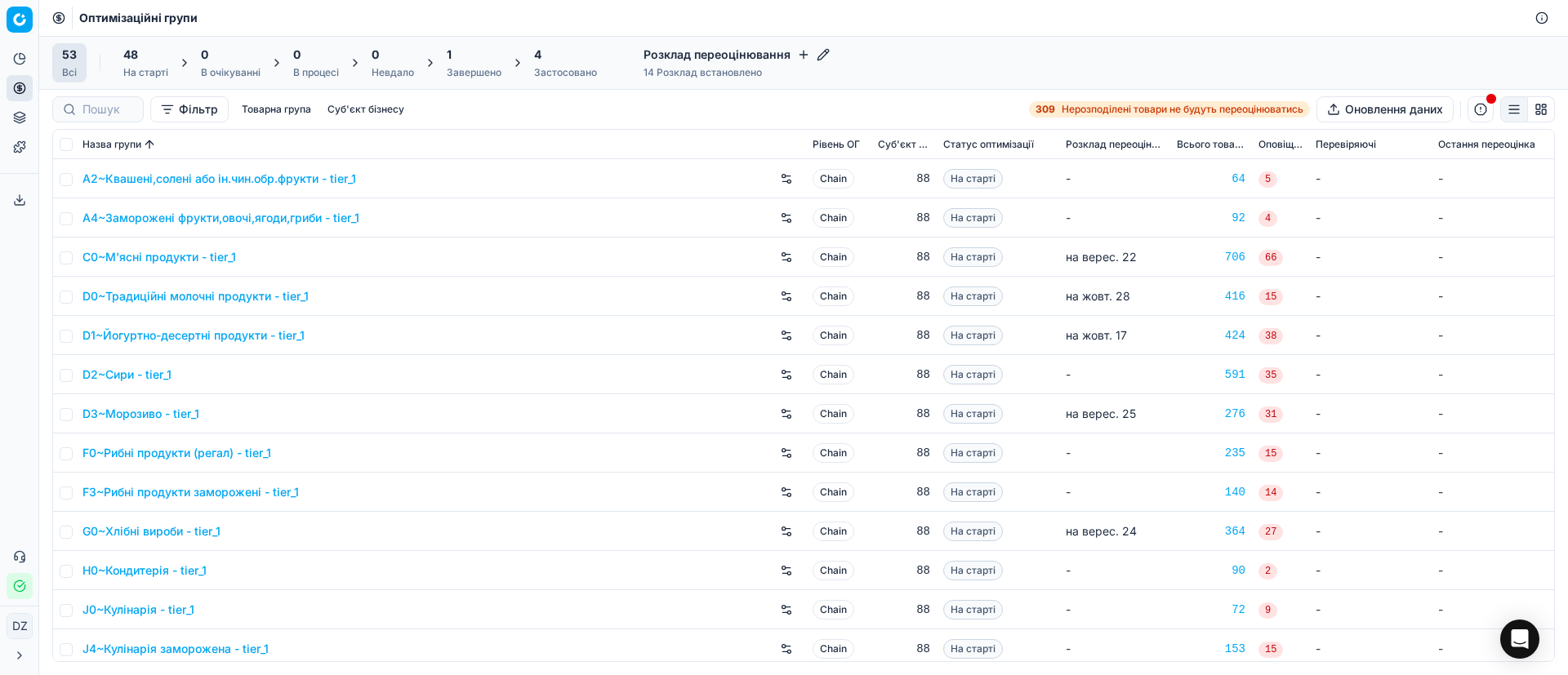
click at [456, 55] on div "1" at bounding box center [474, 55] width 55 height 17
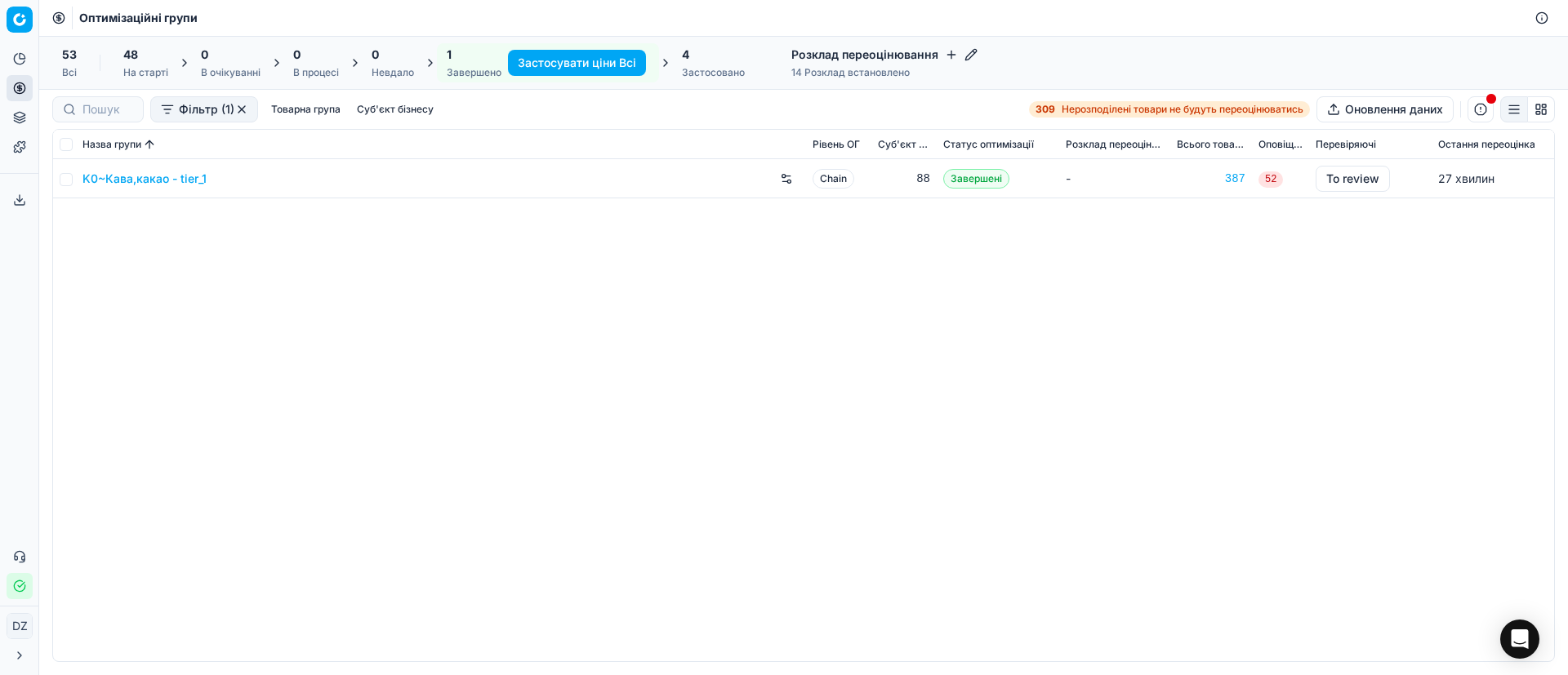
click at [134, 177] on link "K0~Кава,какао - tier_1" at bounding box center [144, 179] width 124 height 17
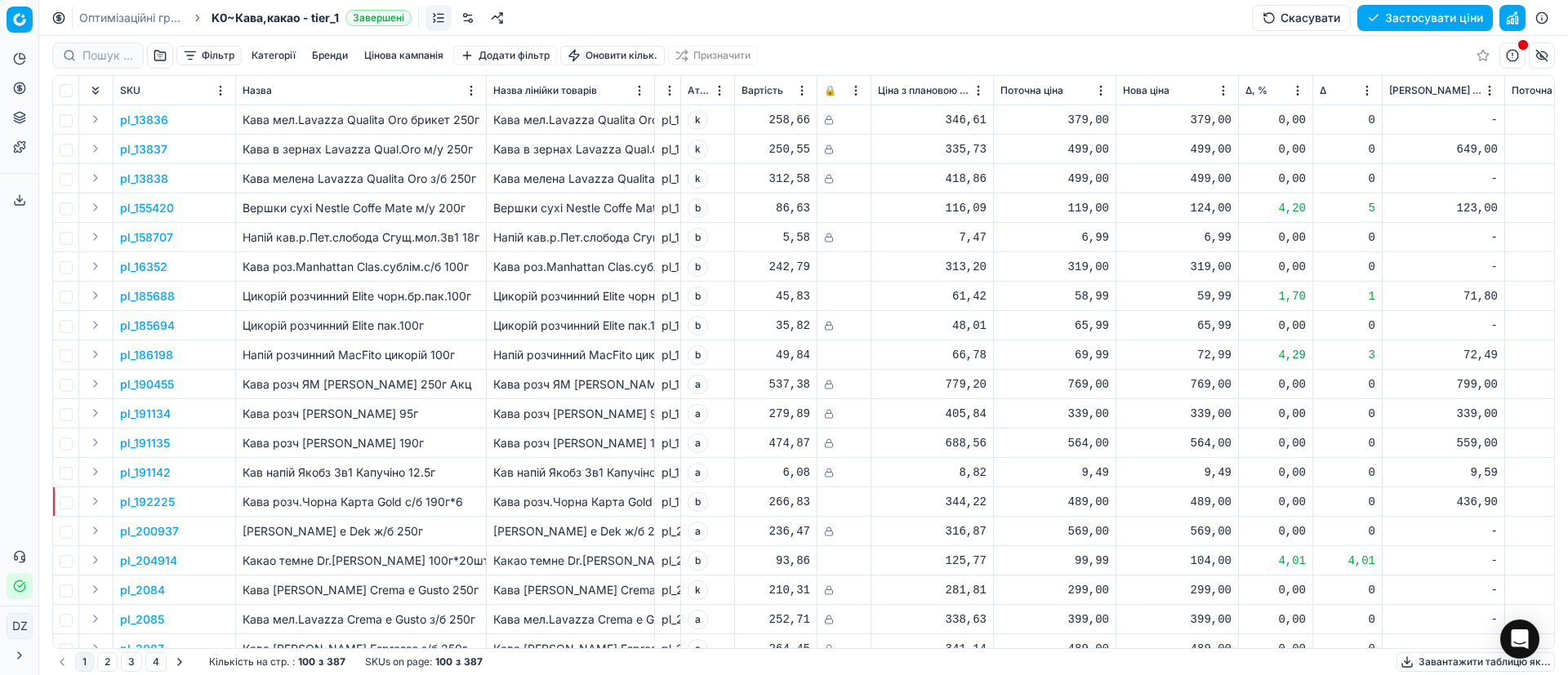
click at [404, 53] on button "Цінова кампанія" at bounding box center [404, 55] width 93 height 19
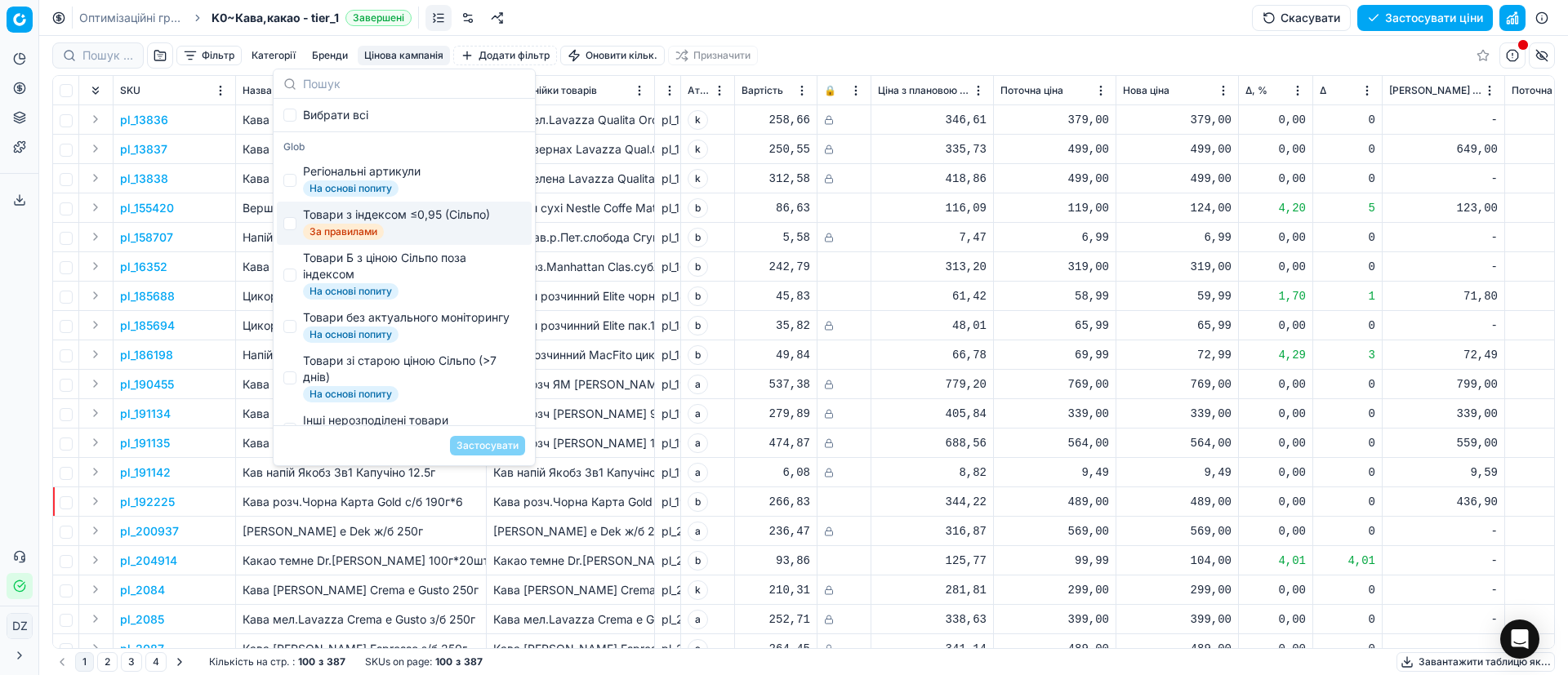
click at [389, 219] on div "Товари з індексом ≤0,95 (Сільпо)" at bounding box center [397, 215] width 187 height 17
checkbox input "true"
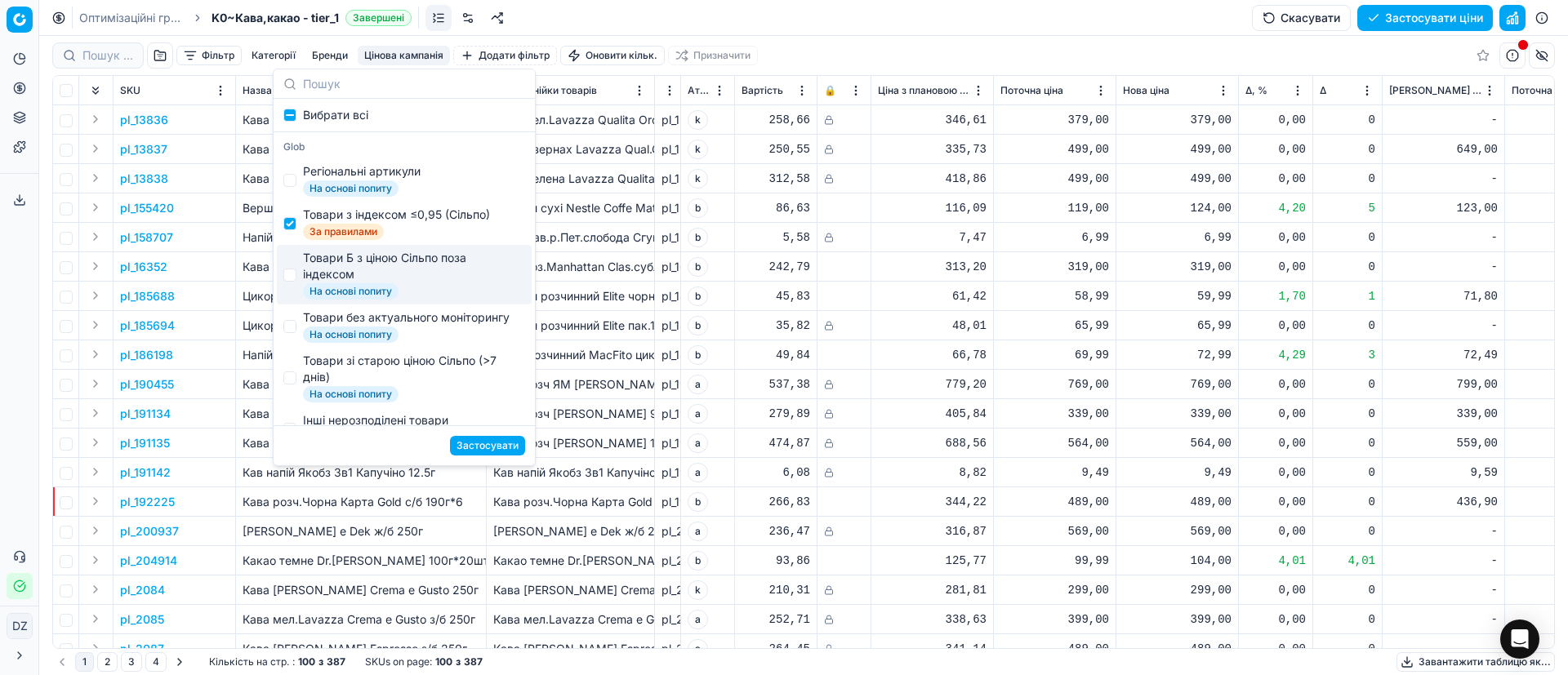
drag, startPoint x: 387, startPoint y: 265, endPoint x: 380, endPoint y: 284, distance: 20.2
click at [387, 268] on div "Товари Б з ціною Сільпо поза індексом" at bounding box center [411, 265] width 216 height 32
checkbox input "true"
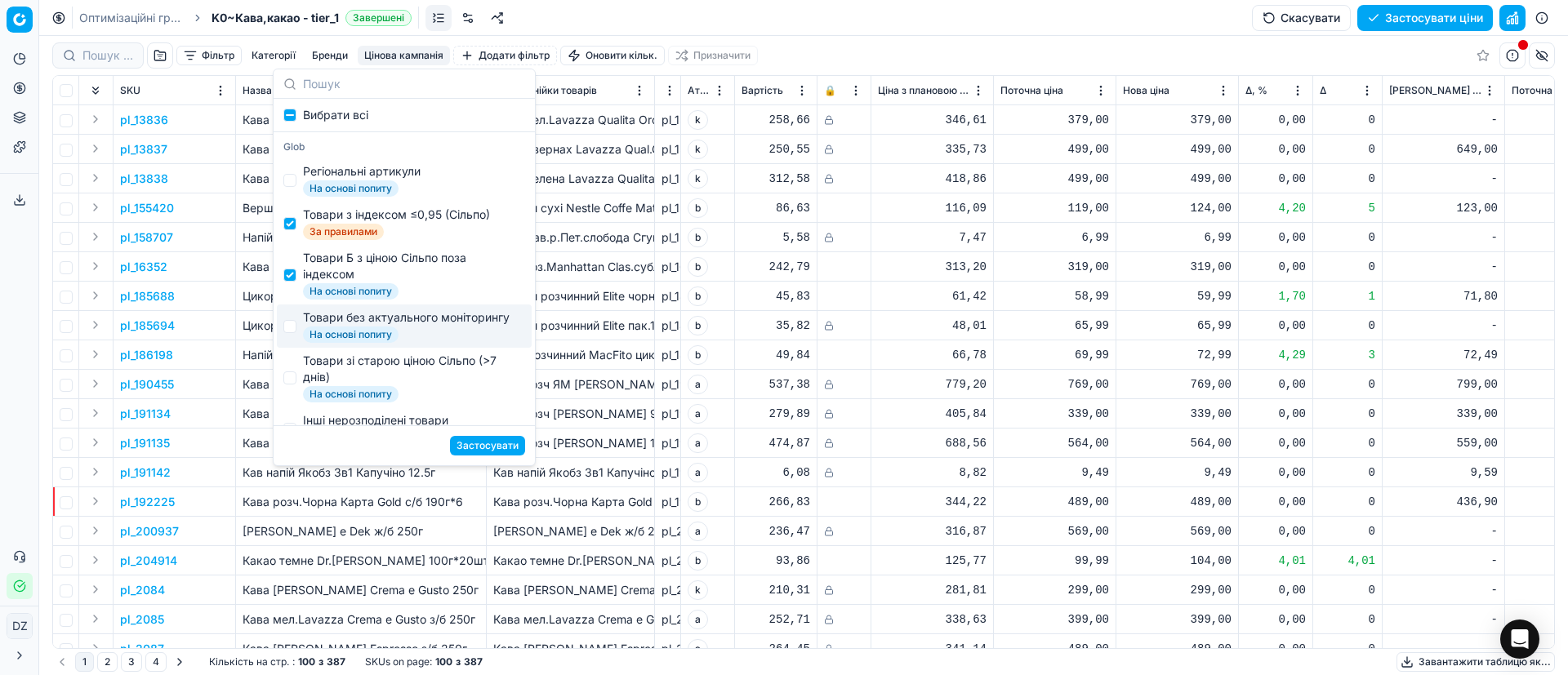
click at [379, 320] on div "Товари без актуального моніторингу" at bounding box center [406, 318] width 206 height 17
checkbox input "true"
click at [370, 382] on div "Товари зі старою ціною Сільпо (>7 днів)" at bounding box center [411, 368] width 216 height 32
checkbox input "true"
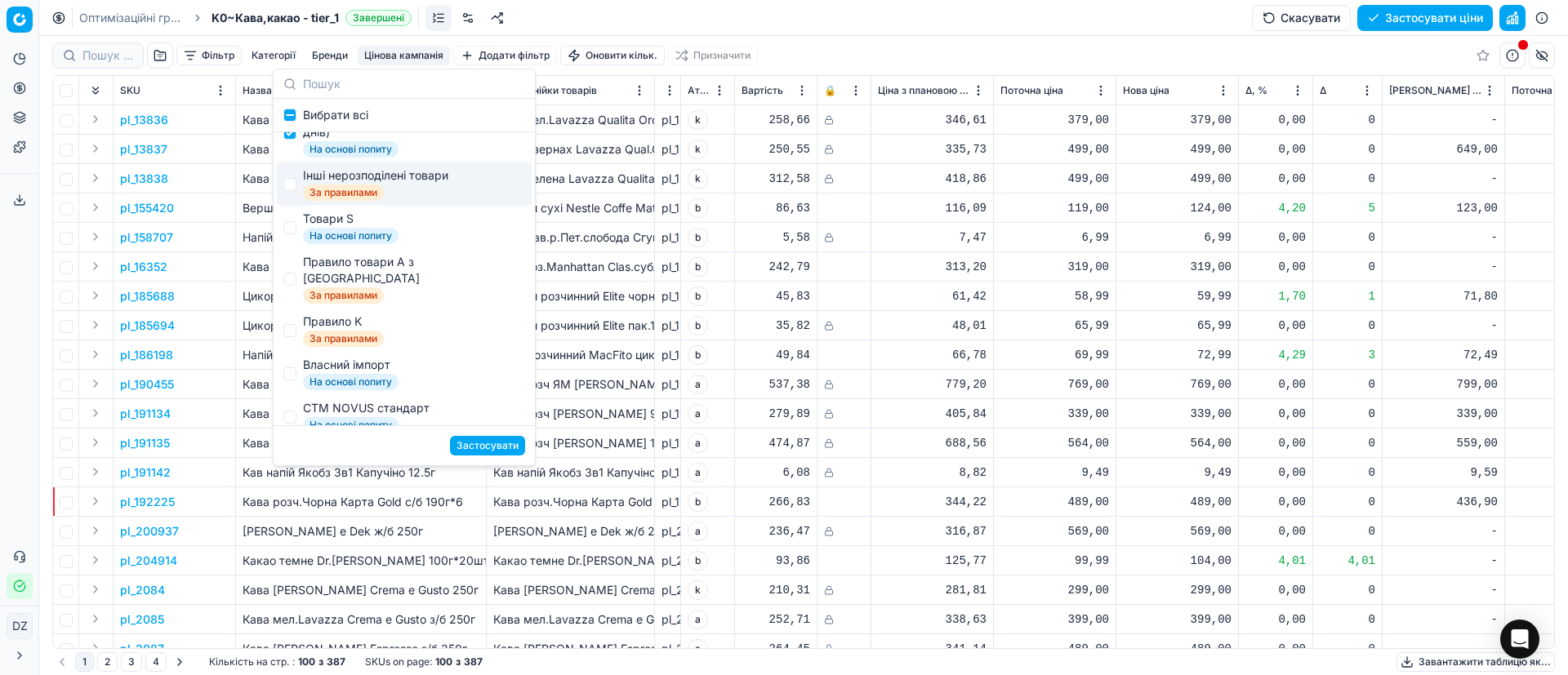
click at [366, 184] on div "Інші нерозподілені товари" at bounding box center [376, 176] width 145 height 17
checkbox input "true"
click at [484, 444] on button "Застосувати" at bounding box center [487, 445] width 75 height 19
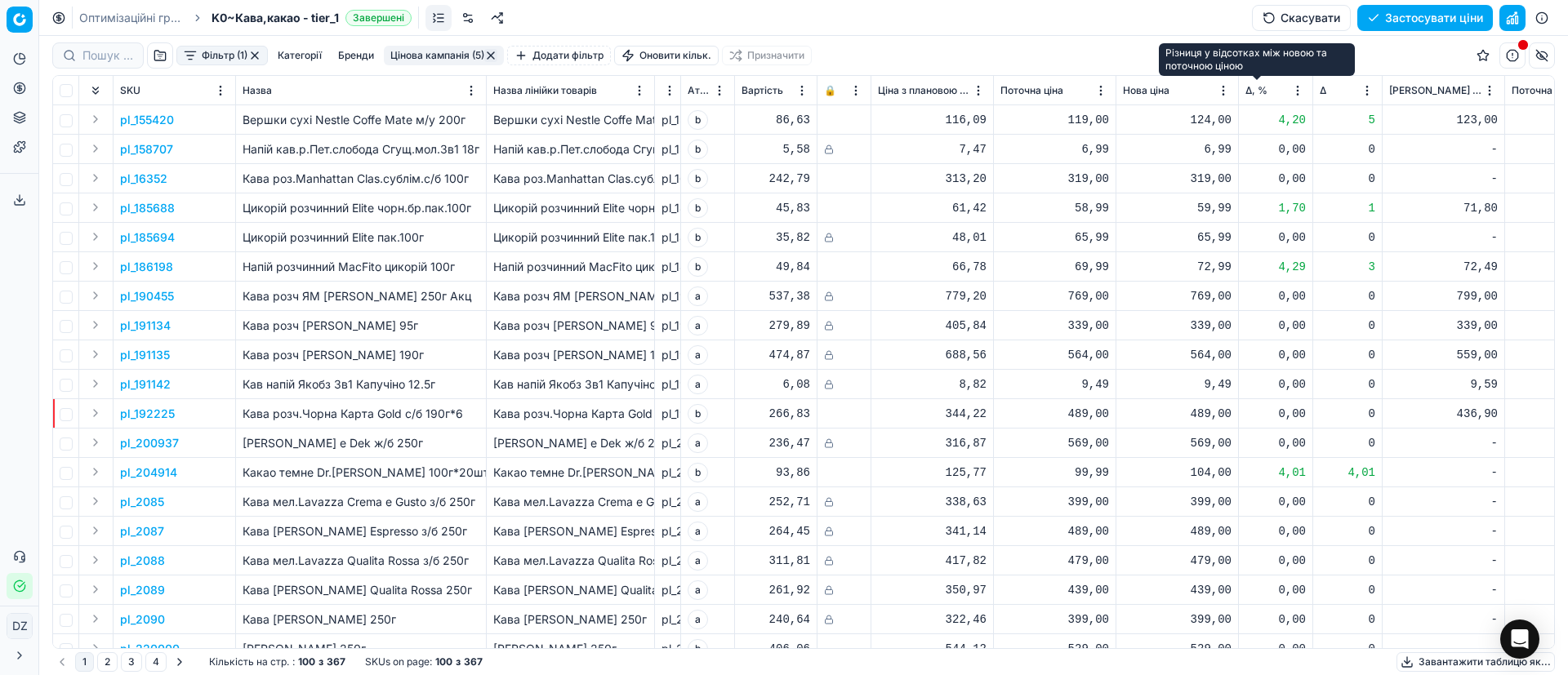
click at [1252, 93] on span "Δ, %" at bounding box center [1256, 91] width 22 height 13
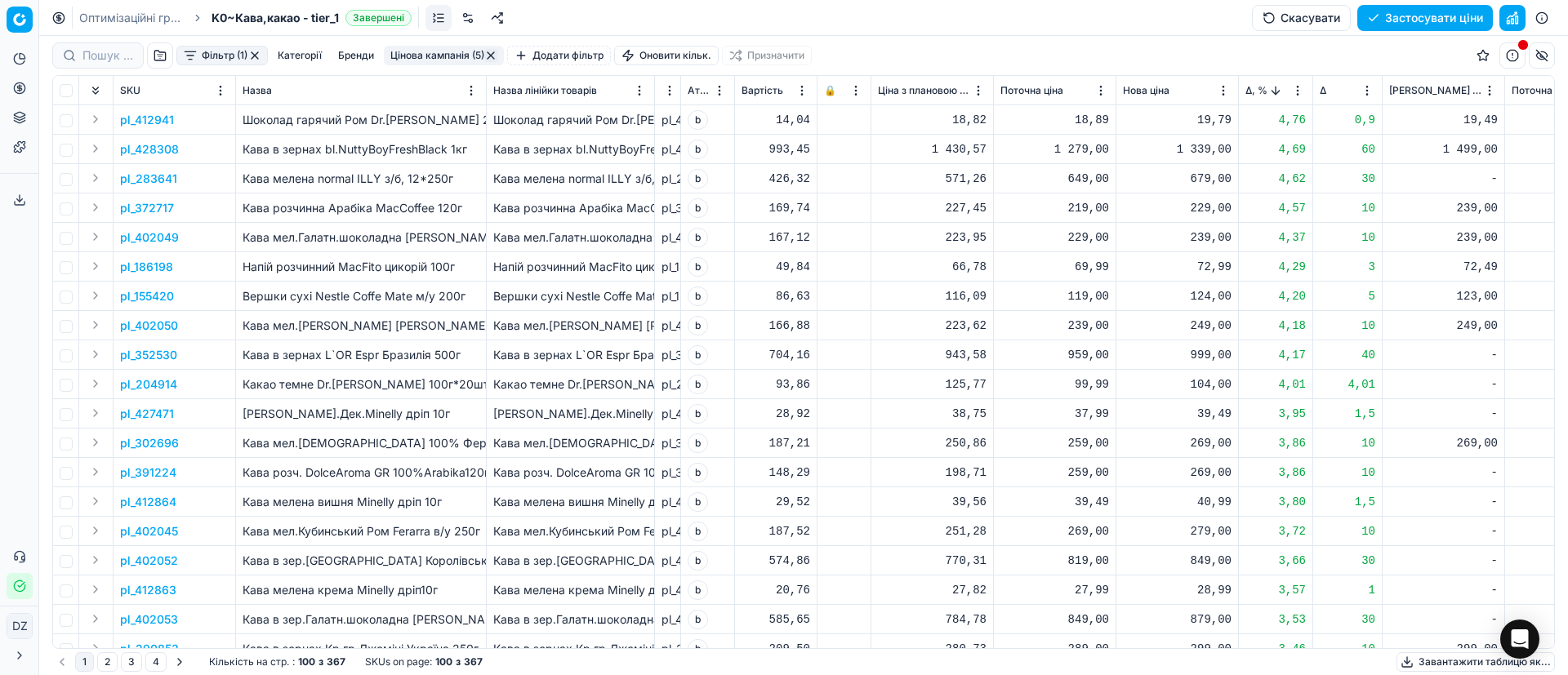
click at [157, 148] on p "pl_428308" at bounding box center [150, 150] width 59 height 17
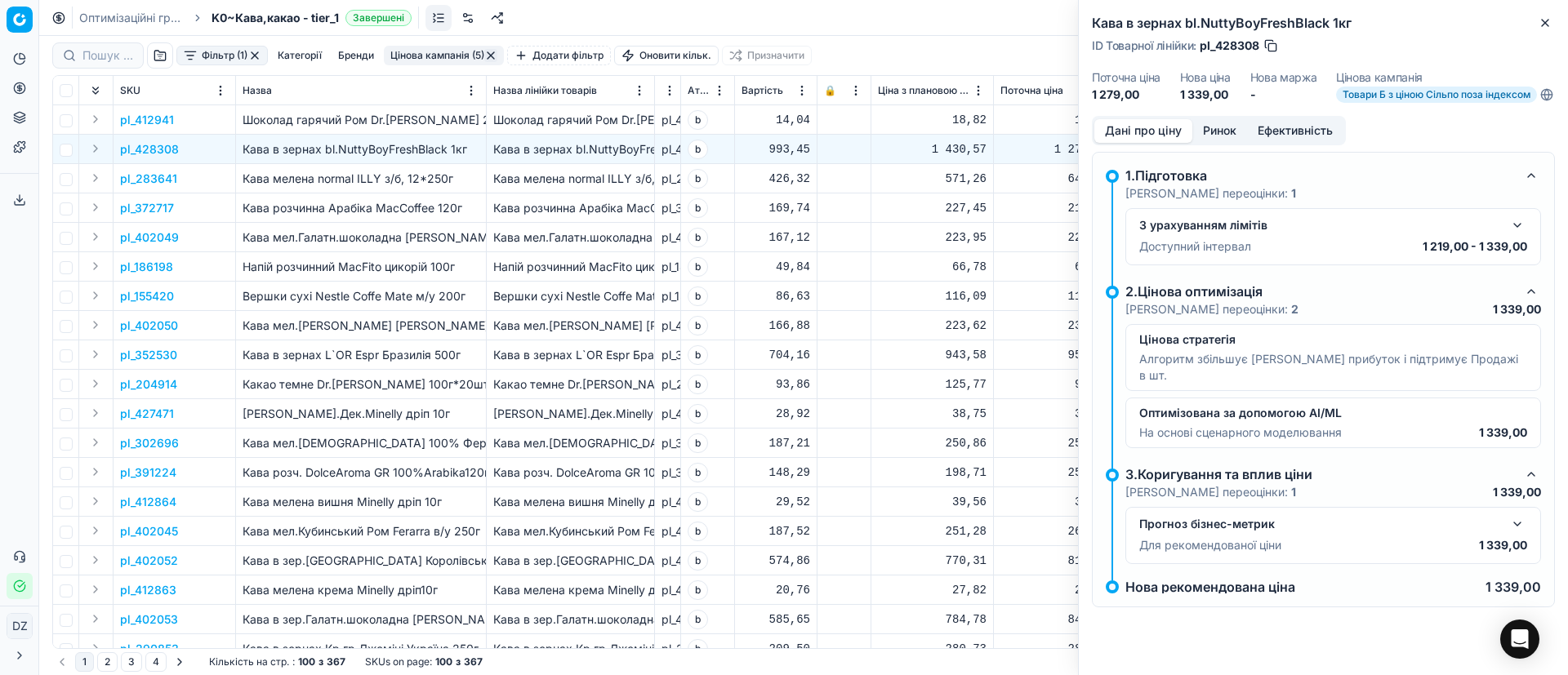
click at [1216, 140] on button "Ринок" at bounding box center [1219, 131] width 55 height 24
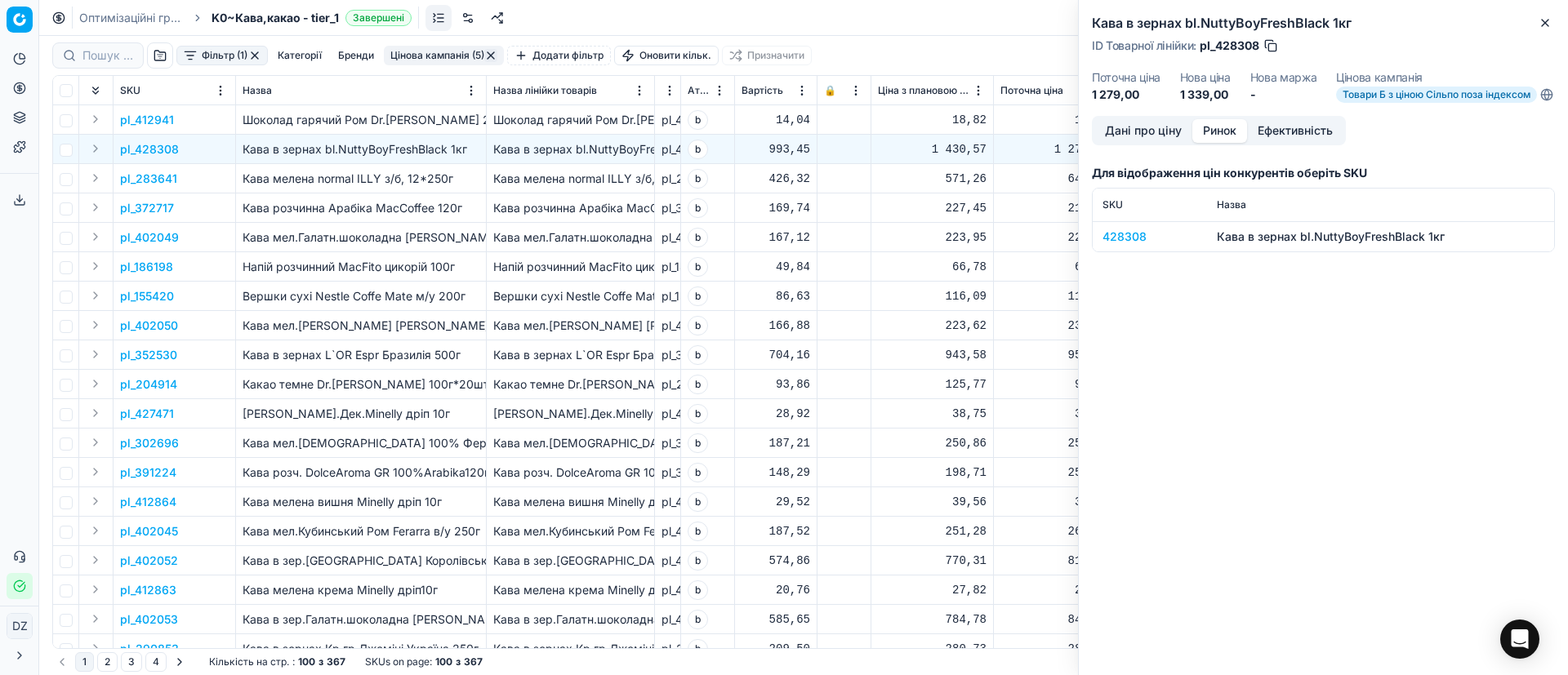
click at [1115, 243] on div "428308" at bounding box center [1150, 237] width 94 height 17
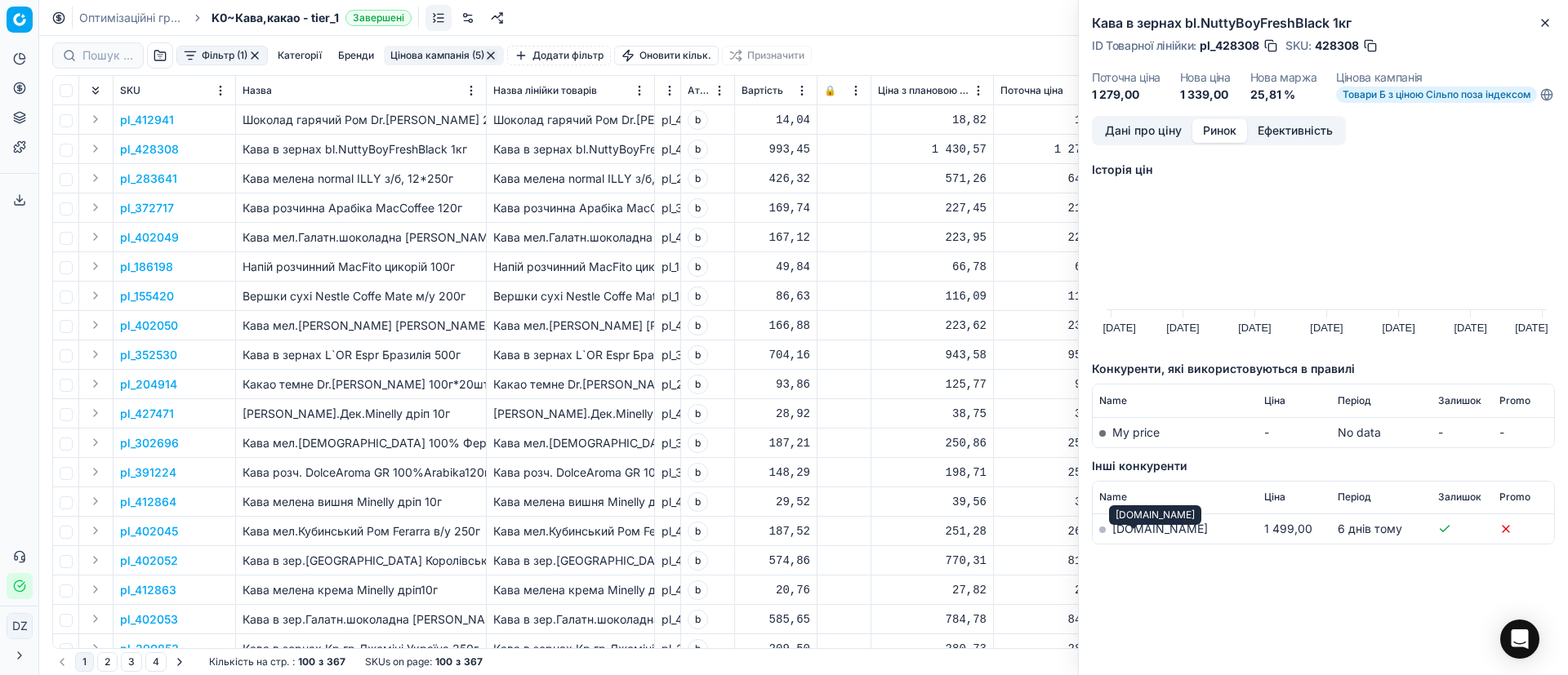
click at [1132, 535] on link "[DOMAIN_NAME]" at bounding box center [1159, 528] width 95 height 14
drag, startPoint x: 1546, startPoint y: 21, endPoint x: 1542, endPoint y: 36, distance: 15.5
click at [1546, 20] on icon "button" at bounding box center [1545, 23] width 13 height 13
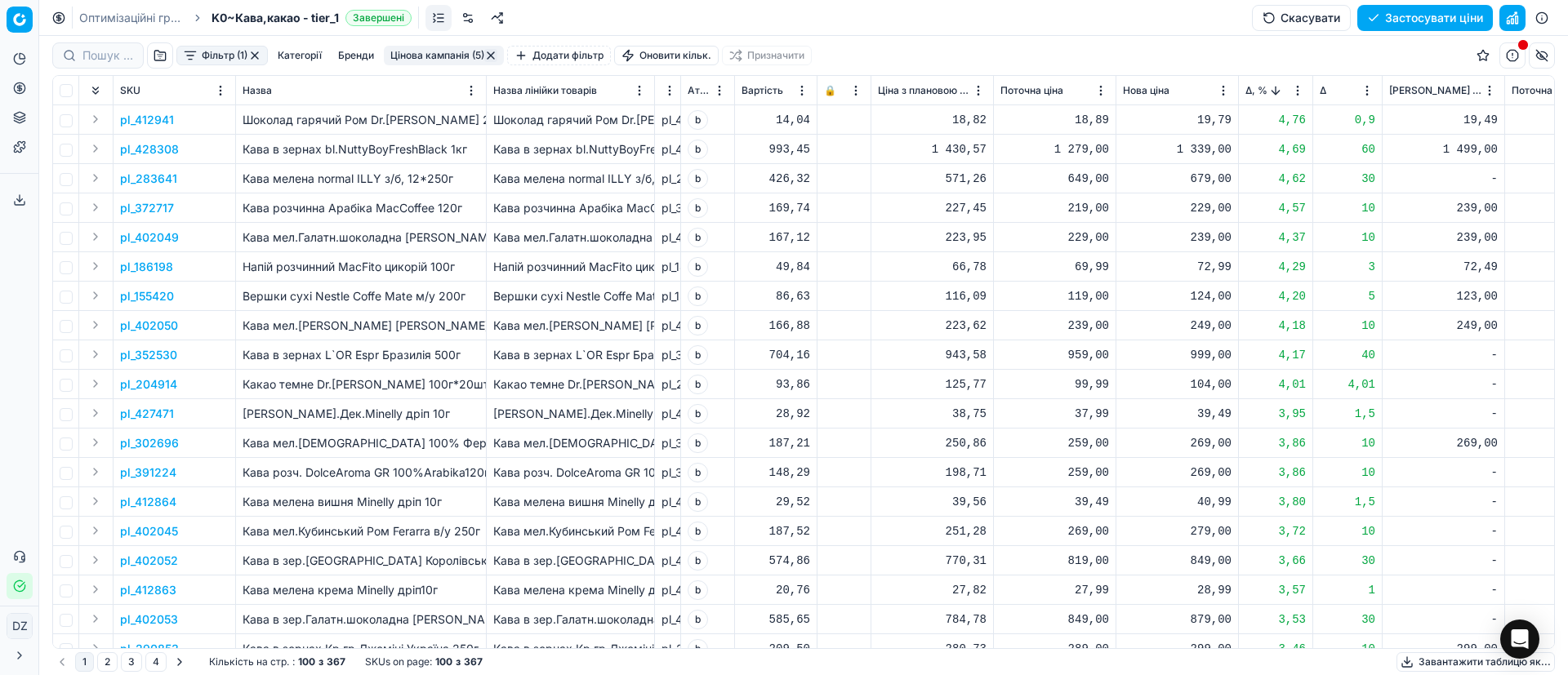
click at [139, 205] on p "pl_372717" at bounding box center [147, 208] width 54 height 17
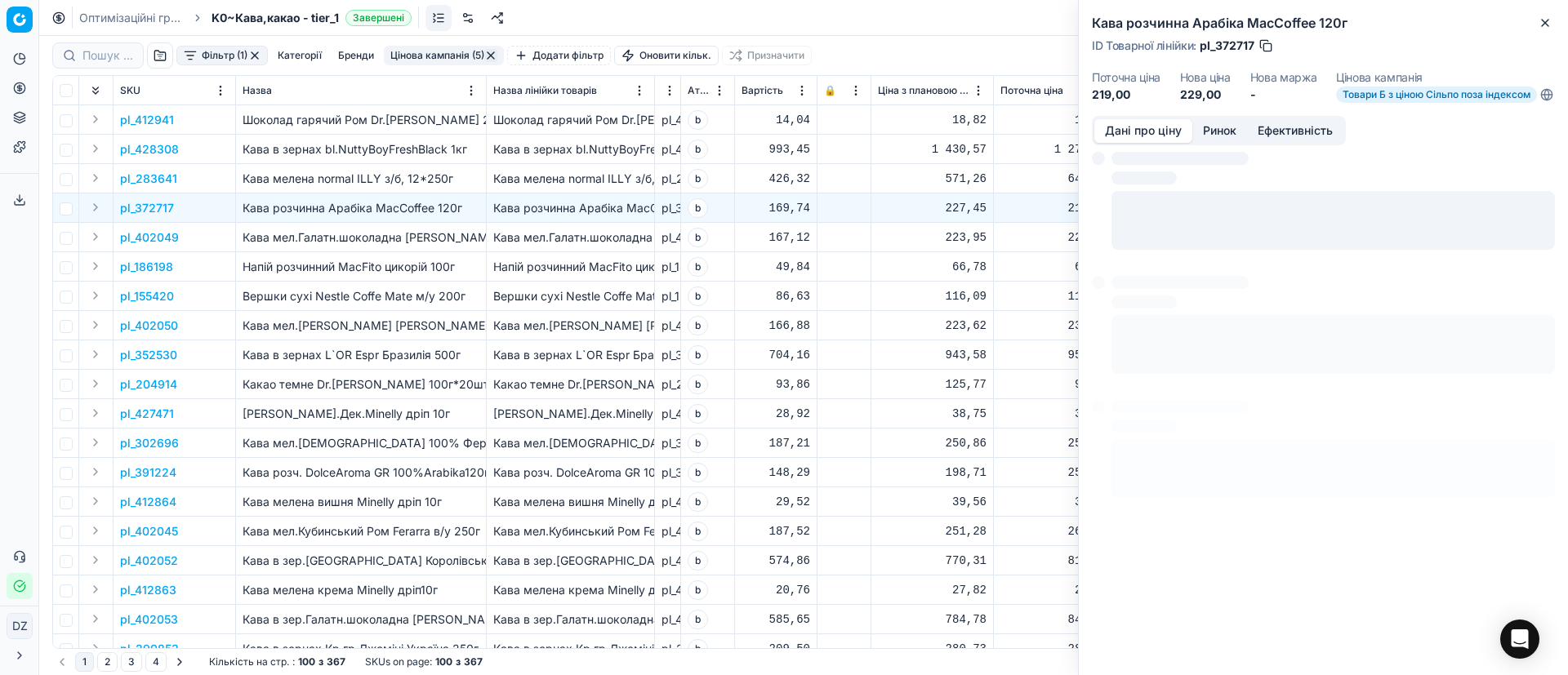
click at [1215, 141] on button "Ринок" at bounding box center [1219, 131] width 55 height 24
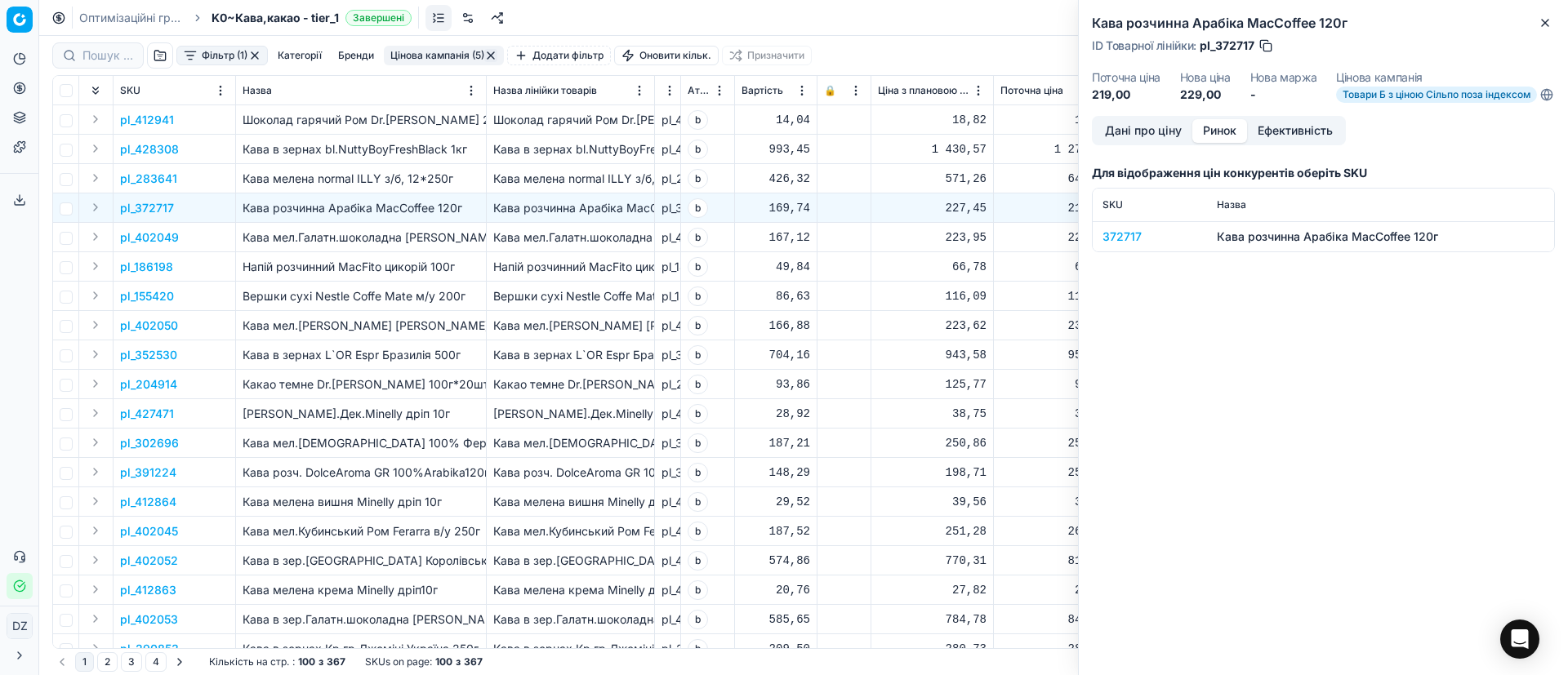
click at [1117, 245] on div "372717" at bounding box center [1150, 237] width 94 height 17
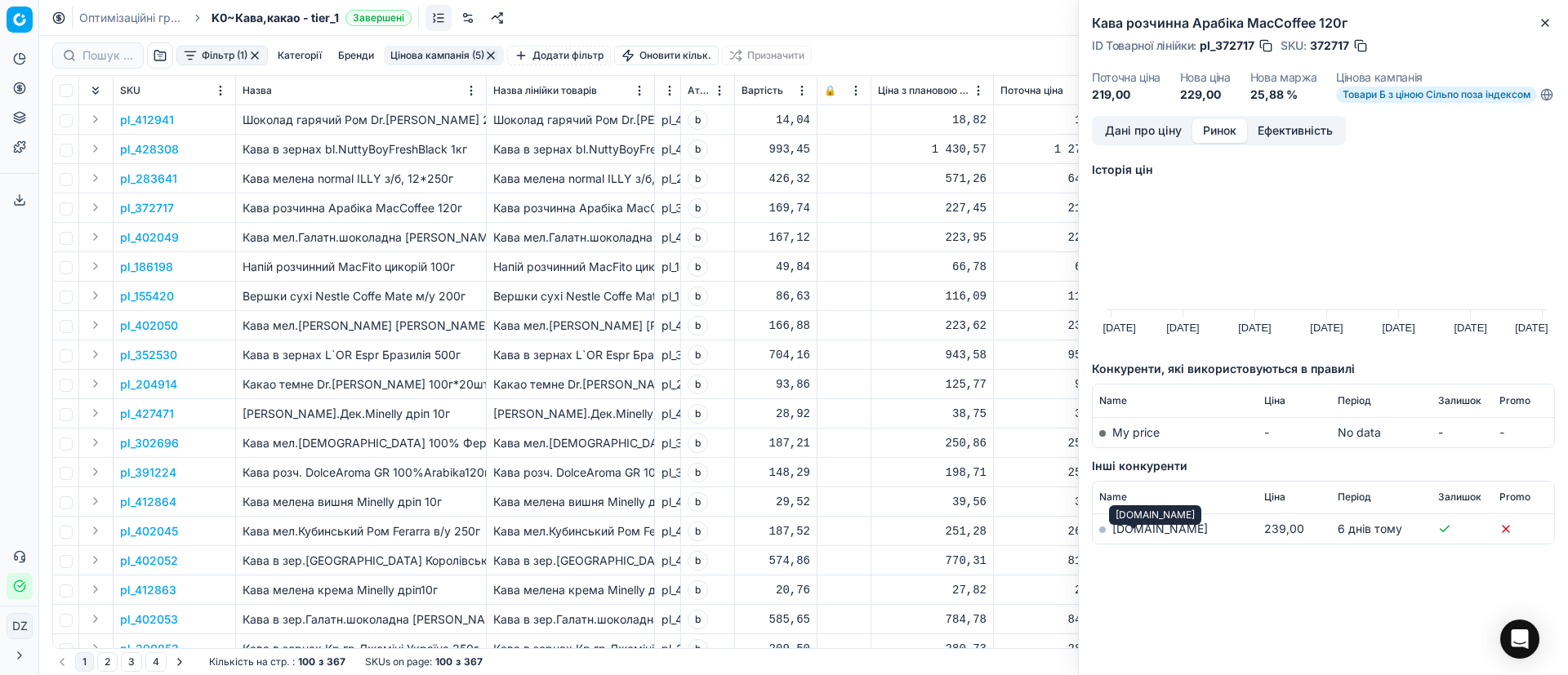
click at [1138, 535] on link "[DOMAIN_NAME]" at bounding box center [1159, 528] width 95 height 14
click at [1545, 24] on icon "button" at bounding box center [1545, 23] width 13 height 13
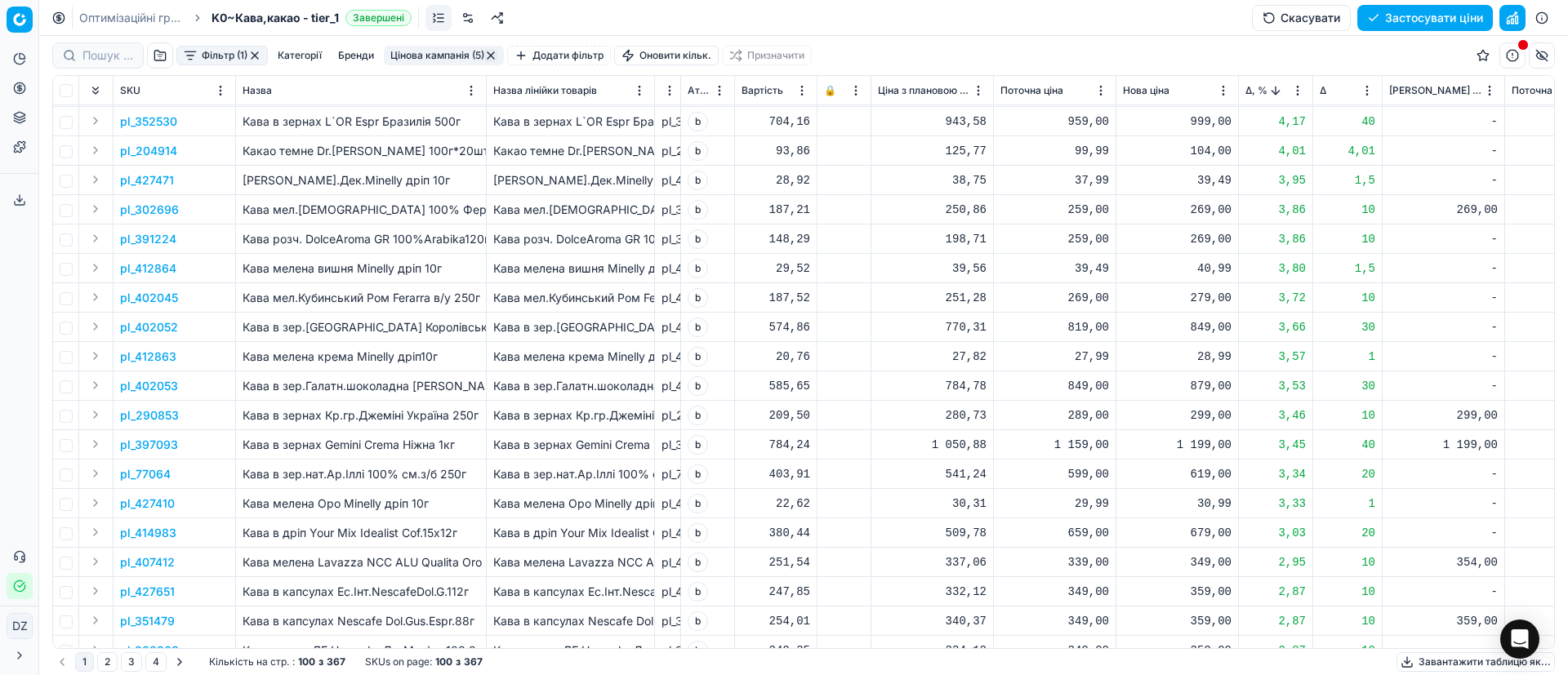
scroll to position [245, 0]
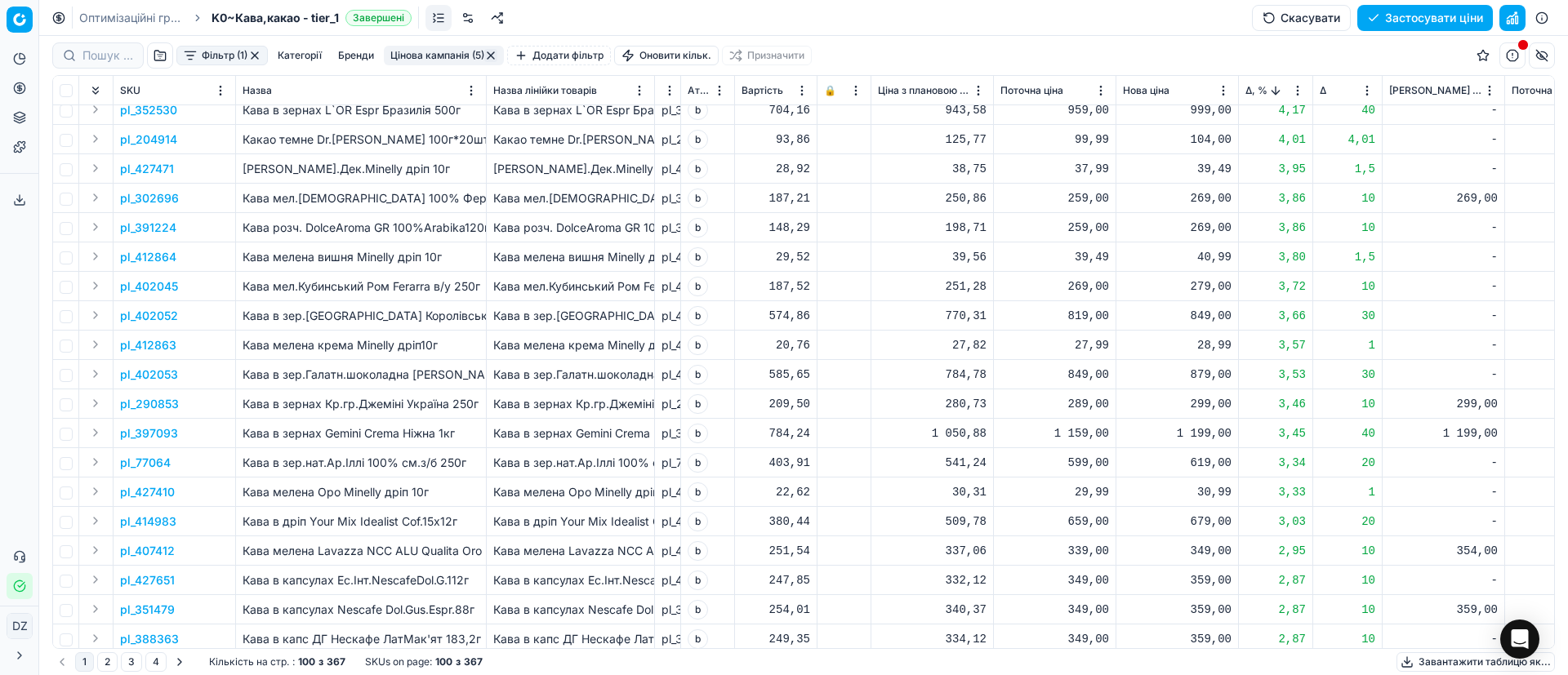
click at [166, 436] on p "pl_397093" at bounding box center [149, 434] width 58 height 17
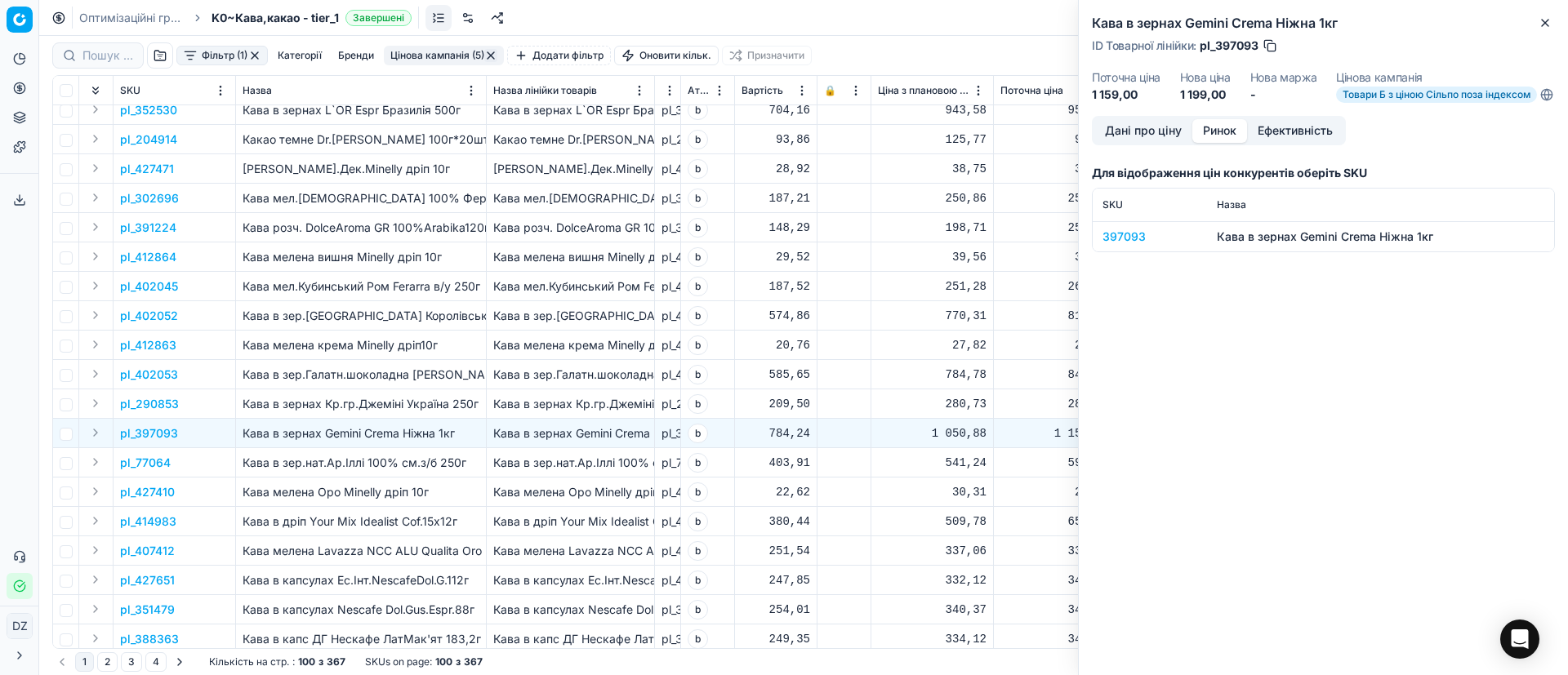
click at [1230, 141] on button "Ринок" at bounding box center [1219, 131] width 55 height 24
click at [1130, 245] on div "397093" at bounding box center [1150, 237] width 94 height 17
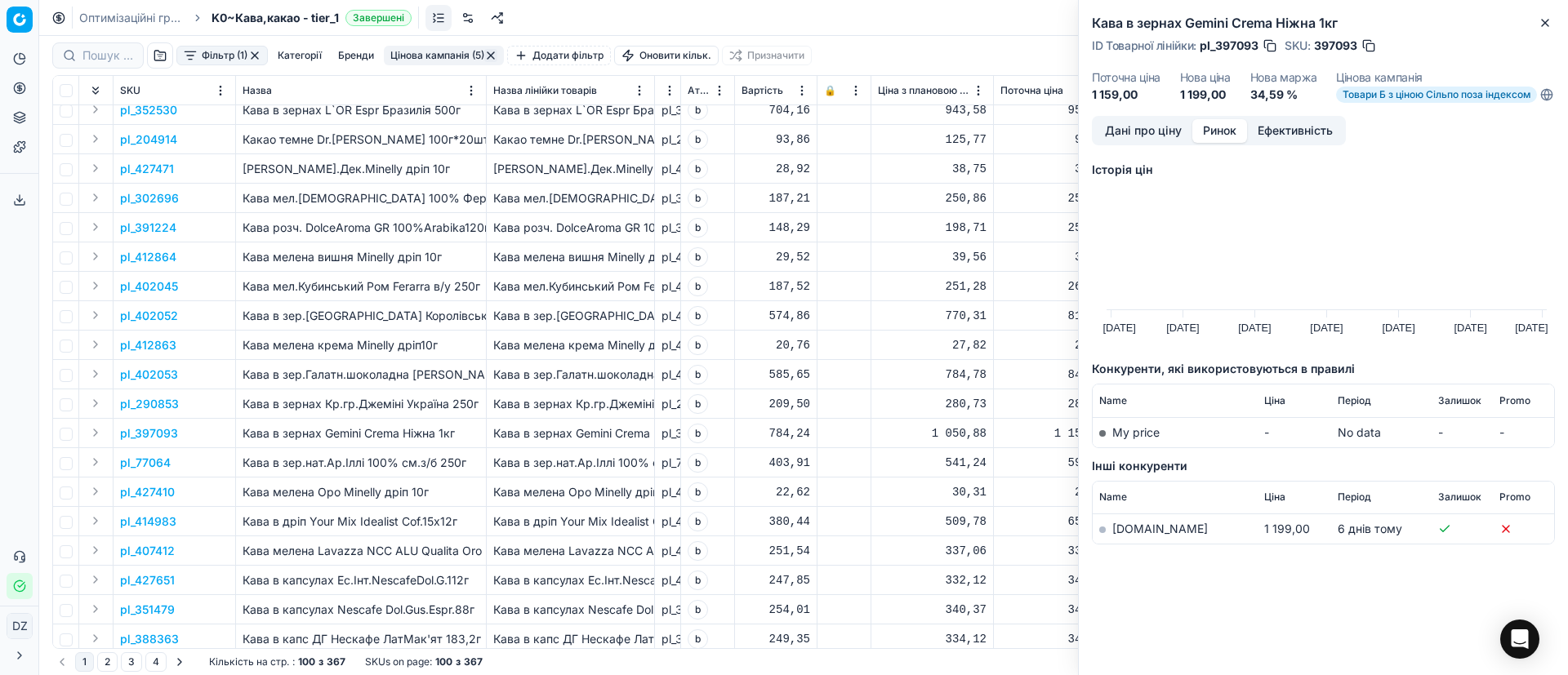
click at [1141, 535] on link "[DOMAIN_NAME]" at bounding box center [1159, 528] width 95 height 14
click at [1544, 31] on button "Close" at bounding box center [1545, 22] width 19 height 19
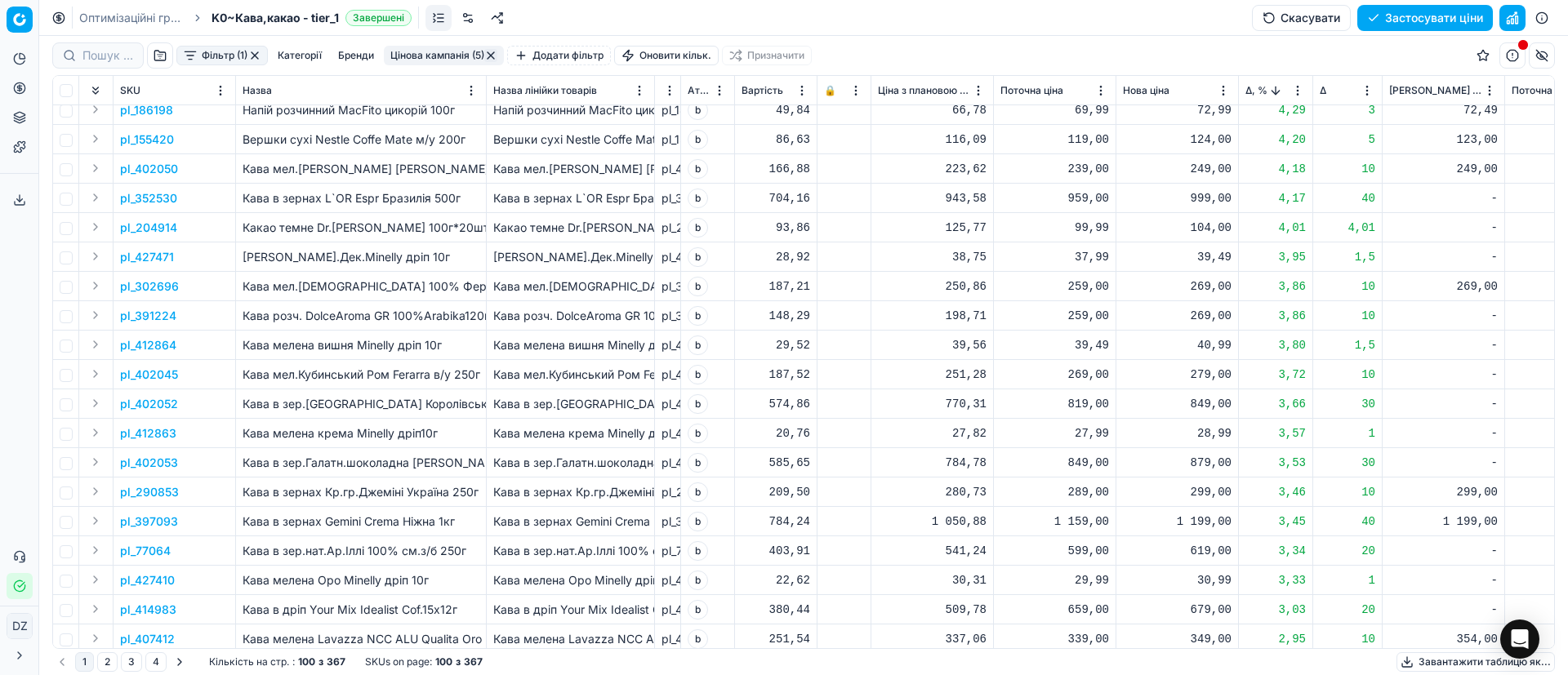
scroll to position [0, 0]
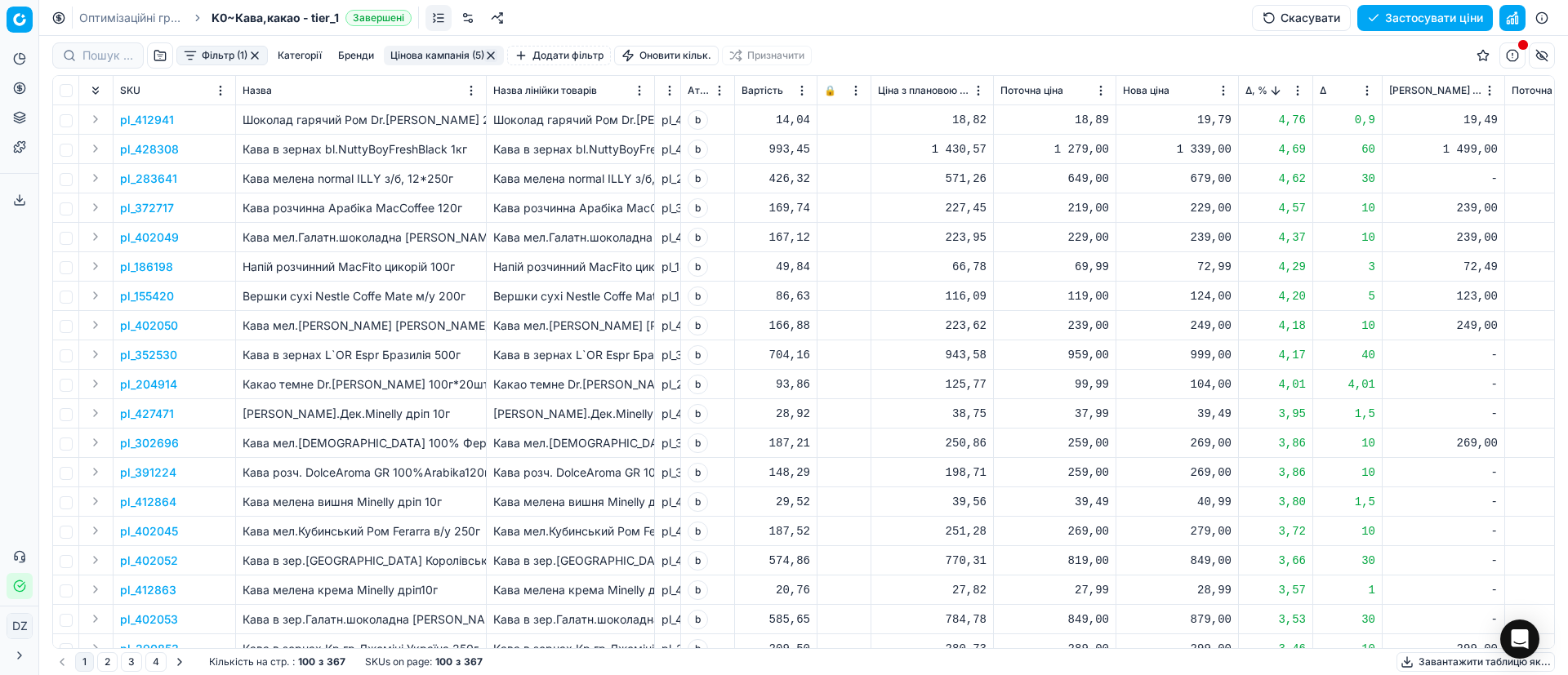
click at [1246, 90] on span "Δ, %" at bounding box center [1256, 91] width 22 height 13
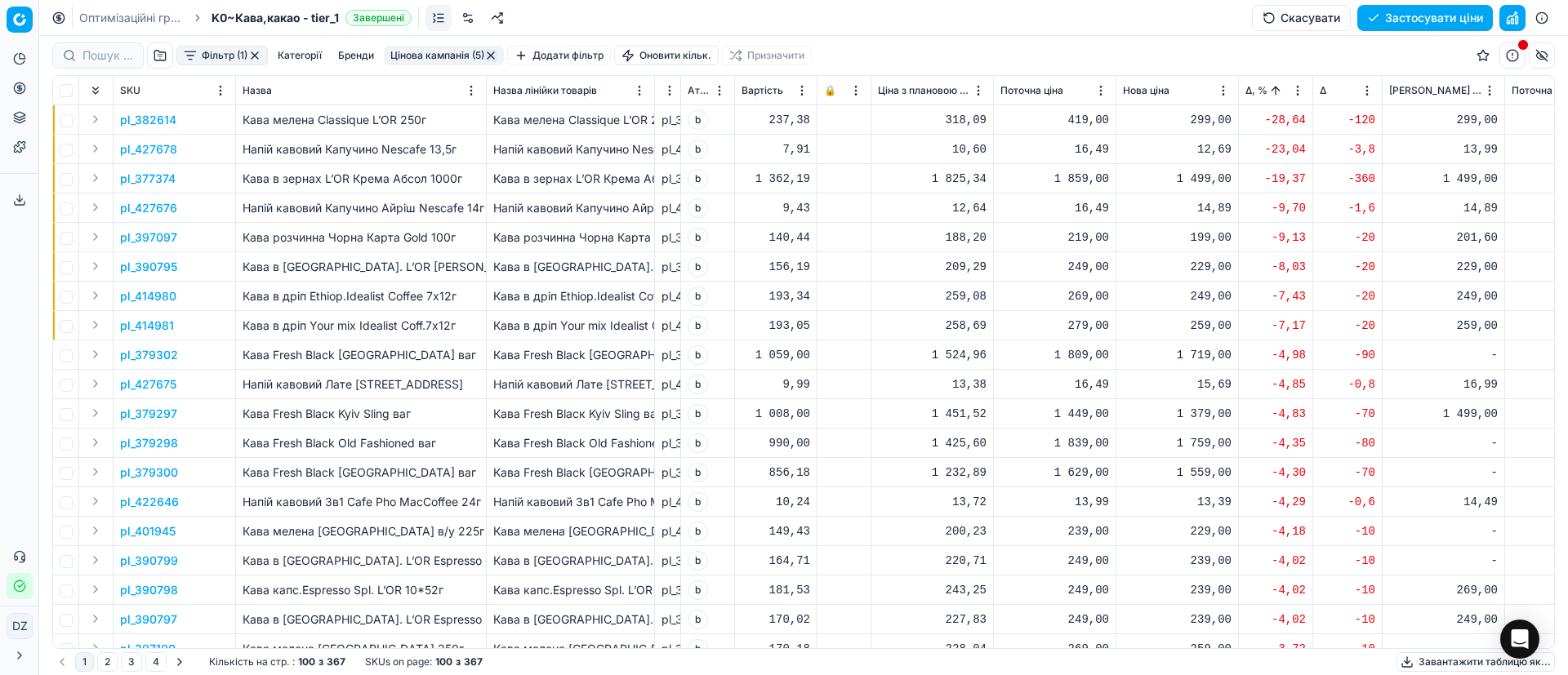
click at [150, 119] on p "pl_382614" at bounding box center [148, 120] width 56 height 17
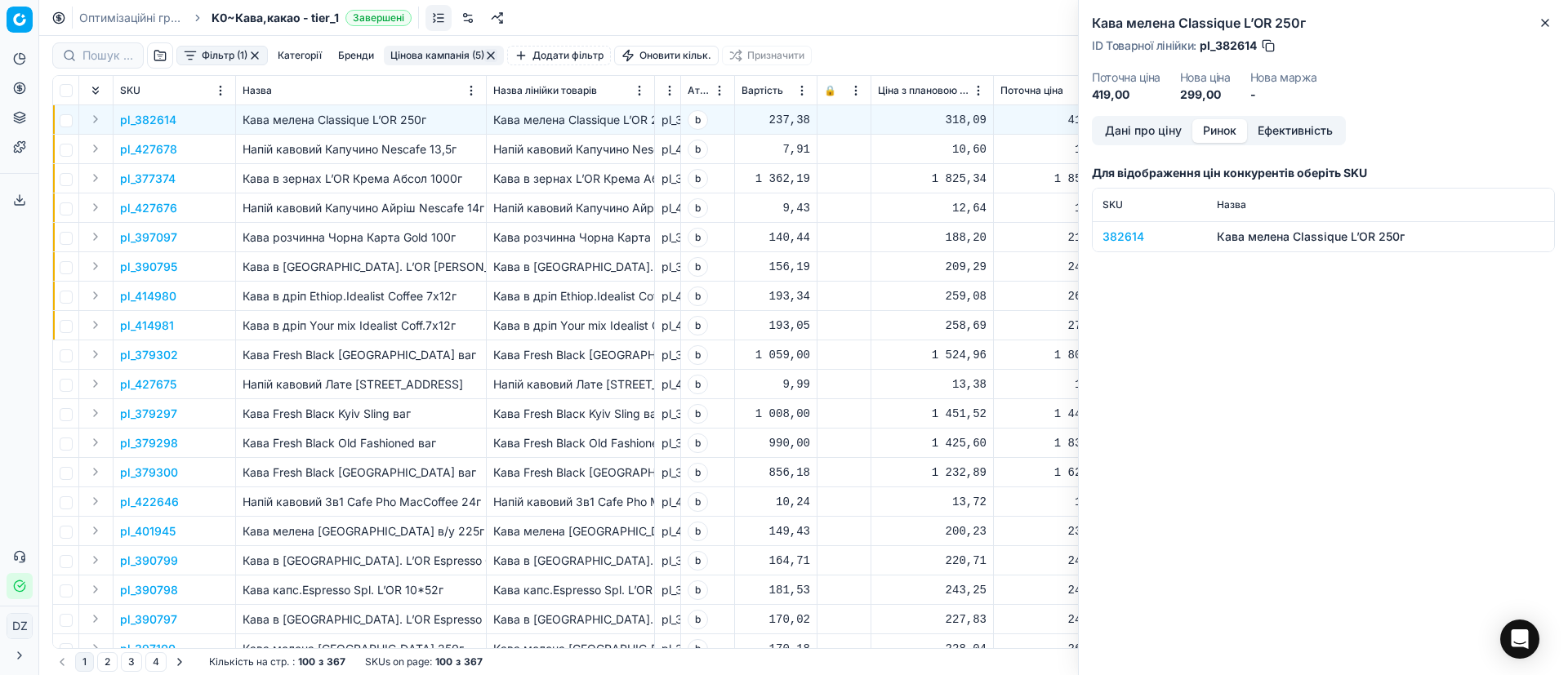
click at [1218, 130] on button "Ринок" at bounding box center [1219, 131] width 55 height 24
click at [1126, 233] on div "382614" at bounding box center [1150, 237] width 94 height 17
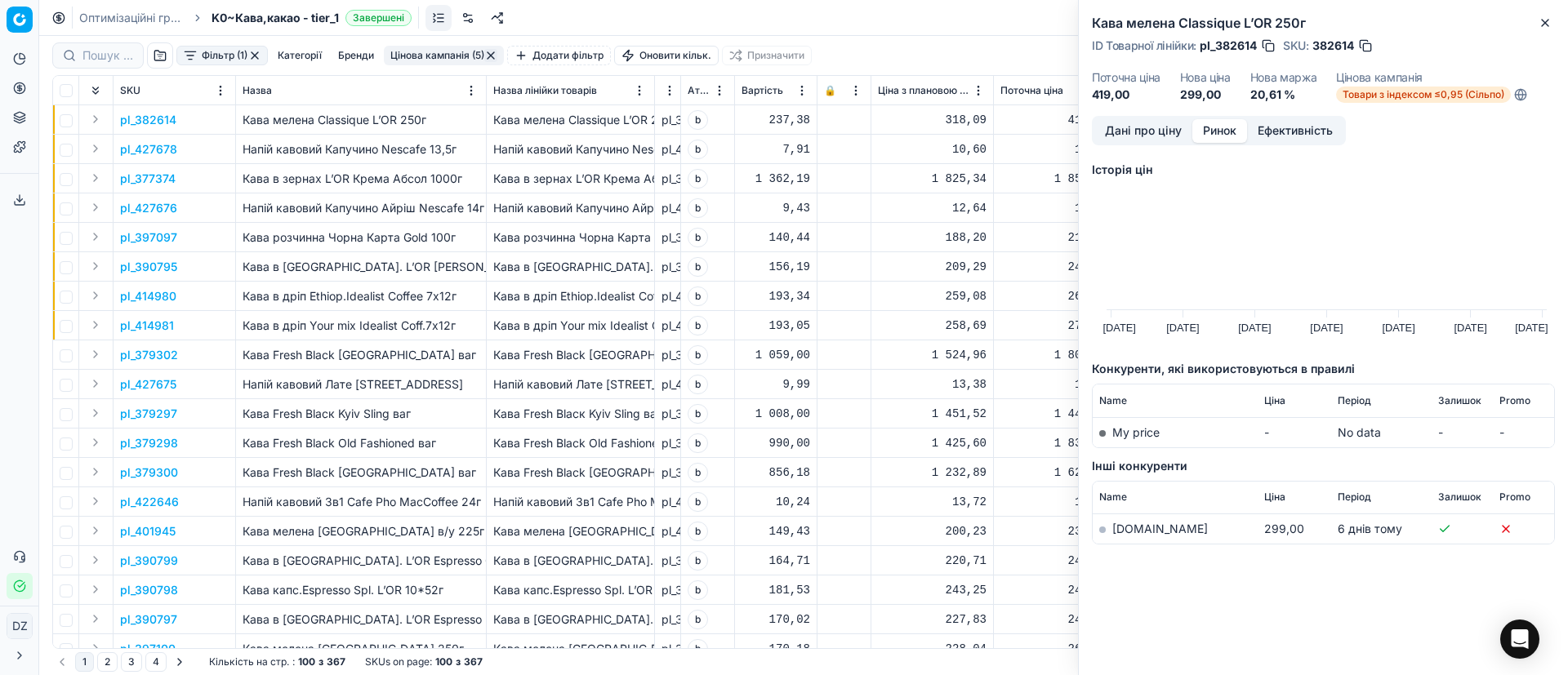
click at [1136, 525] on link "[DOMAIN_NAME]" at bounding box center [1159, 528] width 95 height 14
drag, startPoint x: 1549, startPoint y: 19, endPoint x: 1549, endPoint y: 39, distance: 20.0
click at [1551, 20] on button "Close" at bounding box center [1545, 22] width 19 height 19
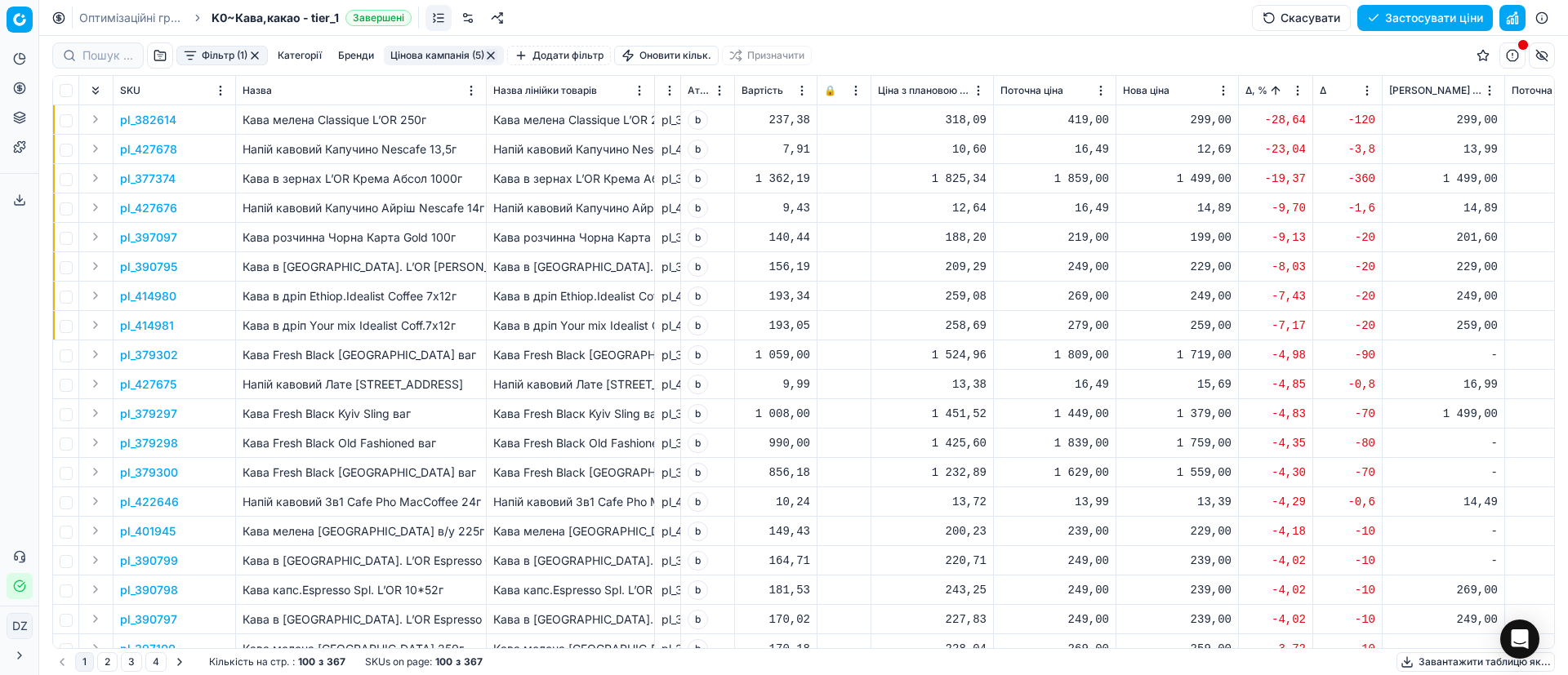
click at [1204, 118] on div "299,00" at bounding box center [1177, 120] width 108 height 17
drag, startPoint x: 1244, startPoint y: 269, endPoint x: 1119, endPoint y: 257, distance: 125.6
click at [1119, 257] on dl "Поточна: 419,00 Оптимум: 299,00 Вручну: 299.00" at bounding box center [1178, 230] width 235 height 106
type input "424.00"
click at [156, 141] on p "pl_427678" at bounding box center [149, 150] width 57 height 17
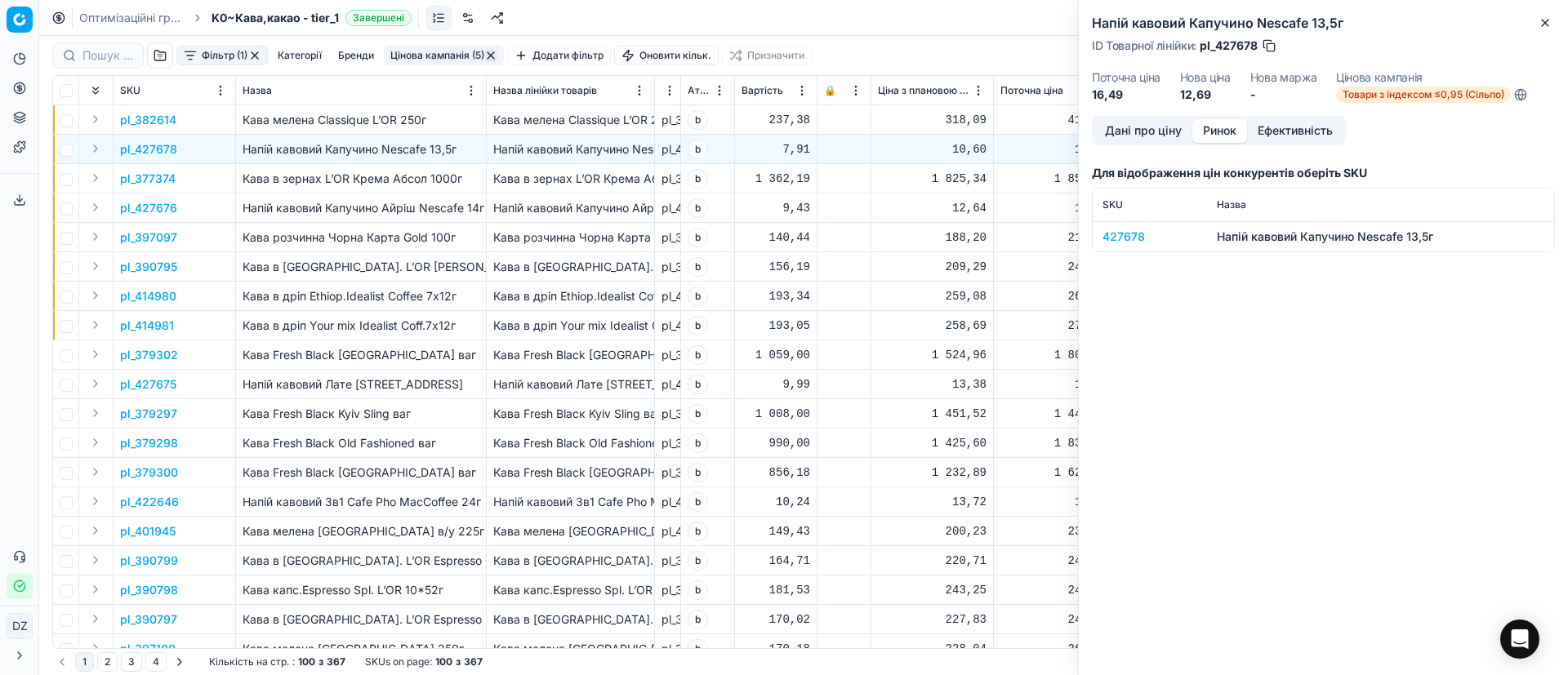
click at [1218, 129] on button "Ринок" at bounding box center [1219, 131] width 55 height 24
click at [1127, 239] on div "427678" at bounding box center [1150, 237] width 94 height 17
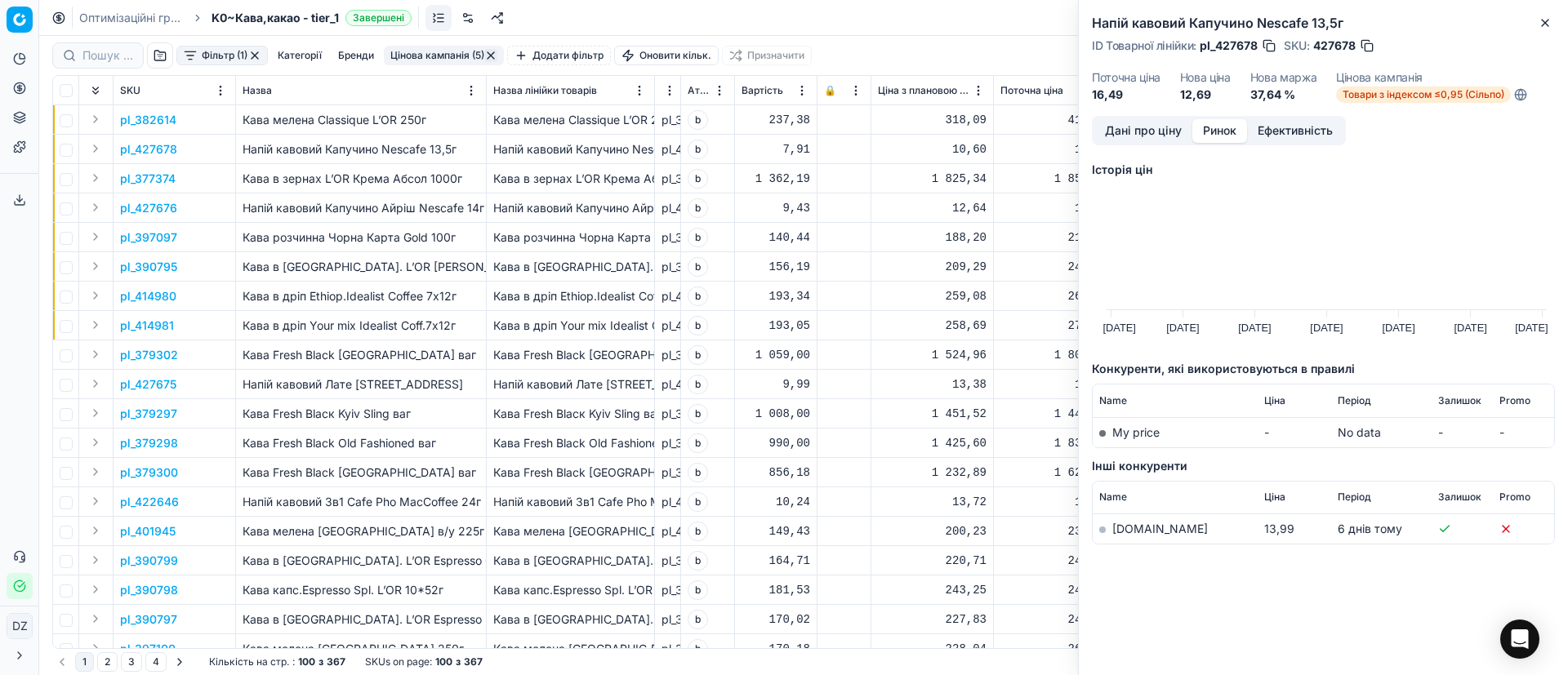
click at [1117, 525] on link "[DOMAIN_NAME]" at bounding box center [1159, 528] width 95 height 14
click at [1544, 20] on icon "button" at bounding box center [1545, 22] width 6 height 6
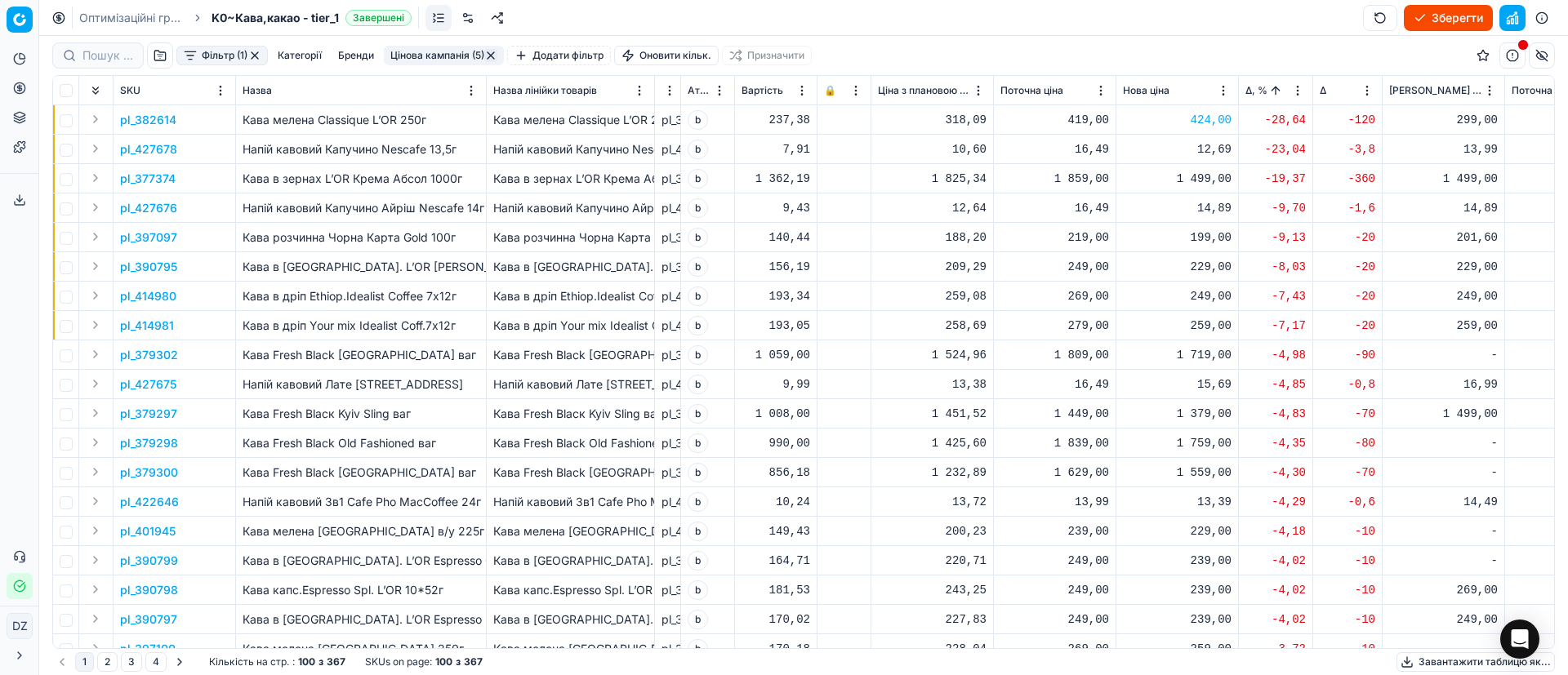
click at [1215, 150] on div "12,69" at bounding box center [1177, 150] width 108 height 17
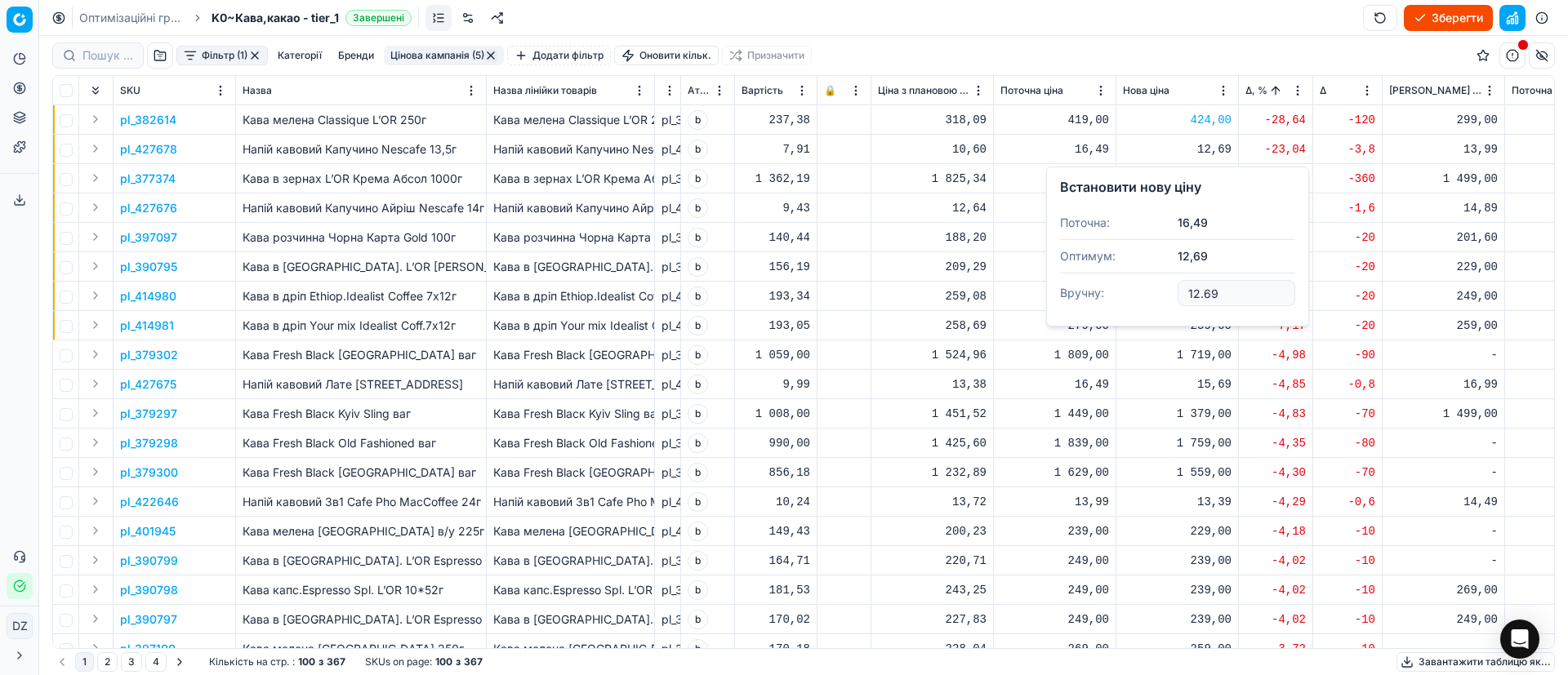
drag, startPoint x: 1232, startPoint y: 288, endPoint x: 1105, endPoint y: 295, distance: 127.2
click at [1105, 295] on dl "Поточна: 16,49 Оптимум: 12,69 Вручну: 12.69" at bounding box center [1178, 259] width 235 height 106
type input "13.99"
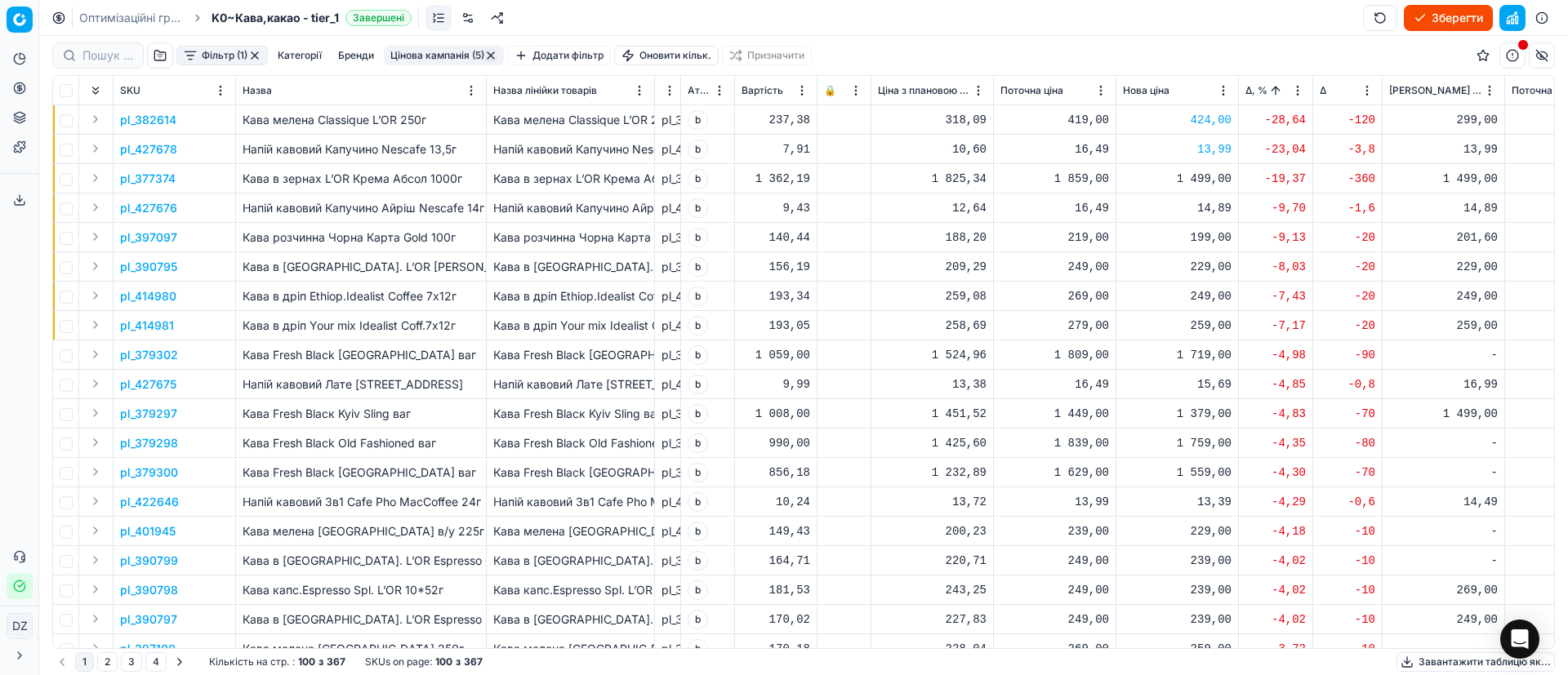
click at [165, 178] on p "pl_377374" at bounding box center [148, 179] width 56 height 17
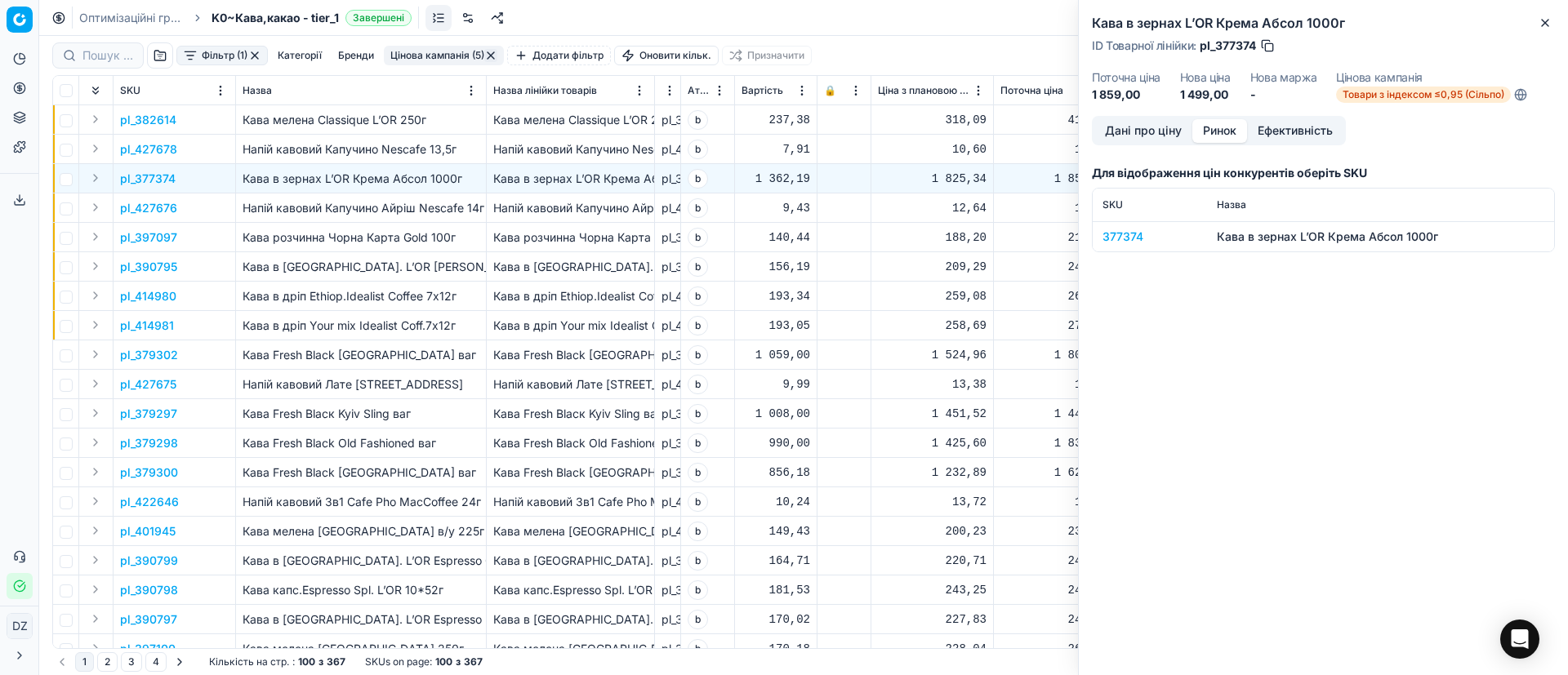
click at [1224, 133] on button "Ринок" at bounding box center [1219, 131] width 55 height 24
click at [1129, 233] on div "377374" at bounding box center [1150, 237] width 94 height 17
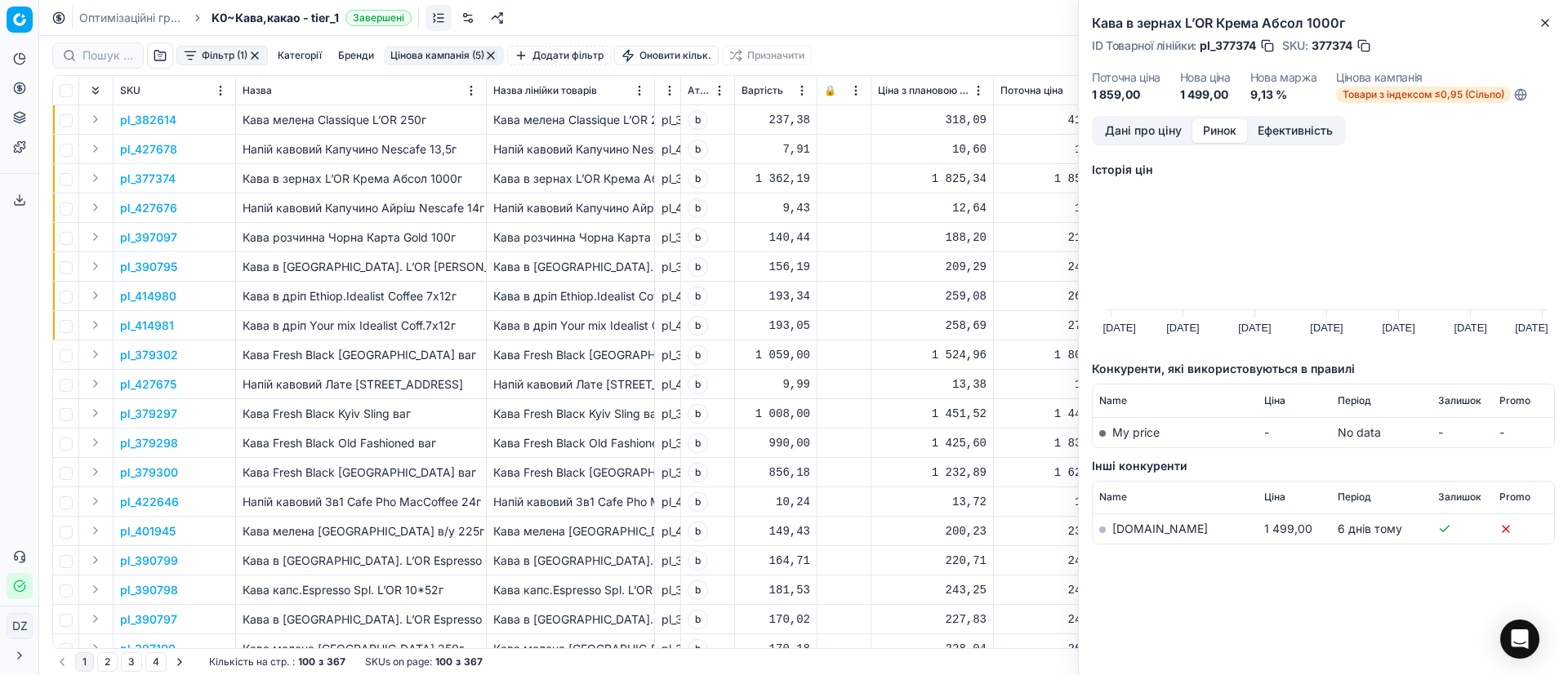
click at [1129, 524] on link "[DOMAIN_NAME]" at bounding box center [1159, 528] width 95 height 14
click at [1544, 24] on icon "button" at bounding box center [1545, 22] width 6 height 6
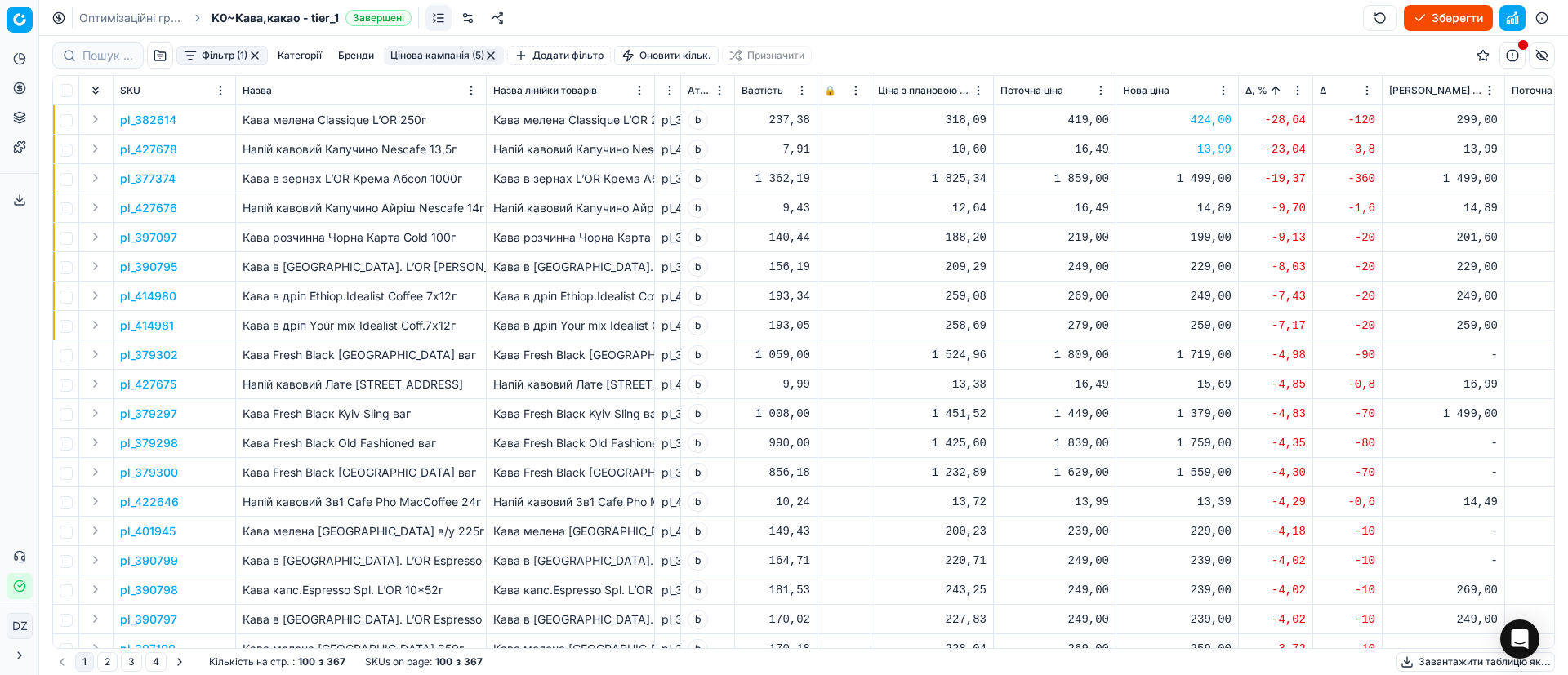
click at [1209, 180] on div "1 499,00" at bounding box center [1177, 179] width 108 height 17
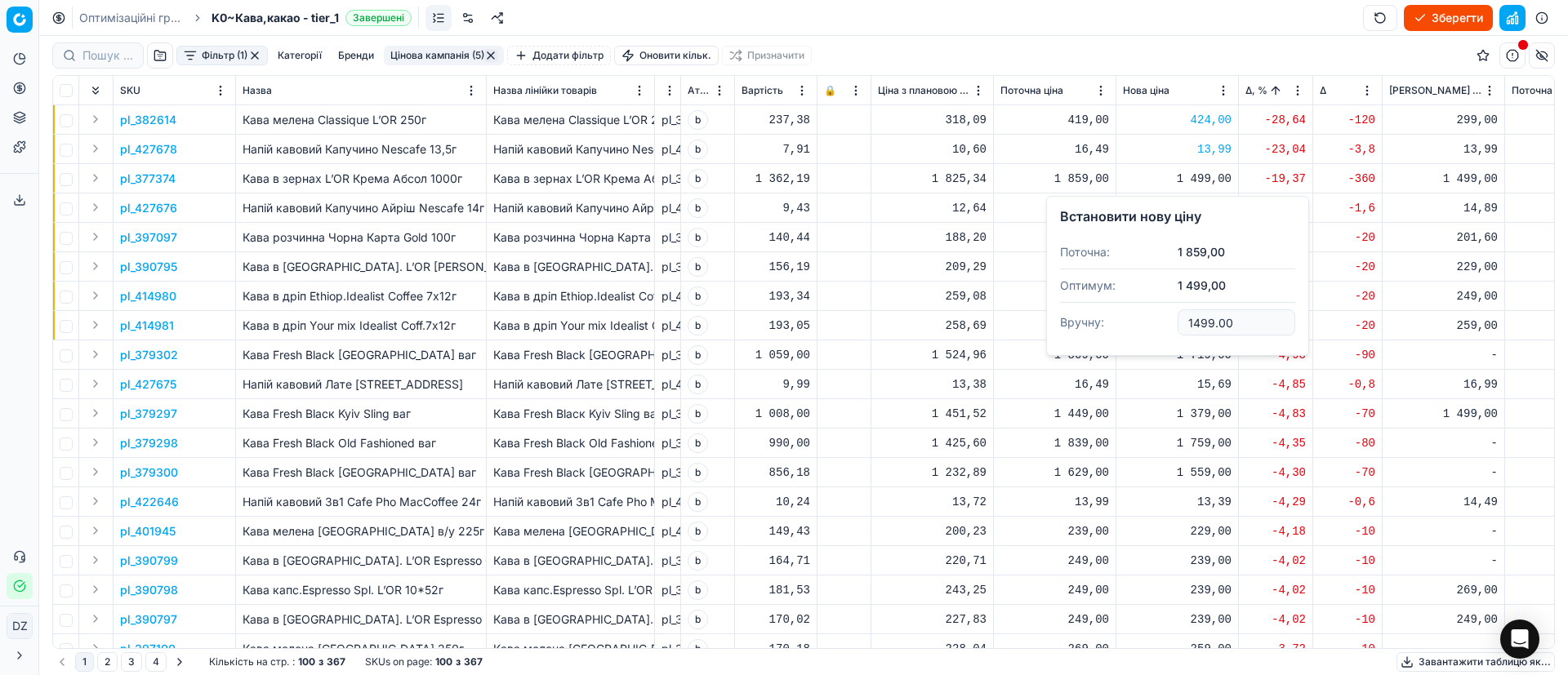
drag, startPoint x: 1240, startPoint y: 321, endPoint x: 1154, endPoint y: 316, distance: 86.1
click at [1154, 316] on dl "Поточна: 1 859,00 Оптимум: 1 499,00 Вручну: 1499.00" at bounding box center [1178, 288] width 235 height 106
type input "1799.00"
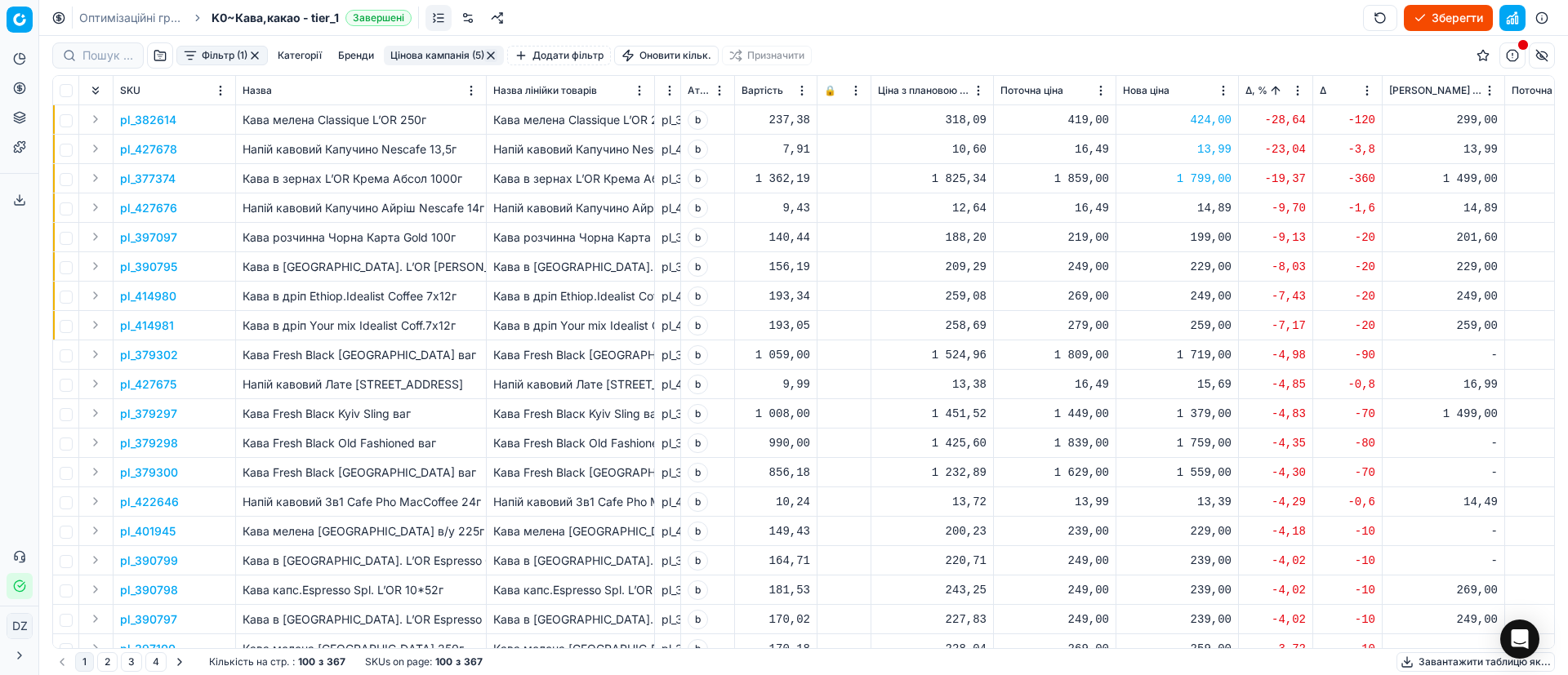
click at [169, 202] on p "pl_427676" at bounding box center [149, 208] width 57 height 17
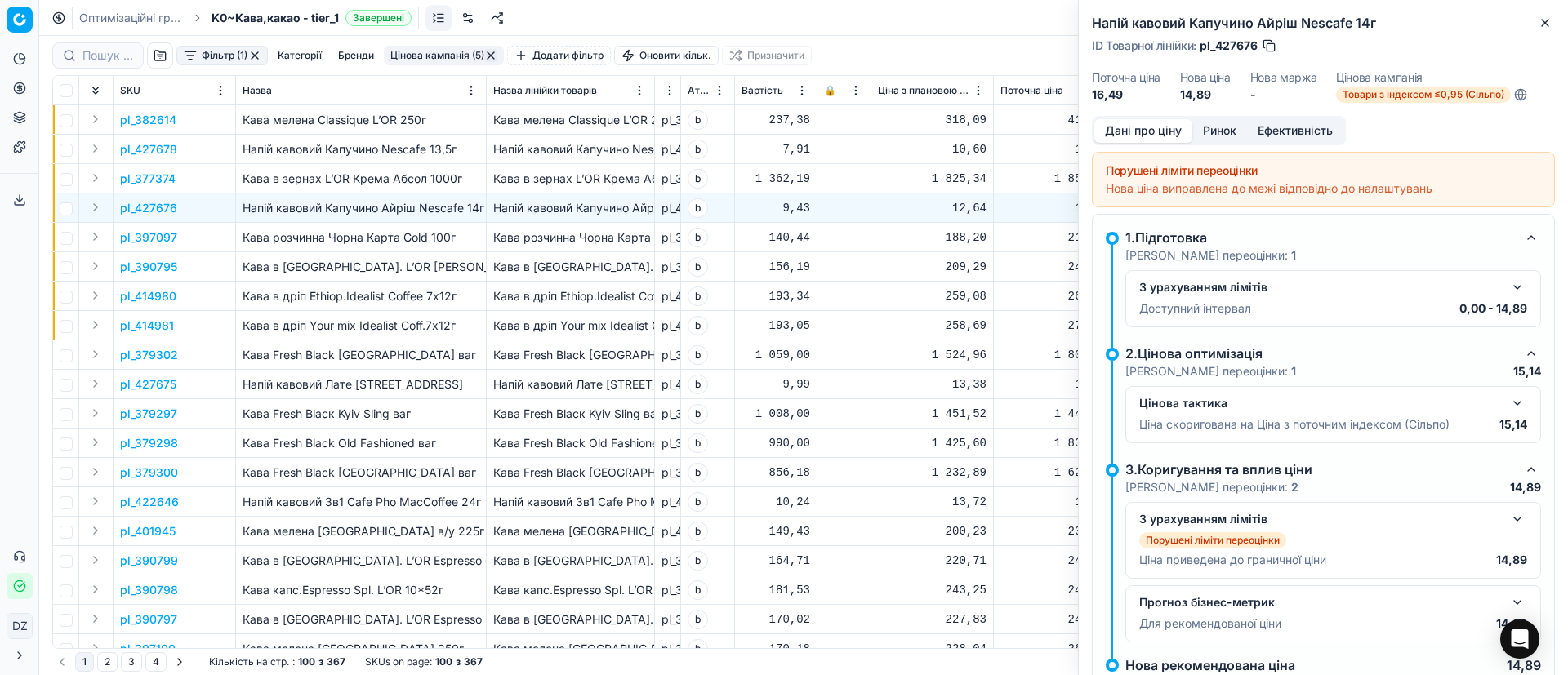
click at [1221, 127] on button "Ринок" at bounding box center [1219, 131] width 55 height 24
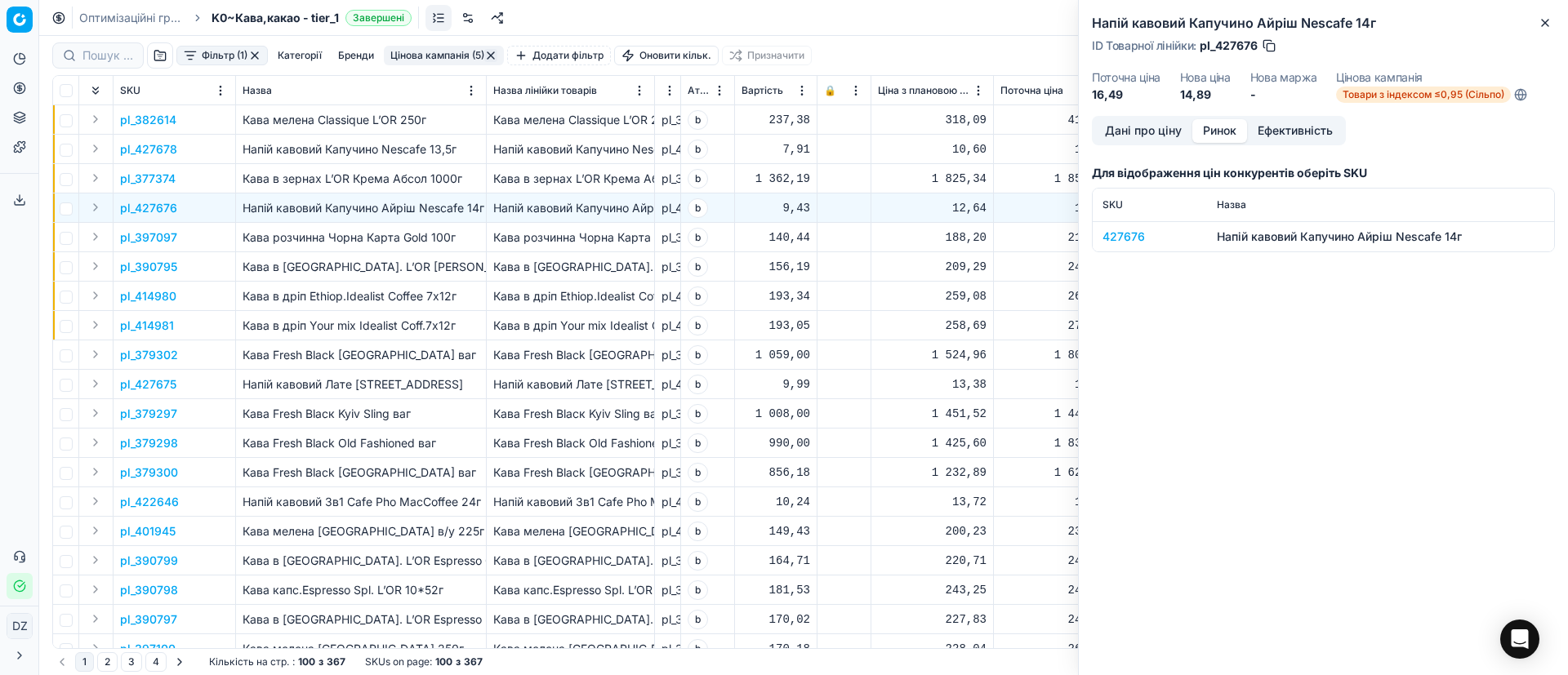
click at [1116, 233] on div "427676" at bounding box center [1150, 237] width 94 height 17
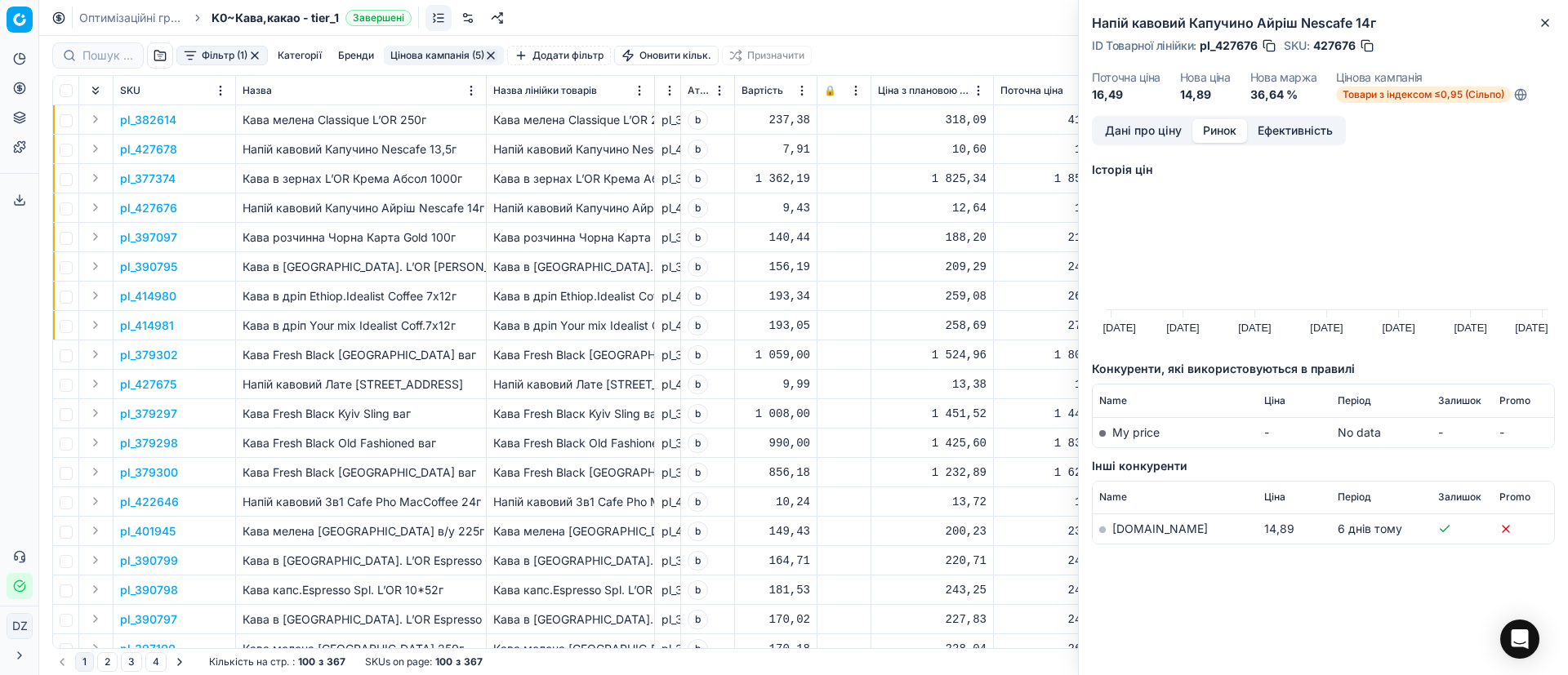
click at [1131, 533] on link "[DOMAIN_NAME]" at bounding box center [1159, 528] width 95 height 14
click at [1544, 24] on icon "button" at bounding box center [1545, 22] width 6 height 6
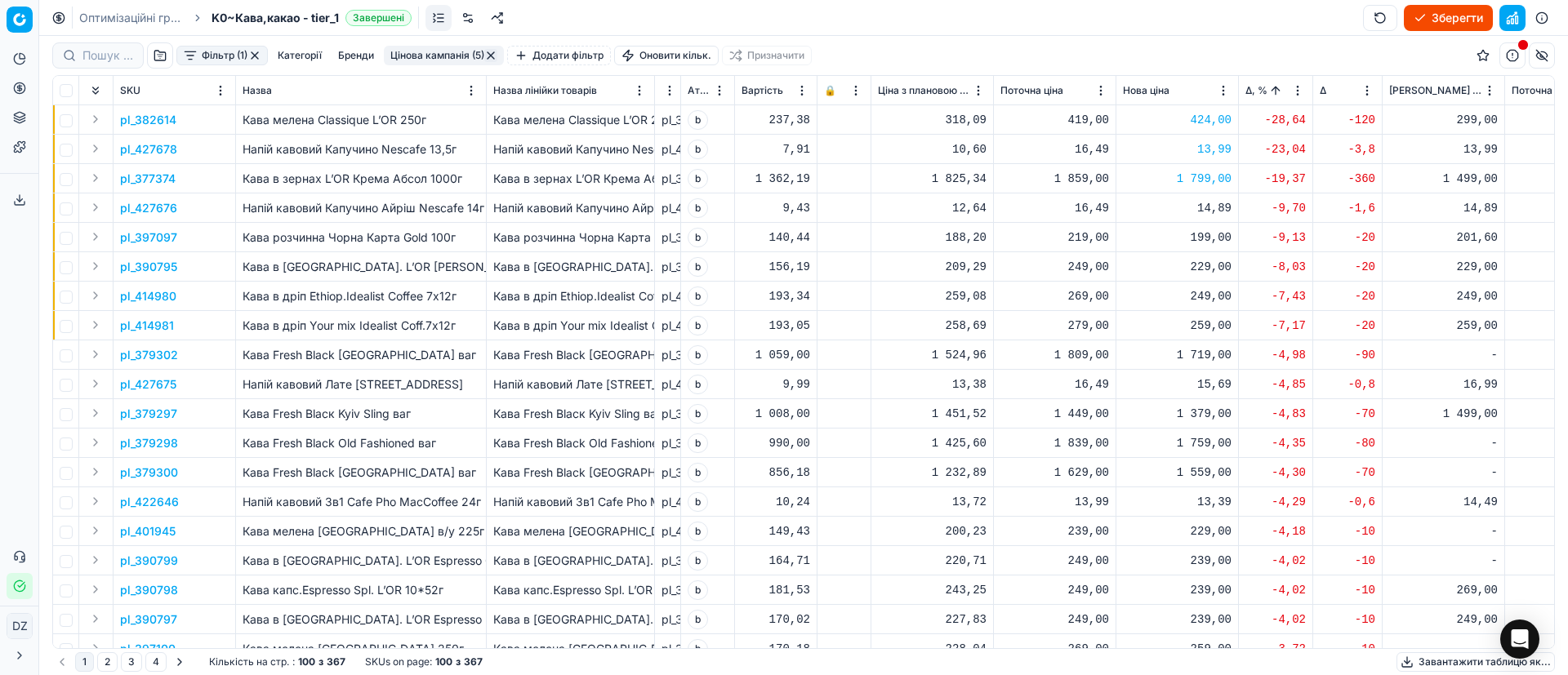
click at [148, 233] on p "pl_397097" at bounding box center [149, 238] width 57 height 17
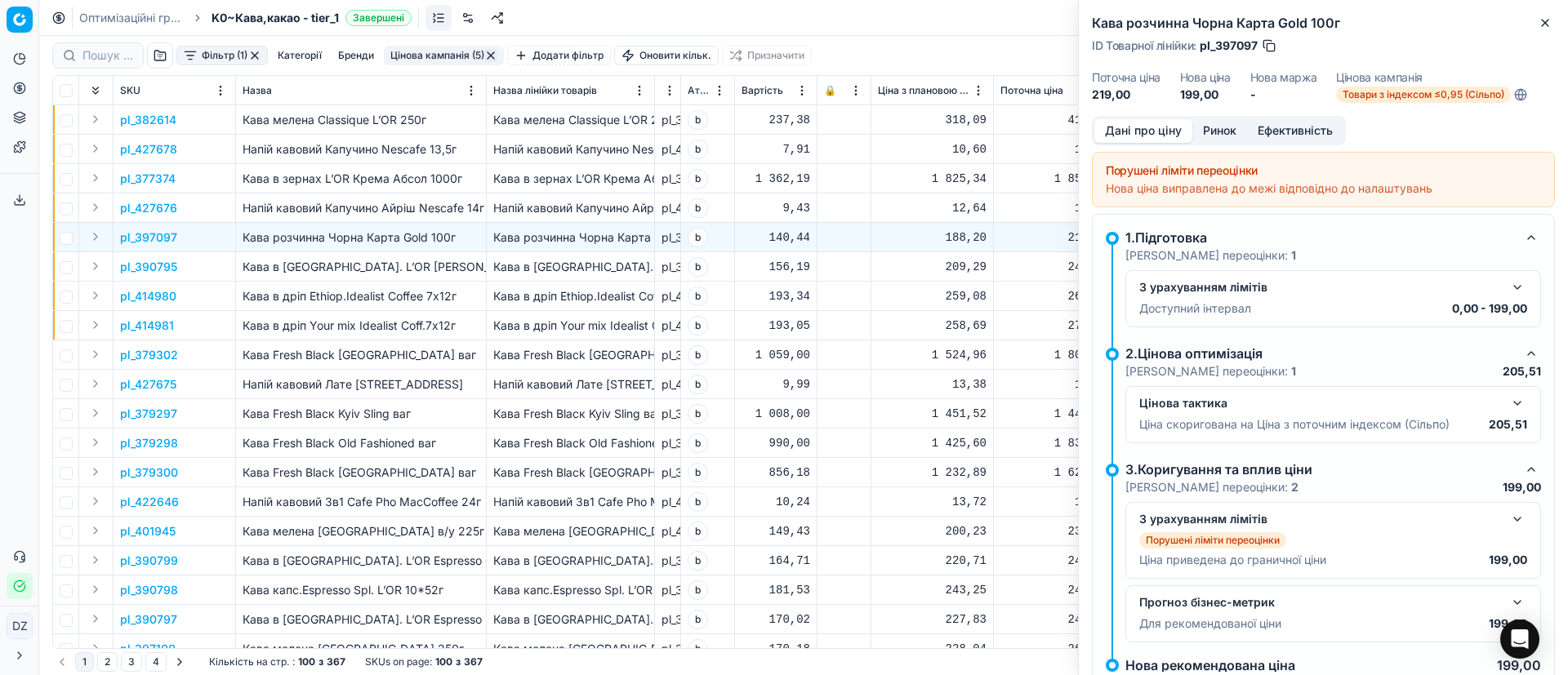
click at [1212, 128] on button "Ринок" at bounding box center [1219, 131] width 55 height 24
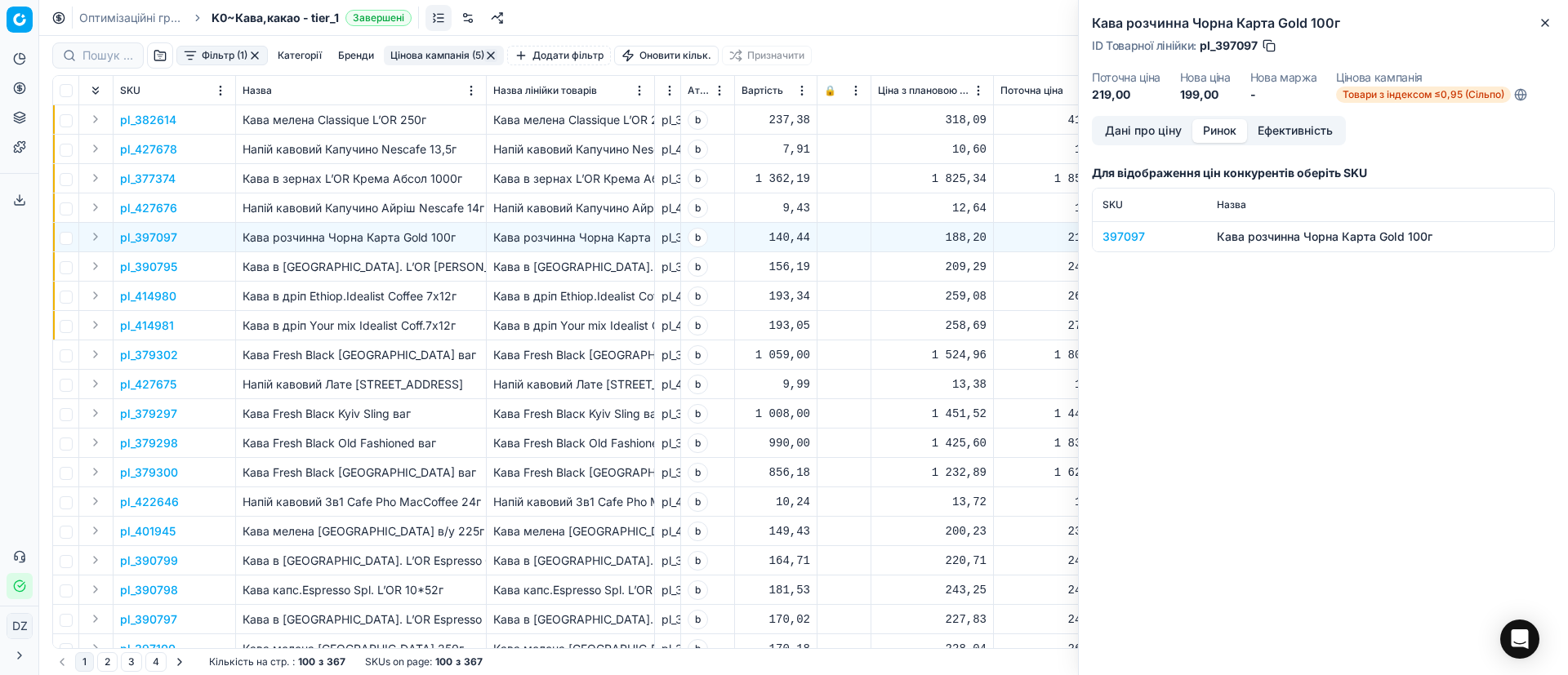
click at [1127, 229] on div "397097" at bounding box center [1150, 237] width 94 height 17
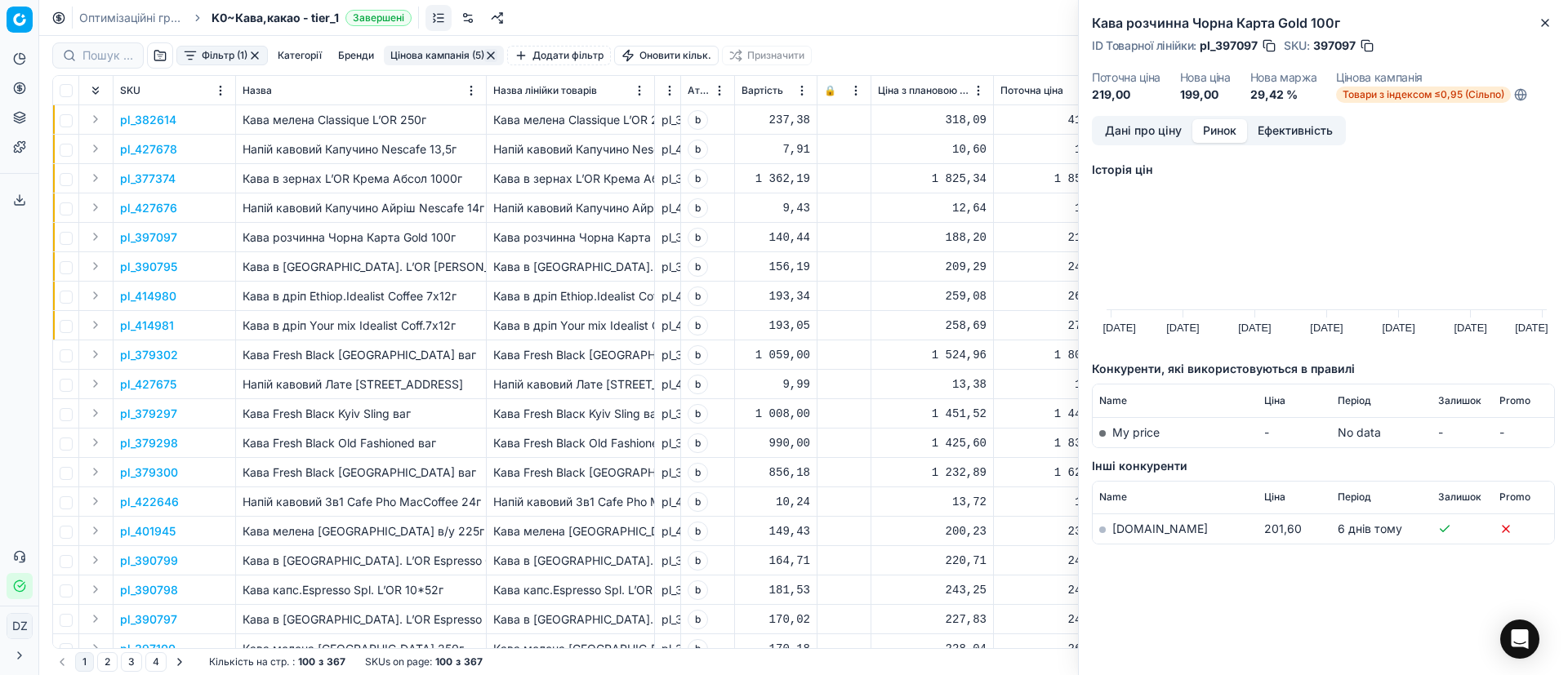
click at [1140, 531] on link "[DOMAIN_NAME]" at bounding box center [1159, 528] width 95 height 14
click at [1539, 18] on icon "button" at bounding box center [1545, 23] width 13 height 13
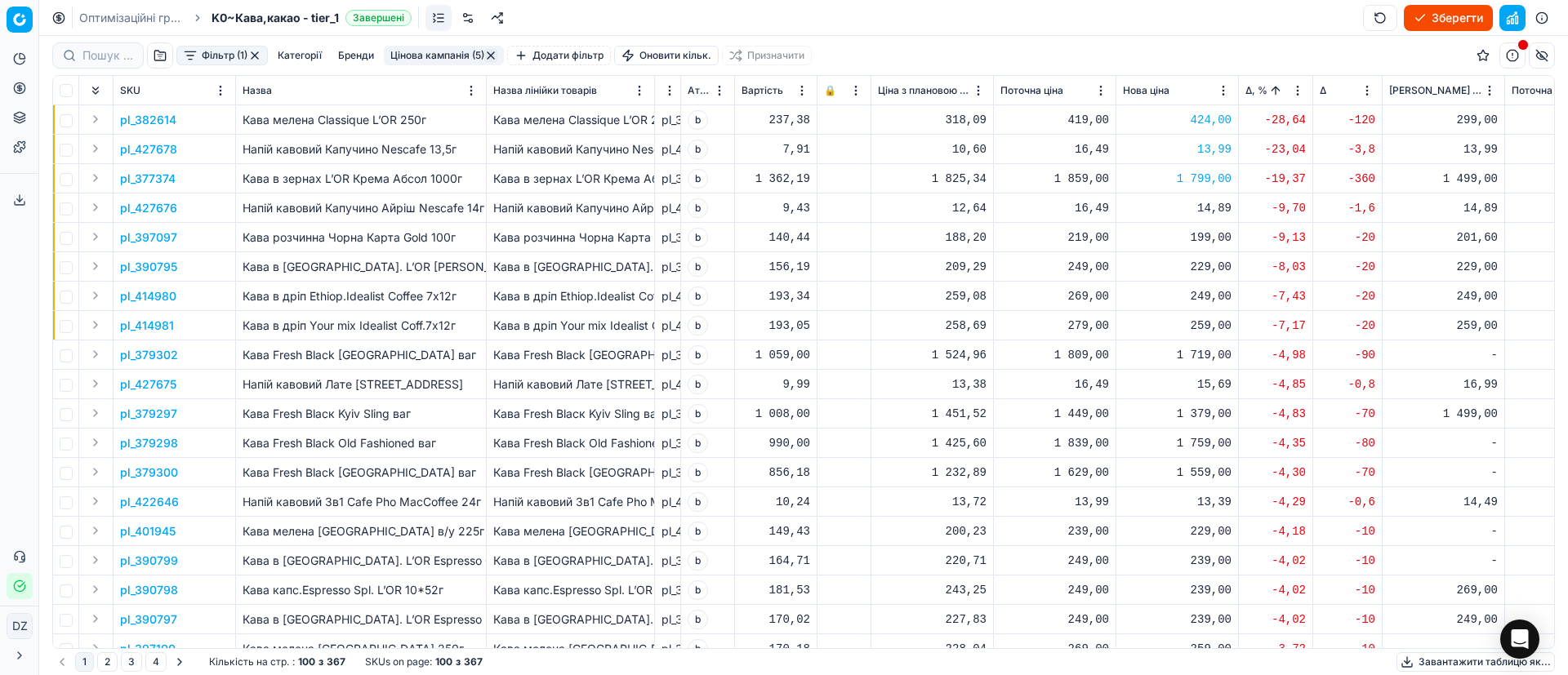
click at [1212, 237] on div "199,00" at bounding box center [1177, 238] width 108 height 17
drag, startPoint x: 1245, startPoint y: 374, endPoint x: 1105, endPoint y: 386, distance: 140.5
click at [1105, 386] on dl "Поточна: 219,00 Оптимум: 199,00 Вручну: 199.00" at bounding box center [1178, 348] width 235 height 106
type input "219.00"
click at [155, 268] on p "pl_390795" at bounding box center [149, 267] width 57 height 17
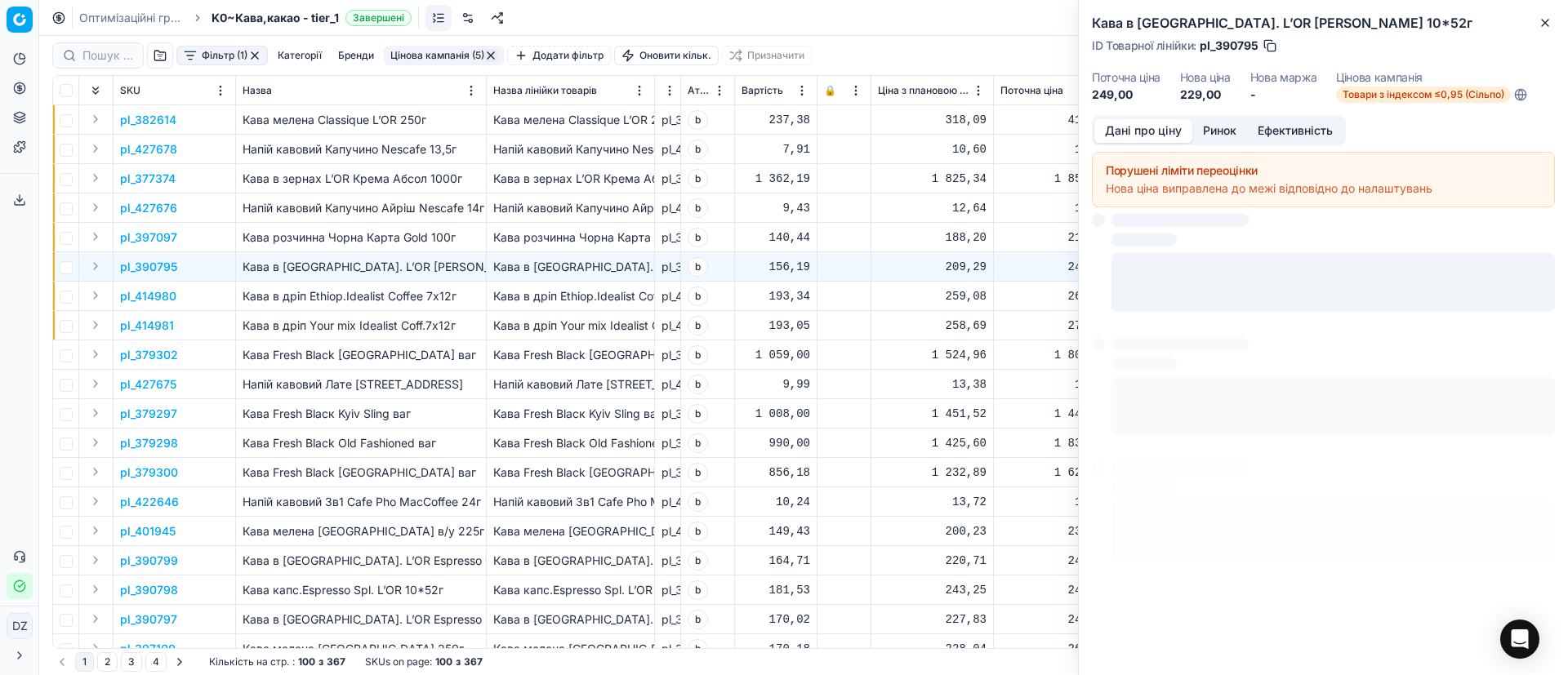
click at [1205, 131] on button "Ринок" at bounding box center [1219, 131] width 55 height 24
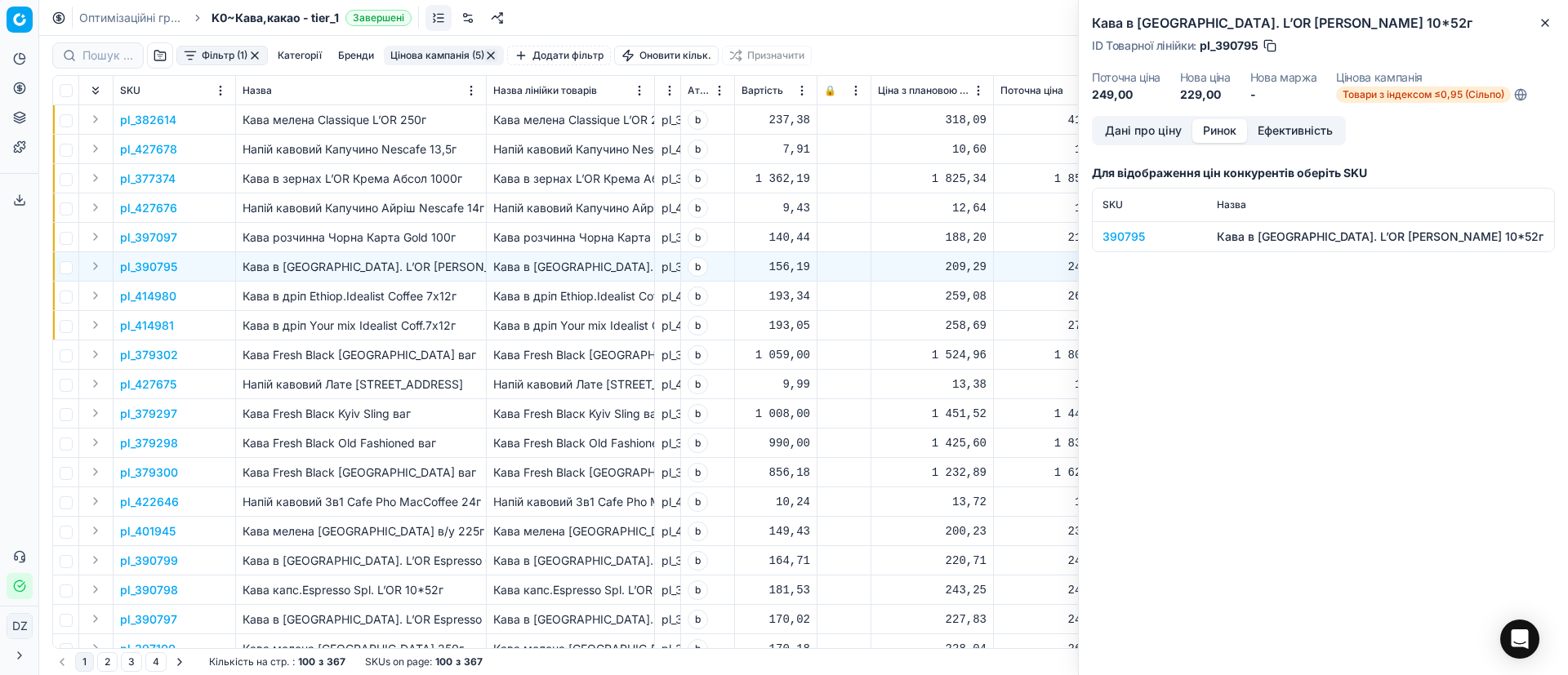
click at [1123, 232] on div "390795" at bounding box center [1150, 237] width 94 height 17
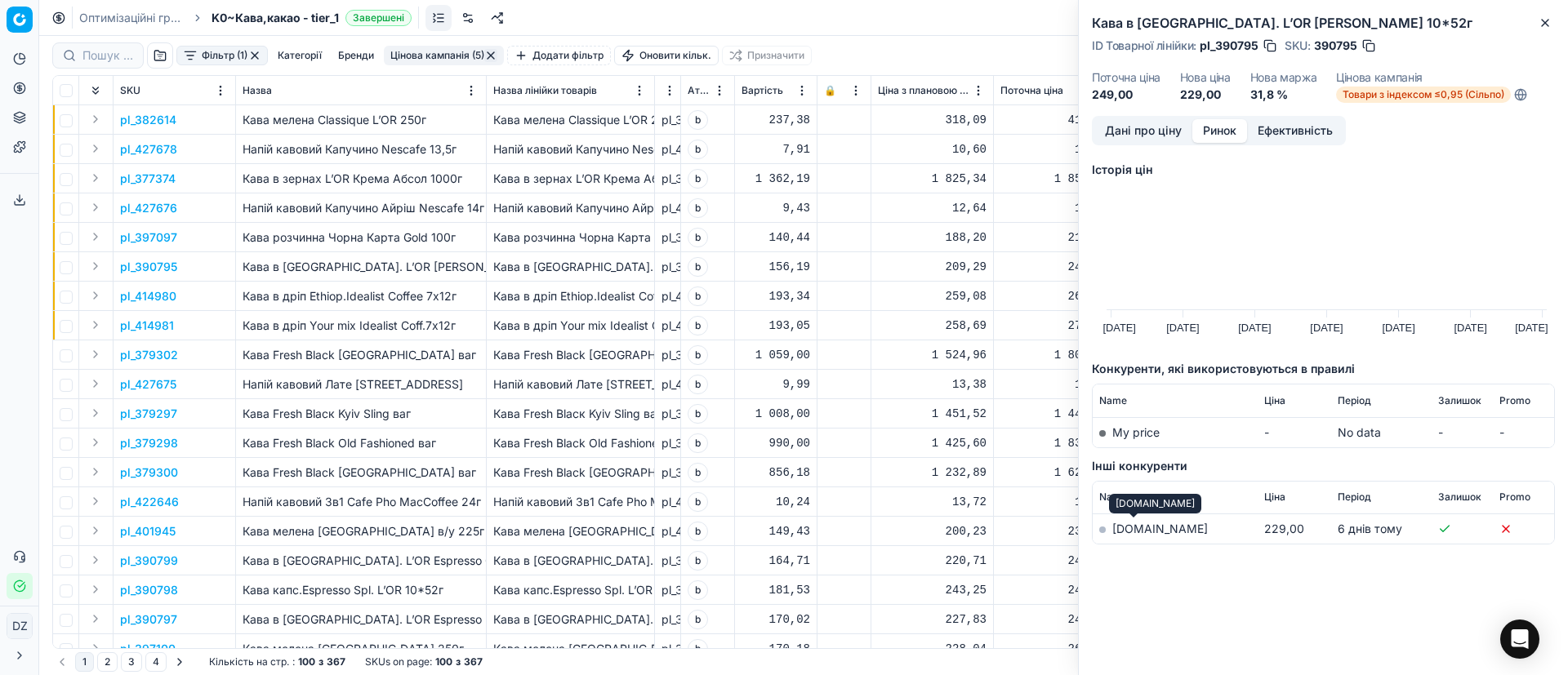
click at [1132, 526] on link "[DOMAIN_NAME]" at bounding box center [1159, 528] width 95 height 14
click at [1550, 20] on icon "button" at bounding box center [1545, 23] width 13 height 13
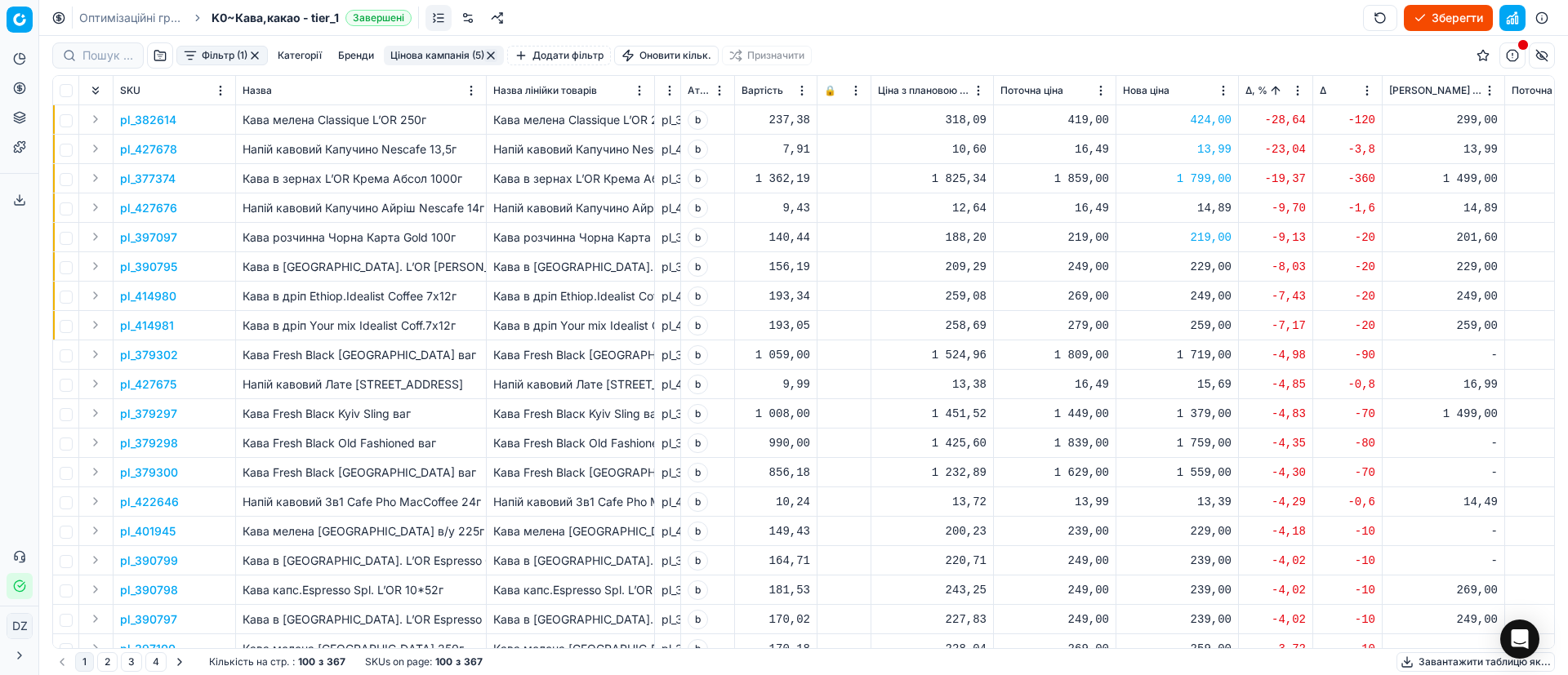
click at [146, 296] on p "pl_414980" at bounding box center [148, 297] width 56 height 17
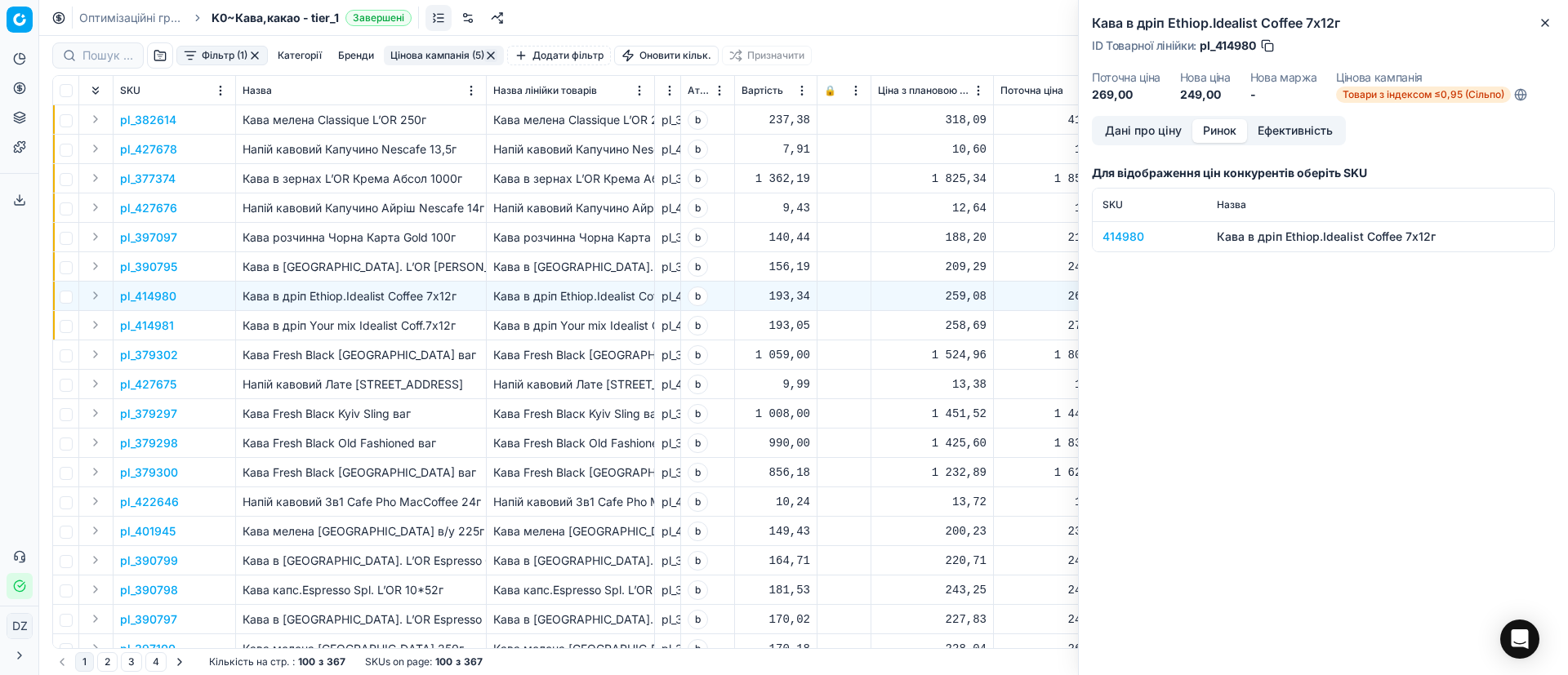
click at [1232, 122] on button "Ринок" at bounding box center [1219, 131] width 55 height 24
click at [1126, 229] on div "414980" at bounding box center [1150, 237] width 94 height 17
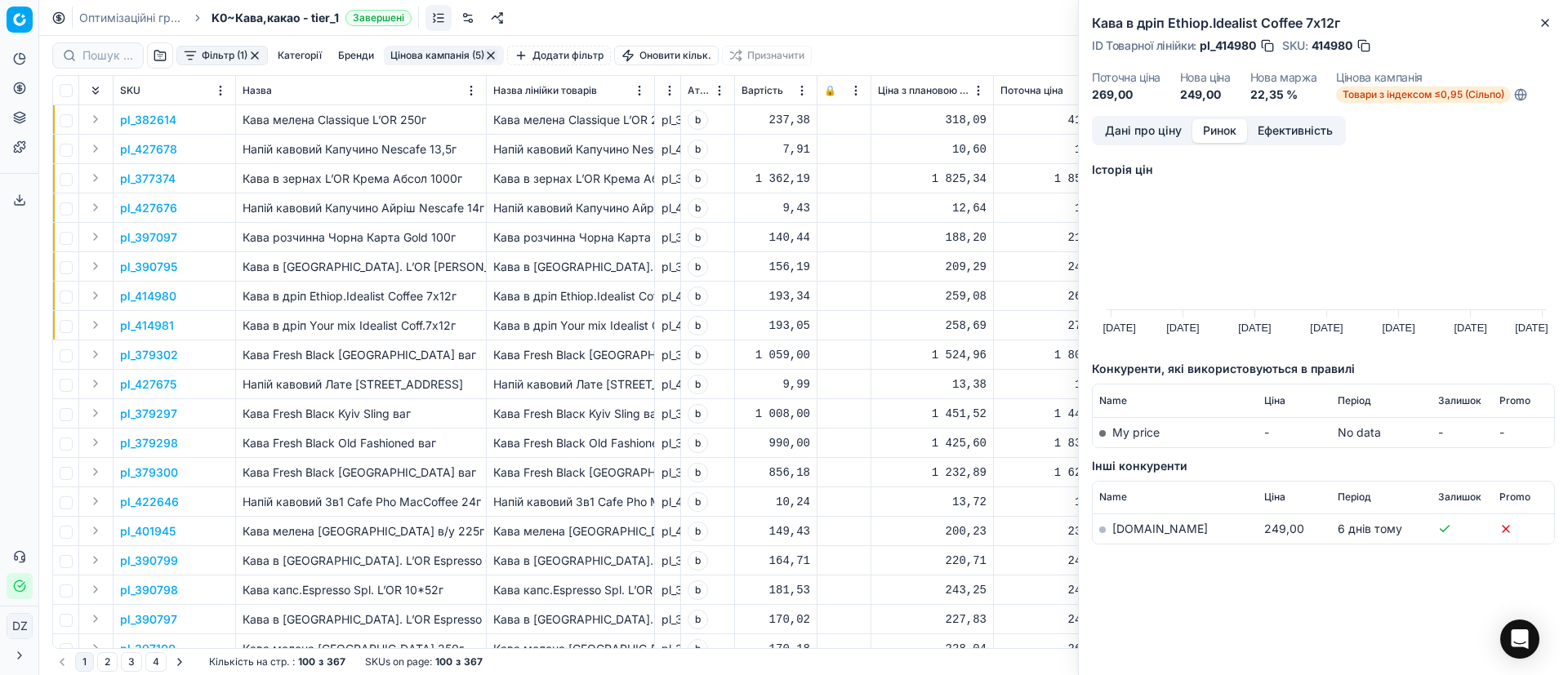
click at [1137, 524] on link "[DOMAIN_NAME]" at bounding box center [1159, 528] width 95 height 14
click at [1543, 17] on icon "button" at bounding box center [1545, 23] width 13 height 13
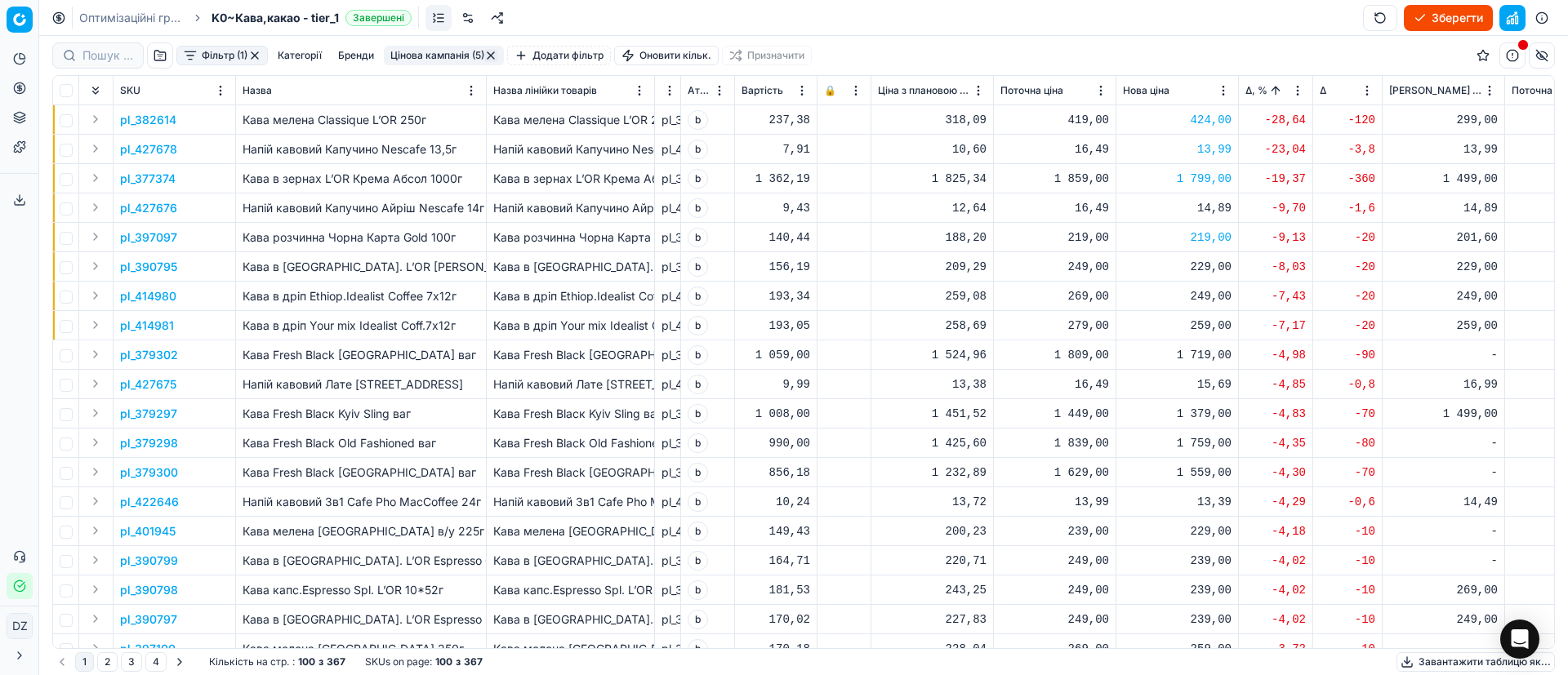
click at [158, 314] on td "pl_414981" at bounding box center [175, 325] width 122 height 30
click at [163, 324] on p "pl_414981" at bounding box center [147, 325] width 54 height 17
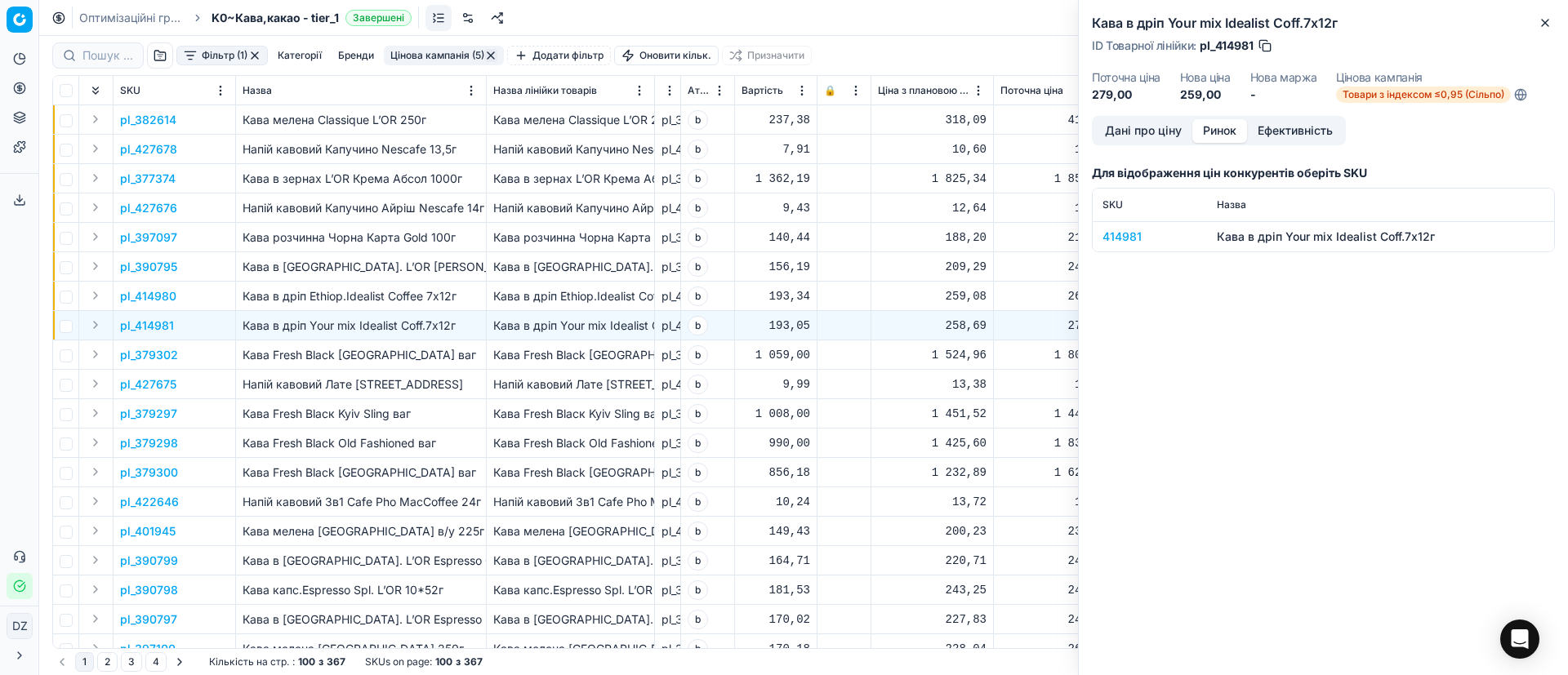
click at [1224, 122] on button "Ринок" at bounding box center [1219, 131] width 55 height 24
click at [1122, 231] on div "414981" at bounding box center [1150, 237] width 94 height 17
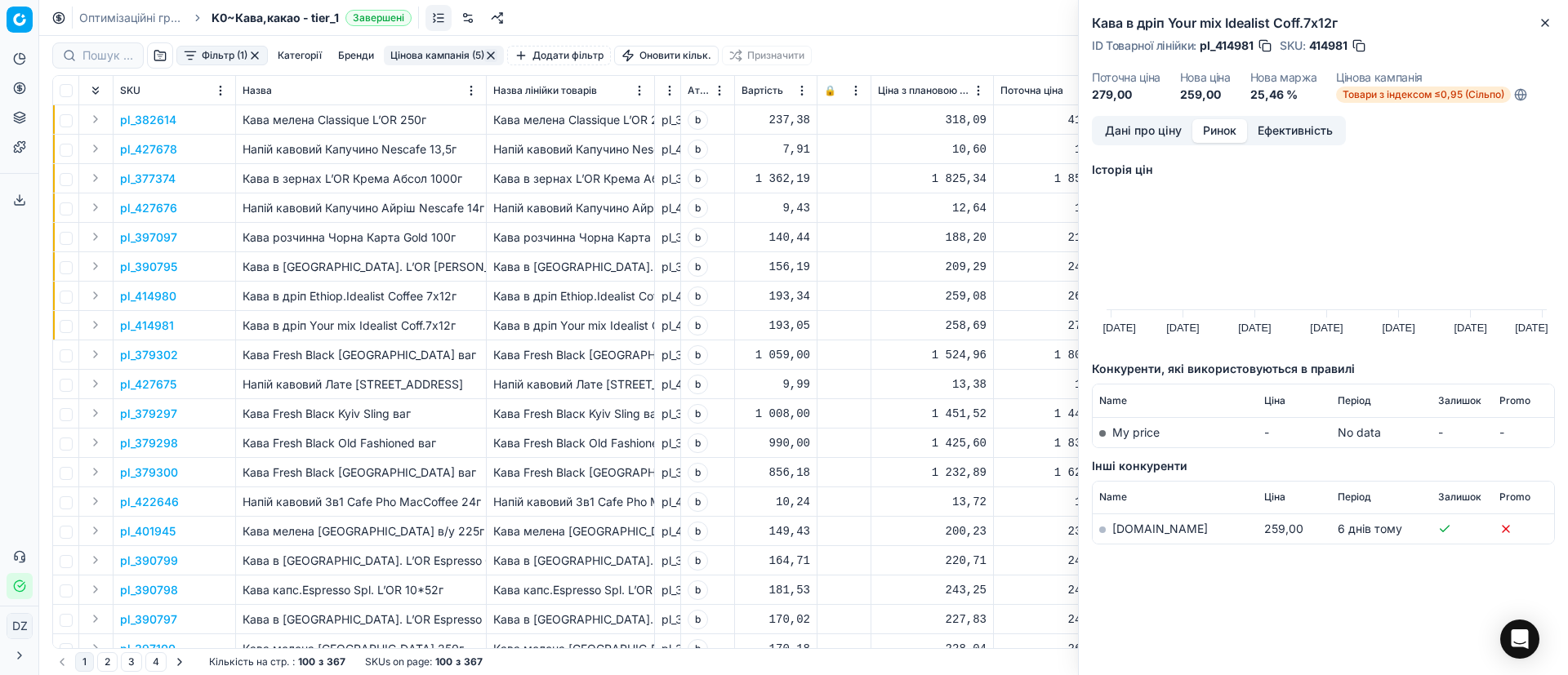
click at [1140, 522] on link "[DOMAIN_NAME]" at bounding box center [1159, 528] width 95 height 14
drag, startPoint x: 1545, startPoint y: 18, endPoint x: 1525, endPoint y: 36, distance: 26.9
click at [1545, 17] on icon "button" at bounding box center [1545, 23] width 13 height 13
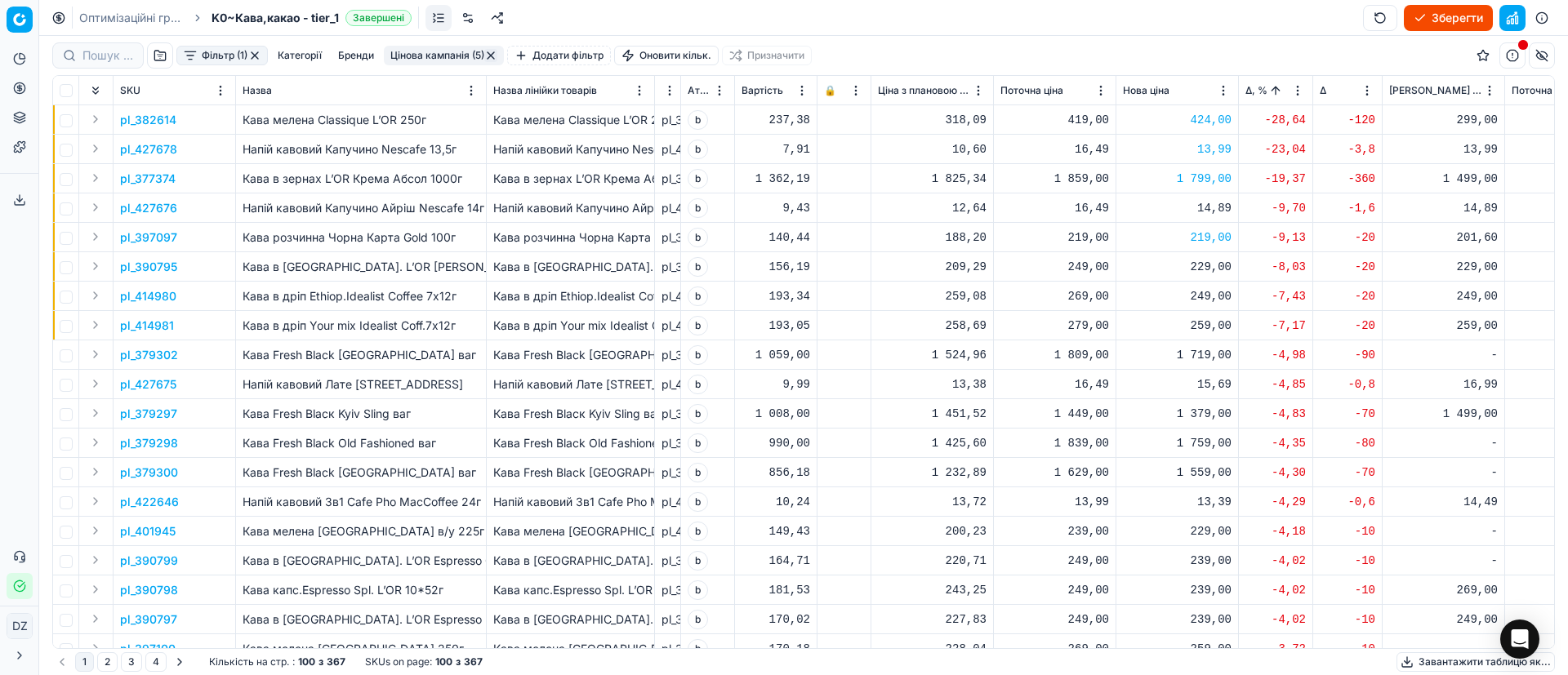
click at [1200, 354] on div "1 719,00" at bounding box center [1177, 355] width 108 height 17
drag, startPoint x: 1249, startPoint y: 497, endPoint x: 1133, endPoint y: 497, distance: 116.0
click at [1133, 497] on dl "Поточна: 1 809,00 Оптимум: 1 719,00 Вручну: 1719.00" at bounding box center [1178, 465] width 235 height 106
type input "1699.00"
click at [156, 376] on p "pl_427675" at bounding box center [148, 385] width 56 height 17
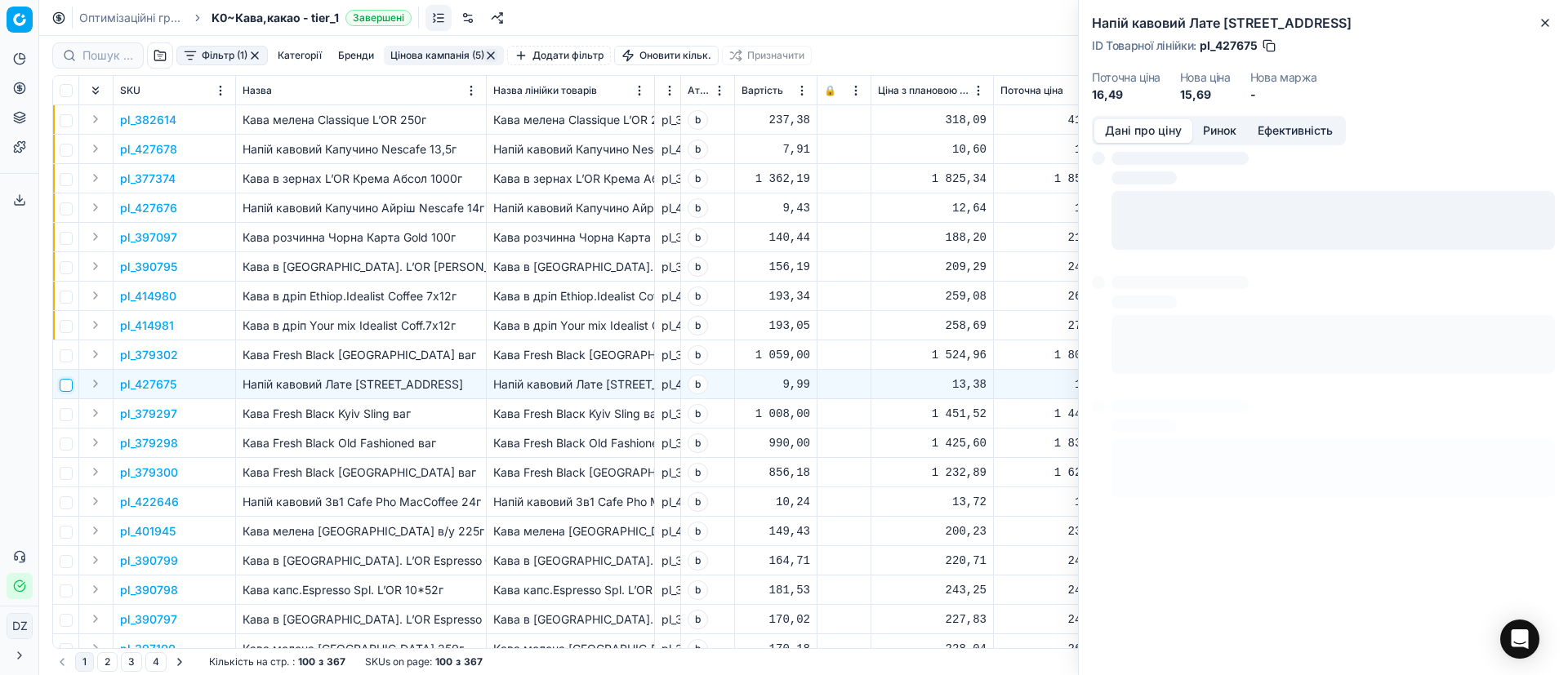
click at [68, 386] on input "checkbox" at bounding box center [66, 386] width 13 height 13
checkbox input "true"
click at [1219, 120] on button "Ринок" at bounding box center [1219, 131] width 55 height 24
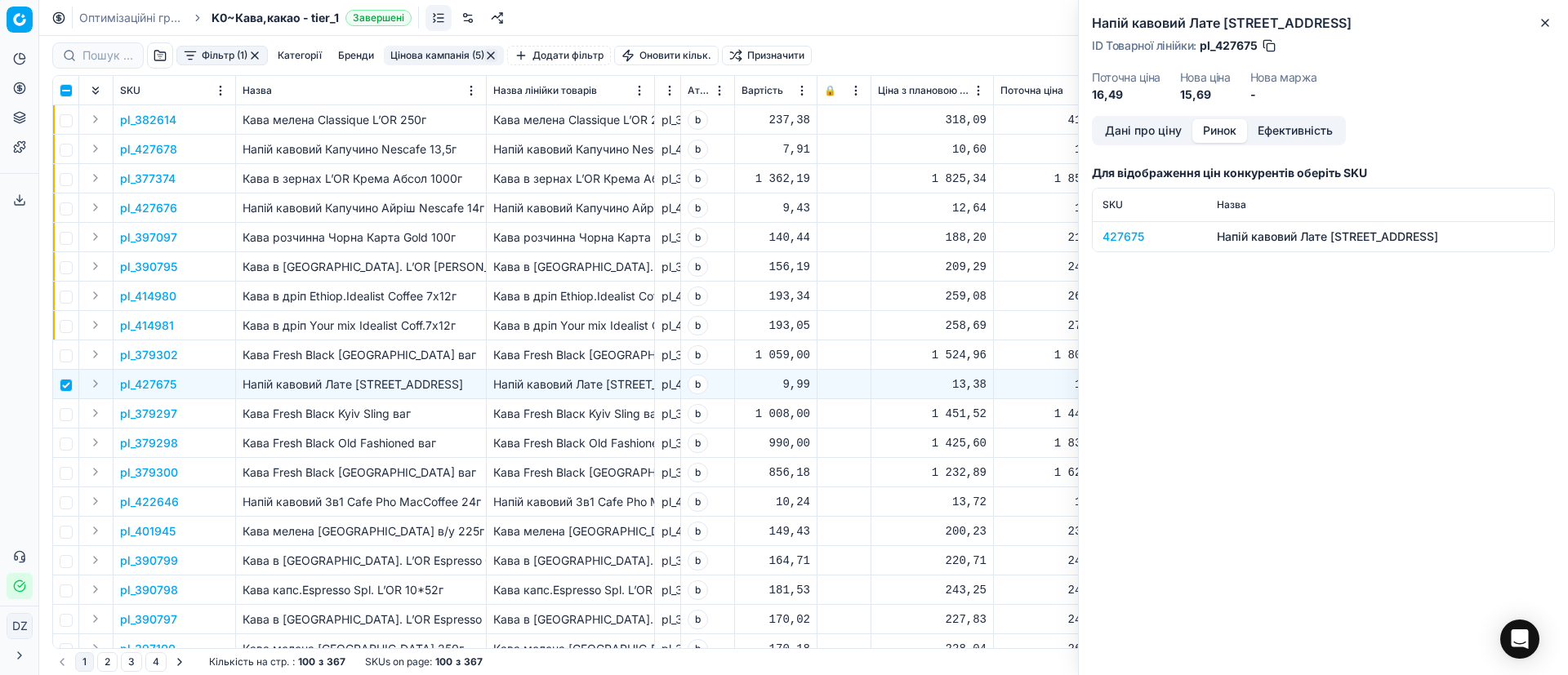
click at [1126, 235] on div "427675" at bounding box center [1150, 237] width 94 height 17
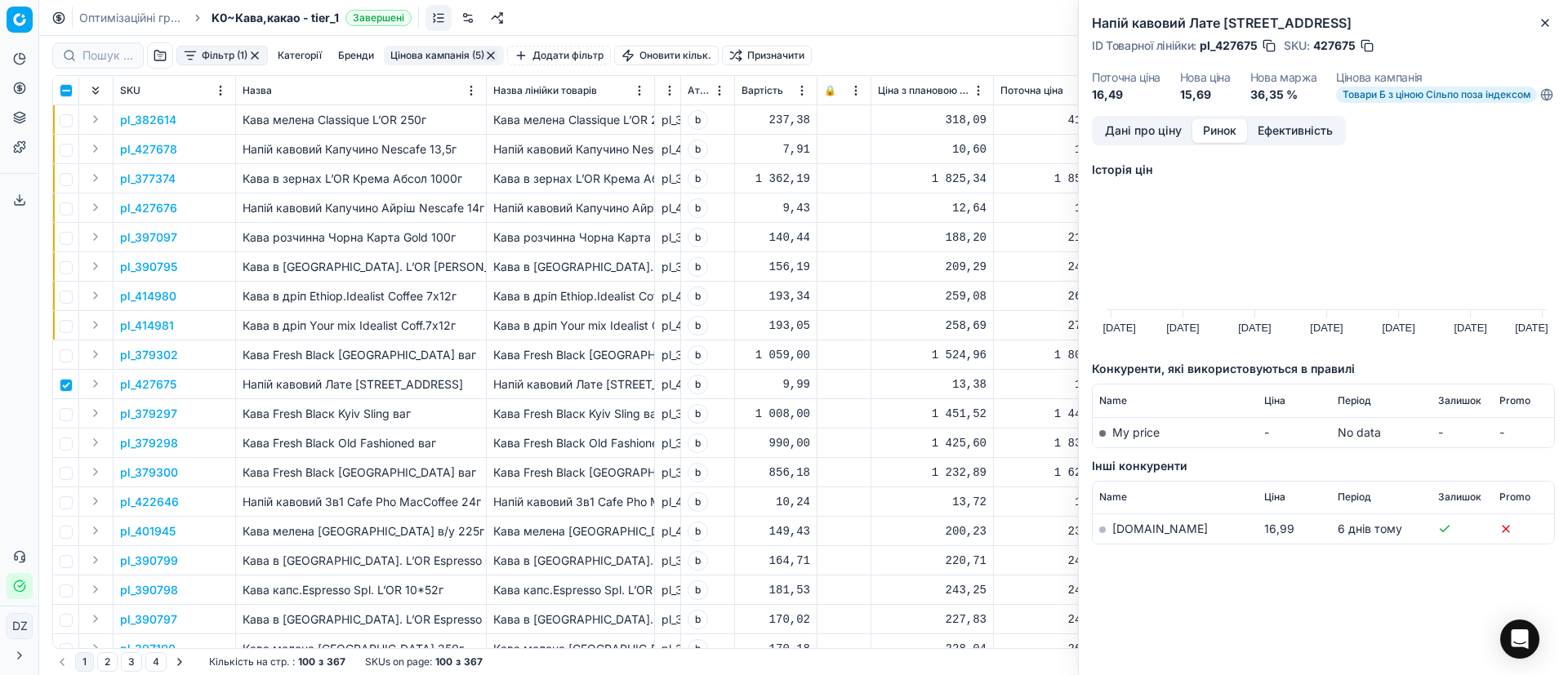
click at [1126, 535] on link "[DOMAIN_NAME]" at bounding box center [1159, 528] width 95 height 14
click at [1547, 31] on button "Close" at bounding box center [1545, 22] width 19 height 19
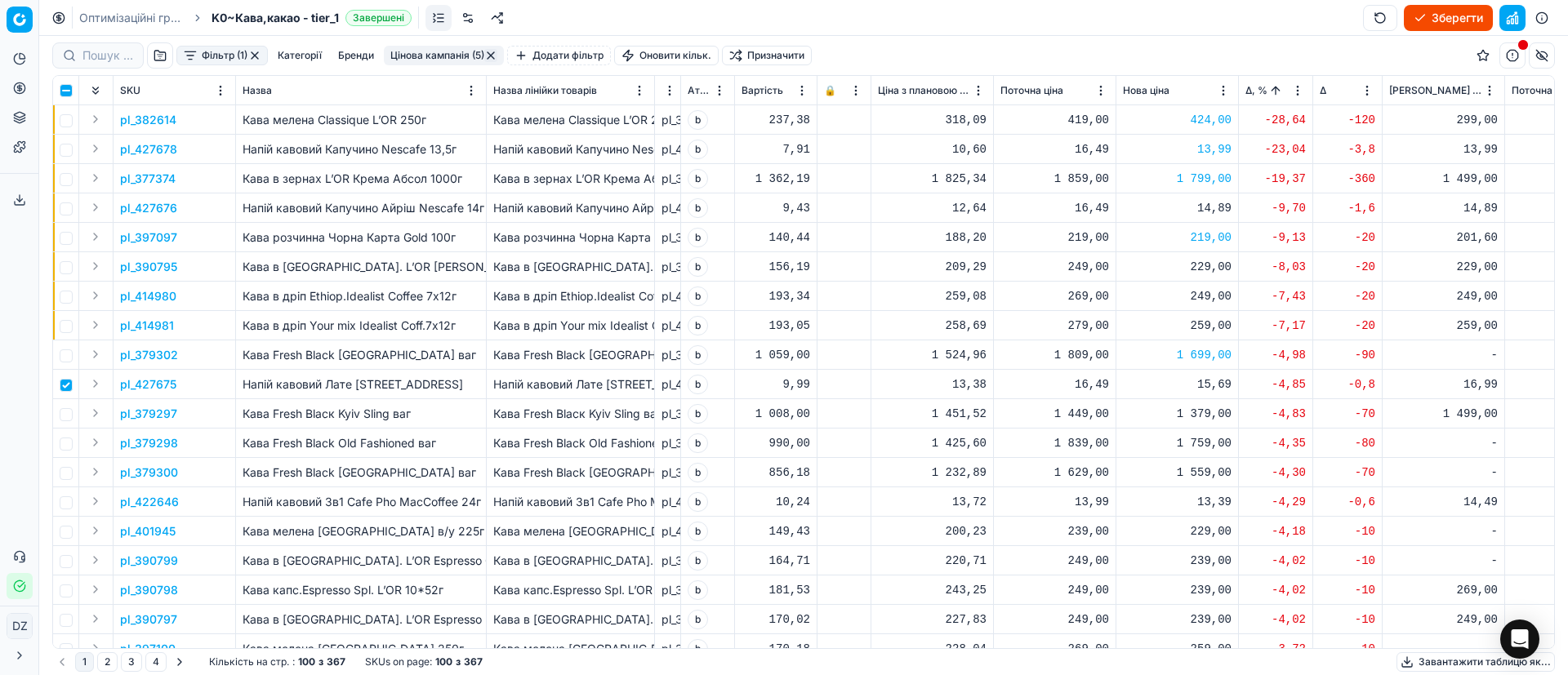
click at [1211, 383] on div "15,69" at bounding box center [1177, 385] width 108 height 17
drag, startPoint x: 1251, startPoint y: 525, endPoint x: 1160, endPoint y: 533, distance: 91.4
click at [1160, 533] on dl "Поточна: 16,49 Оптимум: 15,69 Вручну: 15.69" at bounding box center [1178, 495] width 235 height 106
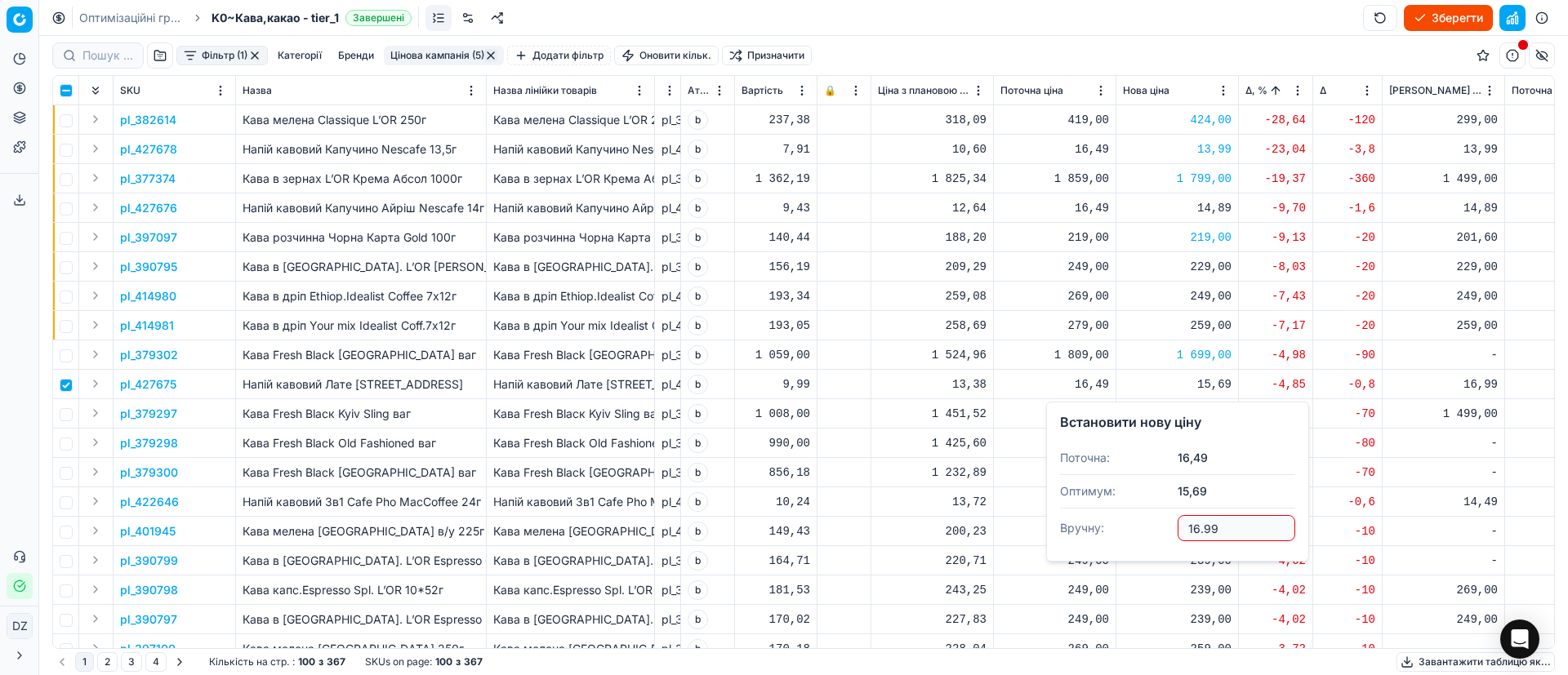
type input "16.99"
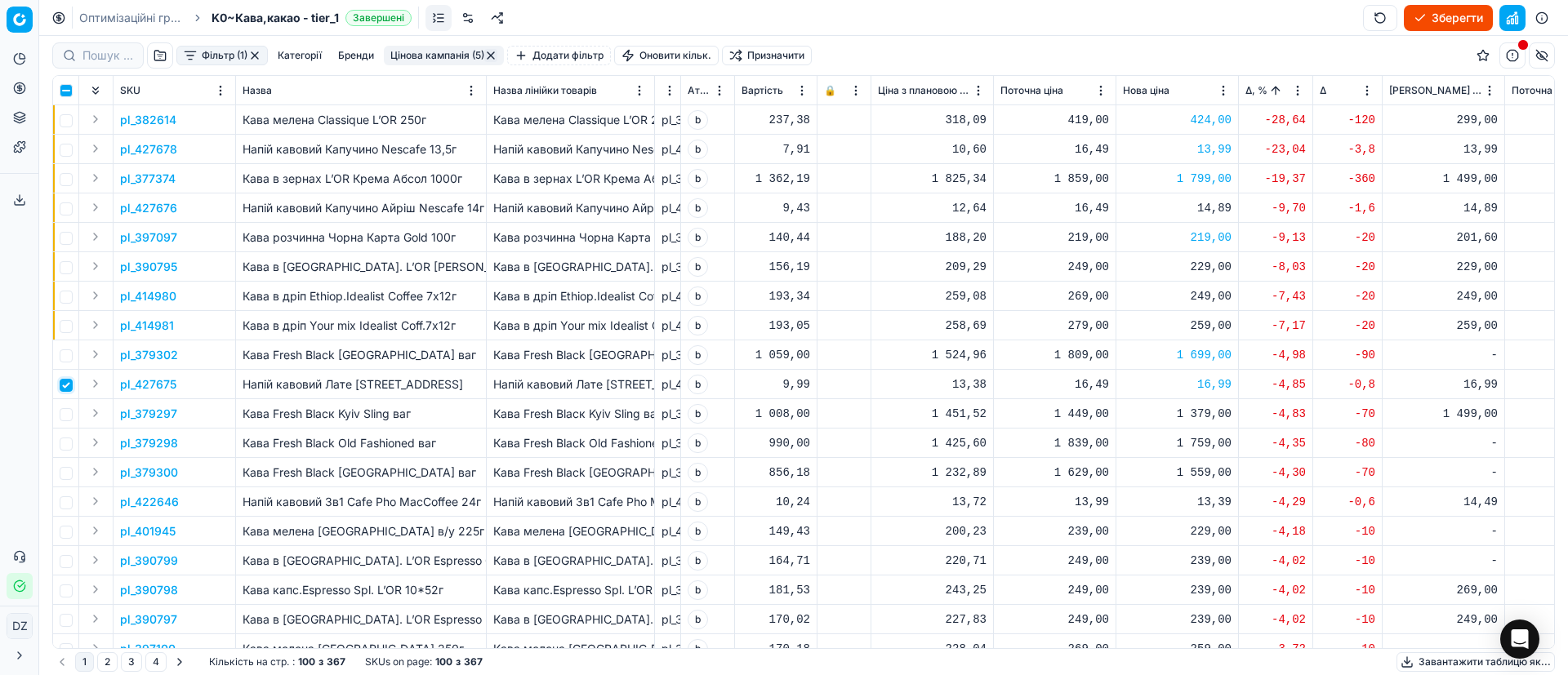
click at [70, 388] on input "checkbox" at bounding box center [66, 386] width 13 height 13
checkbox input "false"
click at [66, 416] on input "checkbox" at bounding box center [66, 414] width 13 height 13
checkbox input "true"
click at [142, 411] on p "pl_379297" at bounding box center [149, 414] width 57 height 17
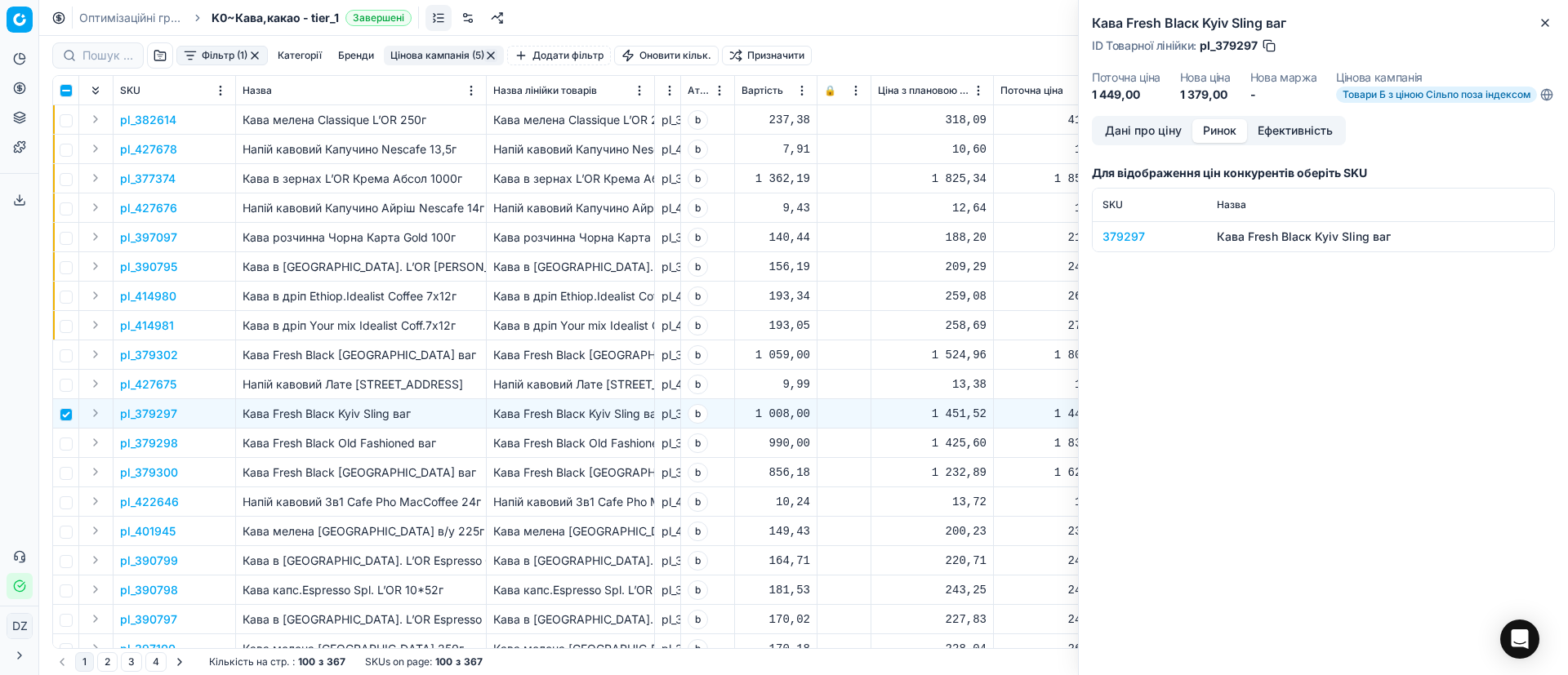
click at [1219, 142] on button "Ринок" at bounding box center [1219, 131] width 55 height 24
click at [1115, 243] on div "379297" at bounding box center [1150, 237] width 94 height 17
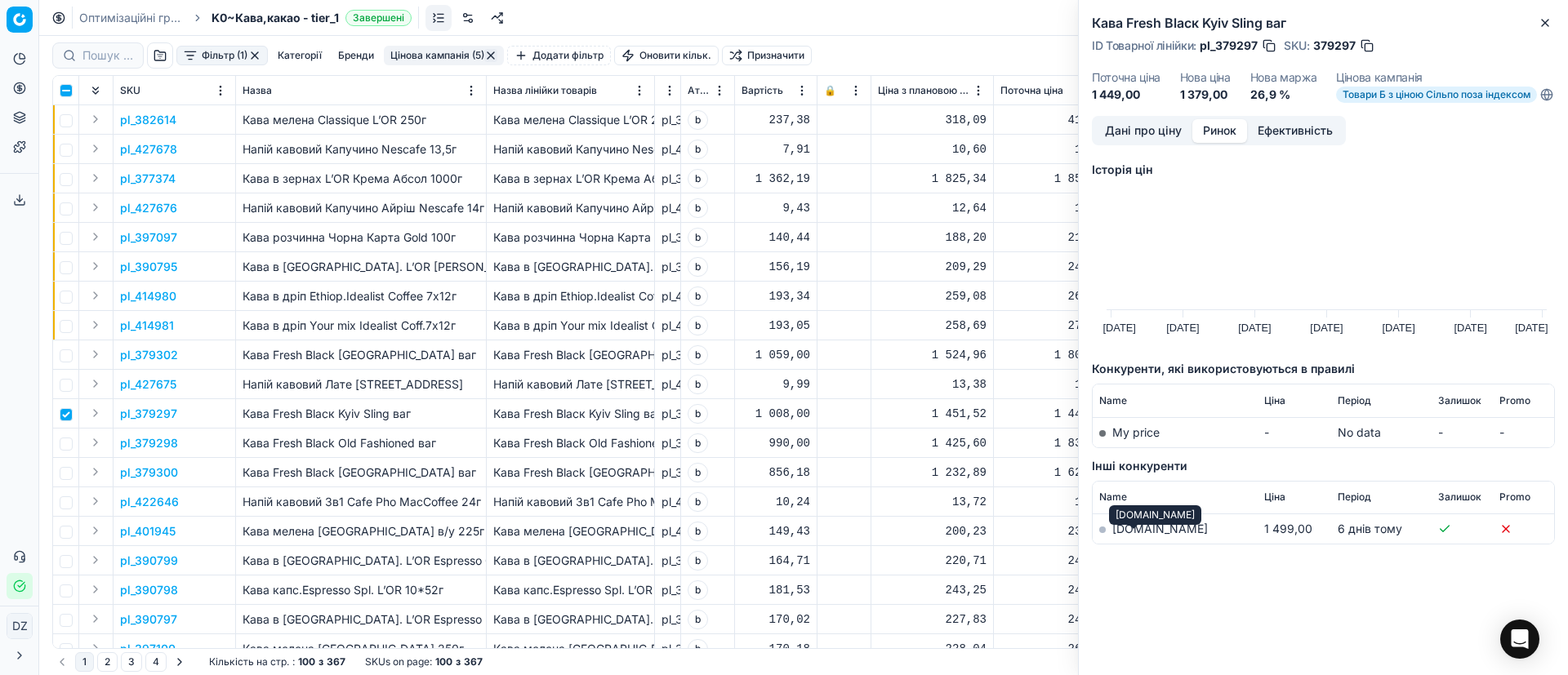
click at [1140, 534] on link "[DOMAIN_NAME]" at bounding box center [1159, 528] width 95 height 14
click at [1552, 24] on button "Close" at bounding box center [1545, 22] width 19 height 19
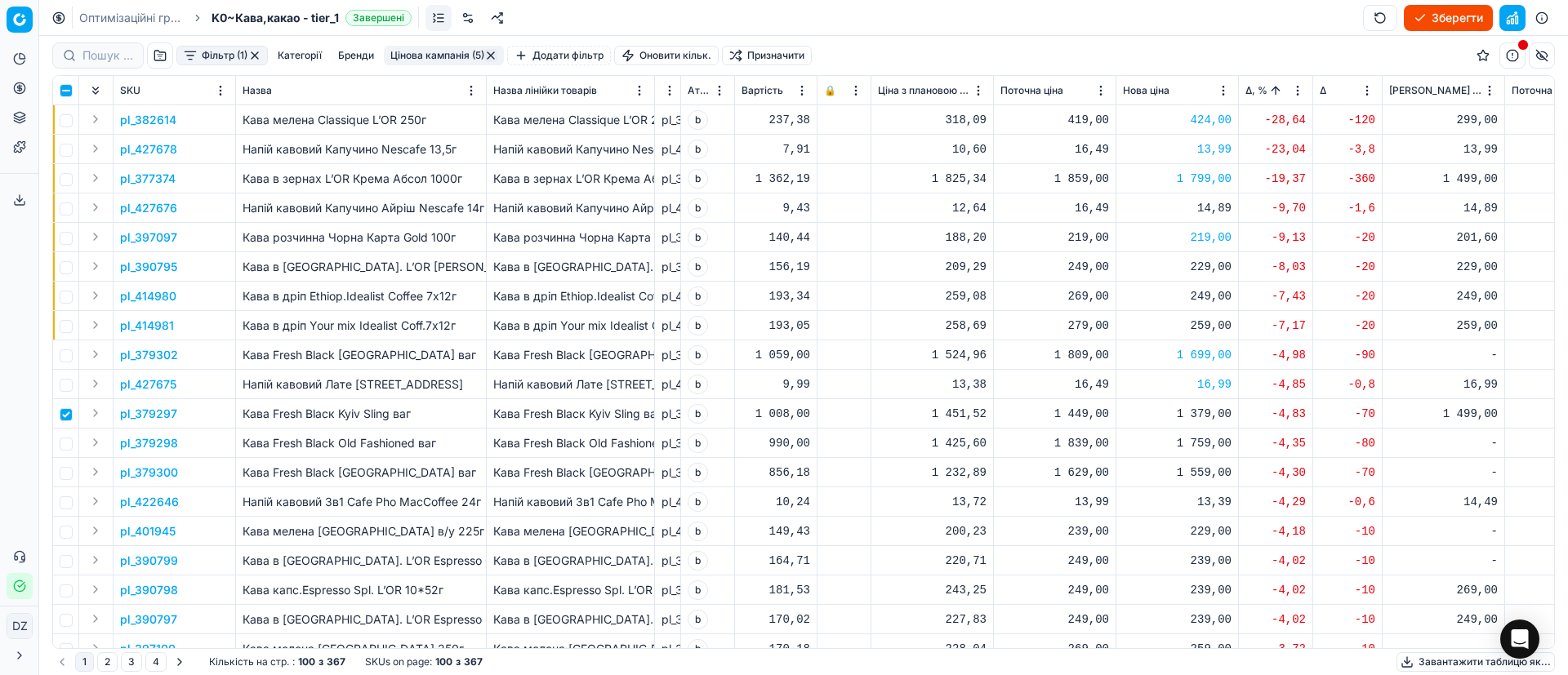
click at [1202, 416] on div "1 379,00" at bounding box center [1177, 414] width 108 height 17
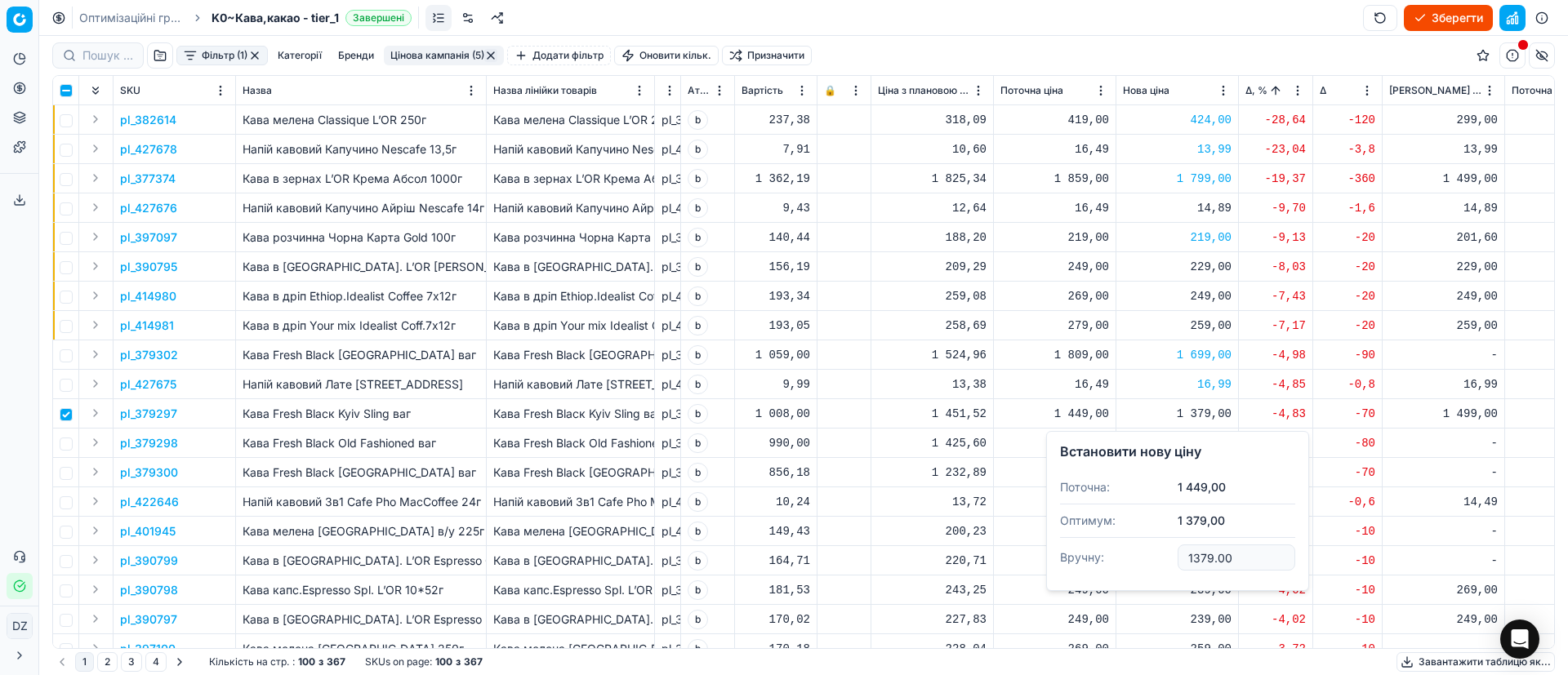
drag, startPoint x: 1260, startPoint y: 557, endPoint x: 1172, endPoint y: 558, distance: 88.0
click at [1172, 558] on dl "Поточна: 1 449,00 Оптимум: 1 379,00 Вручну: 1379.00" at bounding box center [1178, 523] width 235 height 106
type input "1499.00"
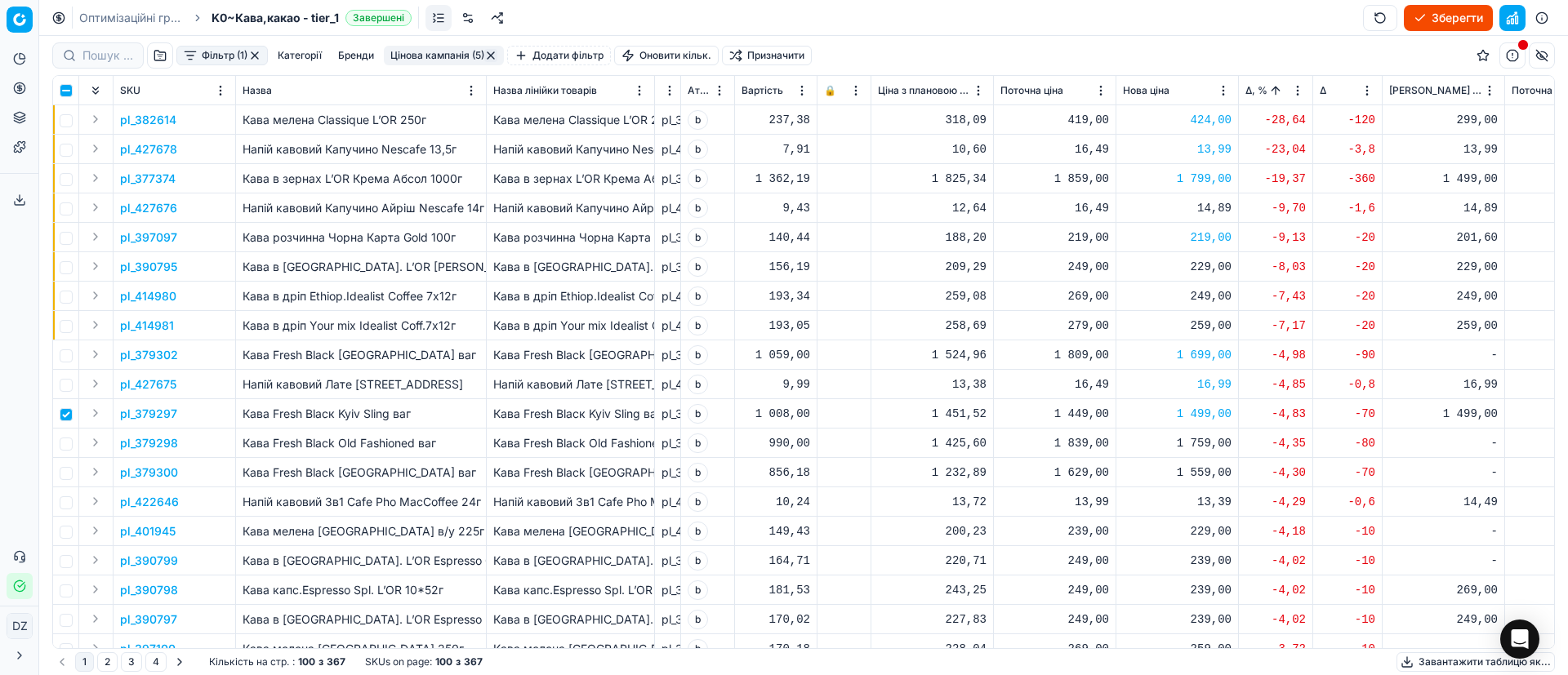
click at [1209, 441] on div "1 759,00" at bounding box center [1177, 444] width 108 height 17
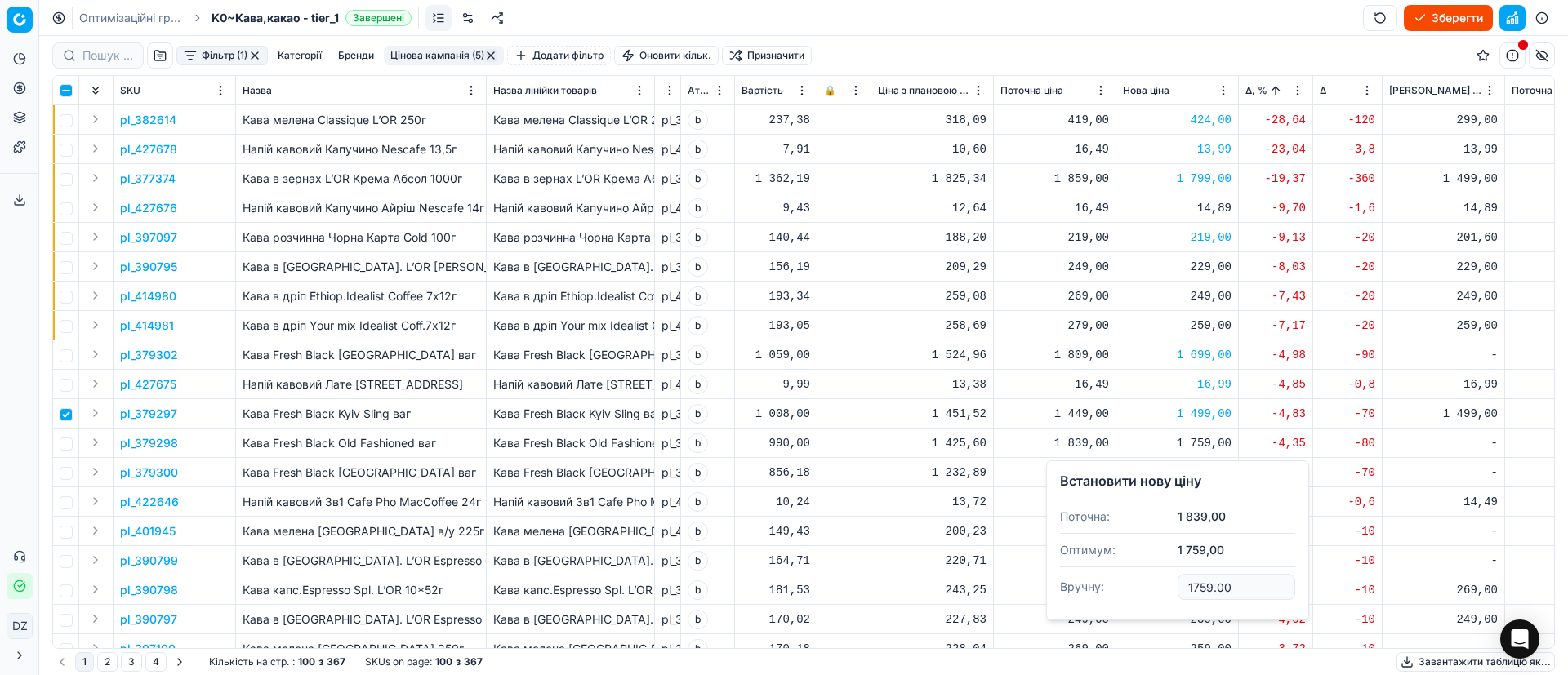
drag, startPoint x: 1237, startPoint y: 591, endPoint x: 1108, endPoint y: 588, distance: 129.0
click at [1110, 589] on dl "Поточна: 1 839,00 Оптимум: 1 759,00 Вручну: 1759.00" at bounding box center [1178, 553] width 235 height 106
type input "1799.00"
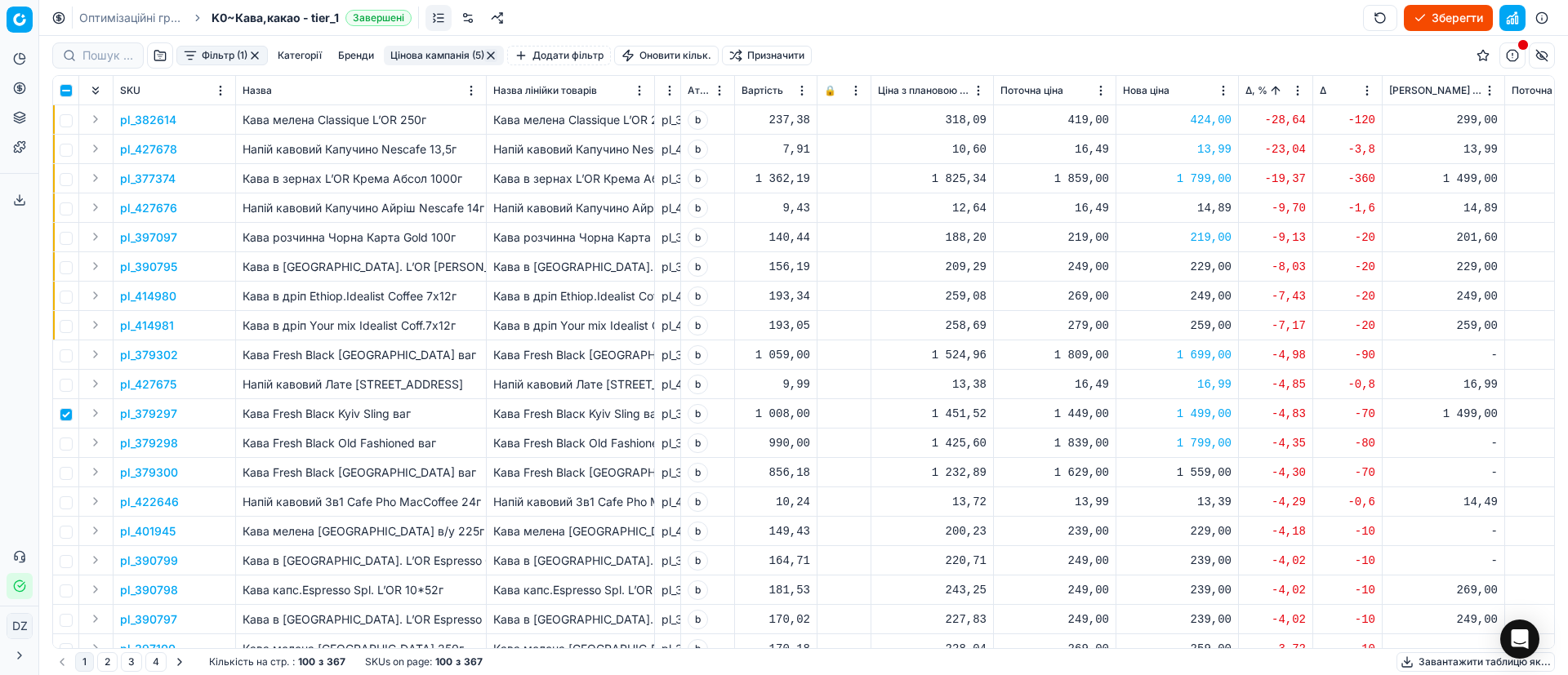
click at [1207, 469] on div "1 559,00" at bounding box center [1177, 472] width 108 height 17
drag, startPoint x: 1231, startPoint y: 624, endPoint x: 1105, endPoint y: 622, distance: 126.0
click at [1105, 622] on dl "Поточна: 1 629,00 Оптимум: 1 559,00 Вручну: 1559.00" at bounding box center [1178, 583] width 235 height 106
type input "1599.00"
click at [61, 416] on input "checkbox" at bounding box center [66, 414] width 13 height 13
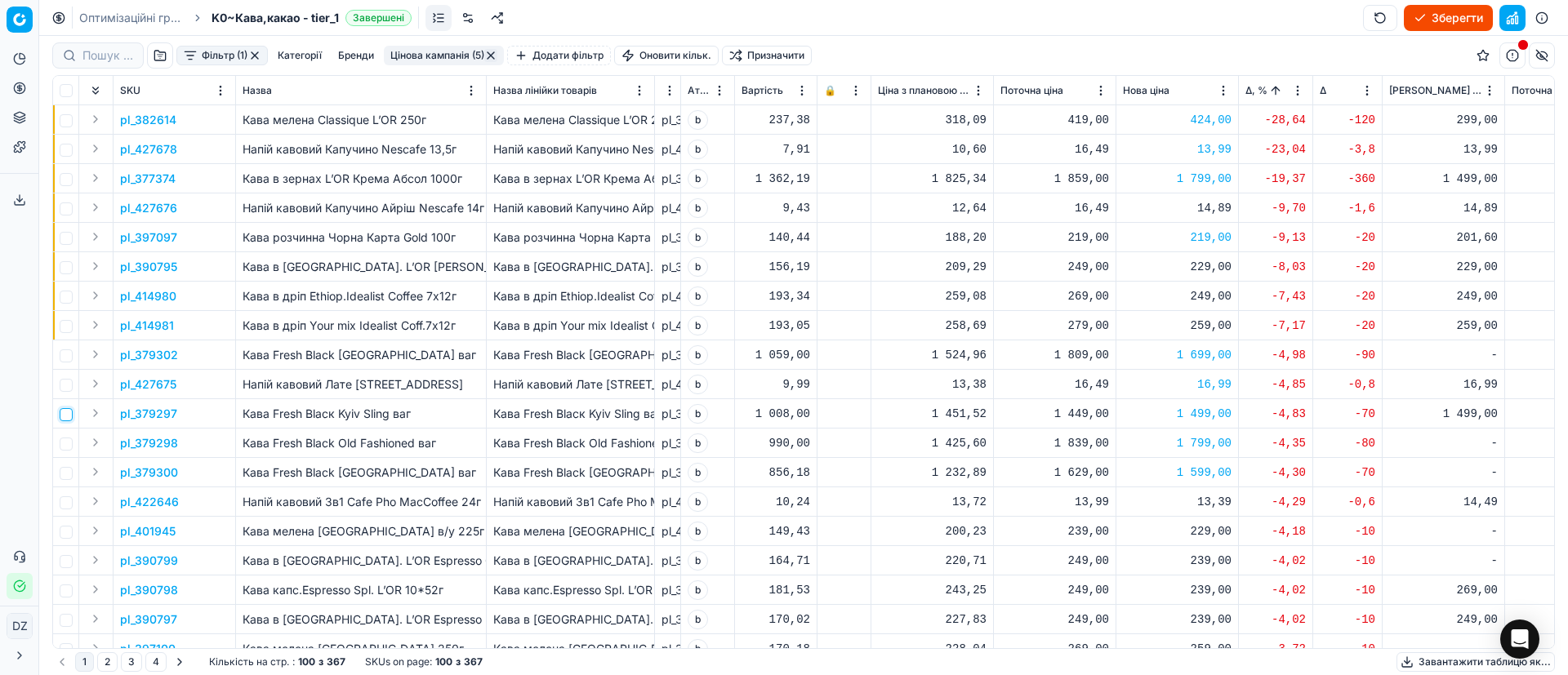
checkbox input "false"
click at [68, 534] on input "checkbox" at bounding box center [66, 533] width 13 height 13
click at [140, 533] on p "pl_401945" at bounding box center [148, 532] width 56 height 17
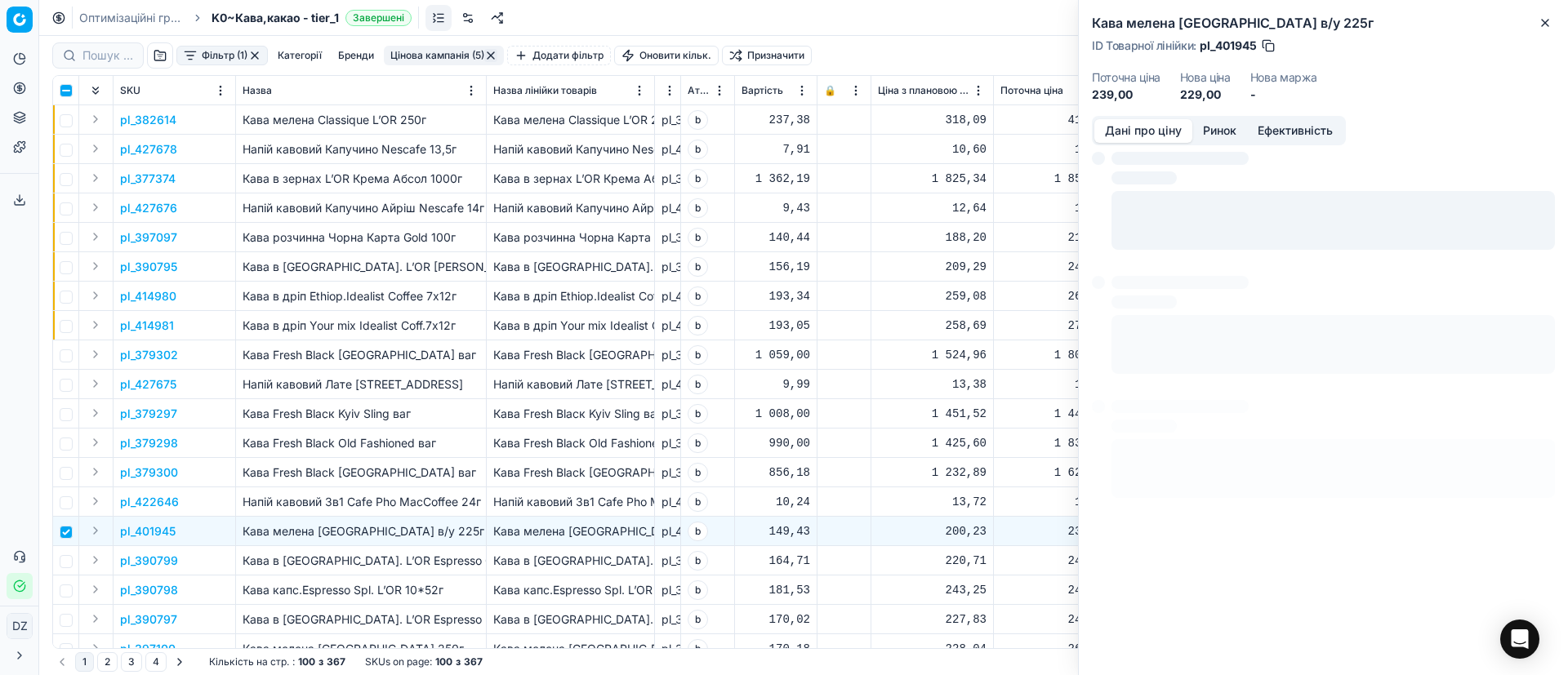
click at [1215, 129] on button "Ринок" at bounding box center [1219, 131] width 55 height 24
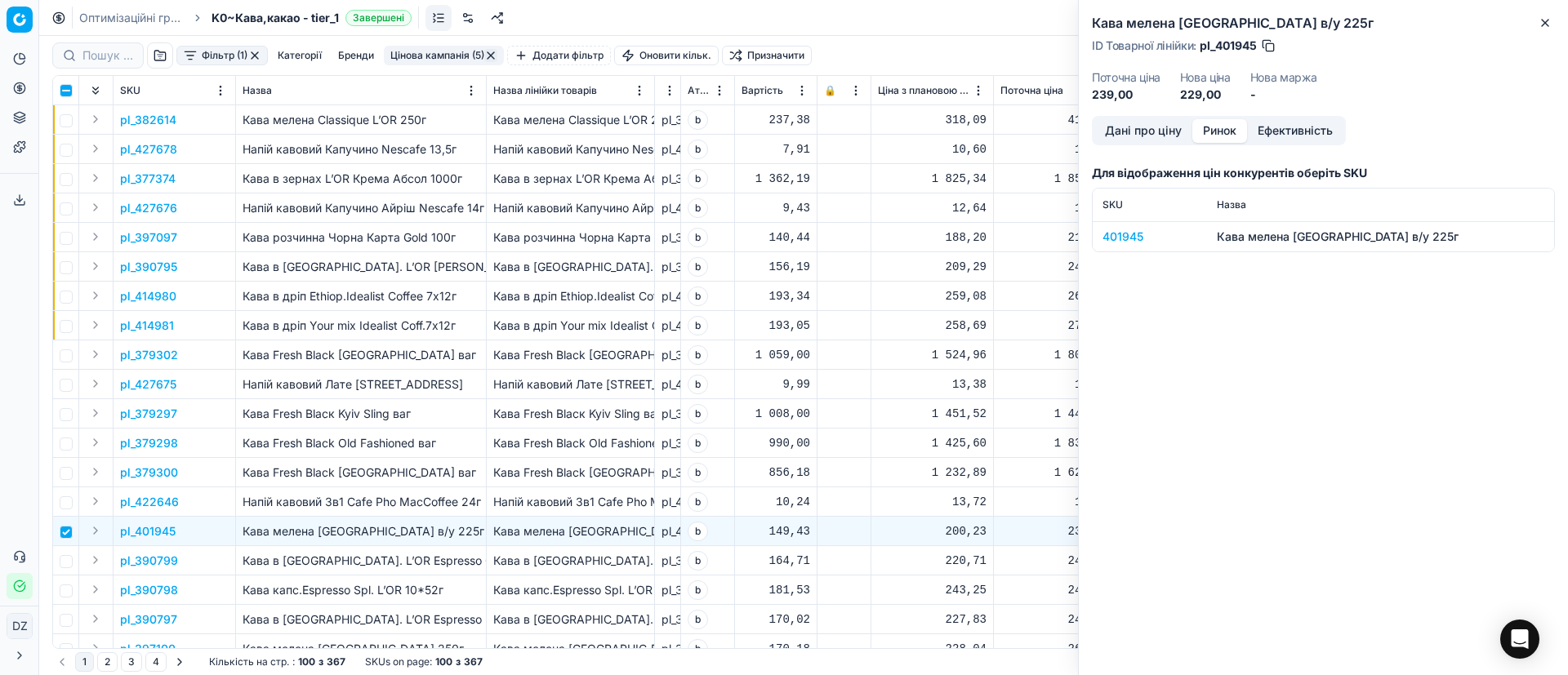
click at [1115, 248] on td "401945" at bounding box center [1150, 236] width 115 height 31
click at [1115, 236] on div "401945" at bounding box center [1150, 237] width 94 height 17
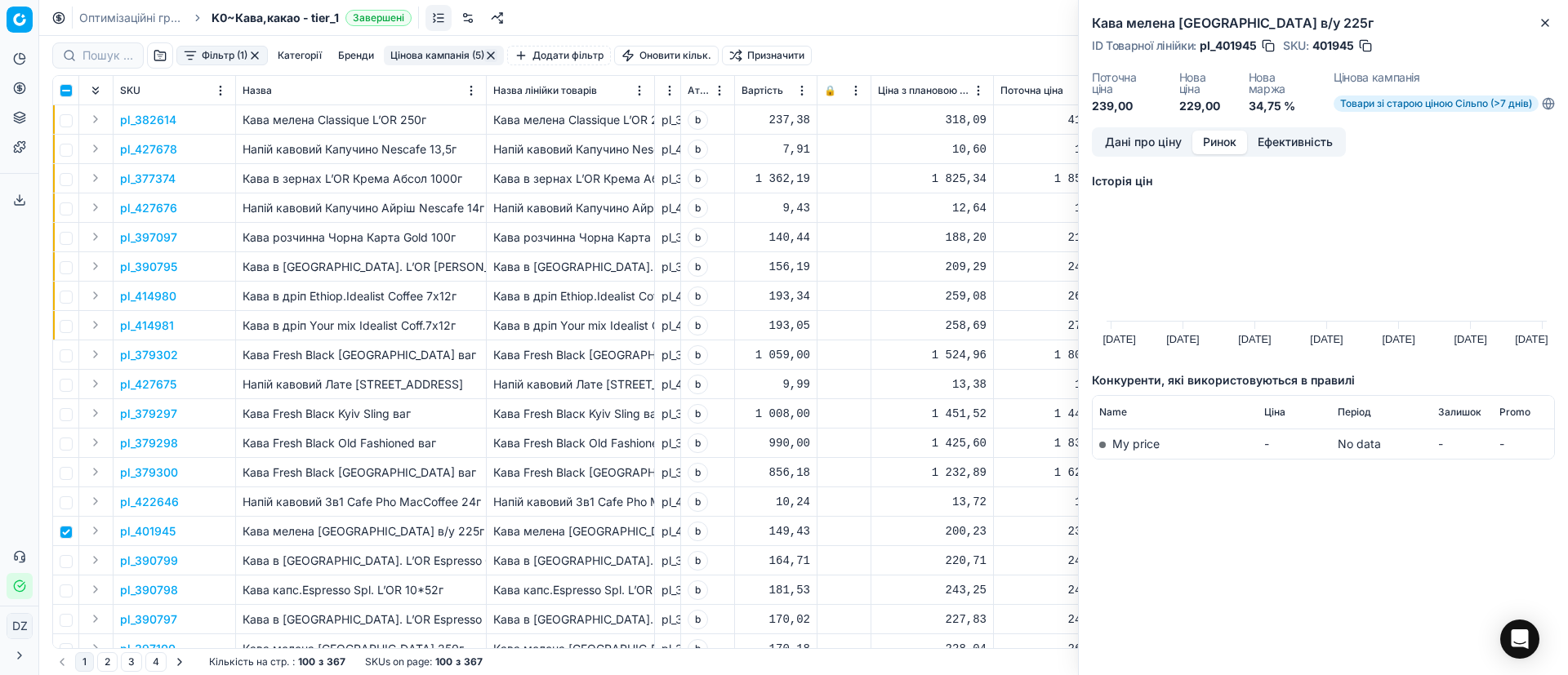
click at [1549, 10] on div "Кава мелена [GEOGRAPHIC_DATA] в/у 225г ID Товарної лінійки : pl_401945 SKU : 40…" at bounding box center [1323, 64] width 489 height 128
click at [1544, 24] on icon "button" at bounding box center [1545, 22] width 6 height 6
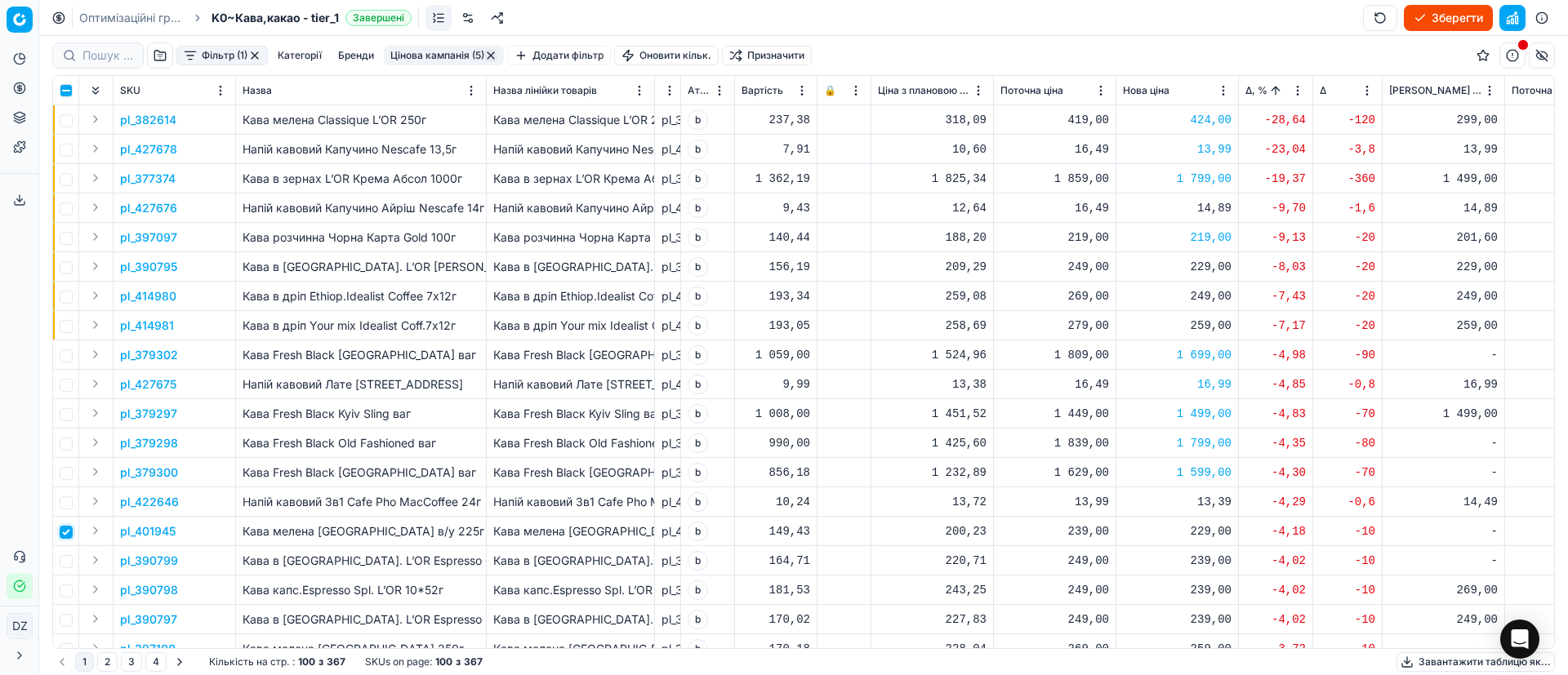
drag, startPoint x: 65, startPoint y: 529, endPoint x: 65, endPoint y: 517, distance: 12.0
click at [65, 527] on input "checkbox" at bounding box center [66, 533] width 13 height 13
checkbox input "false"
click at [67, 498] on input "checkbox" at bounding box center [66, 503] width 13 height 13
checkbox input "true"
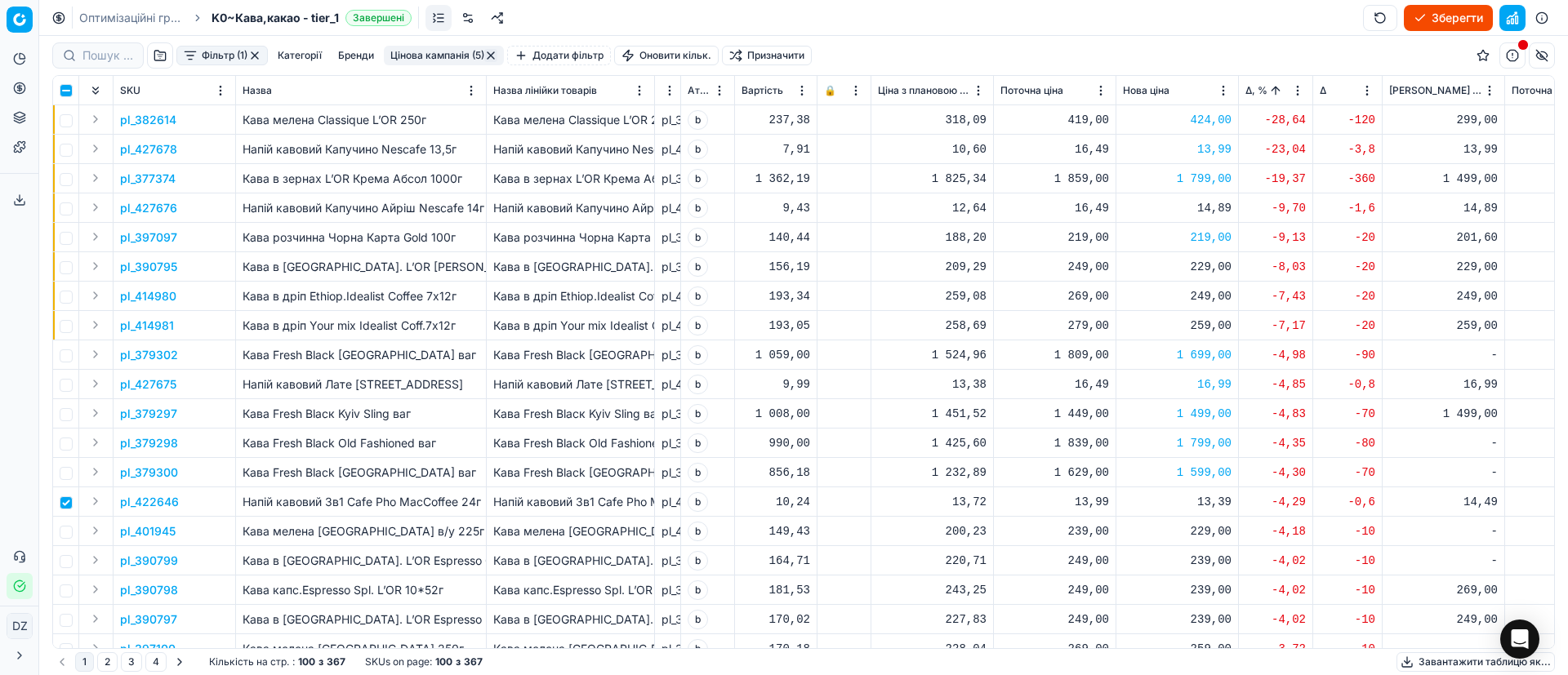
click at [145, 503] on p "pl_422646" at bounding box center [150, 502] width 59 height 17
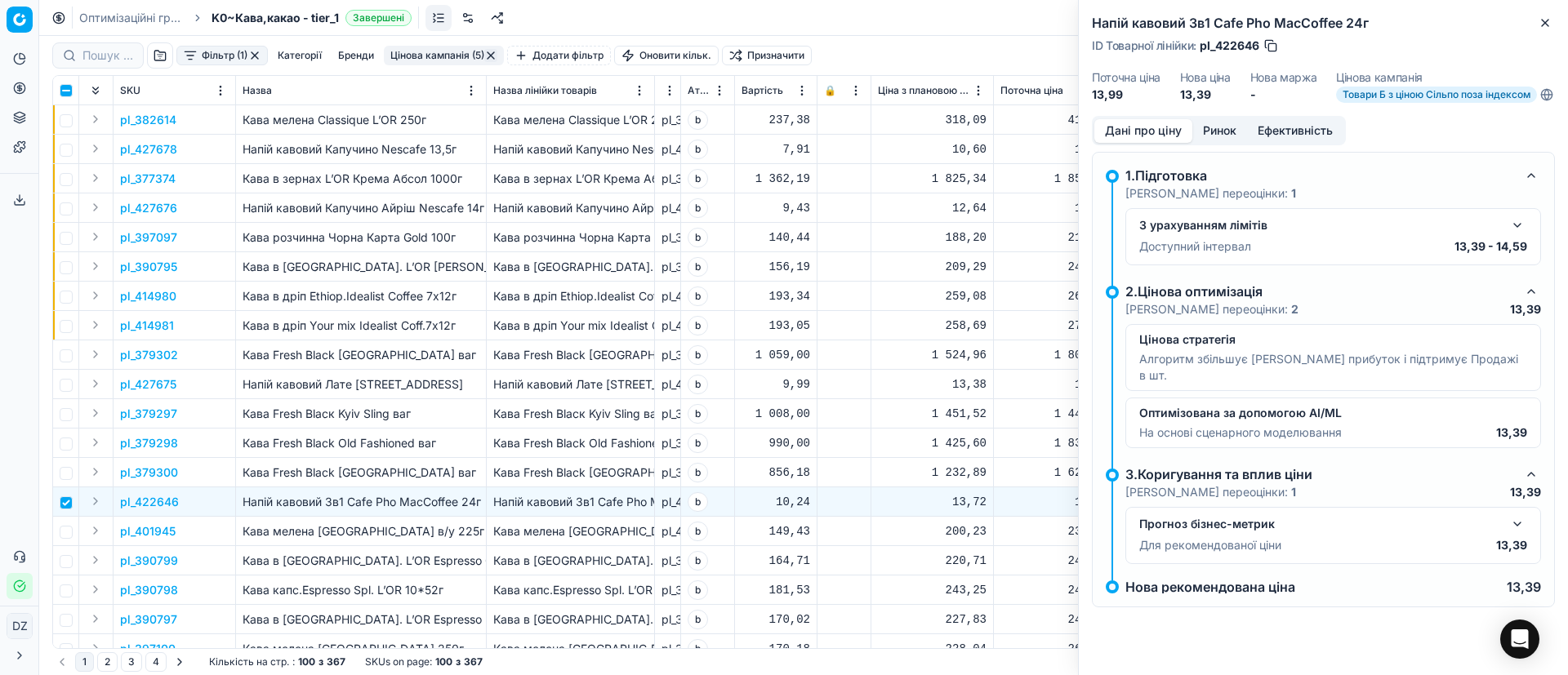
click at [1226, 135] on button "Ринок" at bounding box center [1219, 131] width 55 height 24
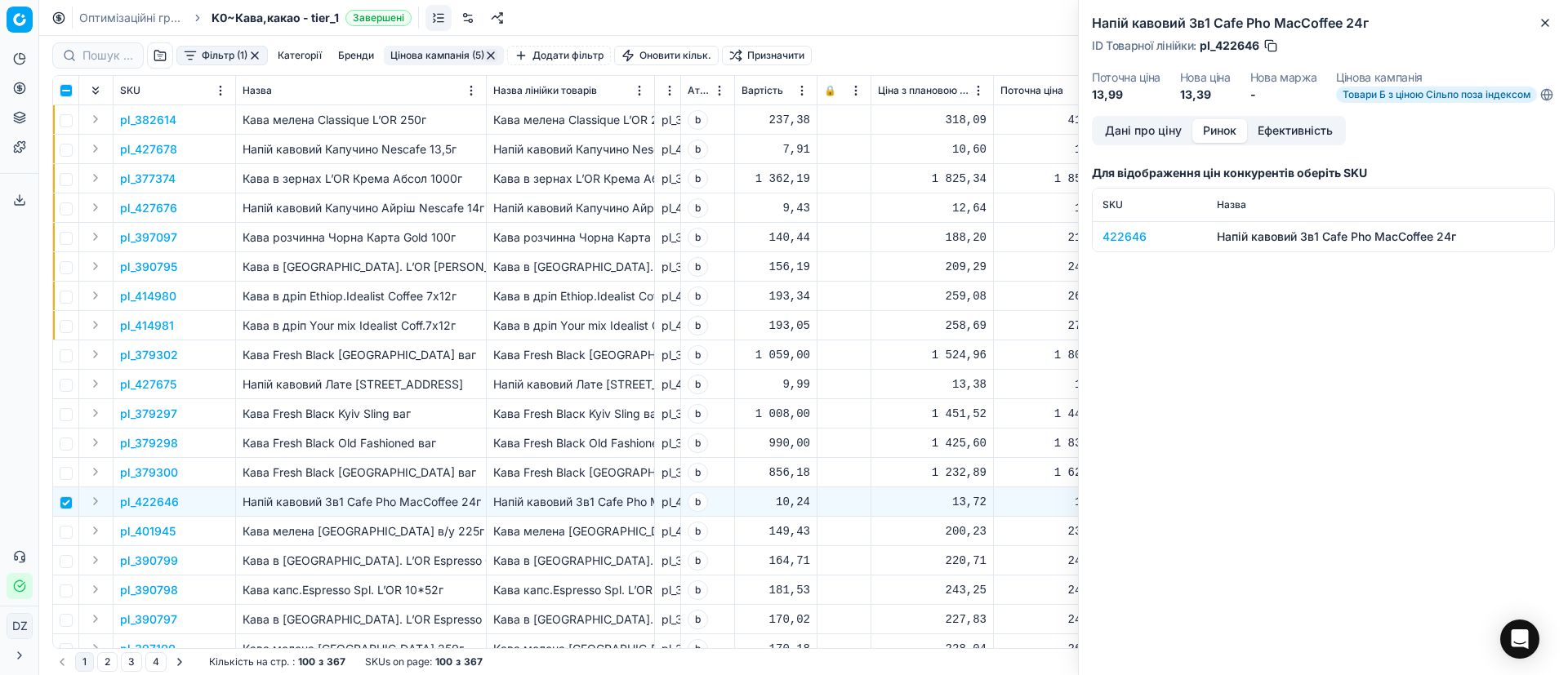
click at [1127, 245] on div "422646" at bounding box center [1150, 237] width 94 height 17
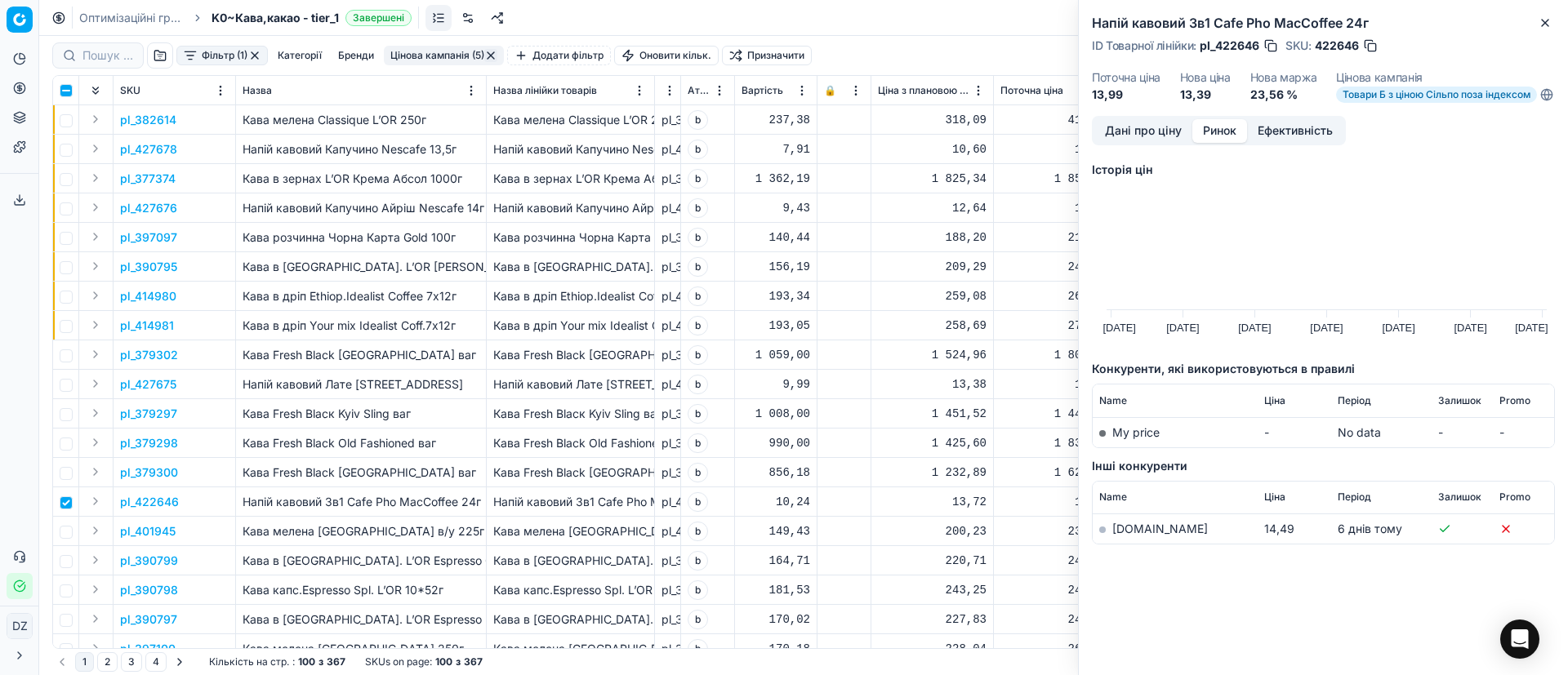
click at [1131, 535] on link "[DOMAIN_NAME]" at bounding box center [1159, 528] width 95 height 14
drag, startPoint x: 1537, startPoint y: 29, endPoint x: 1513, endPoint y: 37, distance: 25.3
click at [1537, 27] on button "Close" at bounding box center [1545, 22] width 19 height 19
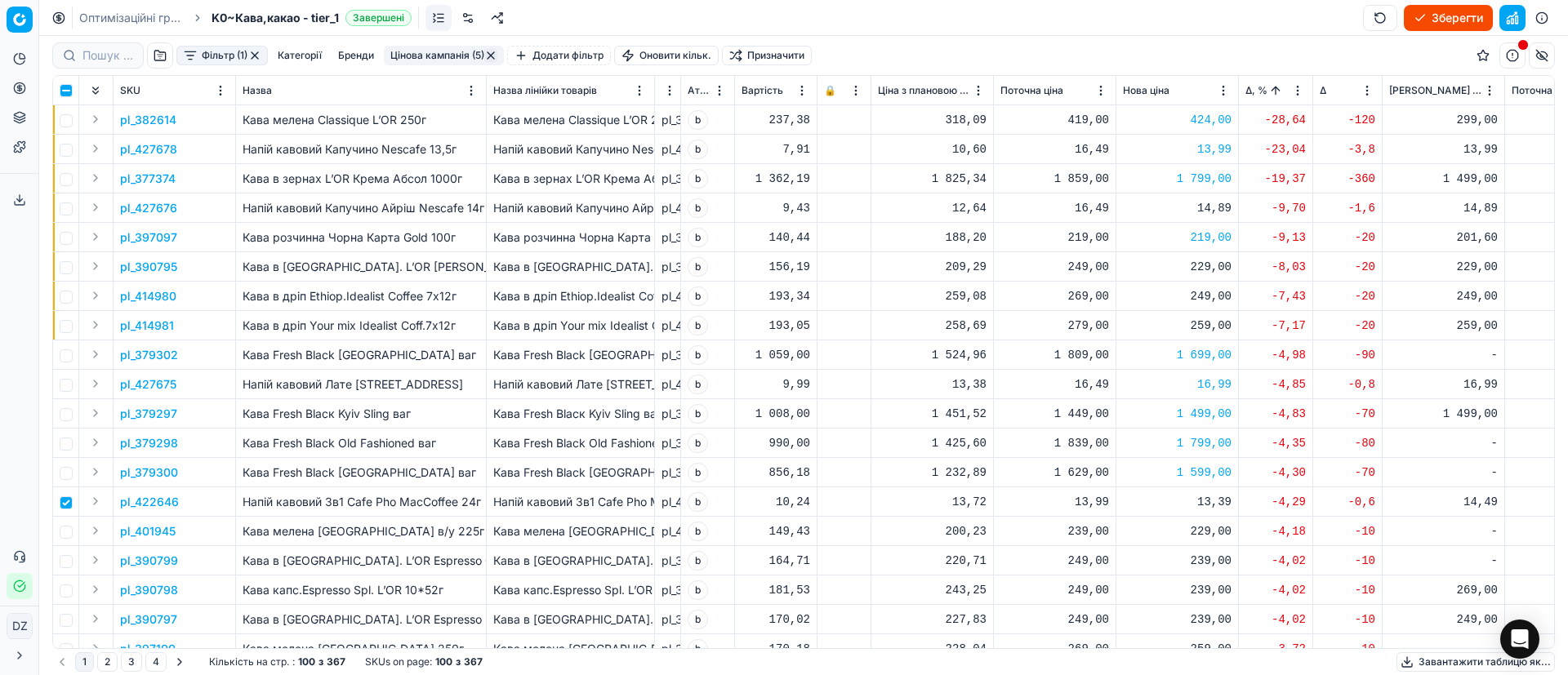
click at [1207, 496] on div "13,39" at bounding box center [1177, 502] width 108 height 17
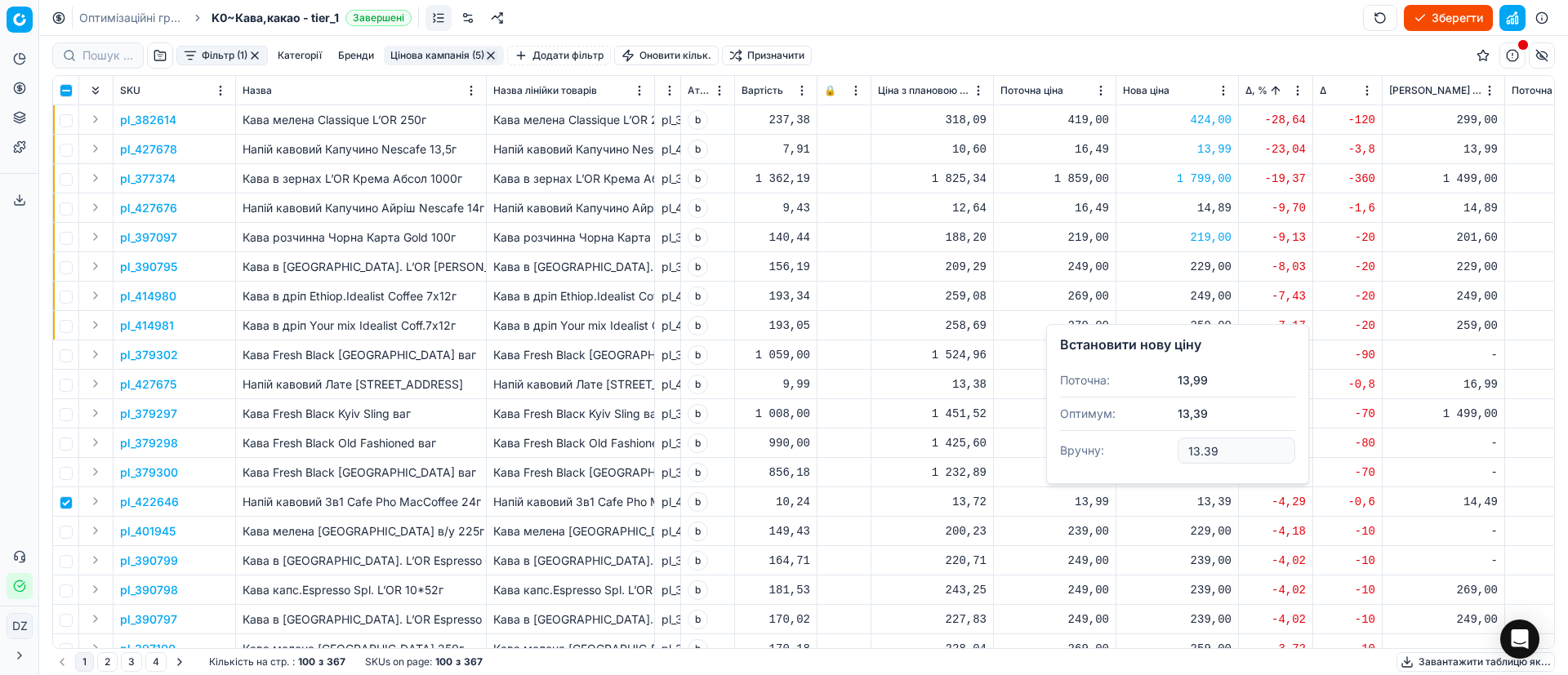
drag, startPoint x: 1188, startPoint y: 440, endPoint x: 1106, endPoint y: 429, distance: 82.7
click at [1117, 429] on dl "Поточна: 13,99 Оптимум: 13,39 Вручну: 13.39" at bounding box center [1178, 417] width 235 height 106
type input "14.49"
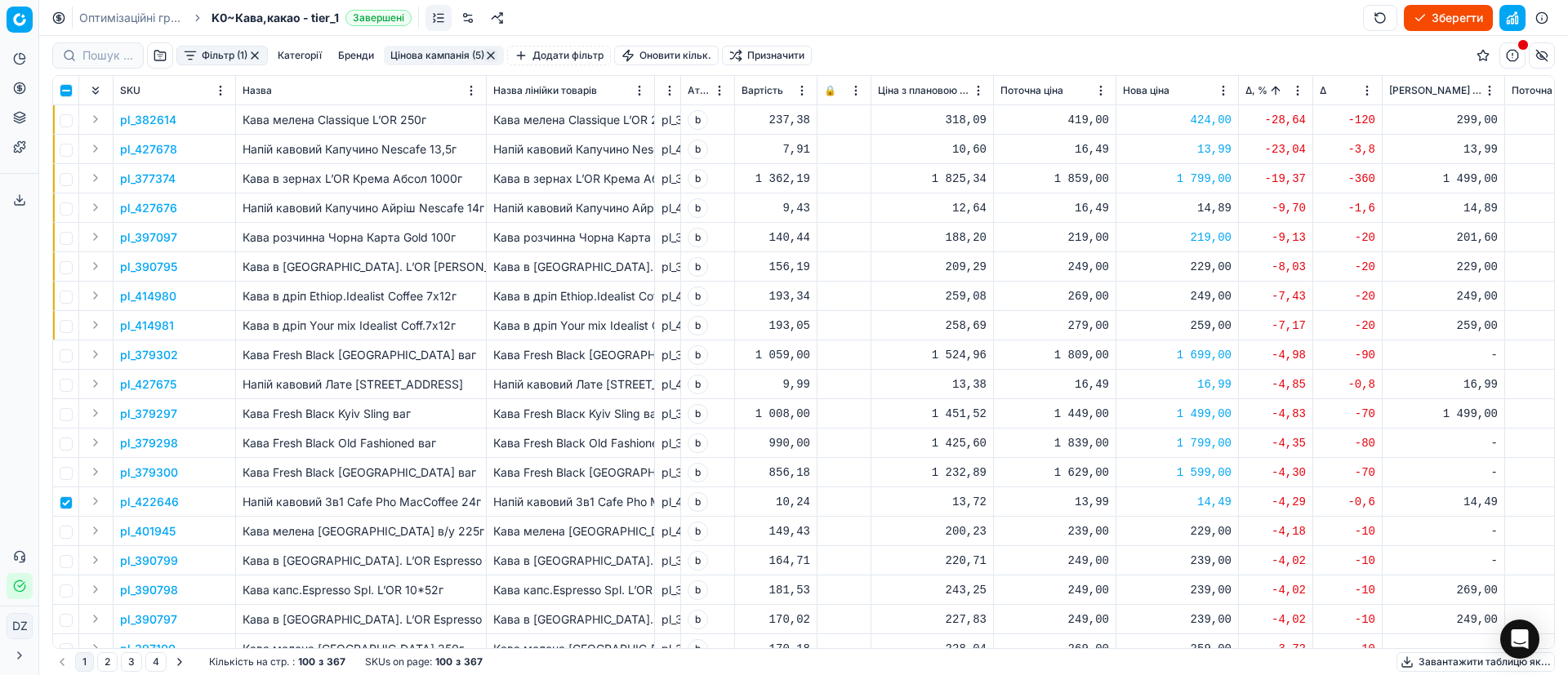
scroll to position [245, 0]
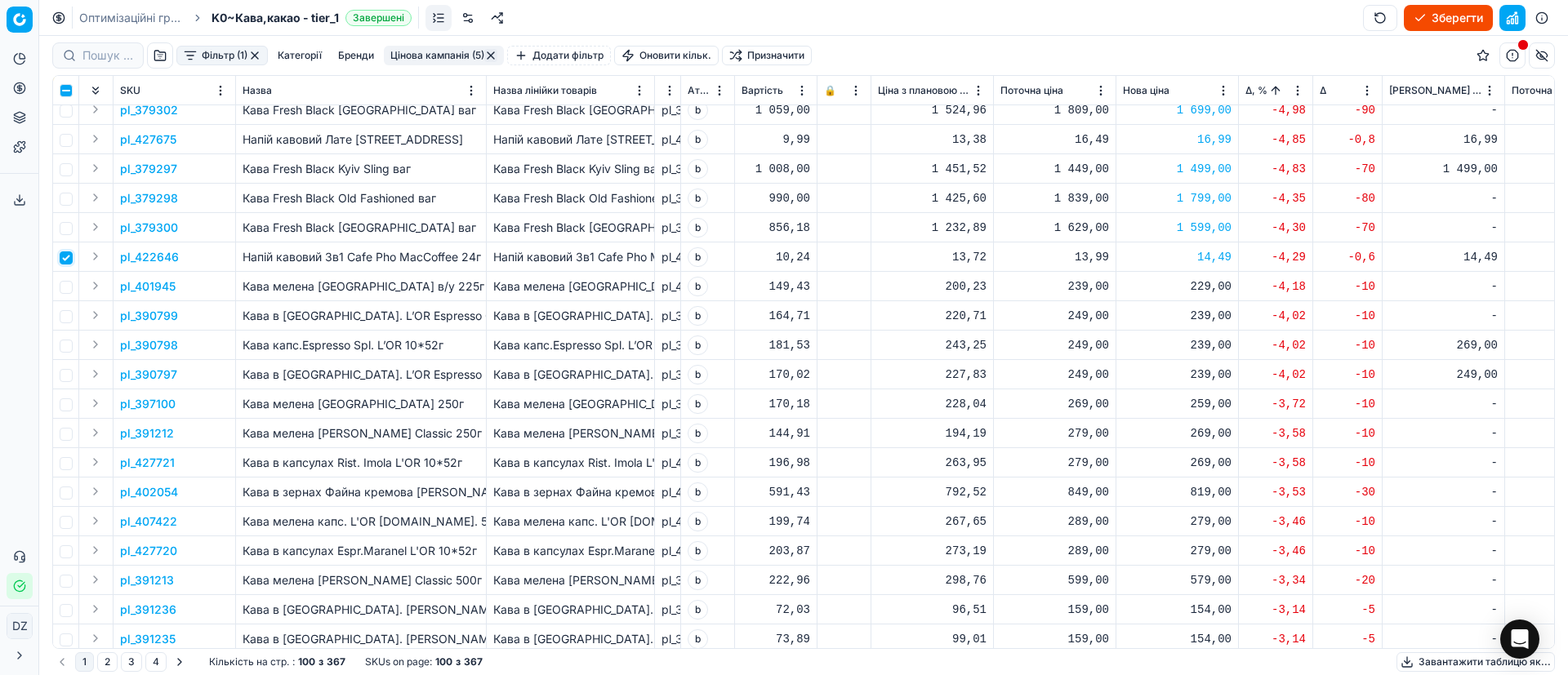
click at [70, 256] on input "checkbox" at bounding box center [66, 258] width 13 height 13
checkbox input "false"
click at [68, 344] on input "checkbox" at bounding box center [66, 346] width 13 height 13
checkbox input "true"
click at [150, 346] on p "pl_390798" at bounding box center [149, 346] width 58 height 17
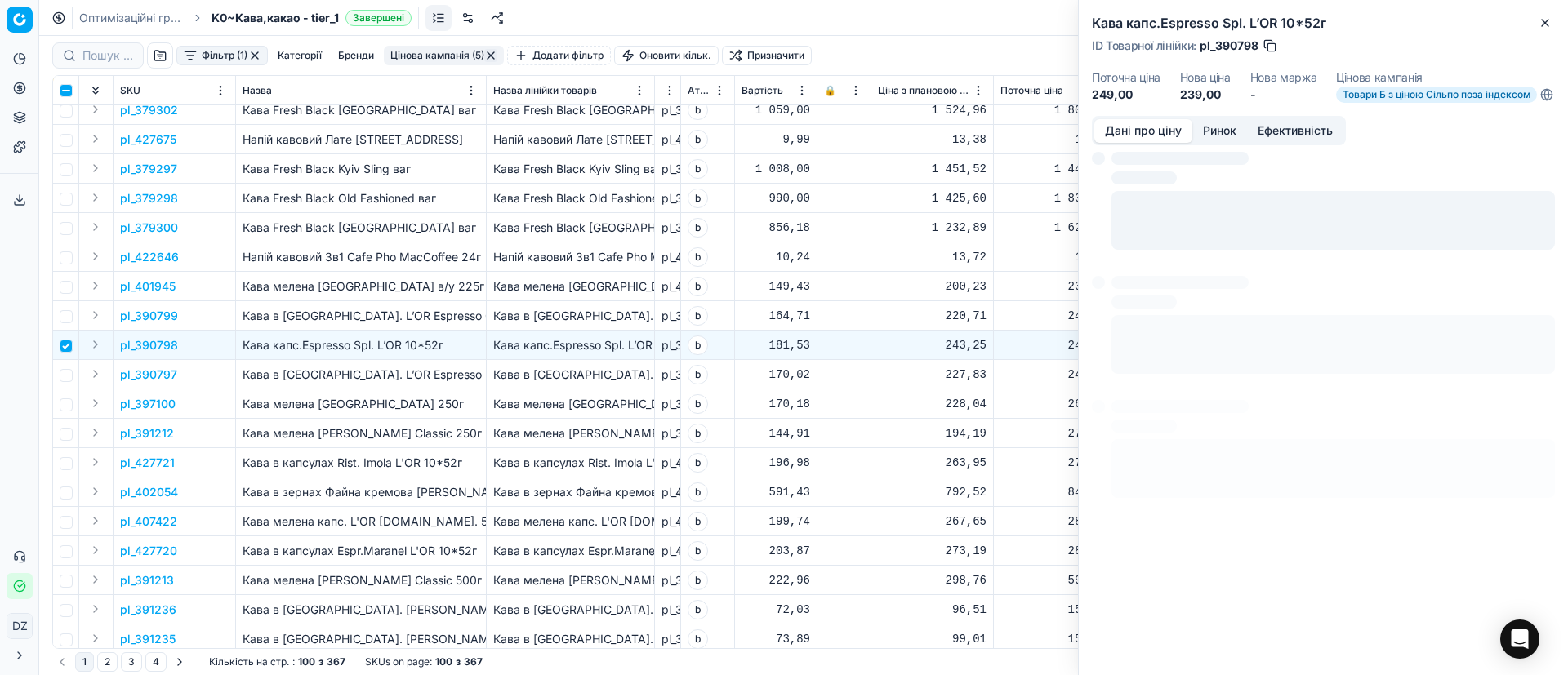
click at [1210, 137] on button "Ринок" at bounding box center [1219, 131] width 55 height 24
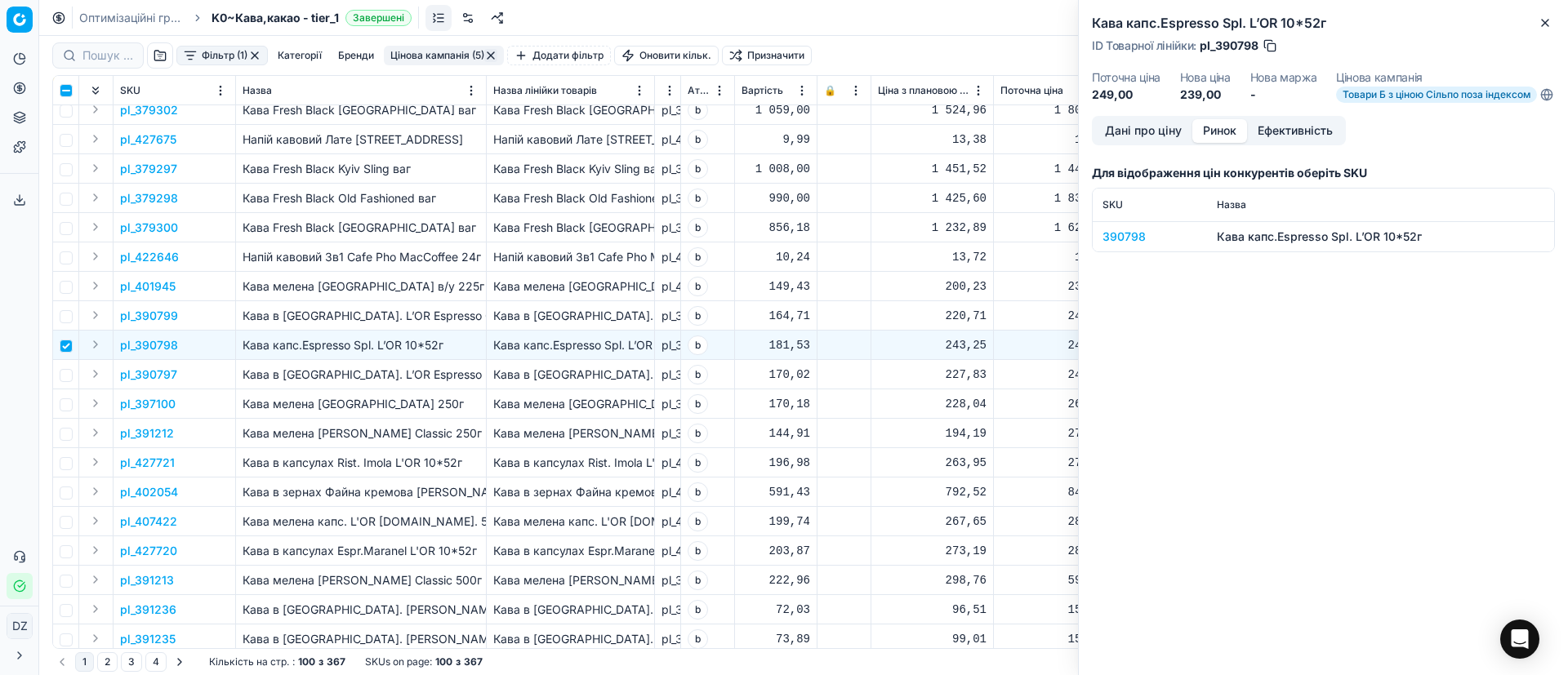
click at [1121, 240] on div "390798" at bounding box center [1150, 237] width 94 height 17
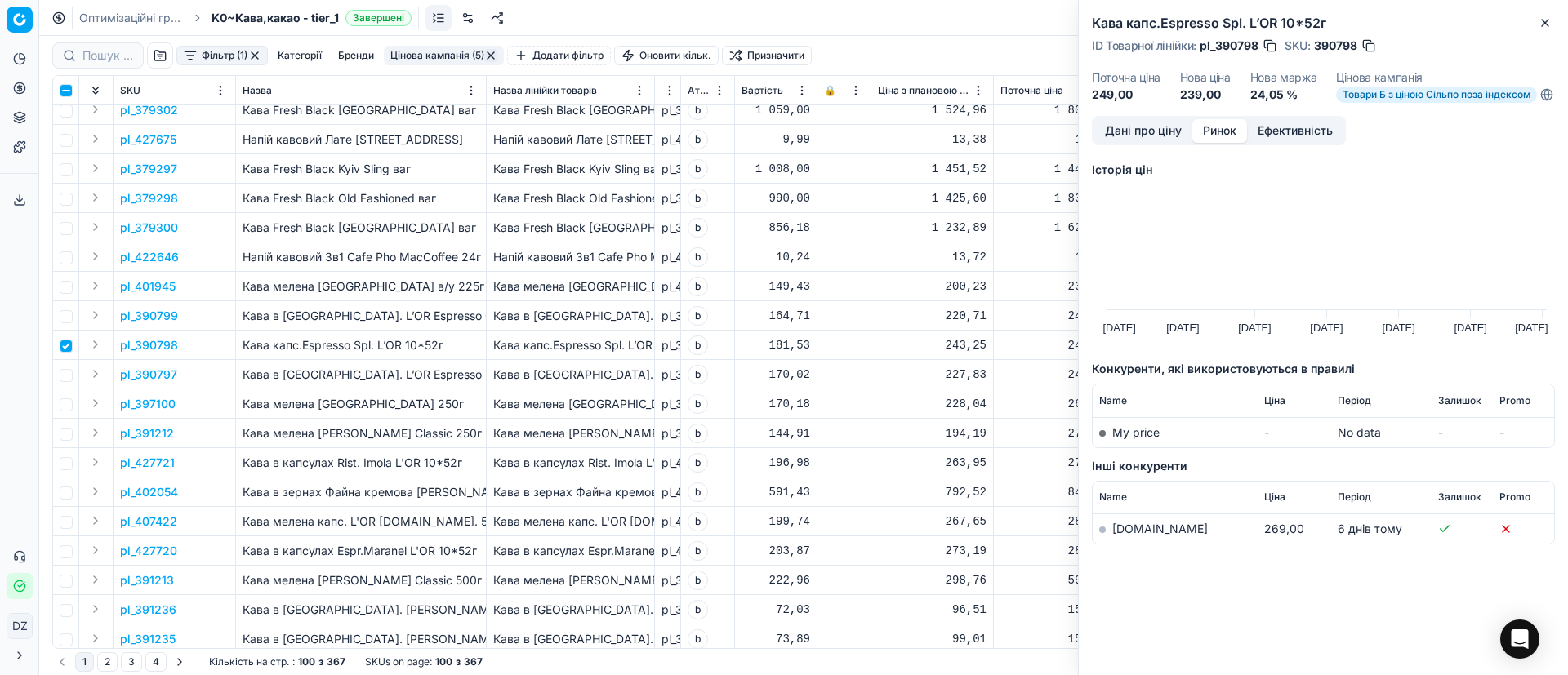
click at [1135, 535] on link "[DOMAIN_NAME]" at bounding box center [1159, 528] width 95 height 14
click at [1545, 24] on icon "button" at bounding box center [1545, 23] width 13 height 13
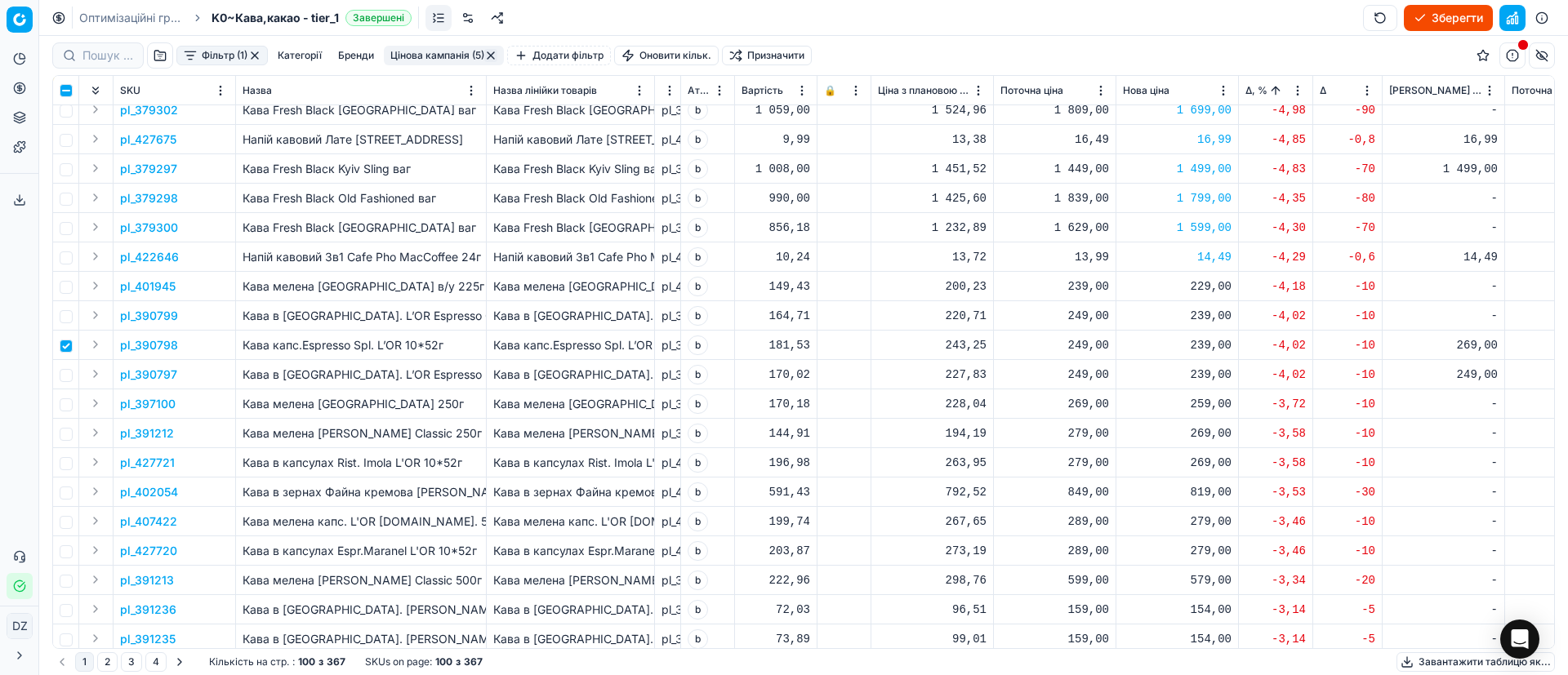
click at [1195, 339] on div "239,00" at bounding box center [1177, 346] width 108 height 17
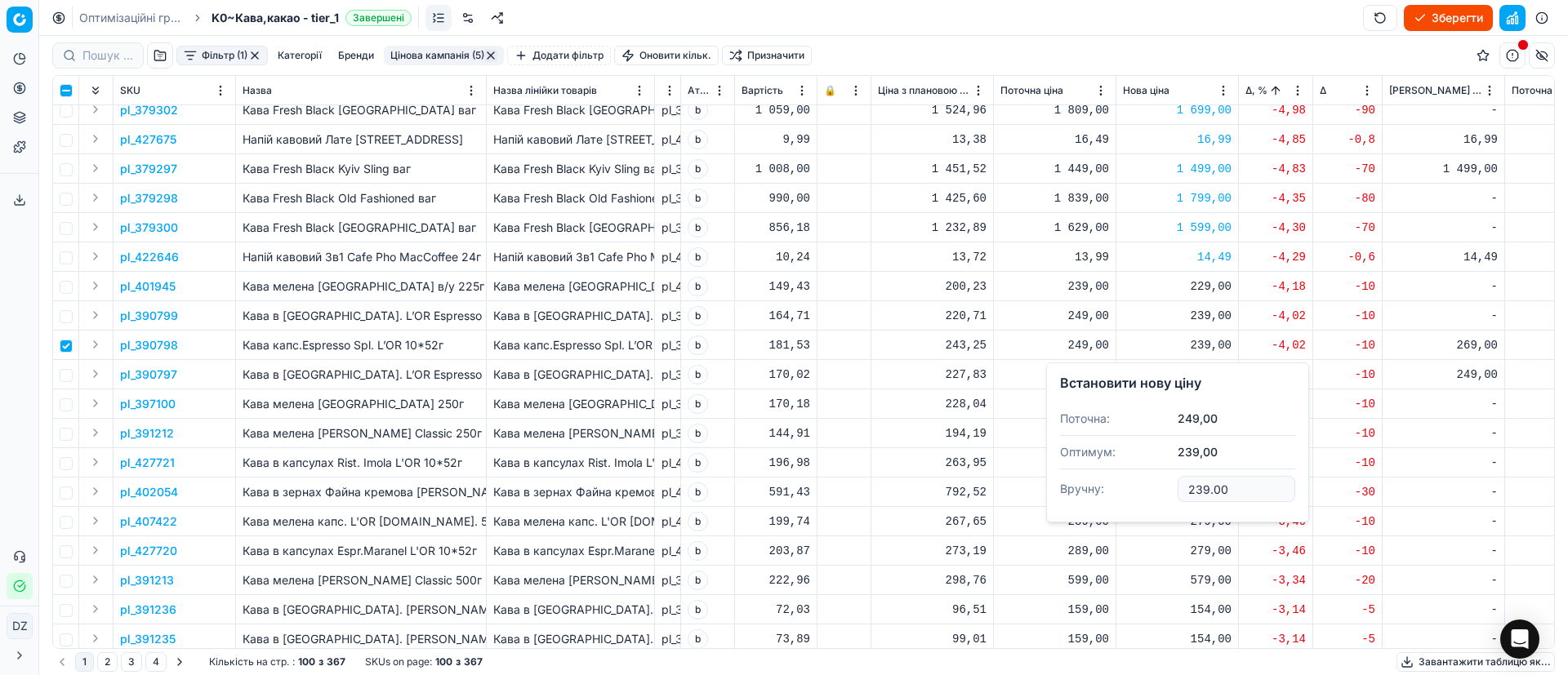
drag, startPoint x: 1245, startPoint y: 488, endPoint x: 1150, endPoint y: 482, distance: 95.2
click at [1150, 482] on dl "Поточна: 249,00 Оптимум: 239,00 Вручну: 239.00" at bounding box center [1178, 455] width 235 height 106
type input "249.00"
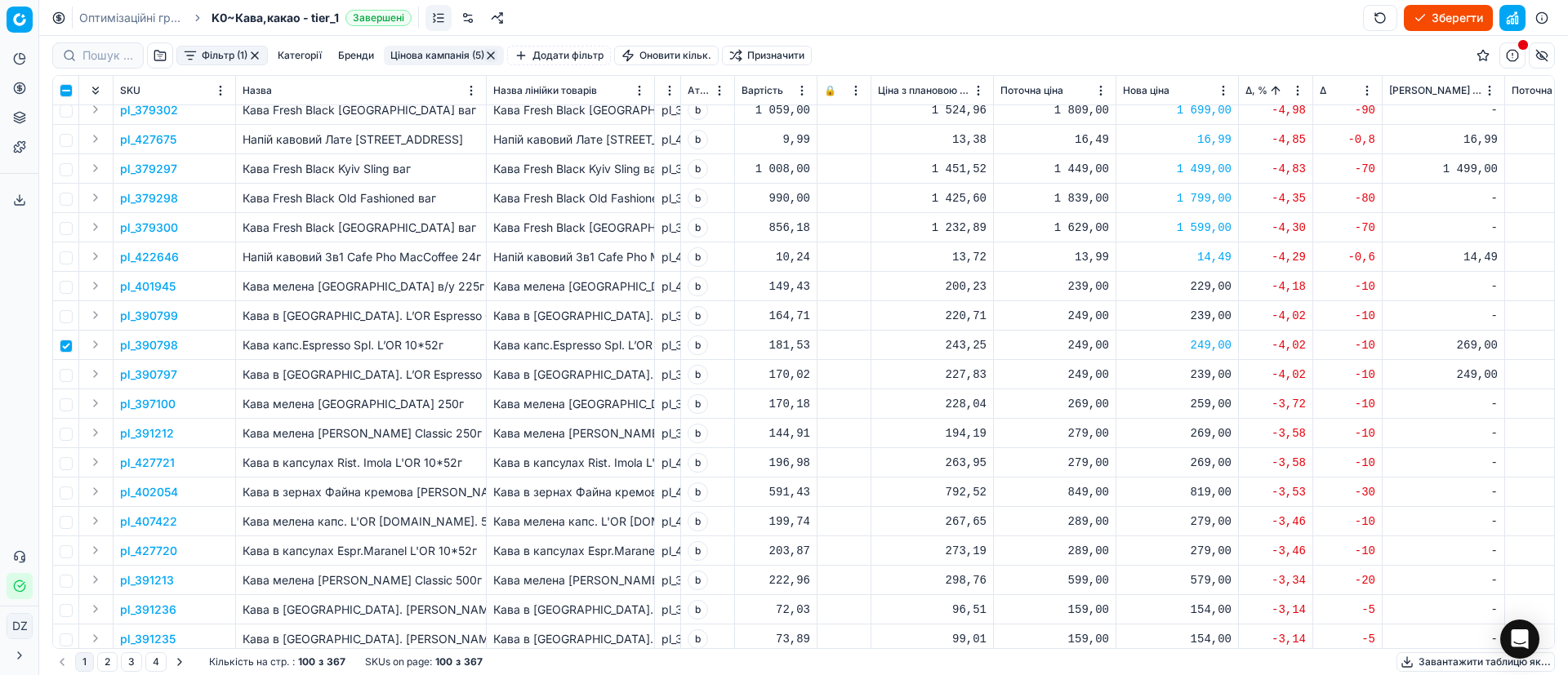
click at [1205, 380] on div "239,00" at bounding box center [1177, 374] width 108 height 17
drag, startPoint x: 1260, startPoint y: 509, endPoint x: 1131, endPoint y: 515, distance: 129.1
click at [1131, 515] on dl "Поточна: 249,00 Оптимум: 239,00 Вручну: 239.00" at bounding box center [1178, 485] width 235 height 106
type input "249.00"
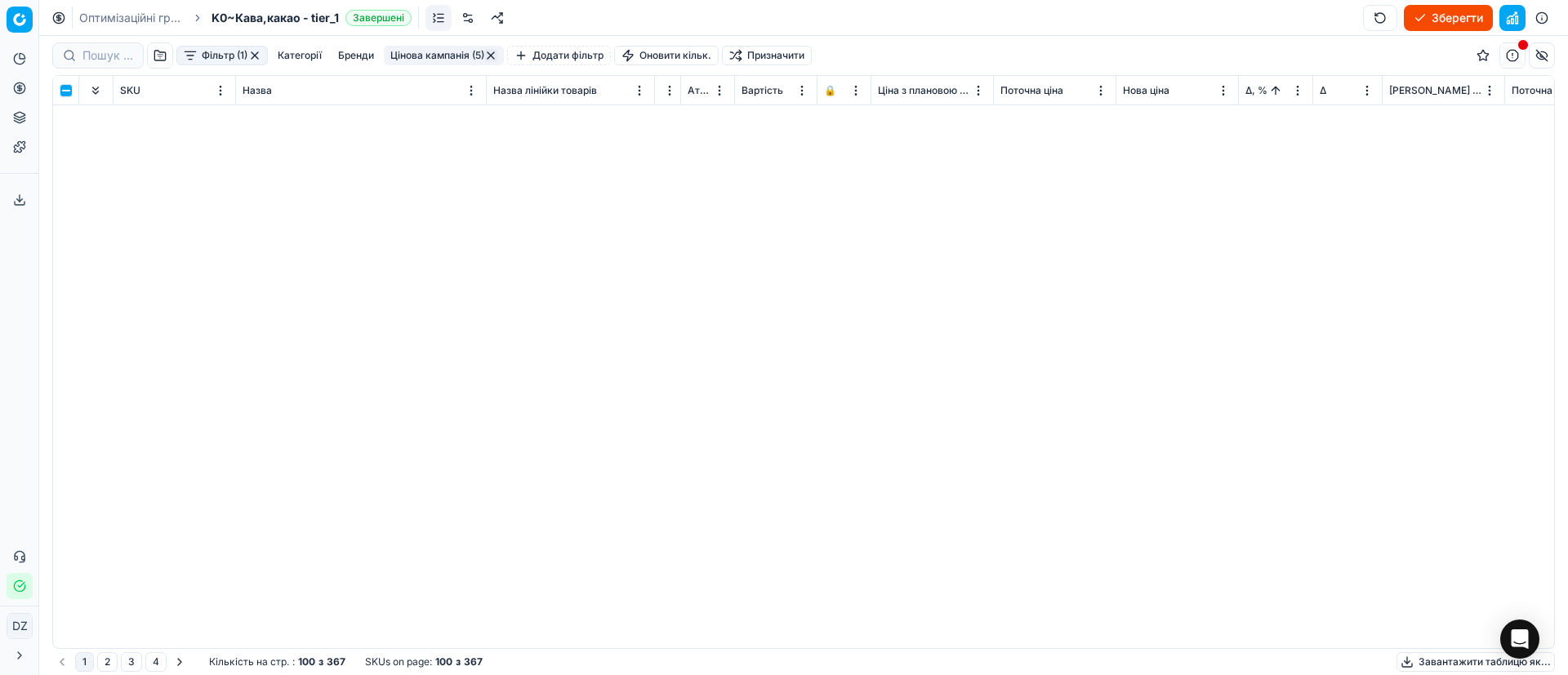
scroll to position [0, 0]
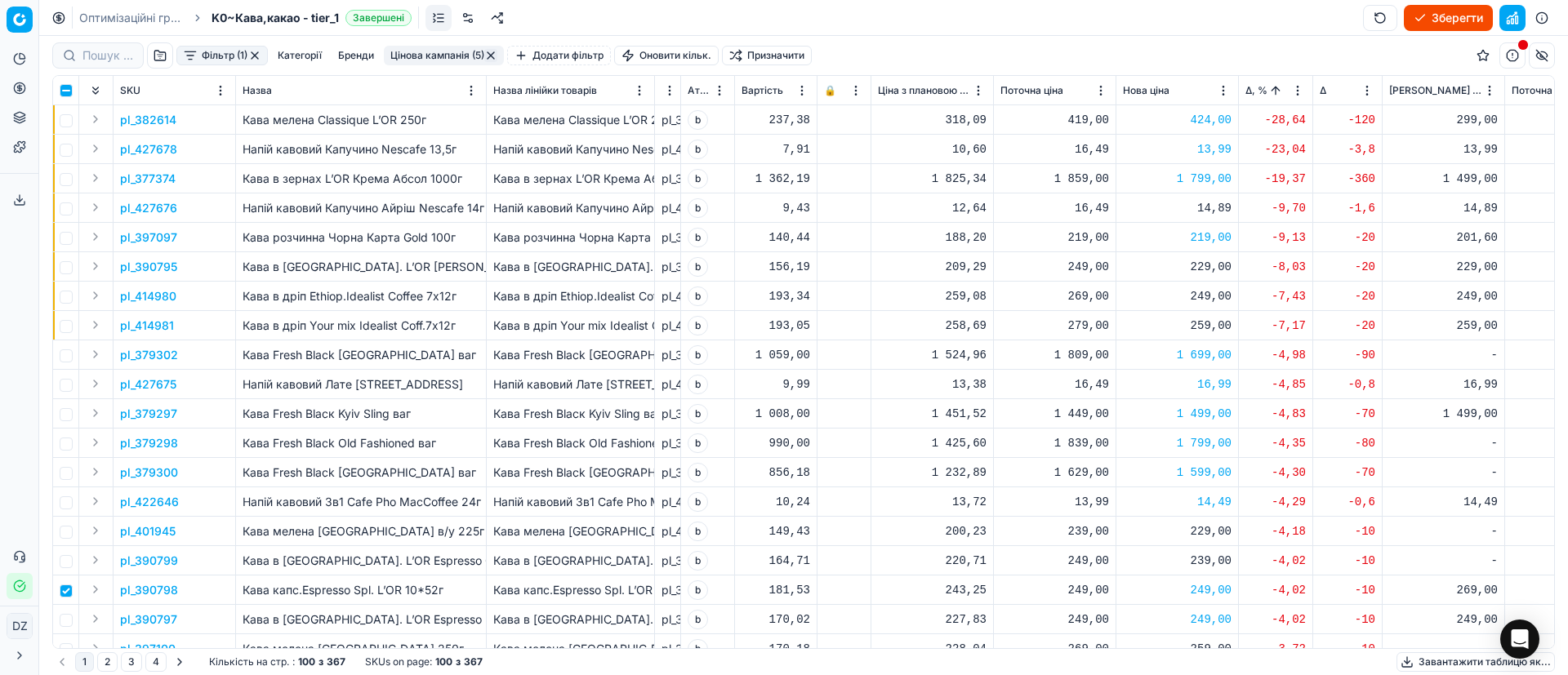
click at [154, 117] on p "pl_382614" at bounding box center [148, 120] width 56 height 17
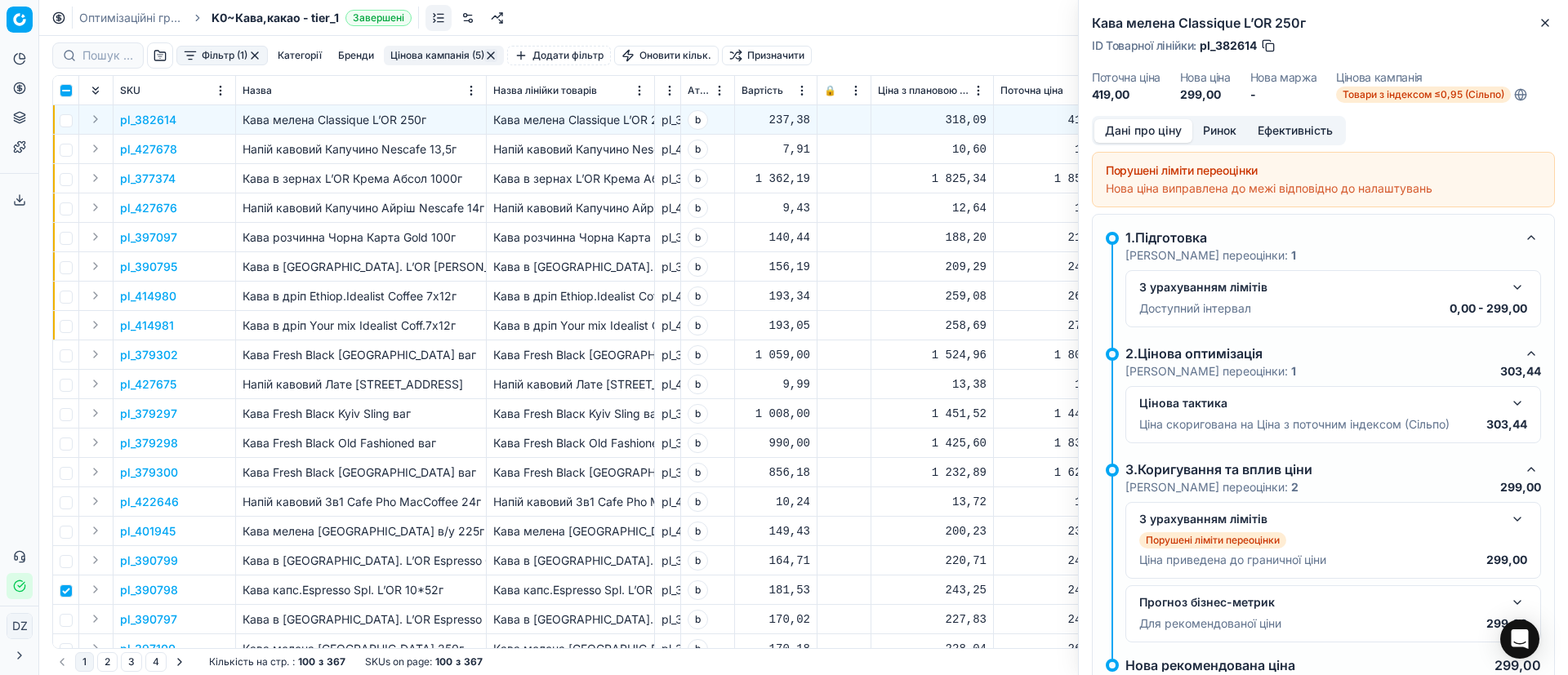
click at [1223, 131] on button "Ринок" at bounding box center [1219, 131] width 55 height 24
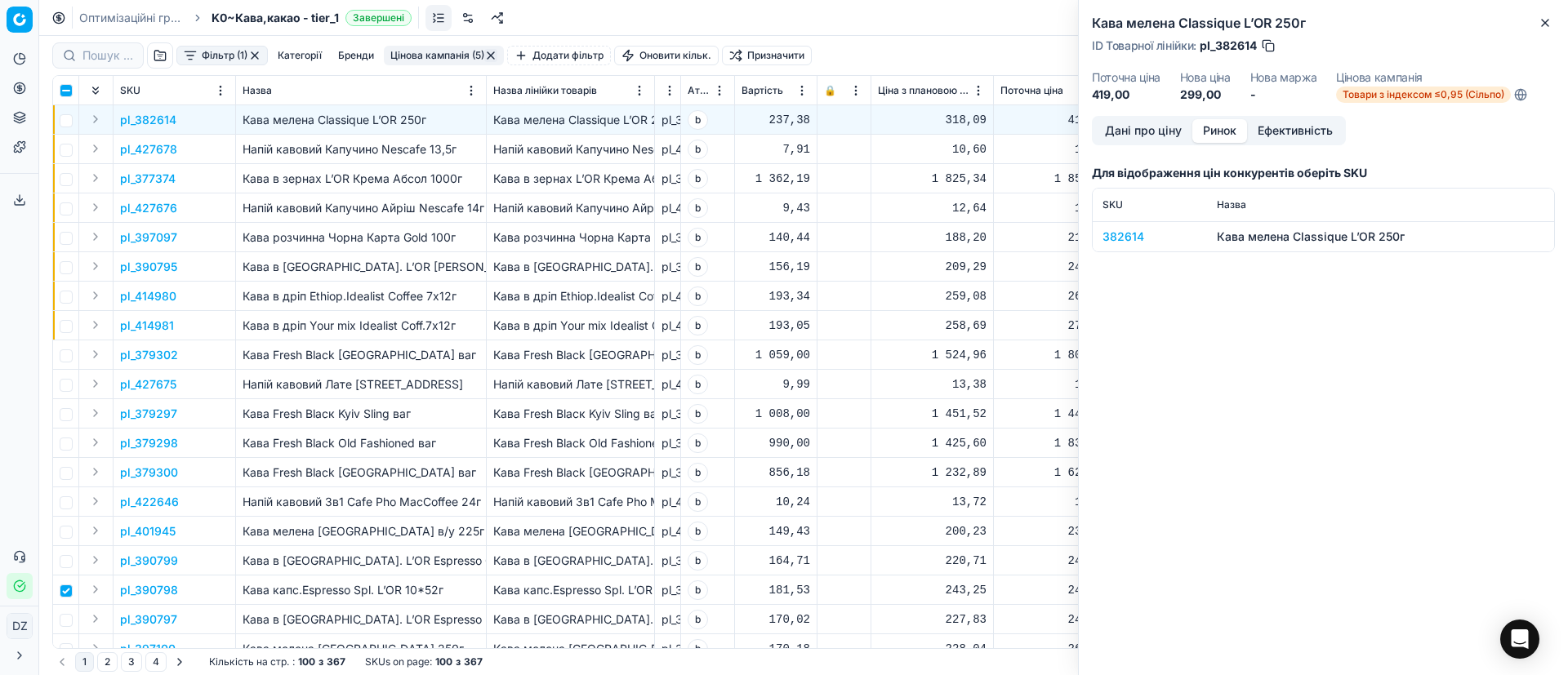
click at [1131, 236] on div "382614" at bounding box center [1150, 237] width 94 height 17
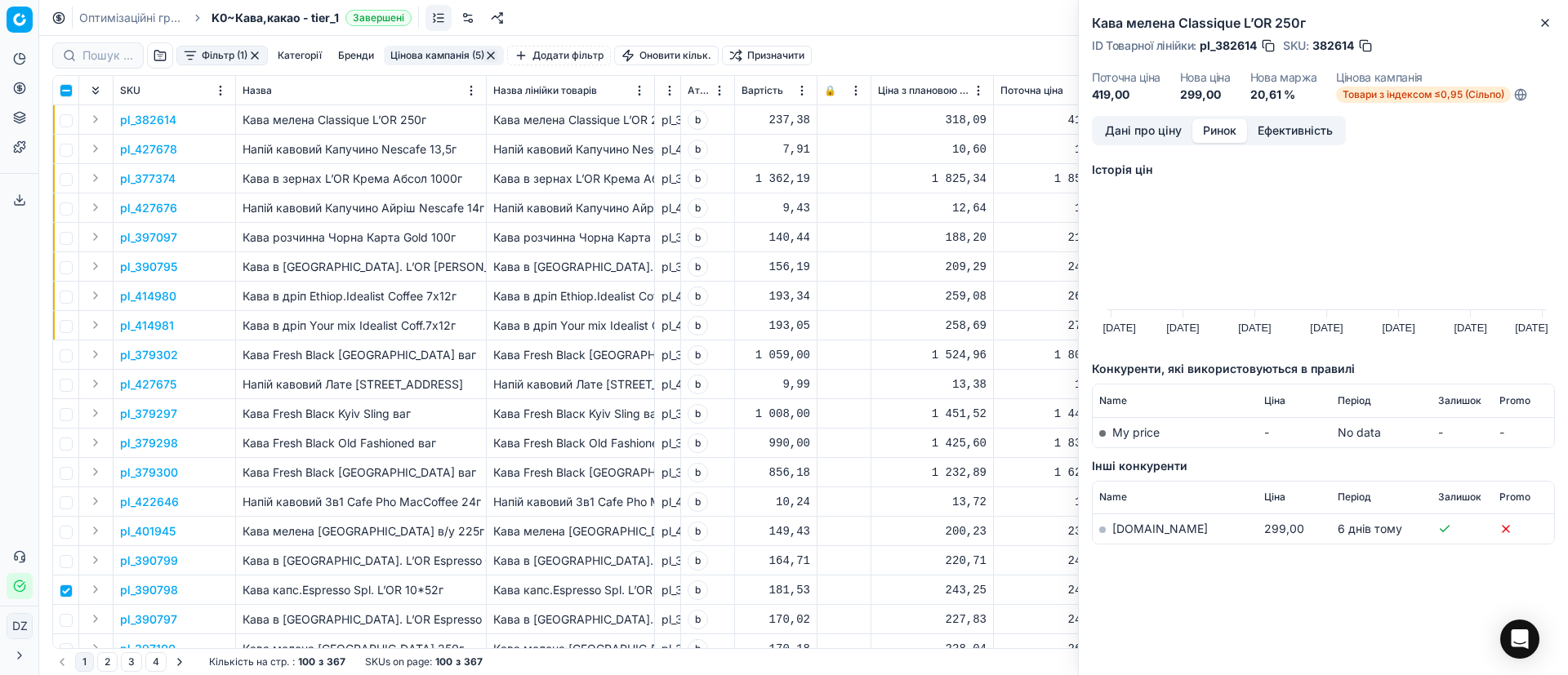
click at [1127, 533] on link "[DOMAIN_NAME]" at bounding box center [1159, 528] width 95 height 14
click at [1547, 18] on icon "button" at bounding box center [1545, 23] width 13 height 13
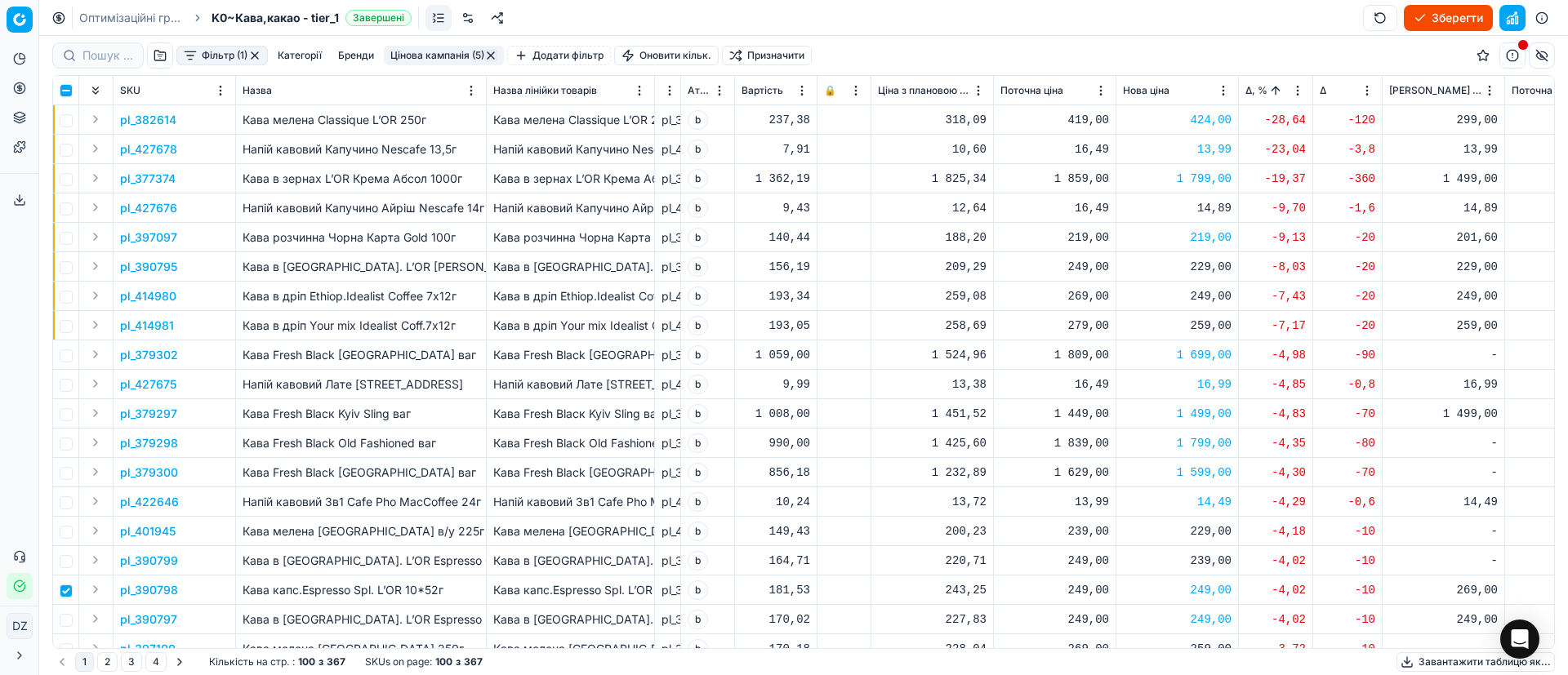
click at [1450, 24] on button "Зберегти" at bounding box center [1449, 18] width 89 height 26
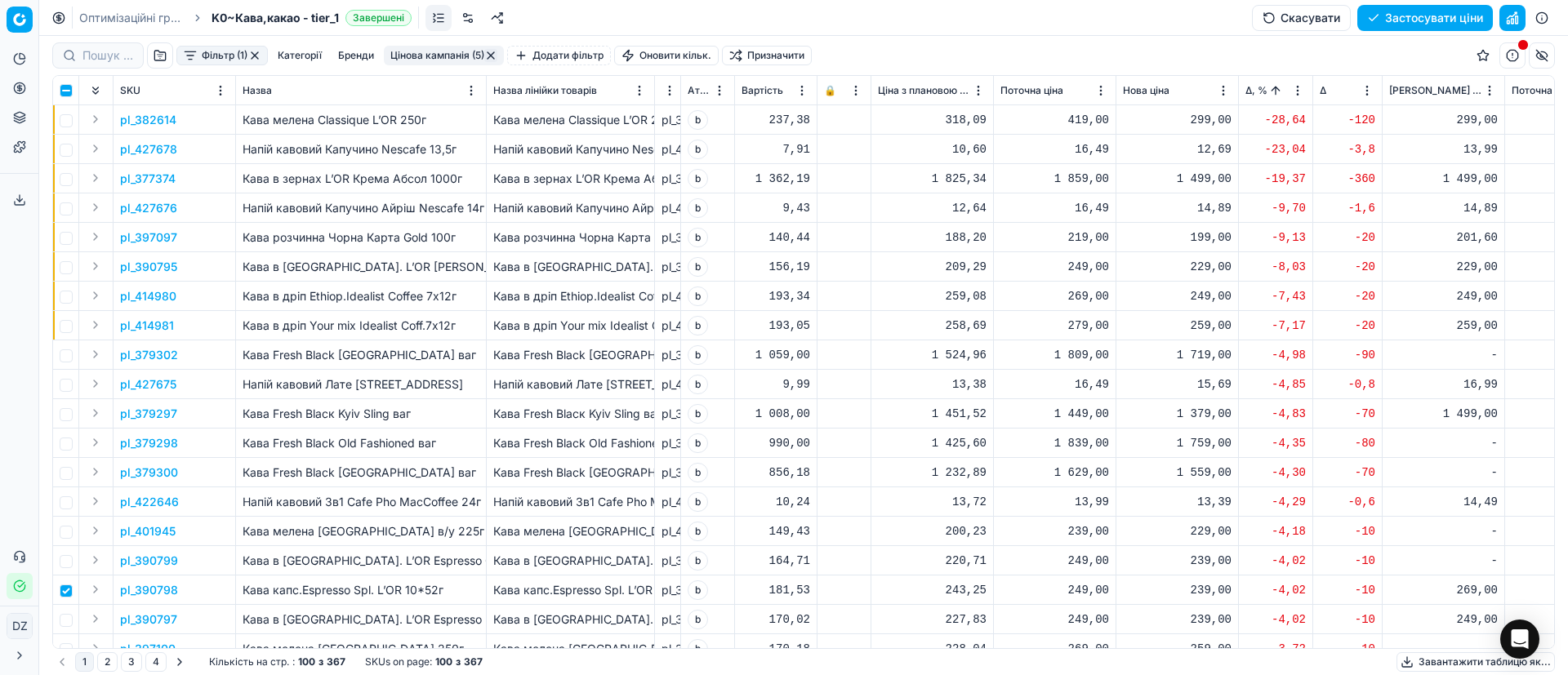
click at [1404, 4] on div "Оптимізаційні групи K0~Кава,какао - tier_1 Завершені Скасувати Застосувати ціни" at bounding box center [803, 18] width 1529 height 36
click at [1404, 9] on button "Застосувати ціни" at bounding box center [1425, 18] width 136 height 26
click at [1441, 19] on button "Завантажити звіт" at bounding box center [1424, 18] width 138 height 26
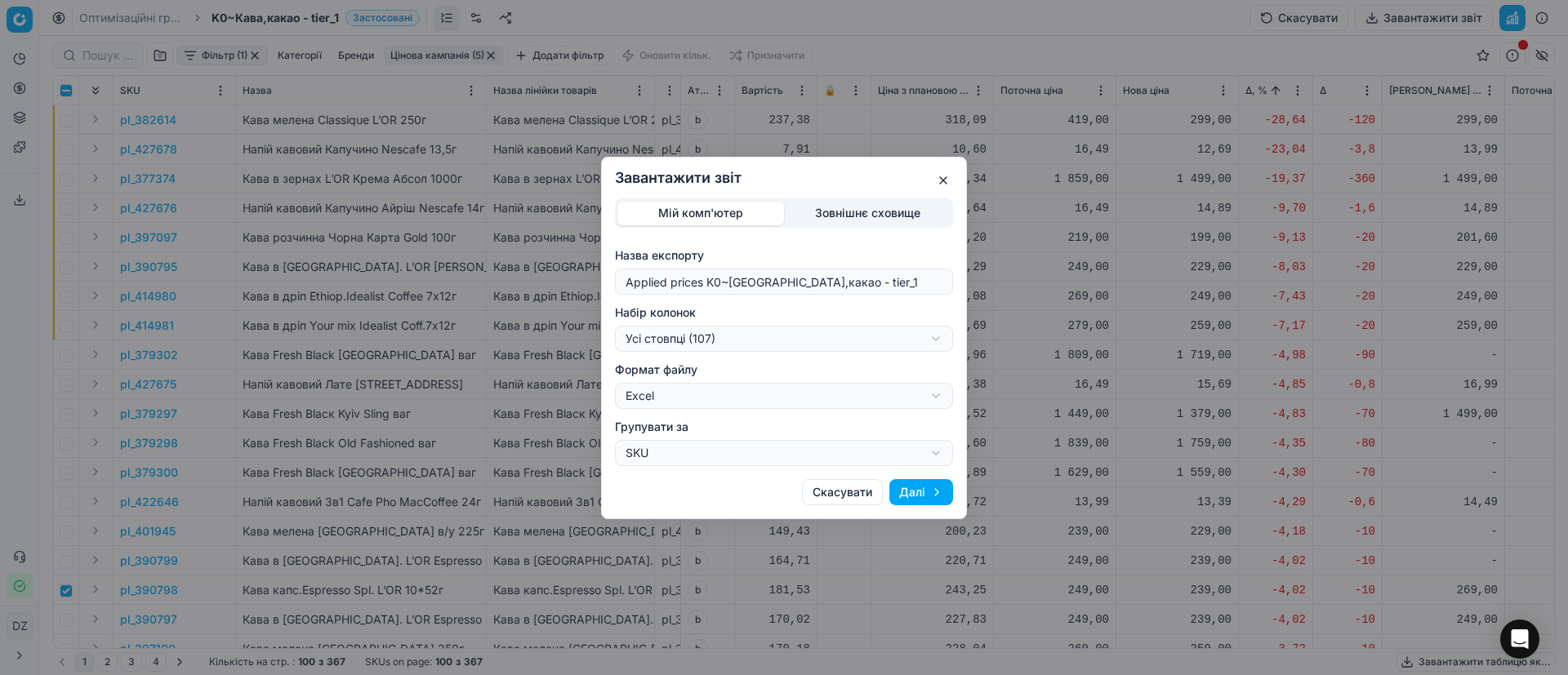
click at [854, 345] on div "Завантажити звіт Мій комп'ютер Зовнішнє сховище Назва експорту Applied prices K…" at bounding box center [784, 338] width 1568 height 675
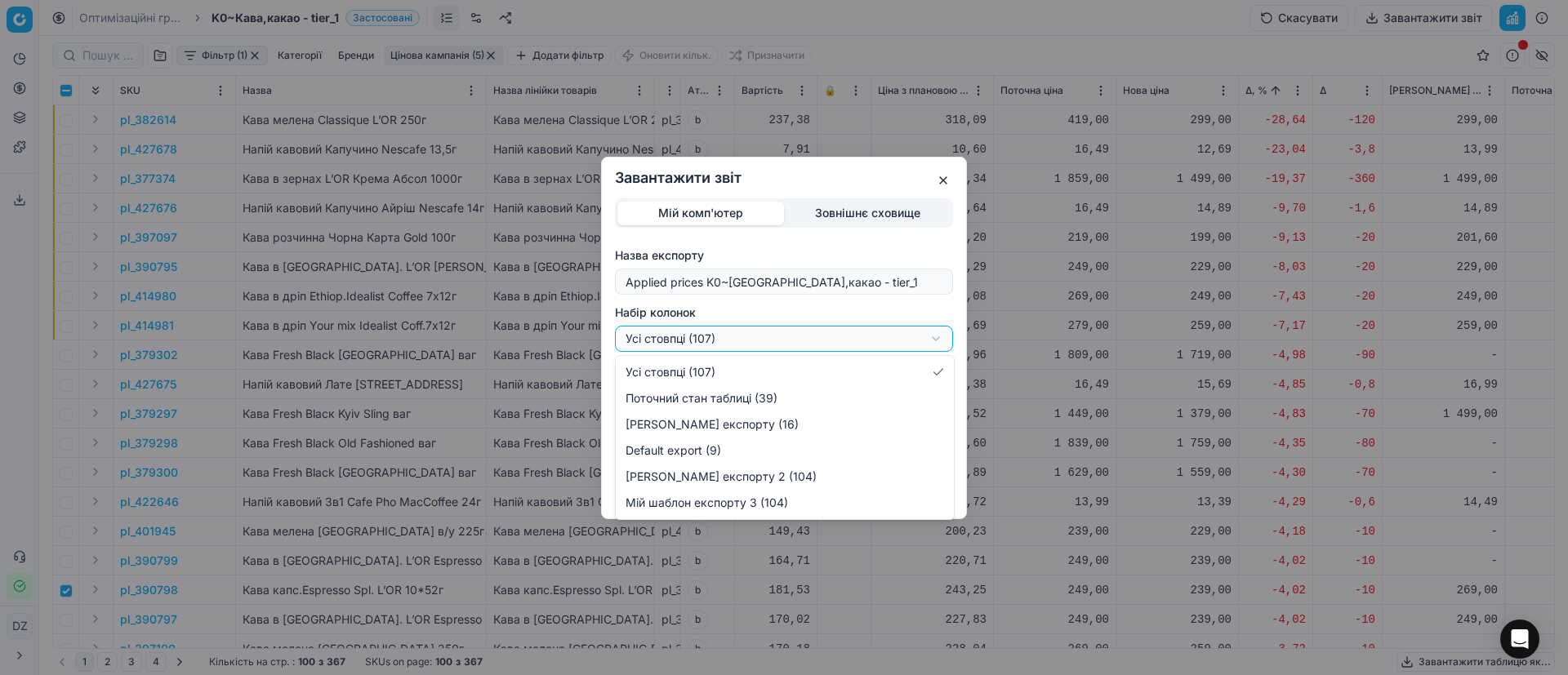
select select "custom"
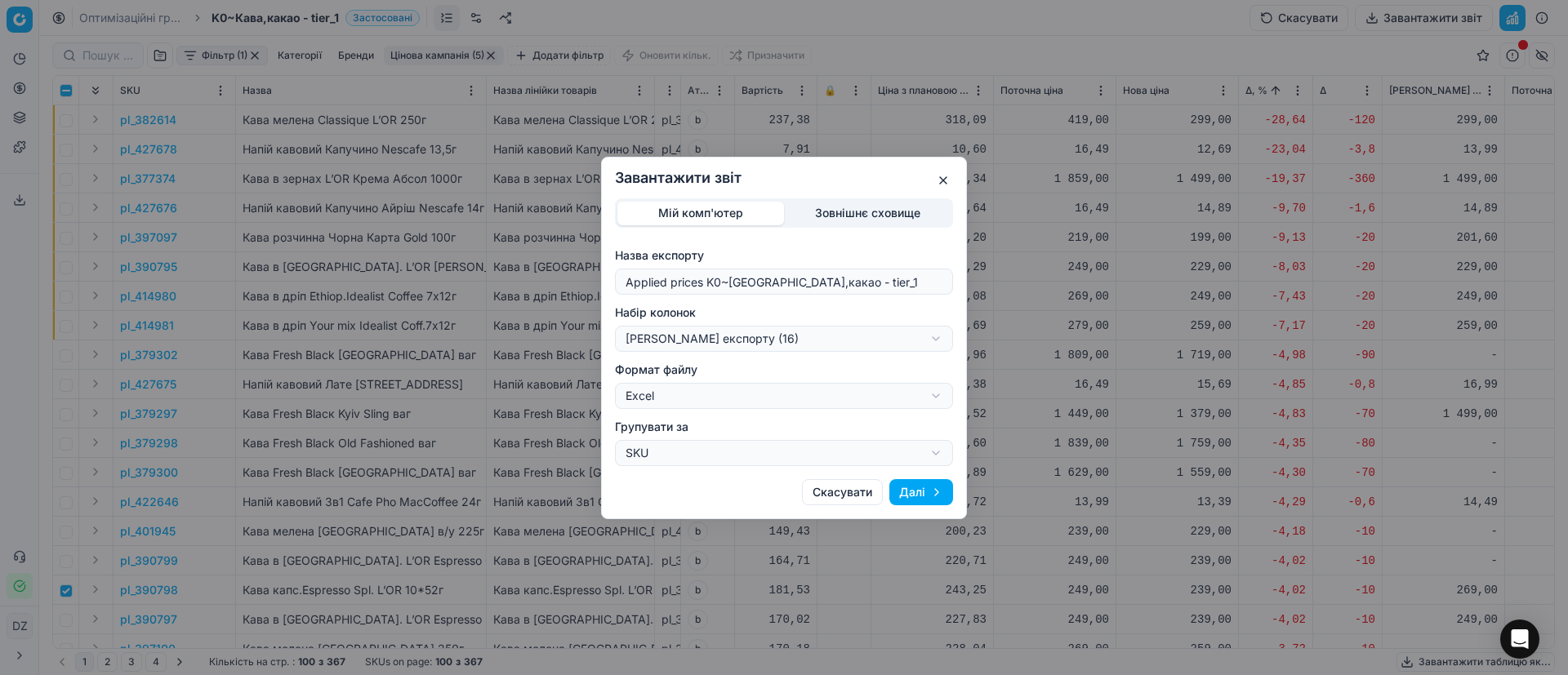
click at [945, 491] on button "Далі" at bounding box center [920, 492] width 64 height 26
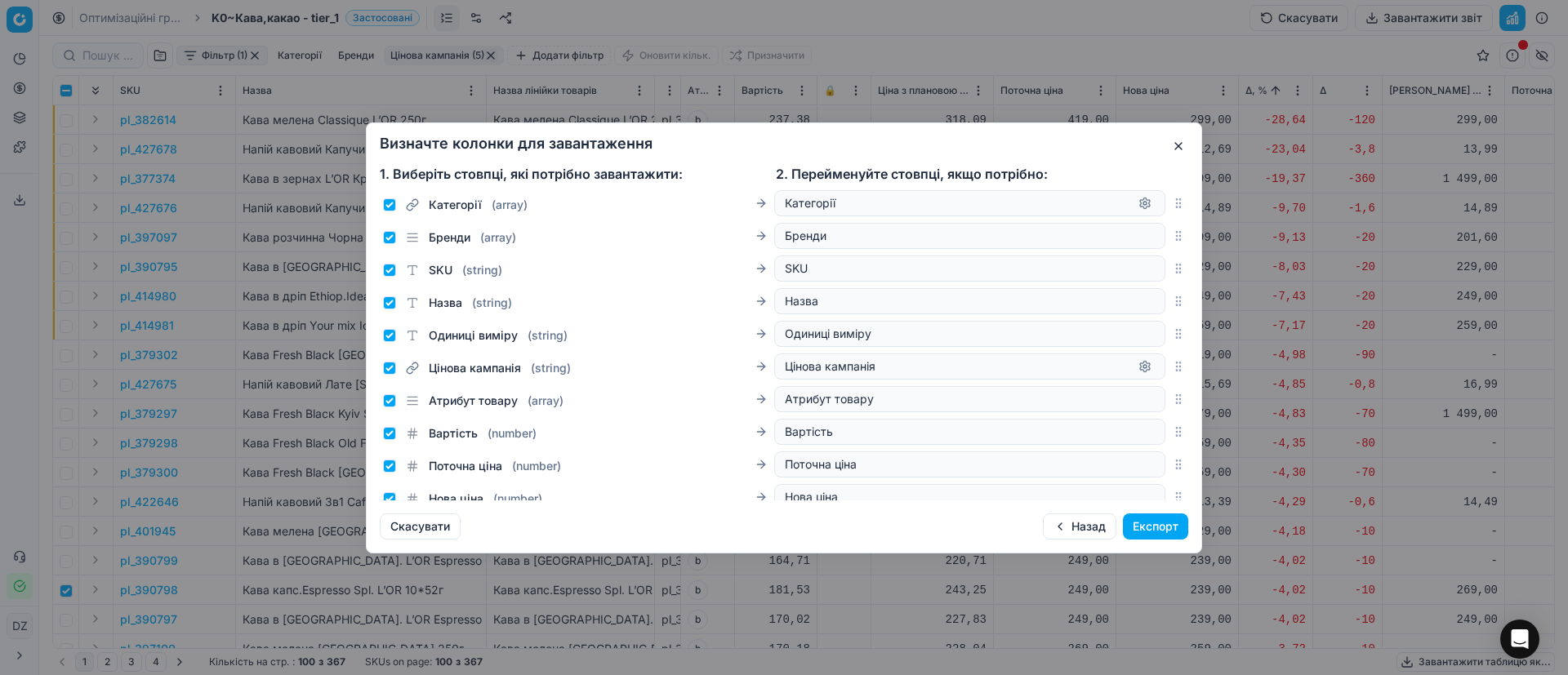
click at [1151, 521] on button "Експорт" at bounding box center [1155, 526] width 66 height 26
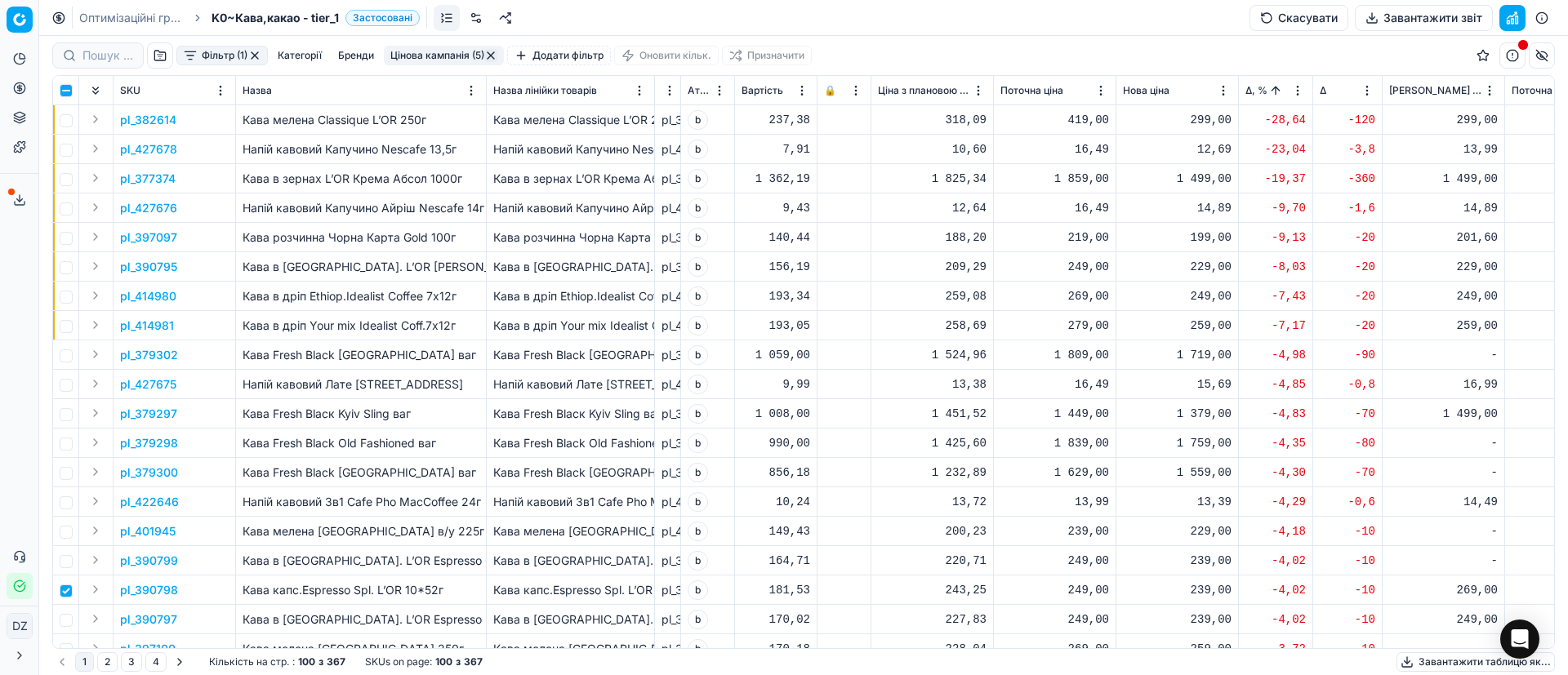
click at [19, 205] on icon at bounding box center [19, 203] width 10 height 4
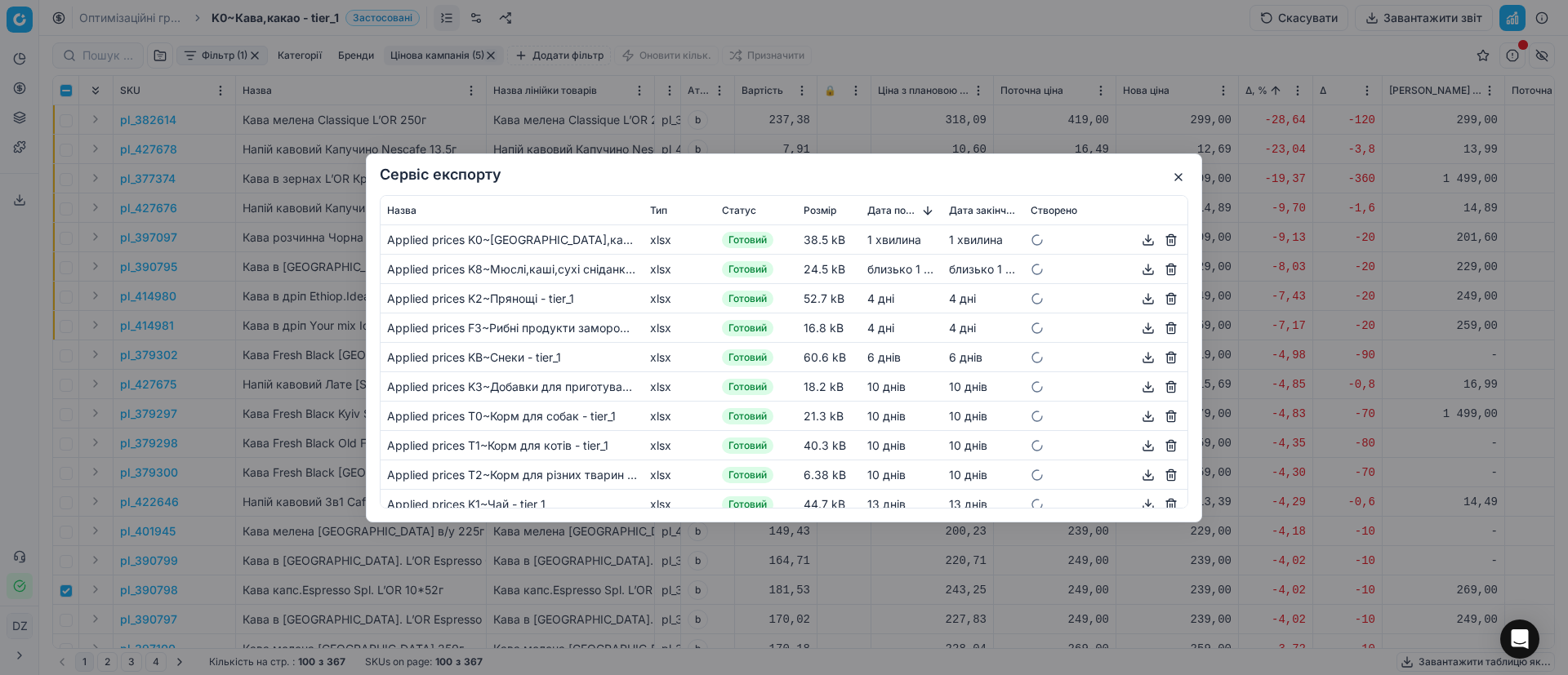
click at [1139, 233] on button "button" at bounding box center [1148, 239] width 19 height 19
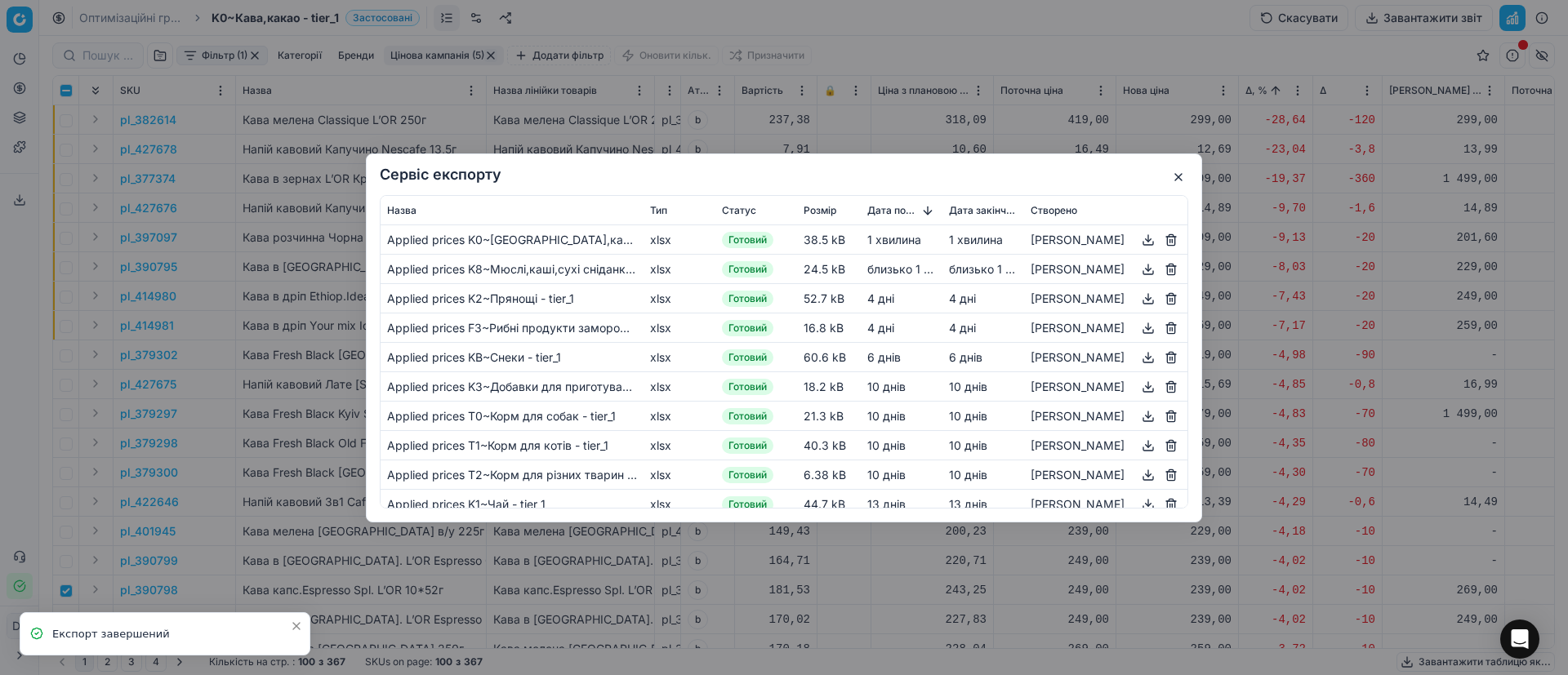
click at [1179, 174] on button "button" at bounding box center [1178, 177] width 19 height 19
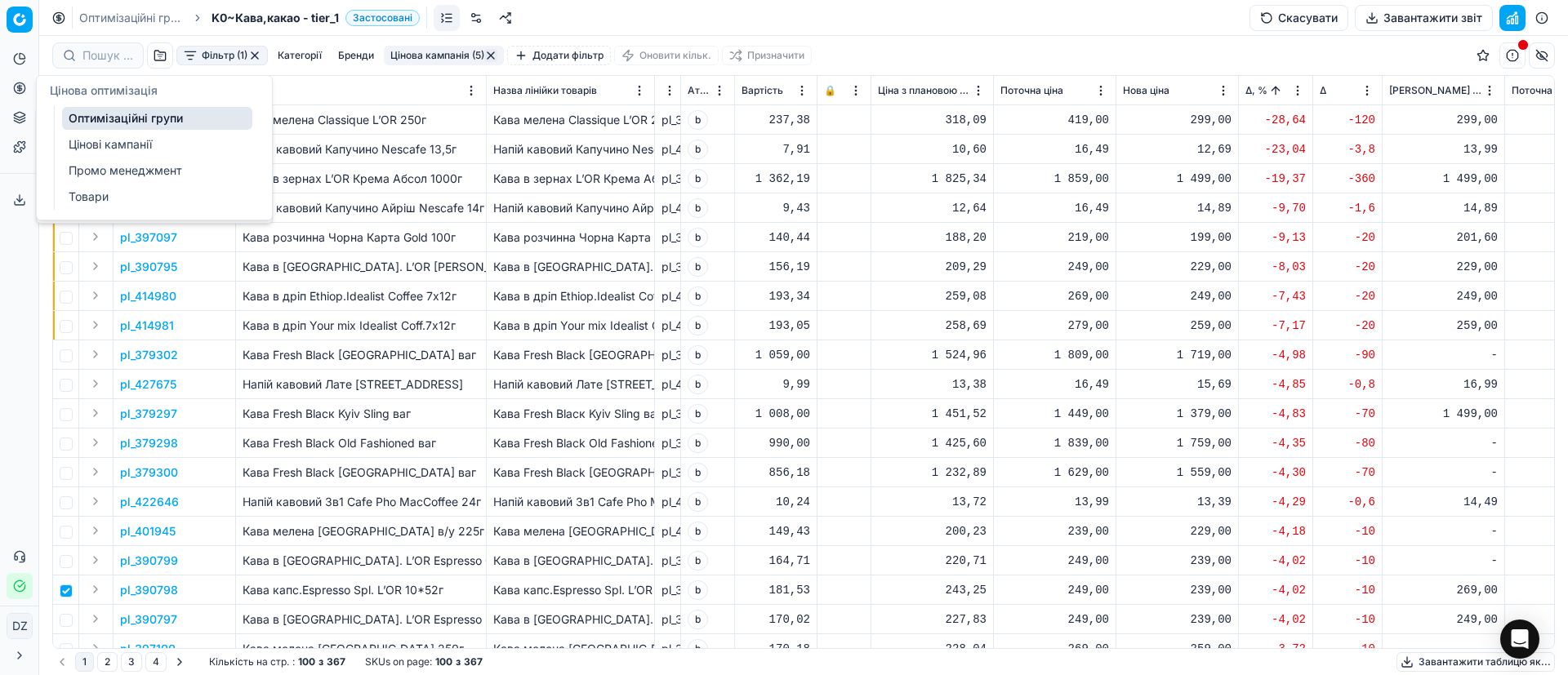
click at [21, 91] on icon at bounding box center [19, 88] width 13 height 13
click at [126, 117] on link "Оптимізаційні групи" at bounding box center [157, 118] width 191 height 23
